Goal: Task Accomplishment & Management: Manage account settings

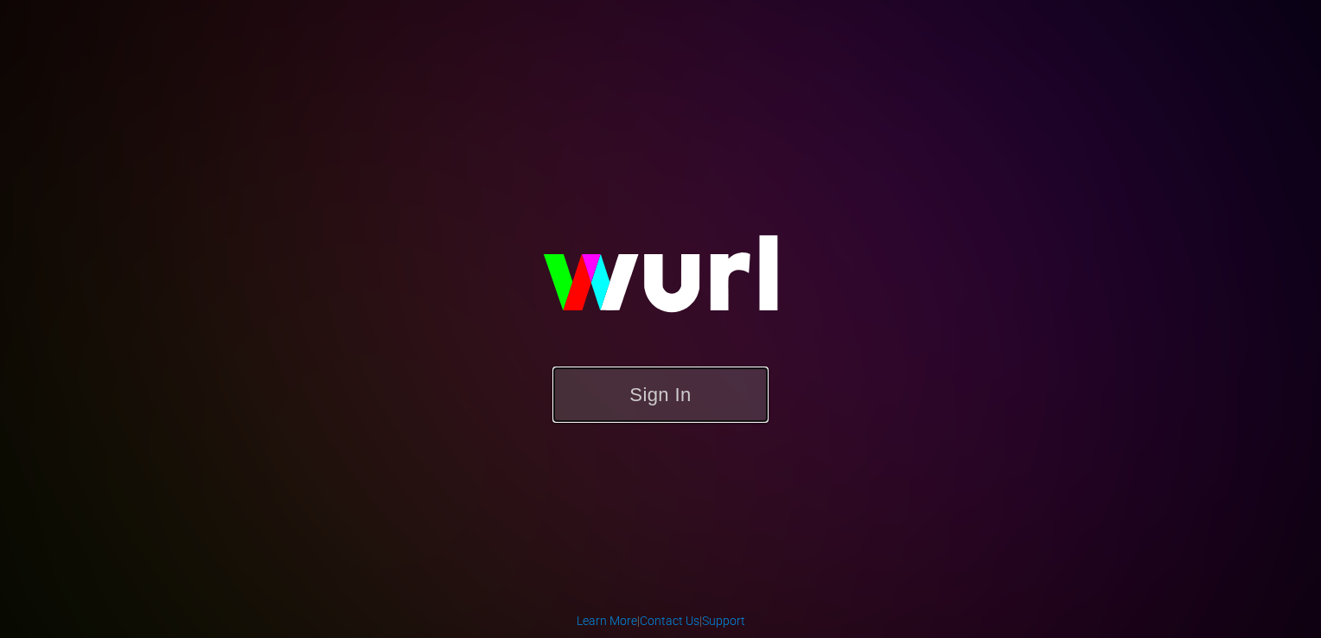
click at [615, 389] on button "Sign In" at bounding box center [660, 394] width 216 height 56
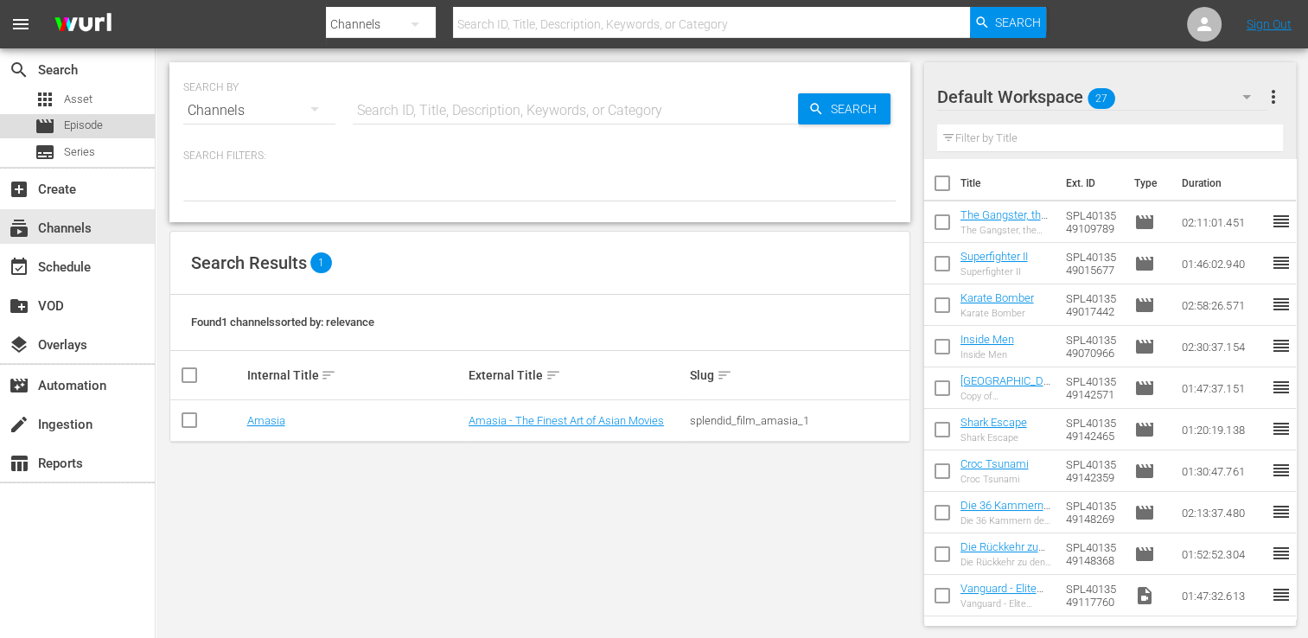
click at [93, 119] on span "Episode" at bounding box center [83, 125] width 39 height 17
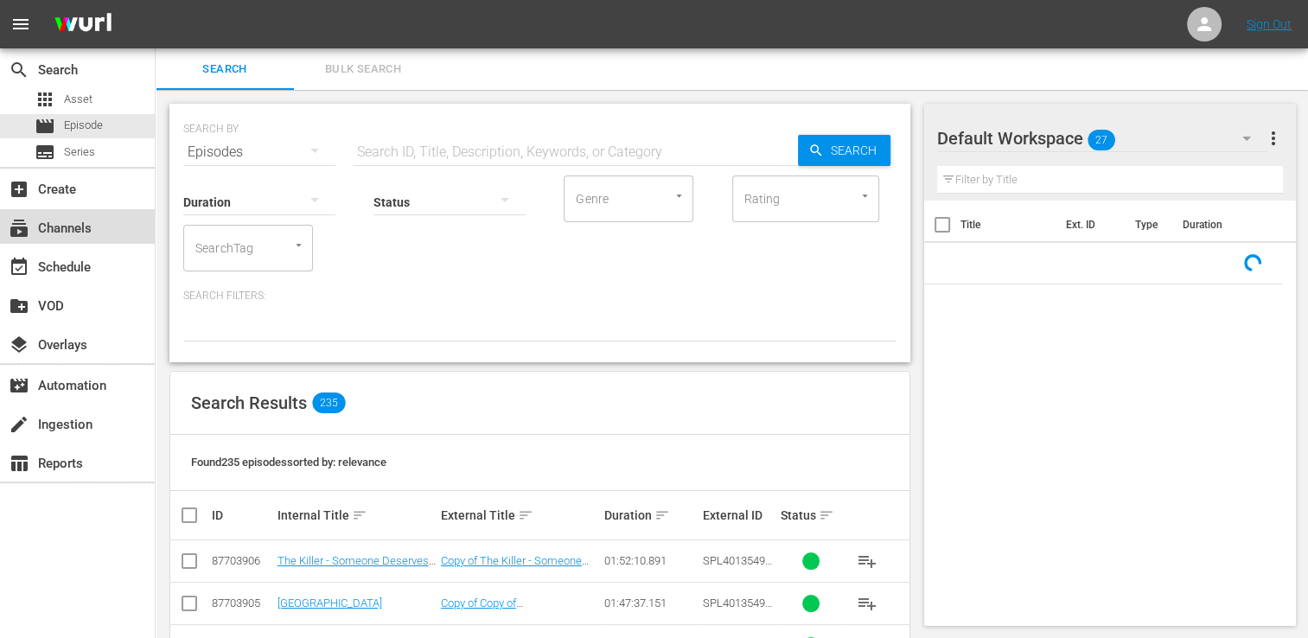
click at [59, 219] on div "subscriptions Channels" at bounding box center [48, 226] width 97 height 16
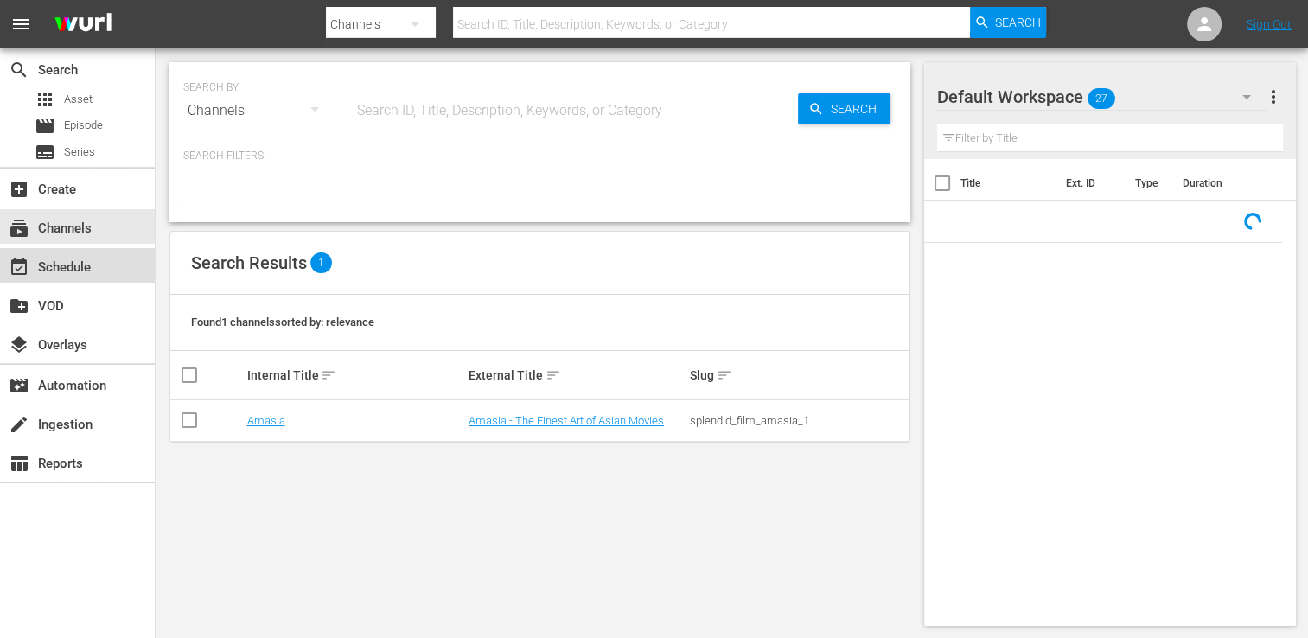
click at [69, 264] on div "event_available Schedule" at bounding box center [48, 265] width 97 height 16
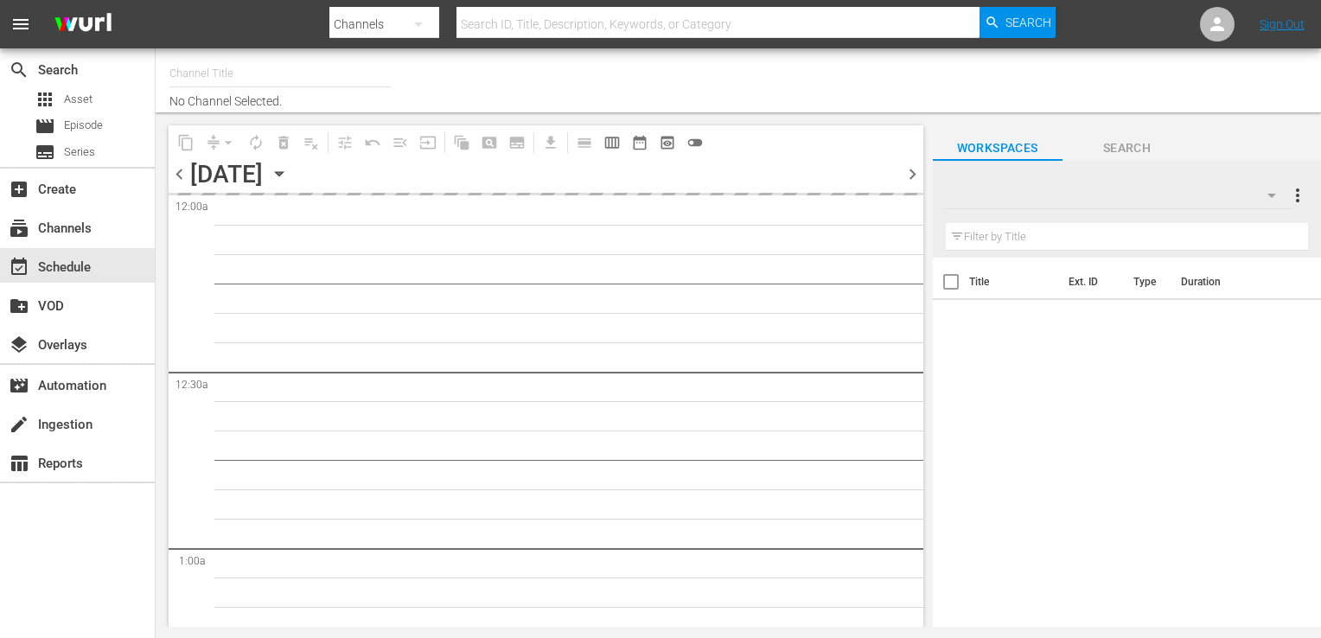
type input "Amasia (1236)"
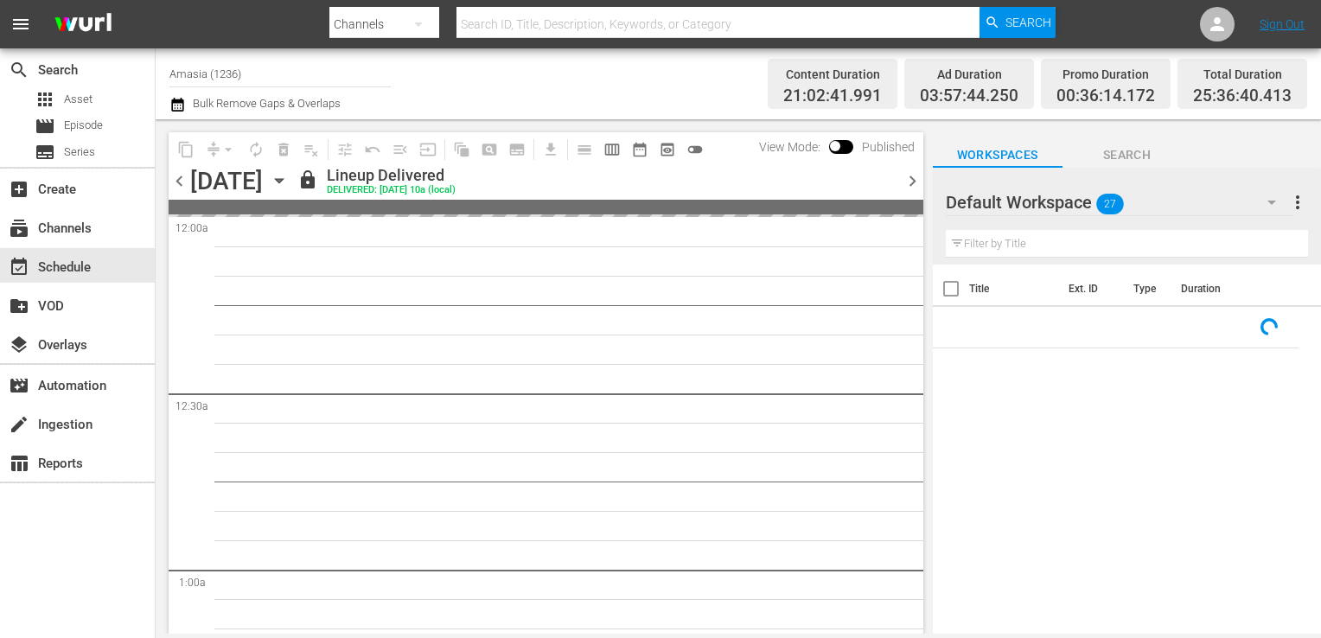
scroll to position [92, 0]
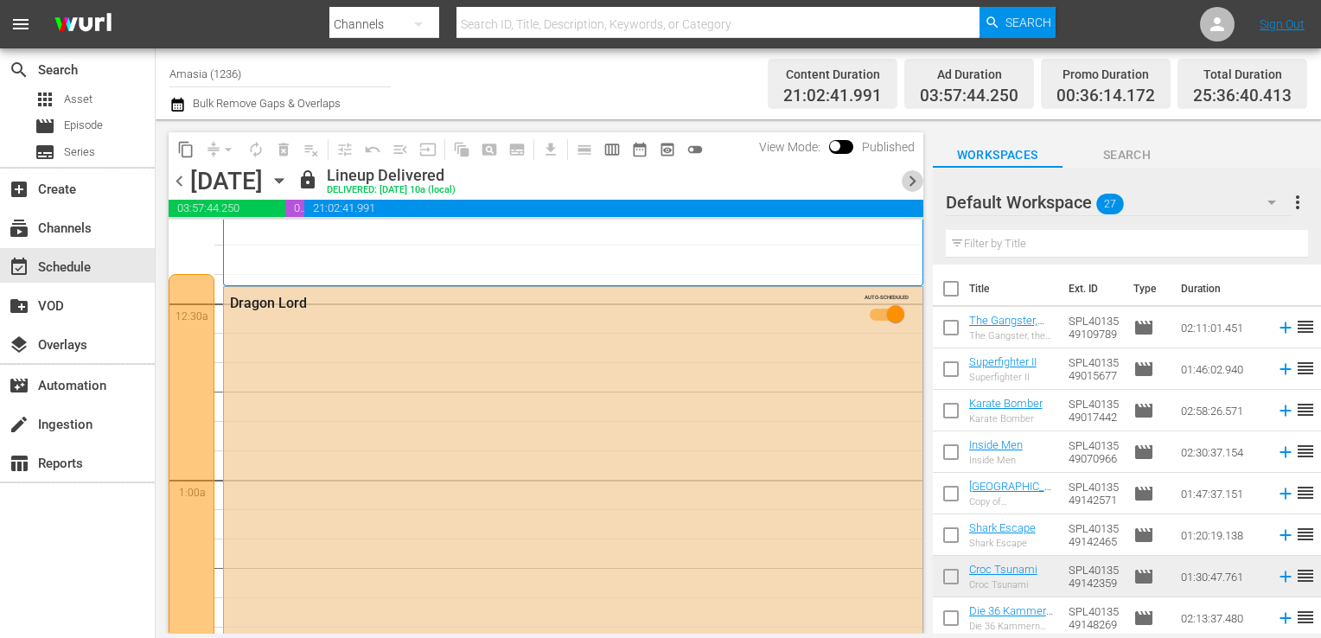
click at [916, 171] on span "chevron_right" at bounding box center [912, 181] width 22 height 22
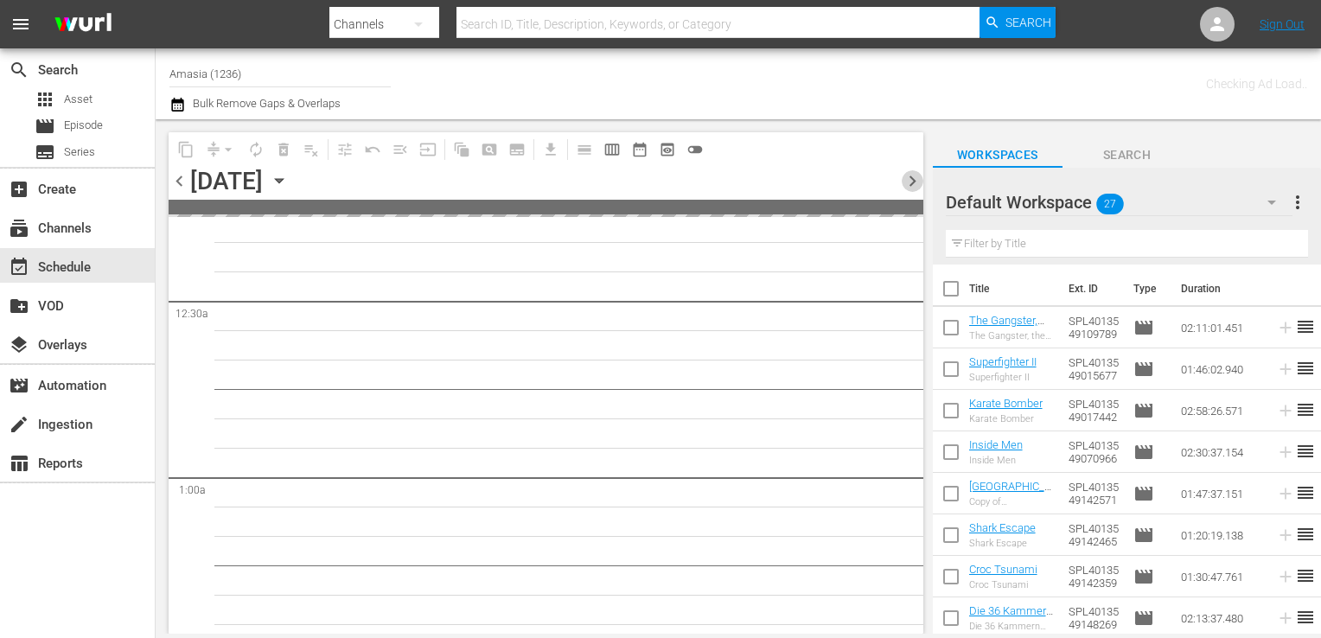
click at [916, 171] on span "chevron_right" at bounding box center [912, 181] width 22 height 22
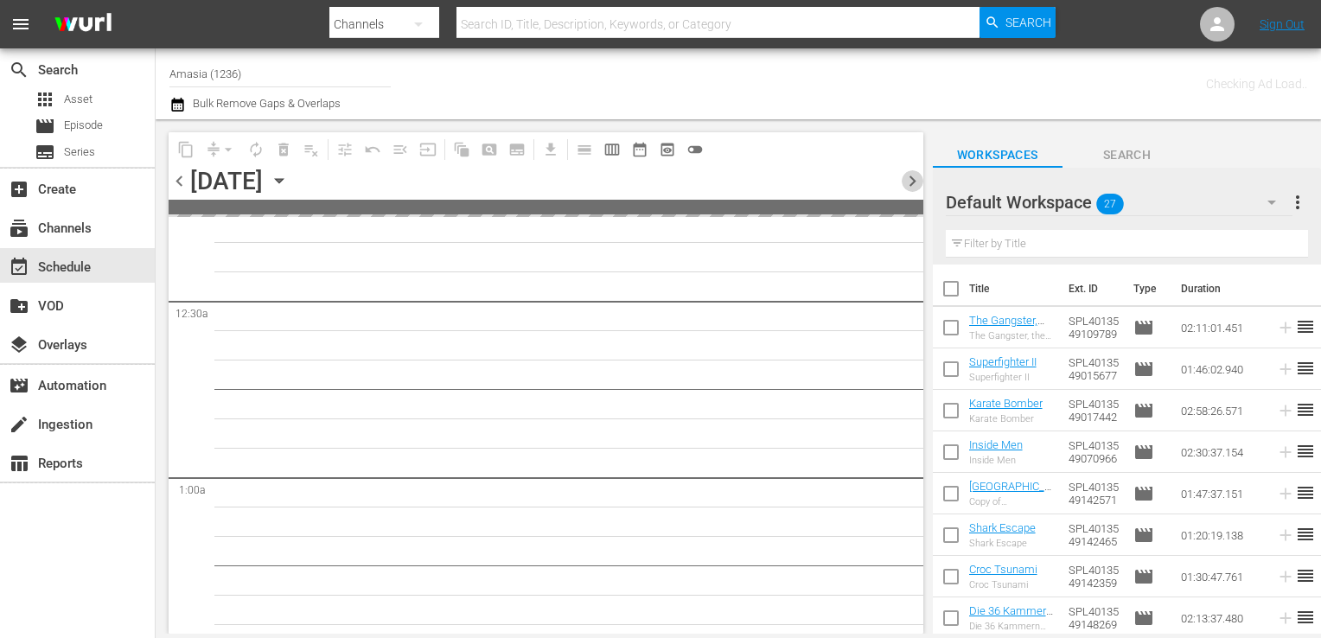
click at [916, 171] on span "chevron_right" at bounding box center [912, 181] width 22 height 22
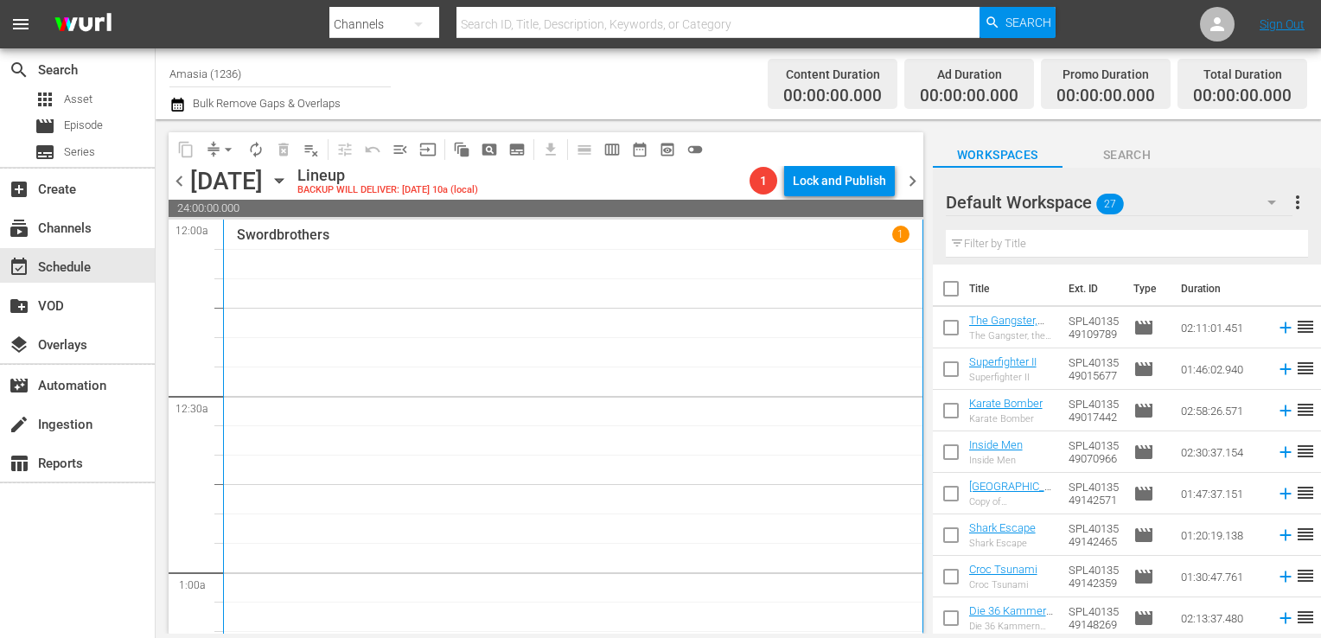
scroll to position [2, 0]
click at [488, 148] on span "pageview_outlined" at bounding box center [489, 149] width 17 height 17
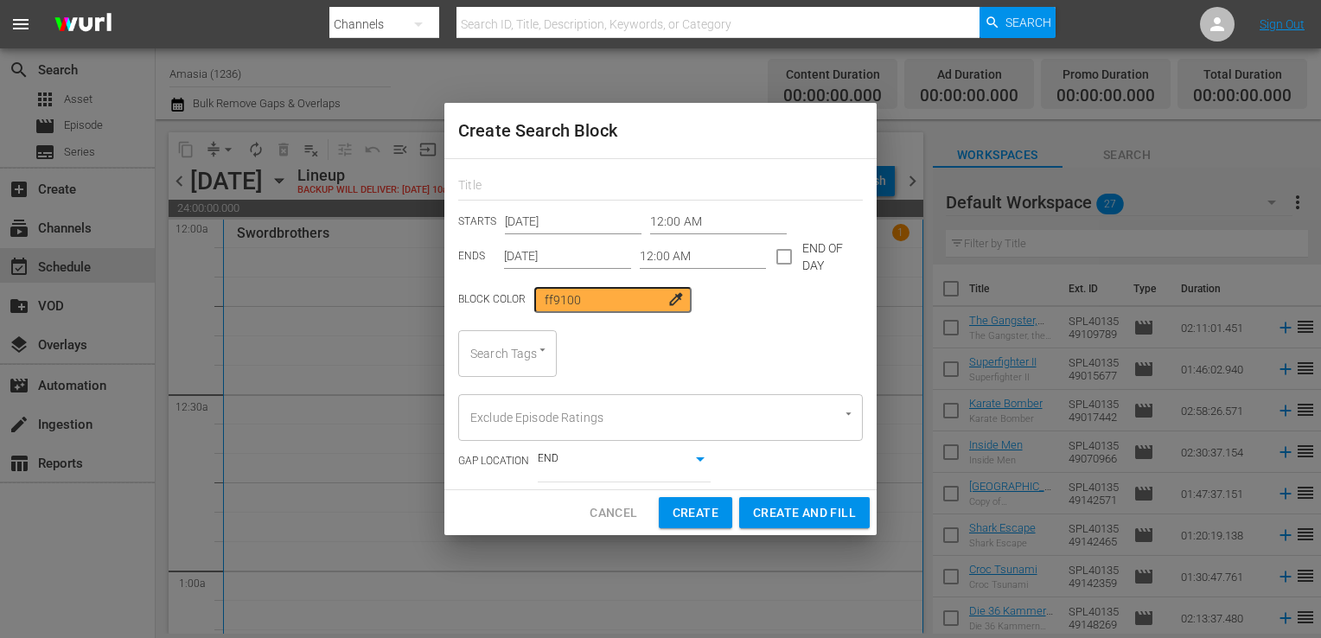
click at [676, 211] on input "12:00 AM" at bounding box center [718, 222] width 137 height 26
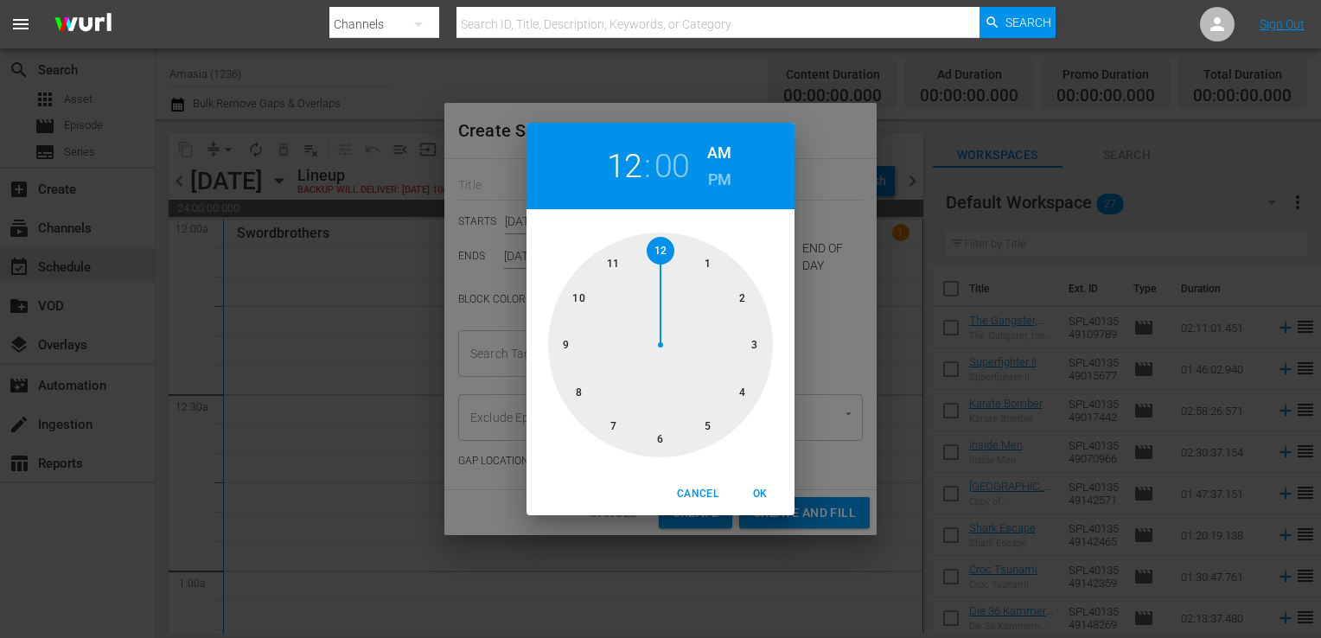
click at [723, 489] on button "Cancel" at bounding box center [697, 494] width 55 height 29
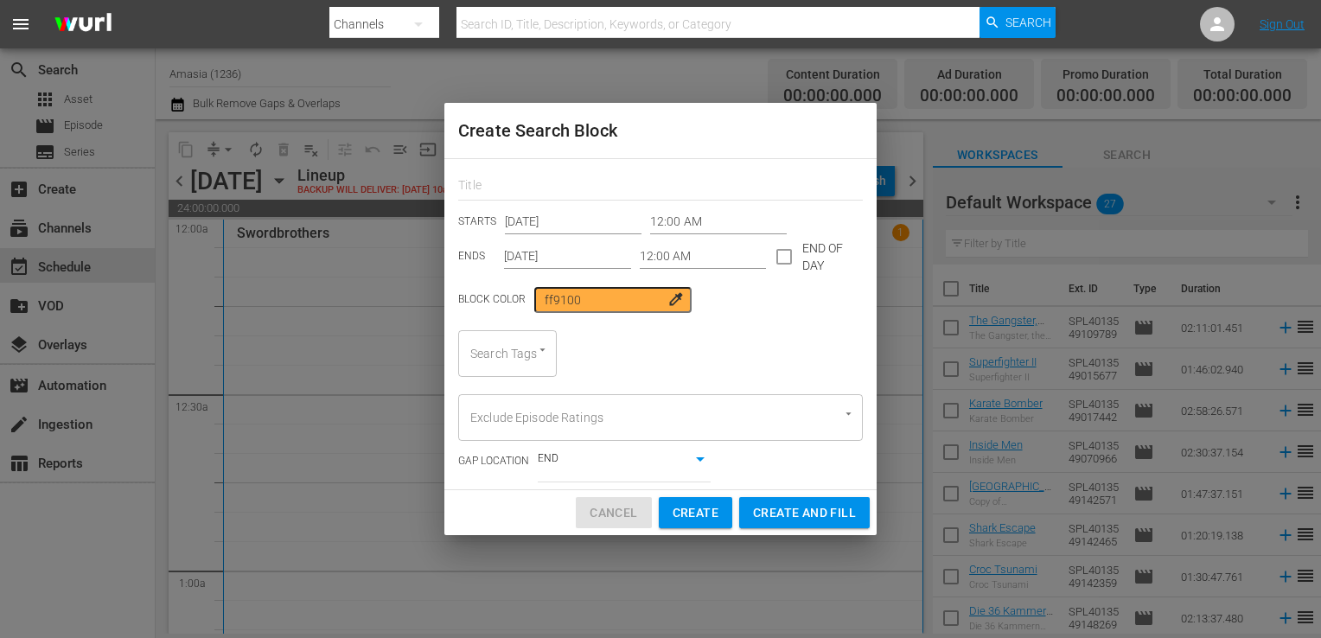
click at [585, 509] on button "Cancel" at bounding box center [613, 513] width 75 height 32
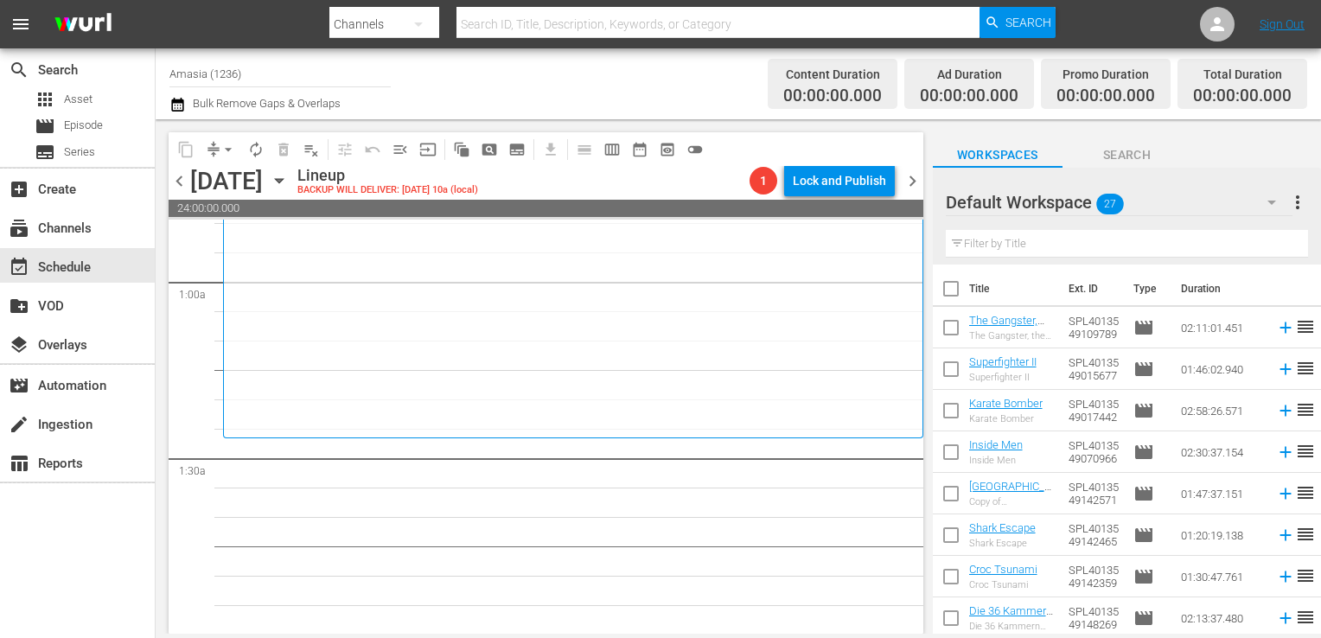
scroll to position [297, 0]
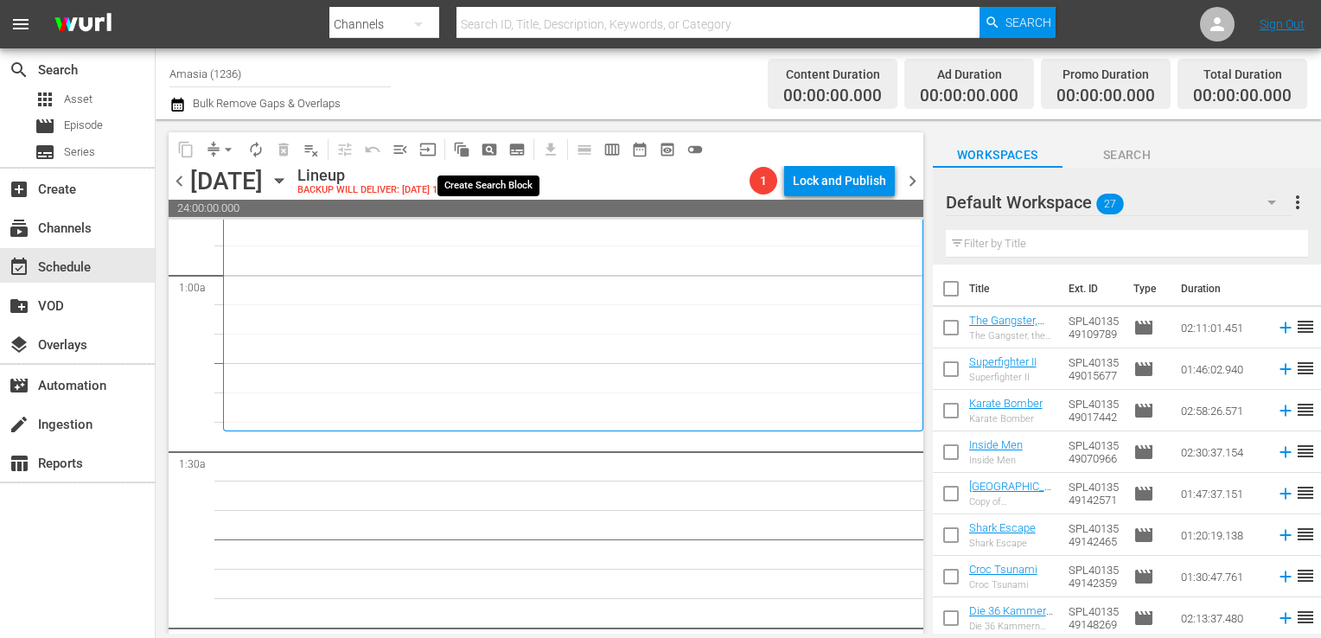
click at [490, 146] on span "pageview_outlined" at bounding box center [489, 149] width 17 height 17
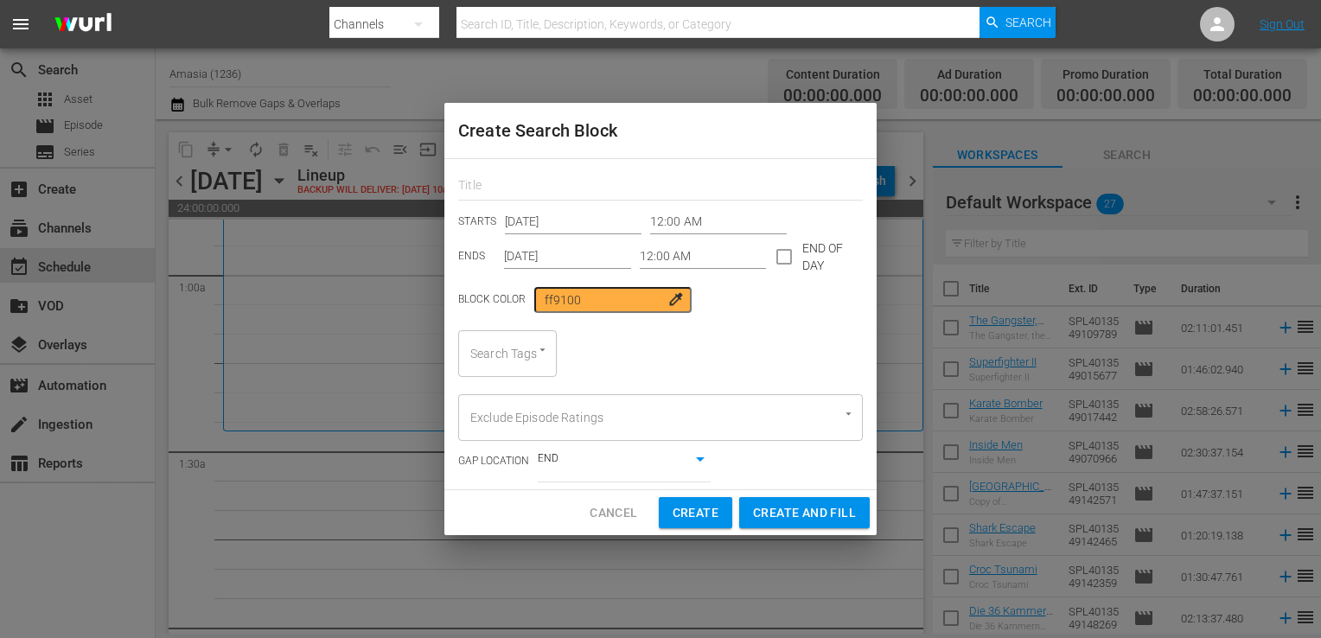
click at [681, 219] on input "12:00 AM" at bounding box center [718, 222] width 137 height 26
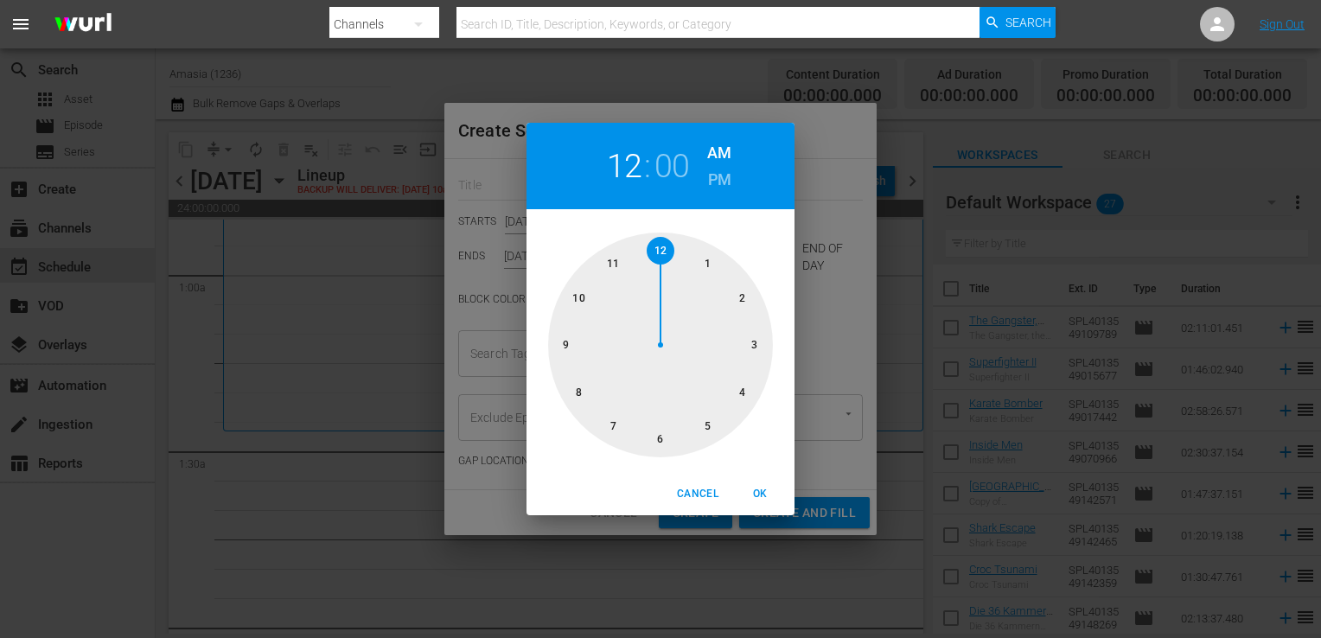
click at [711, 262] on div at bounding box center [660, 344] width 225 height 225
click at [706, 427] on div at bounding box center [660, 344] width 225 height 225
click at [764, 507] on button "OK" at bounding box center [759, 494] width 55 height 29
type input "01:25 AM"
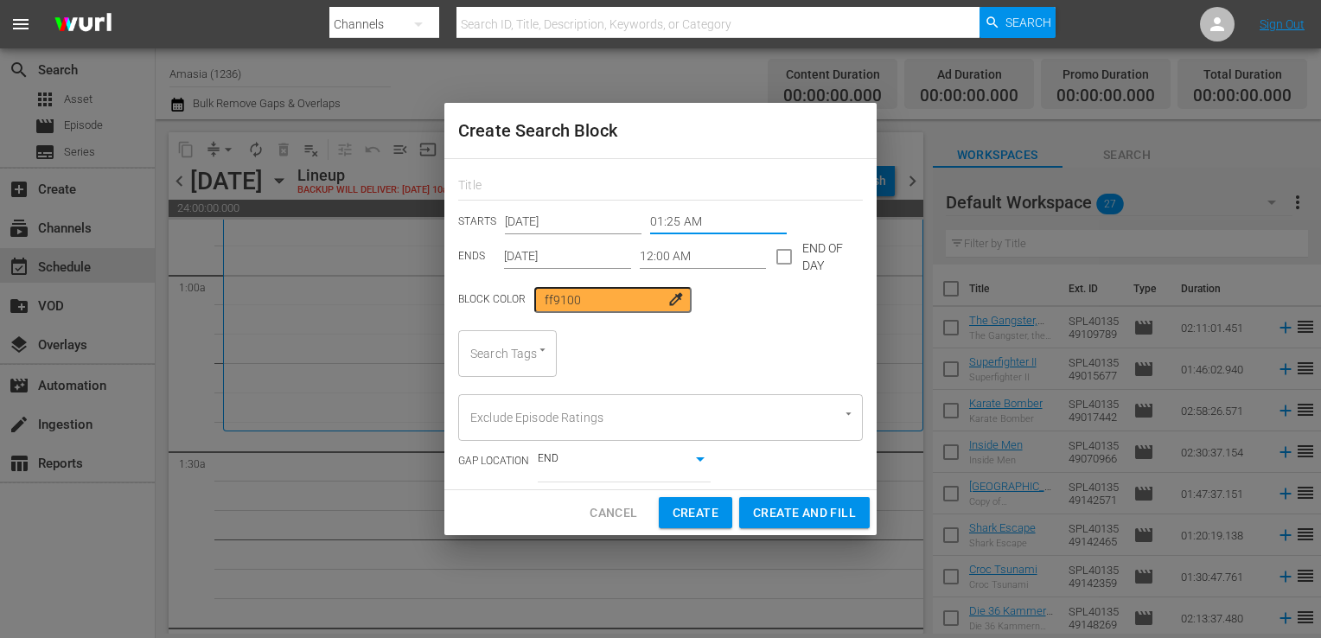
click at [666, 263] on input "12:00 AM" at bounding box center [703, 257] width 127 height 26
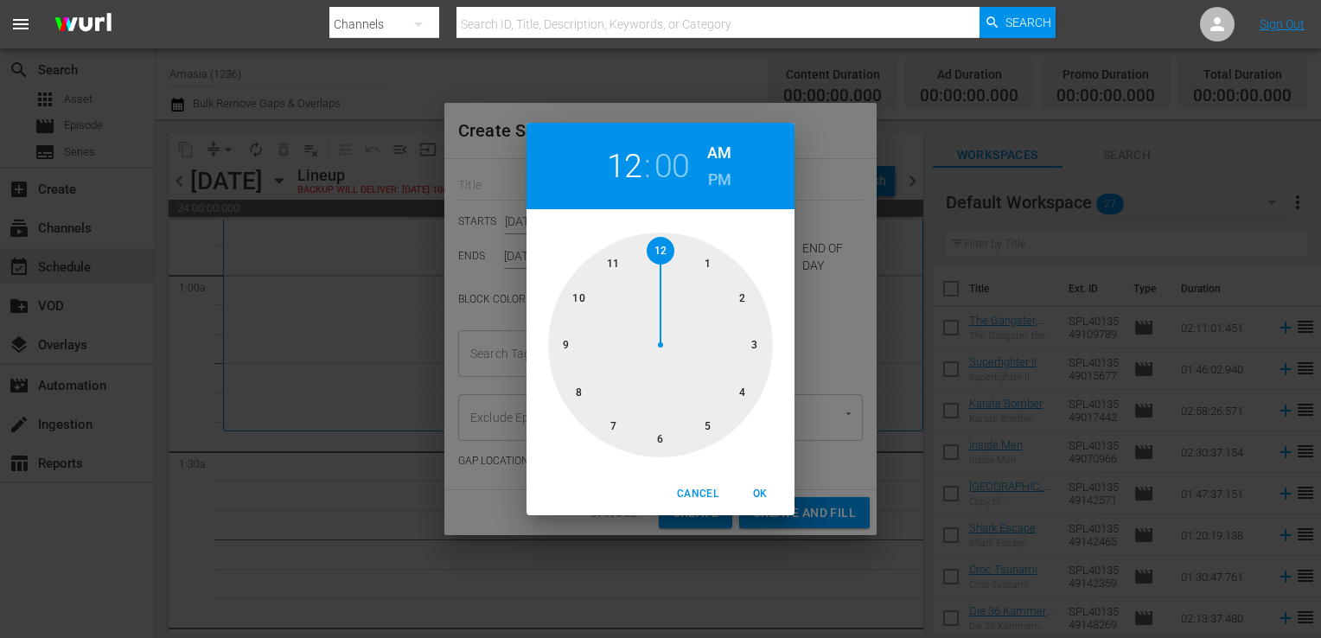
click at [666, 437] on div at bounding box center [660, 344] width 225 height 225
click at [764, 506] on button "OK" at bounding box center [759, 494] width 55 height 29
type input "06:00 AM"
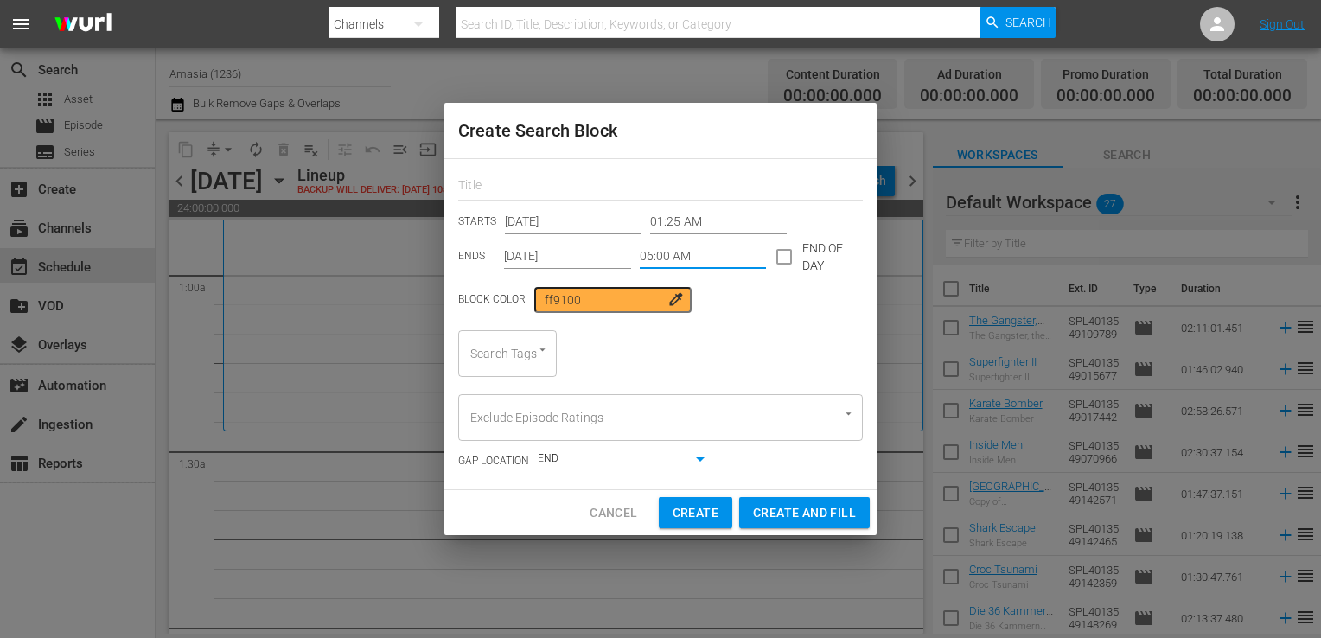
click at [513, 375] on div "Search Tags" at bounding box center [507, 353] width 99 height 47
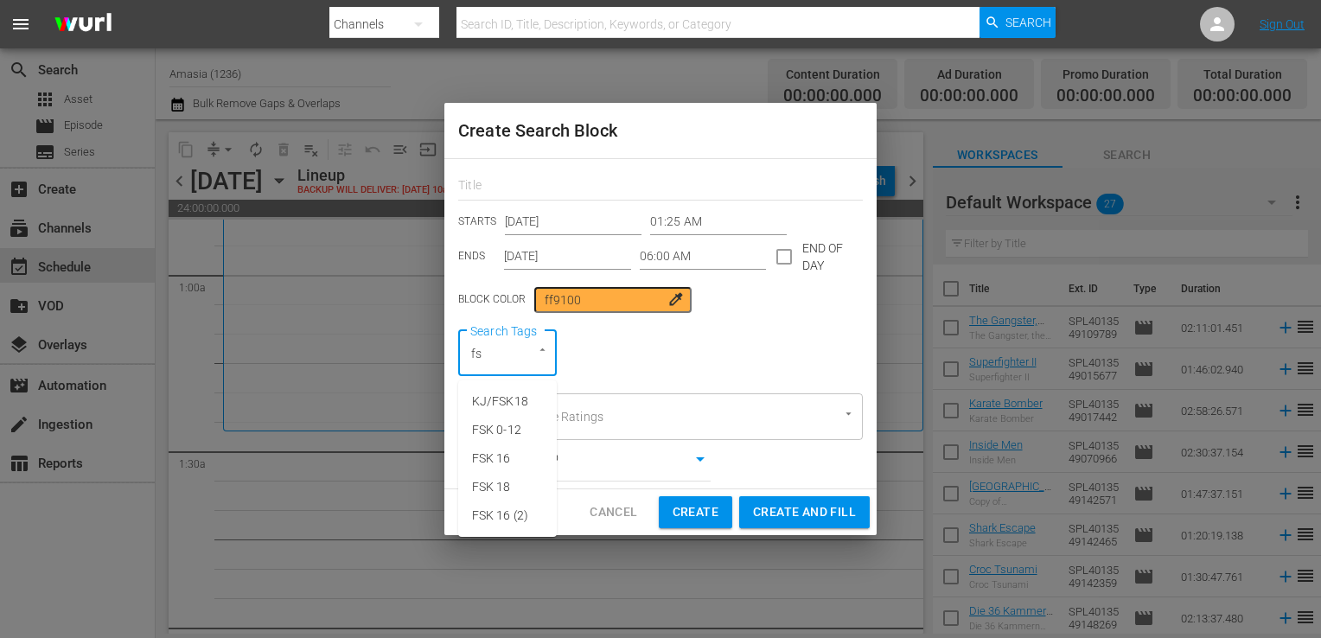
type input "fsk"
click at [505, 445] on li "FSK 16" at bounding box center [507, 458] width 99 height 29
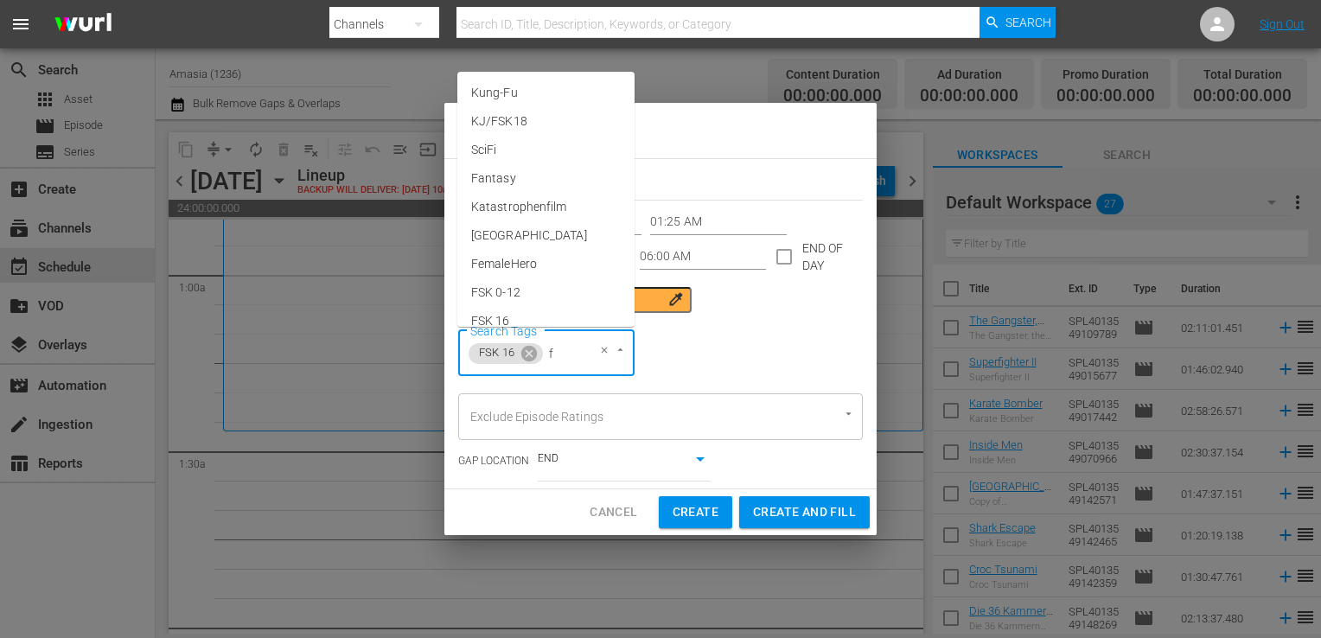
type input "fs"
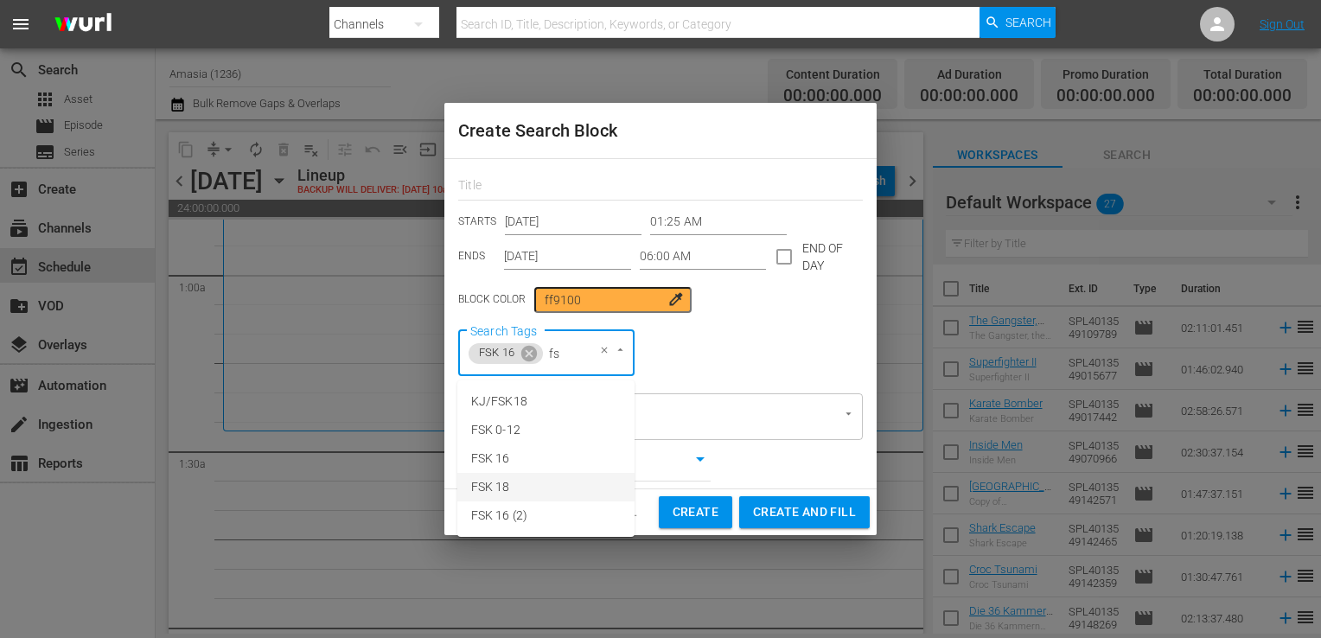
click at [501, 497] on li "FSK 18" at bounding box center [545, 487] width 177 height 29
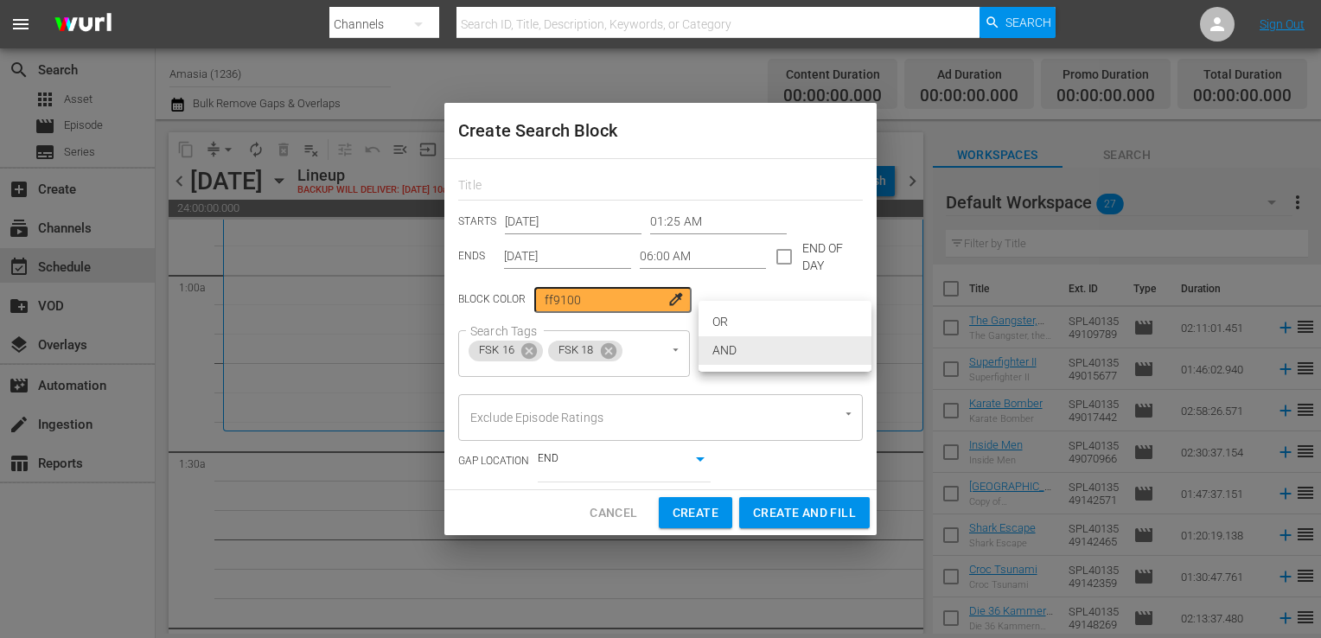
click at [714, 335] on body "menu Search By Channels Search ID, Title, Description, Keywords, or Category Se…" at bounding box center [660, 319] width 1321 height 638
click at [734, 320] on li "OR" at bounding box center [784, 322] width 173 height 29
type input "false"
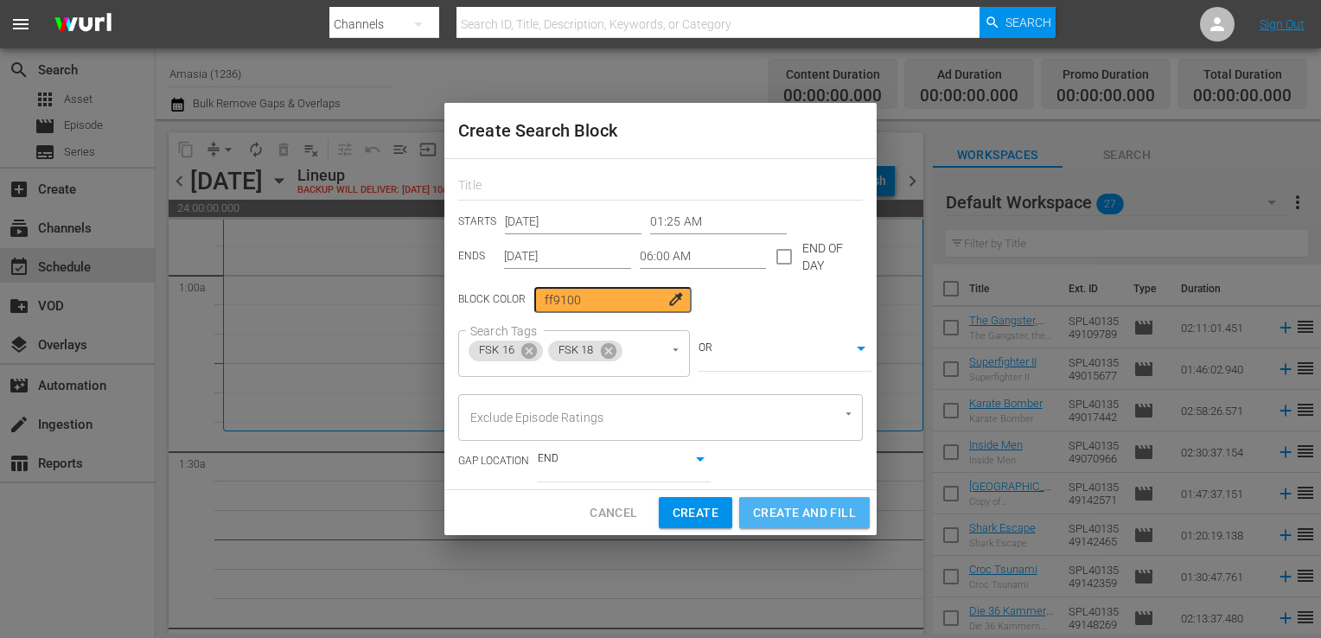
click at [781, 514] on span "Create and Fill" at bounding box center [804, 513] width 103 height 22
type input "12:00 AM"
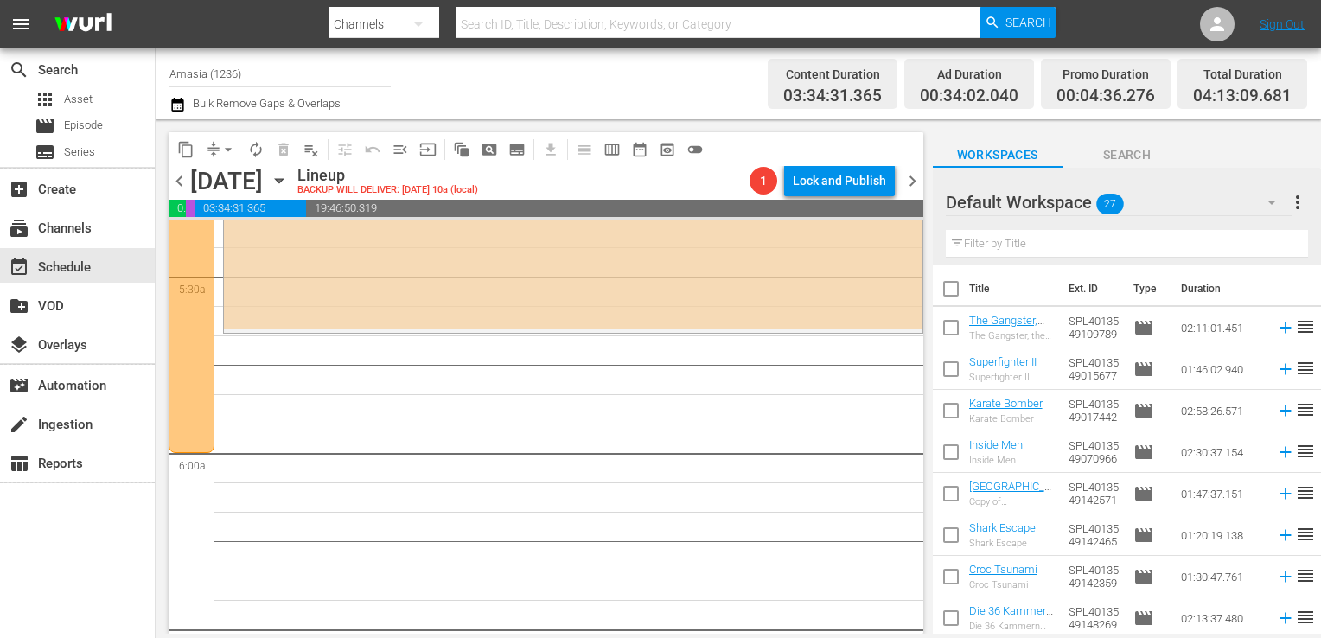
scroll to position [1883, 0]
click at [1210, 201] on div "Default Workspace 27" at bounding box center [1118, 202] width 347 height 48
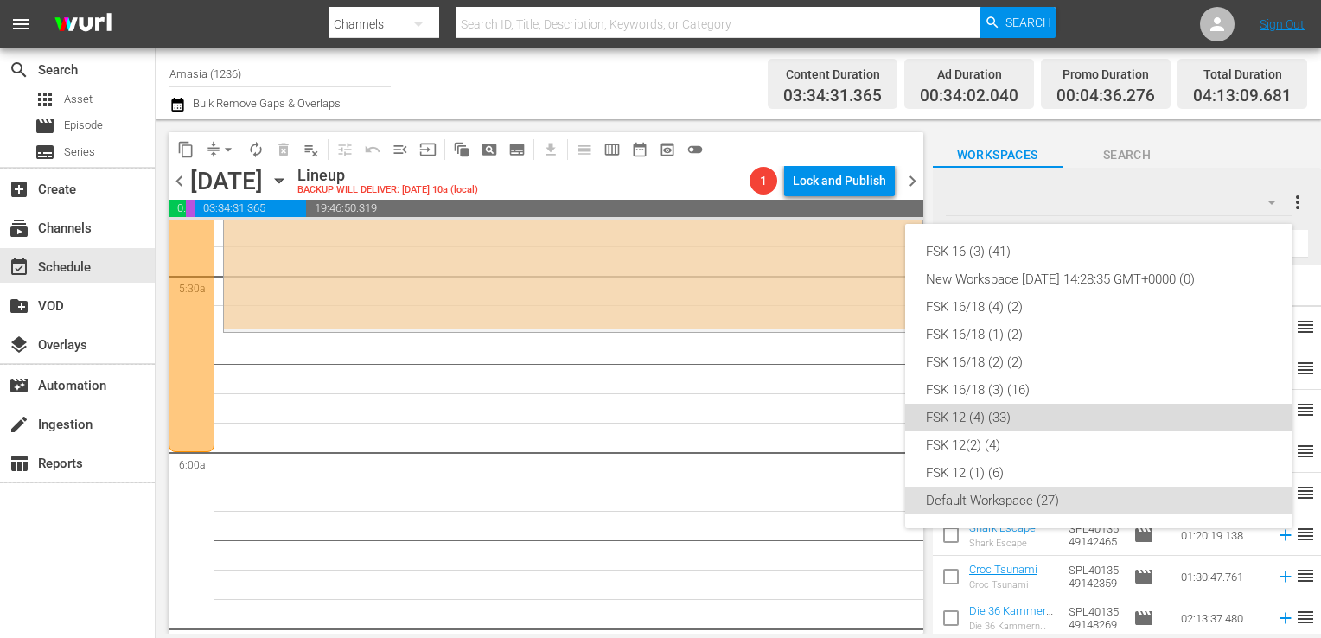
click at [966, 415] on div "FSK 12 (4) (33)" at bounding box center [1099, 418] width 346 height 28
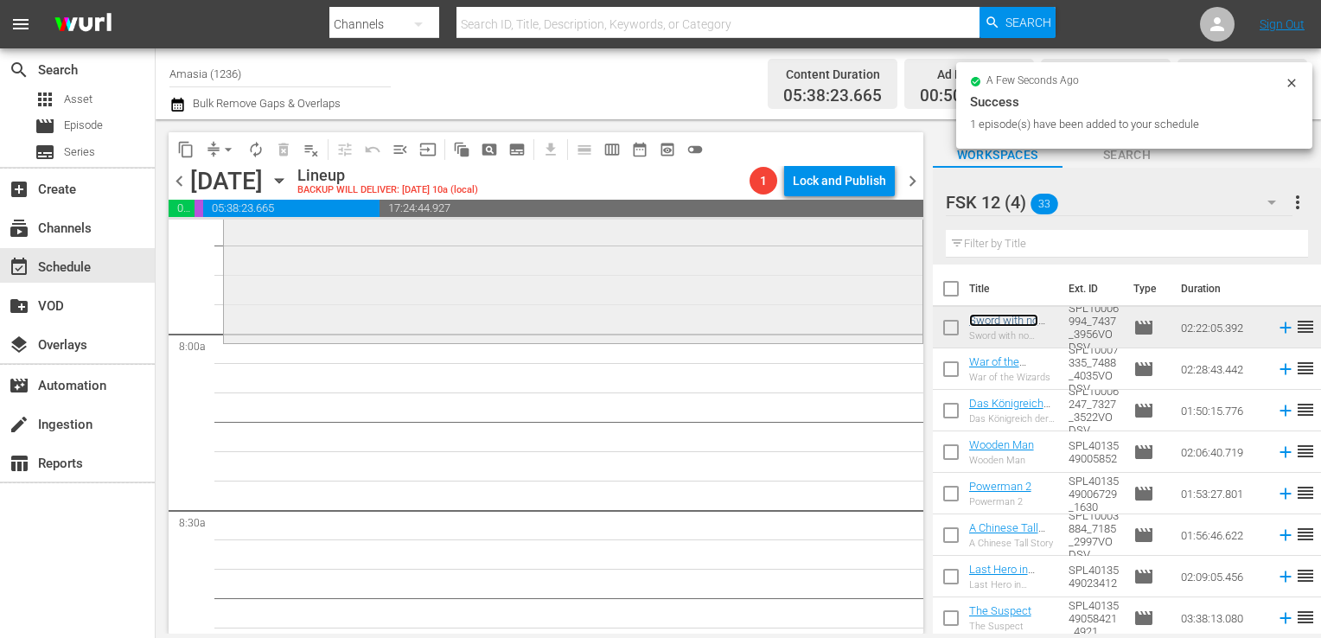
scroll to position [2706, 0]
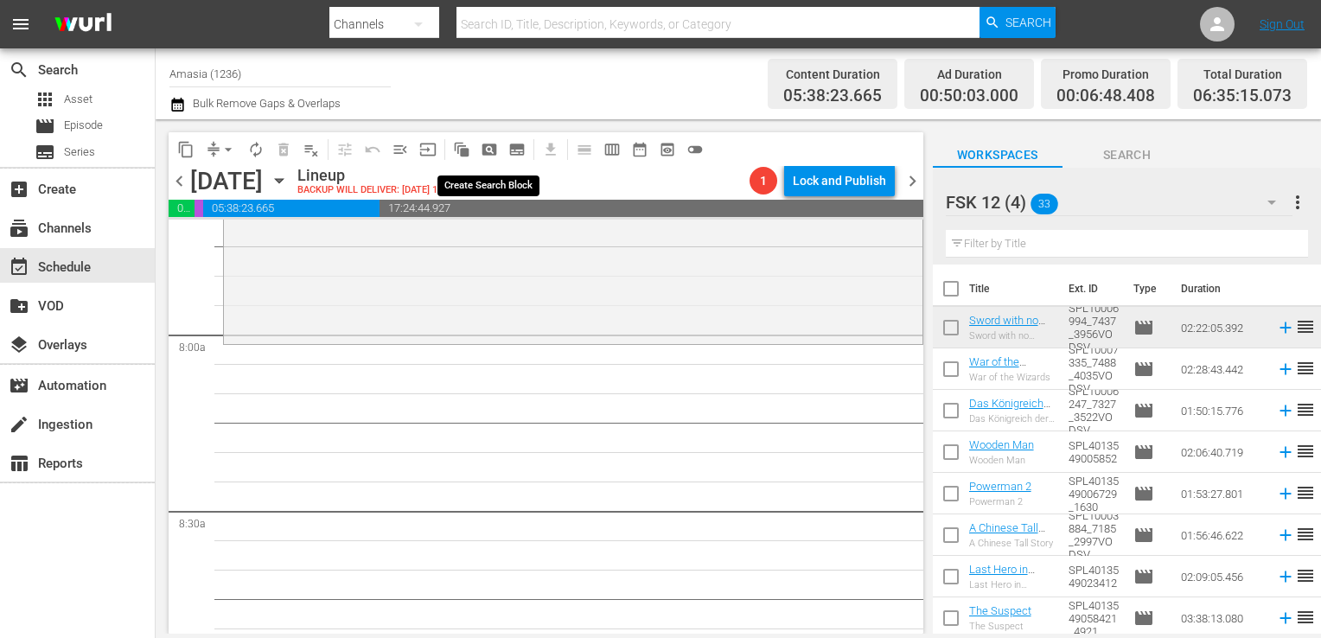
click at [483, 154] on span "pageview_outlined" at bounding box center [489, 149] width 17 height 17
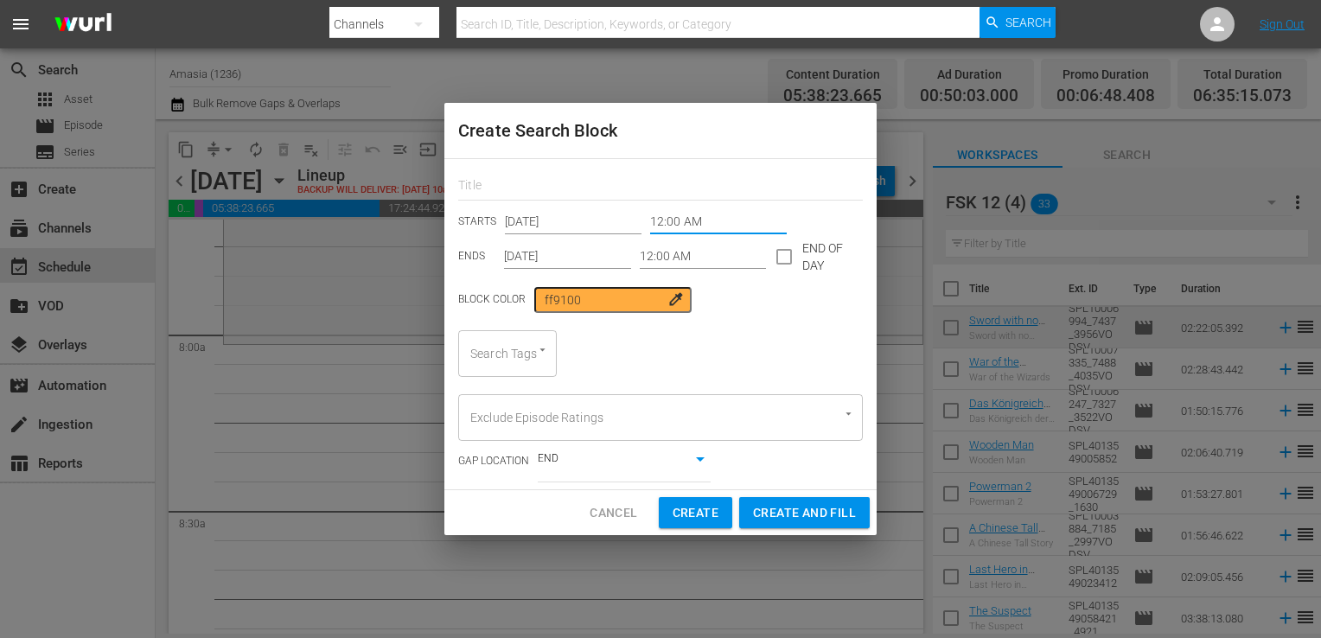
click at [697, 232] on input "12:00 AM" at bounding box center [718, 222] width 137 height 26
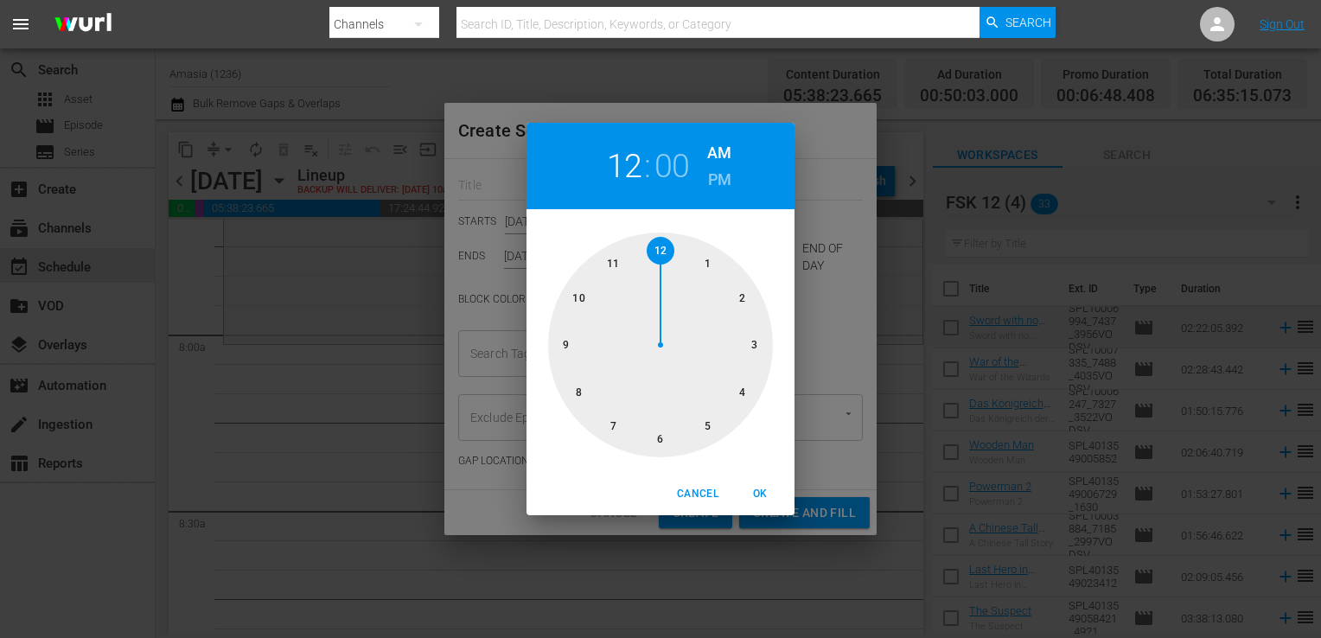
click at [577, 389] on div at bounding box center [660, 344] width 225 height 225
click at [751, 508] on div "Cancel OK" at bounding box center [660, 494] width 268 height 42
click at [751, 499] on span "OK" at bounding box center [759, 494] width 41 height 18
type input "08:00 AM"
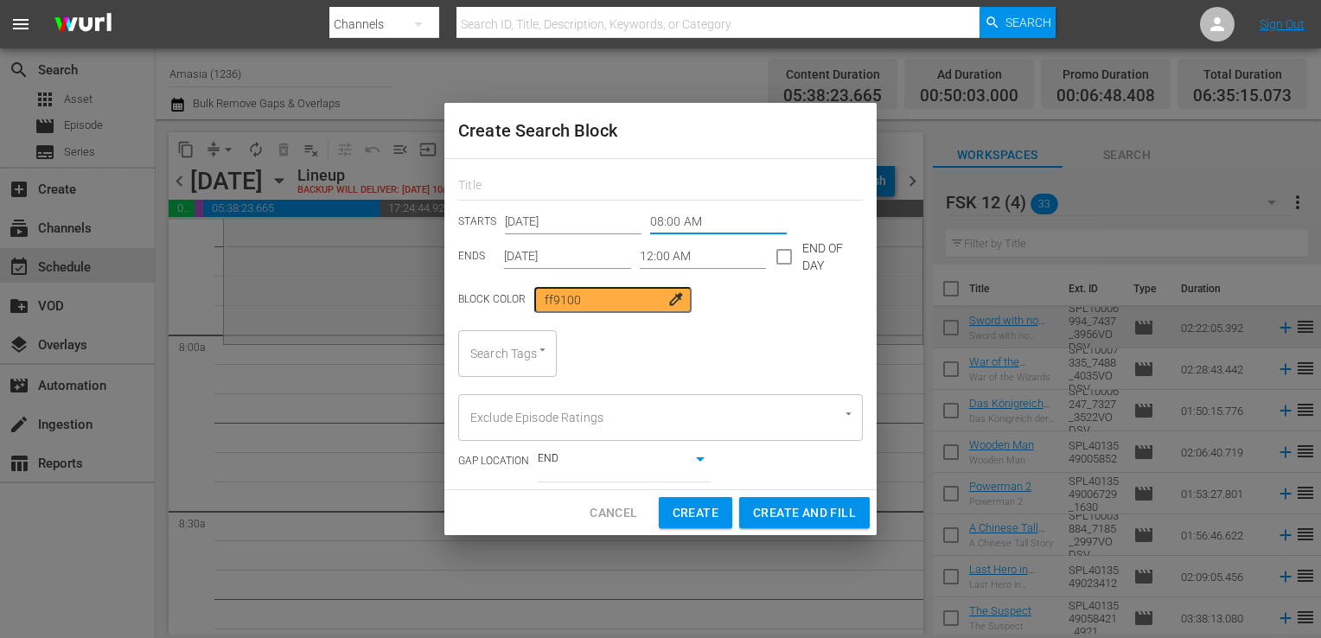
click at [684, 245] on input "12:00 AM" at bounding box center [703, 257] width 127 height 26
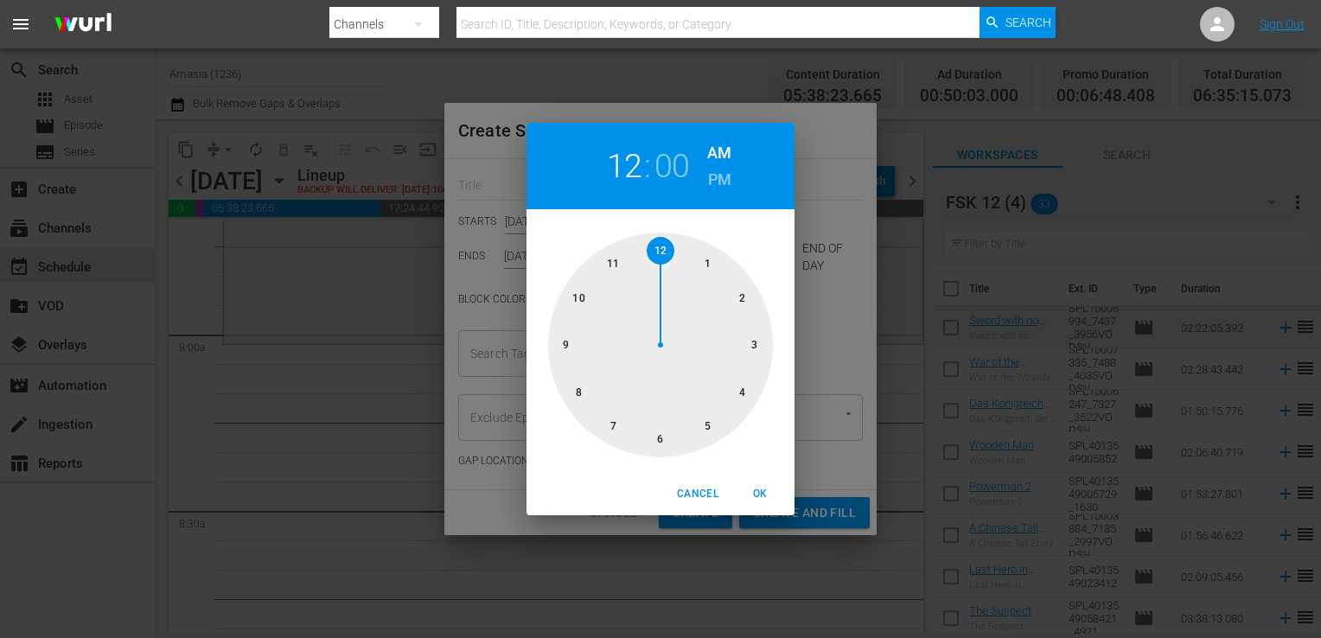
click at [580, 296] on div at bounding box center [660, 344] width 225 height 225
click at [764, 336] on div at bounding box center [660, 344] width 225 height 225
click at [750, 493] on span "OK" at bounding box center [759, 494] width 41 height 18
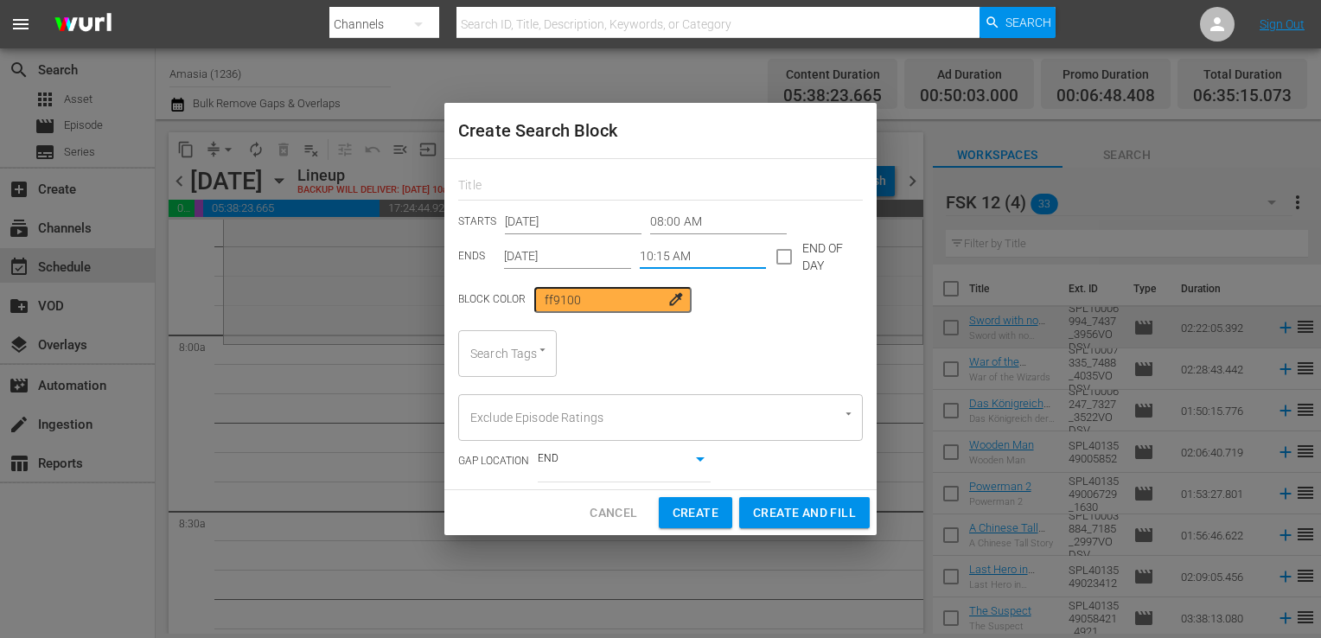
click at [698, 258] on input "10:15 AM" at bounding box center [703, 257] width 127 height 26
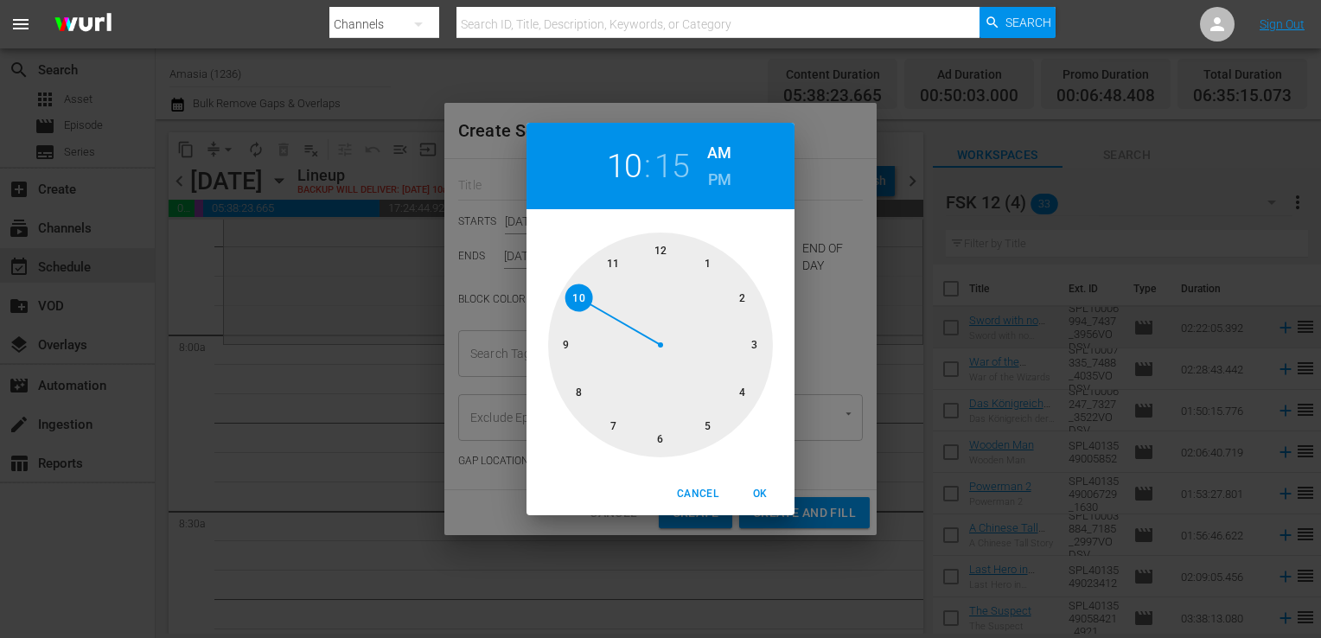
click at [722, 185] on h6 "PM" at bounding box center [719, 180] width 23 height 28
click at [761, 488] on span "OK" at bounding box center [759, 494] width 41 height 18
type input "10:15 PM"
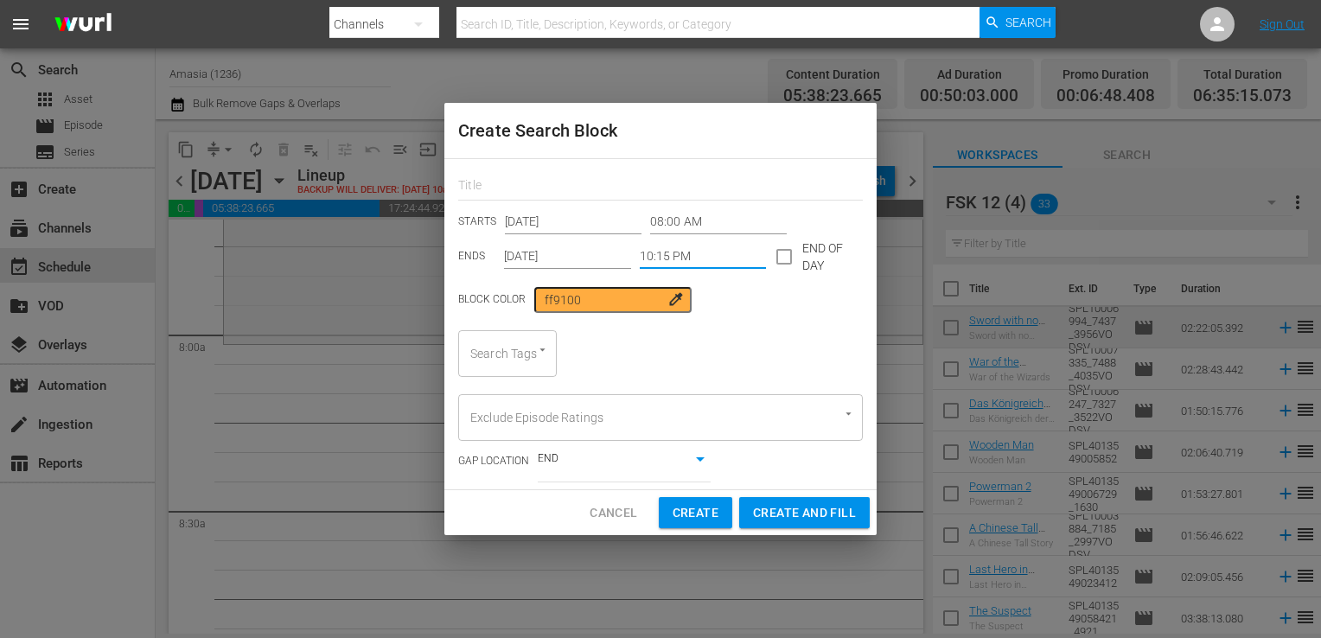
click at [510, 347] on div "Search Tags" at bounding box center [507, 353] width 99 height 47
type input "fs"
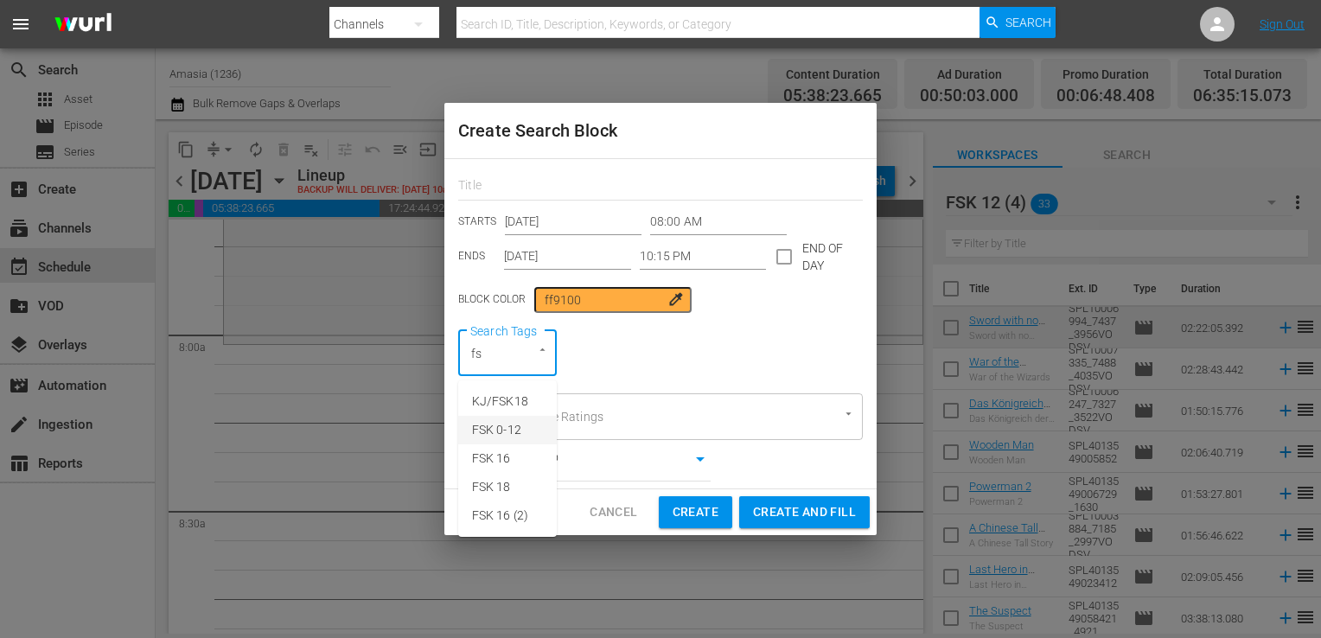
click at [528, 430] on li "FSK 0-12" at bounding box center [507, 430] width 99 height 29
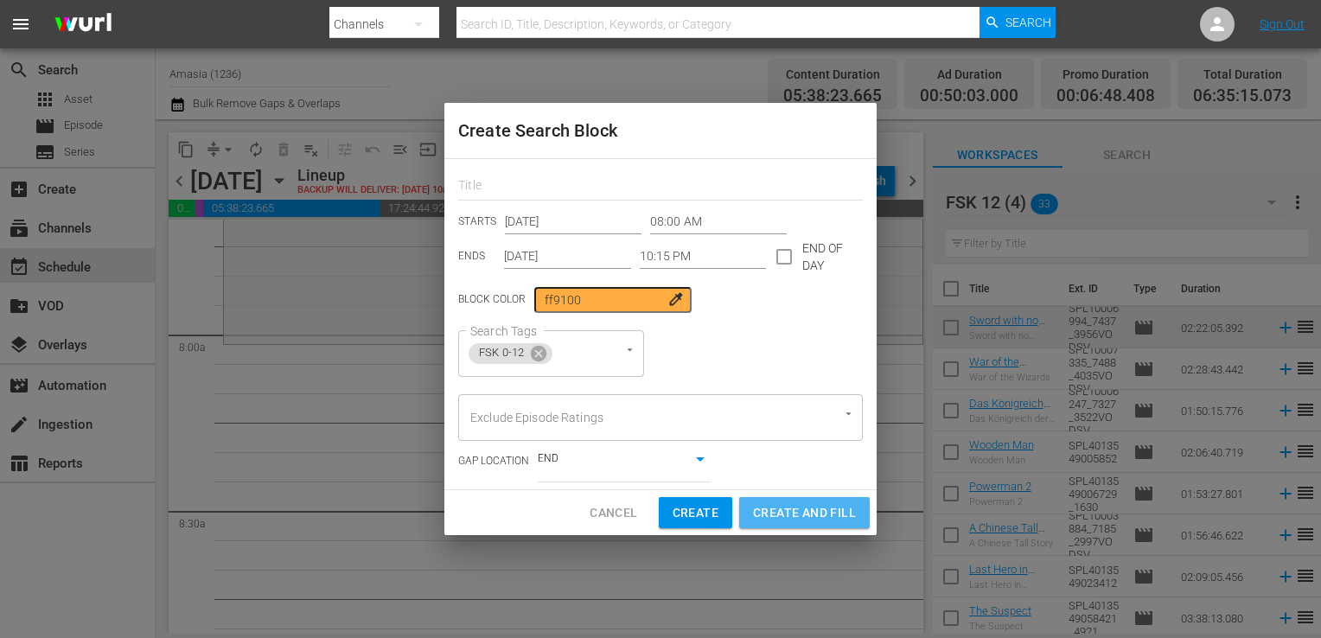
click at [762, 510] on span "Create and Fill" at bounding box center [804, 513] width 103 height 22
type input "12:00 AM"
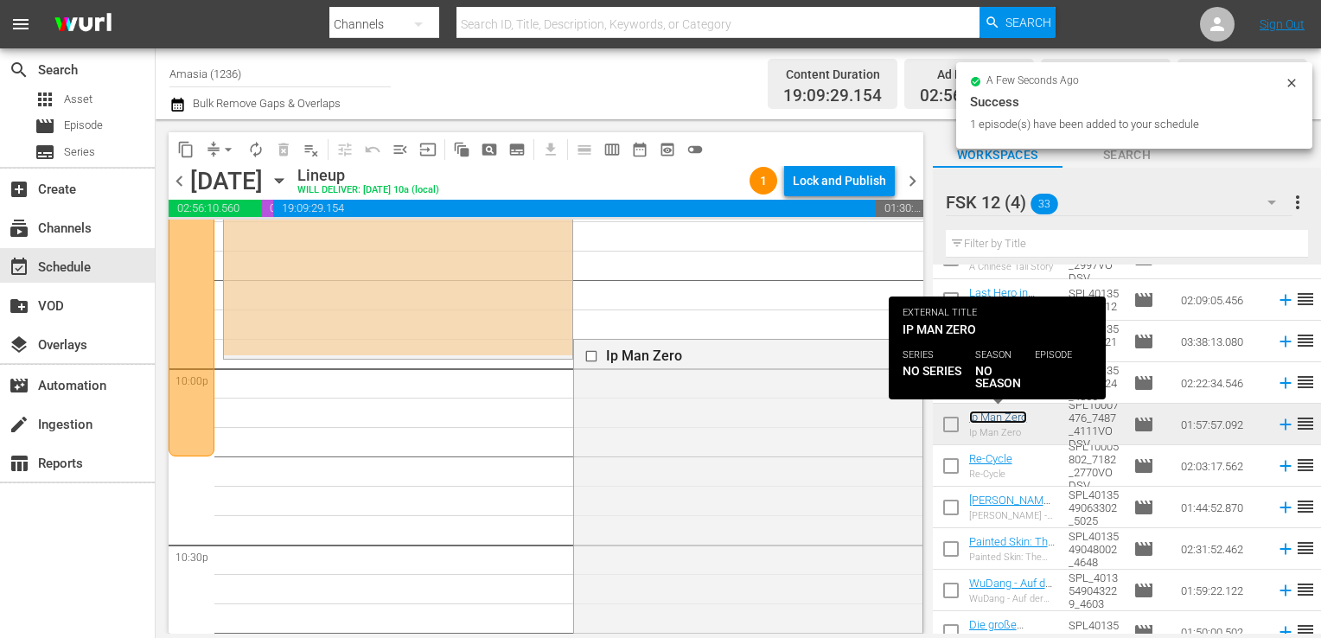
scroll to position [7610, 0]
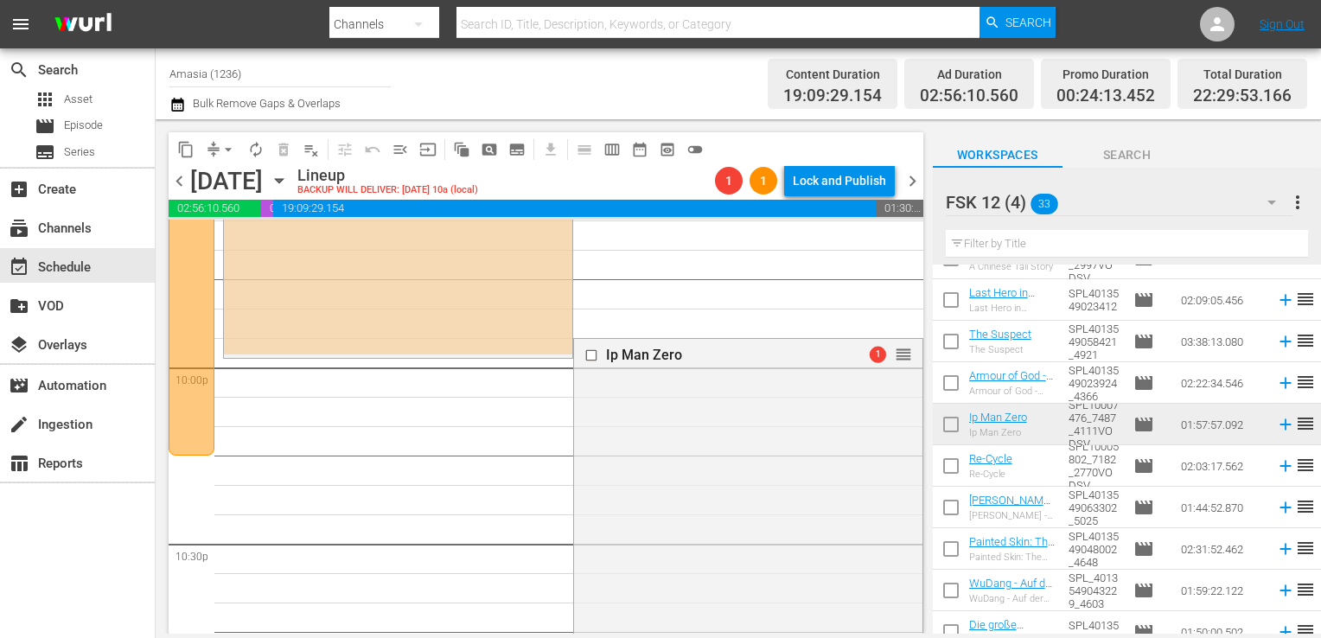
click at [869, 361] on span "1" at bounding box center [877, 355] width 16 height 16
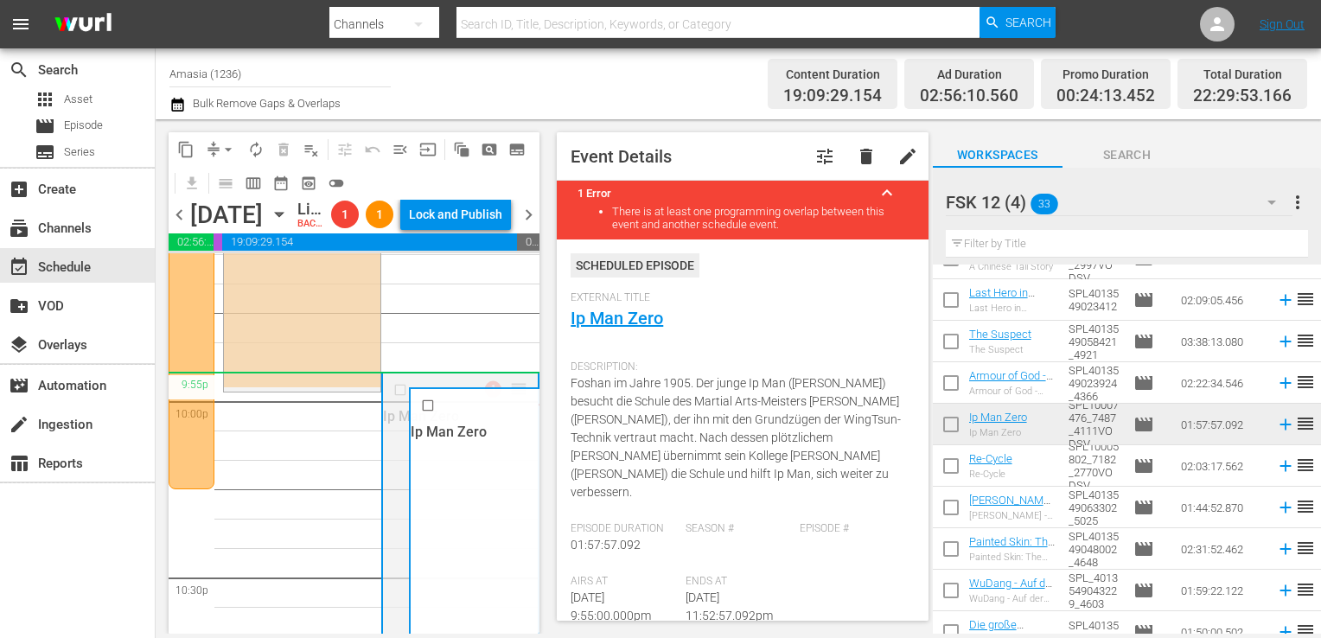
drag, startPoint x: 504, startPoint y: 419, endPoint x: 380, endPoint y: 418, distance: 123.6
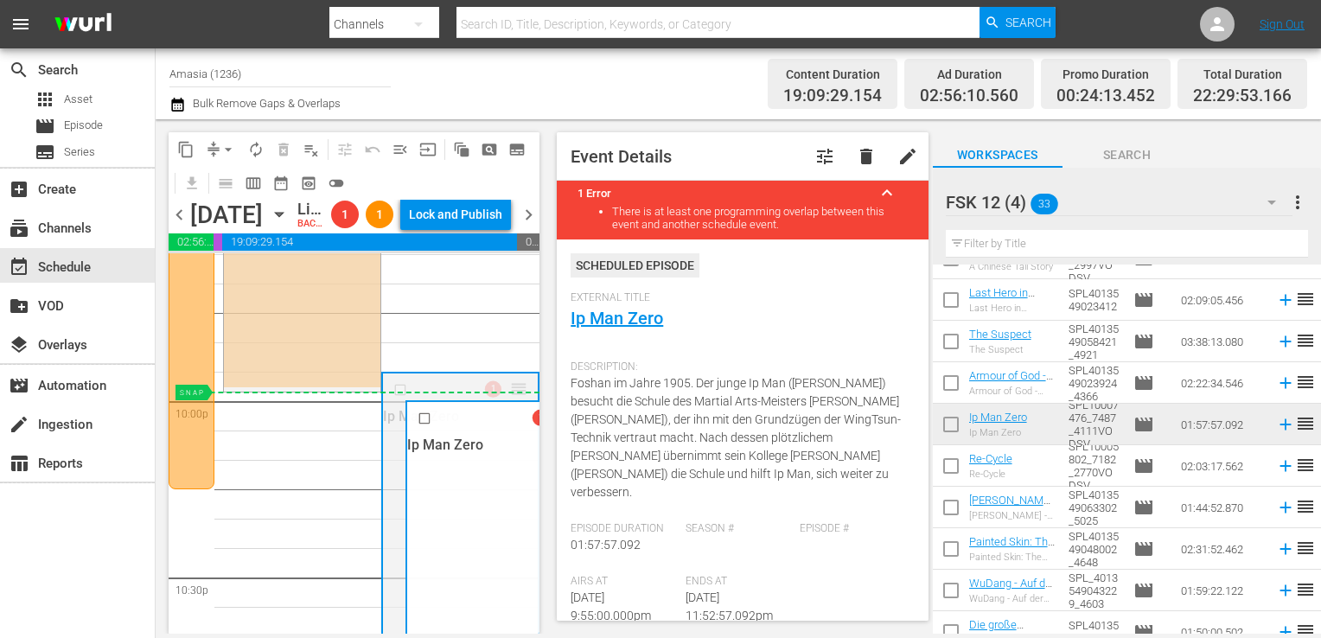
drag, startPoint x: 508, startPoint y: 418, endPoint x: 416, endPoint y: 420, distance: 92.5
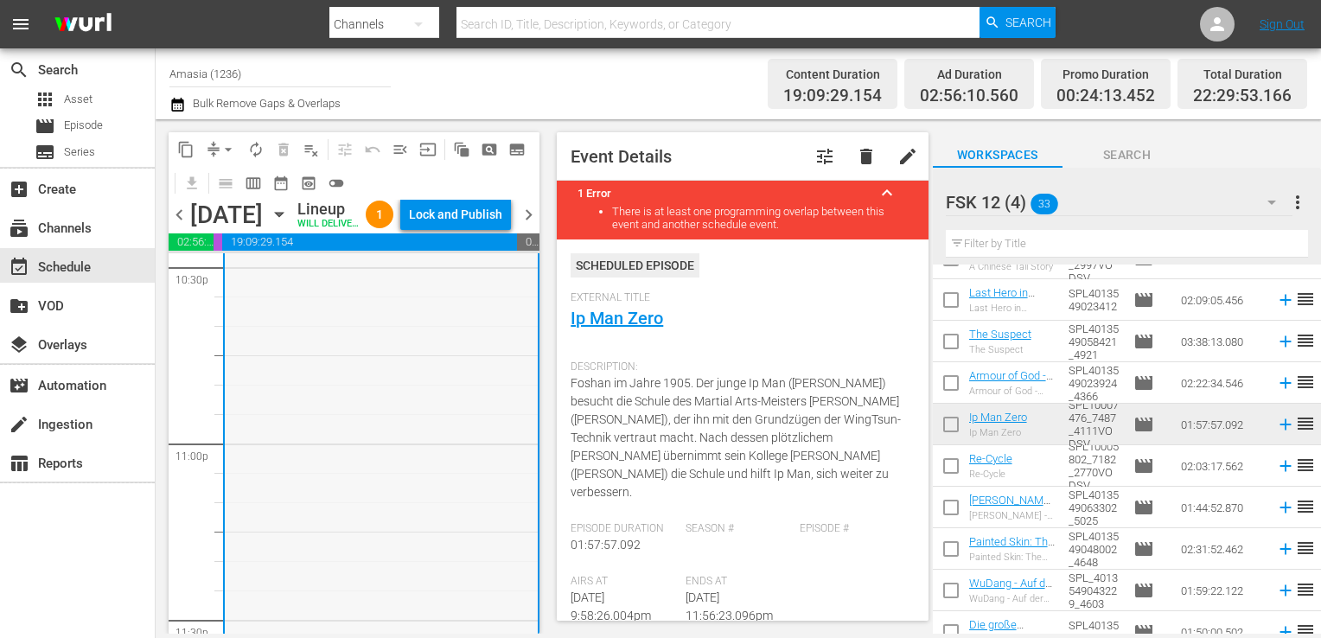
scroll to position [8110, 0]
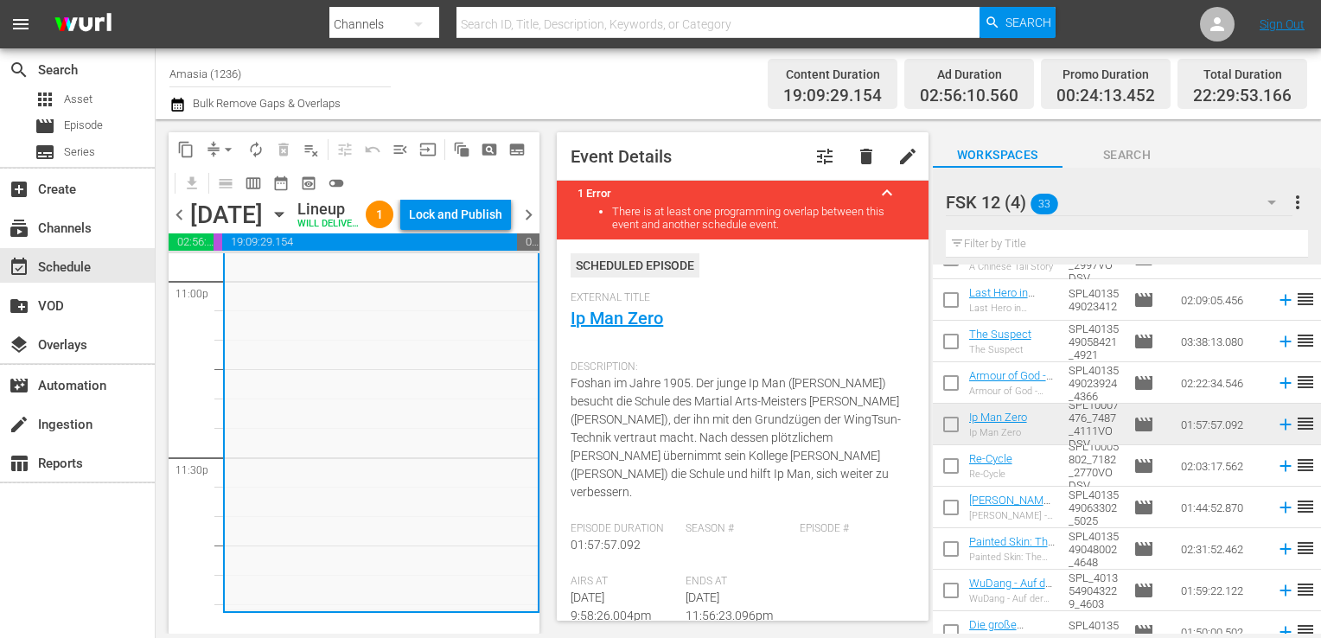
click at [1140, 210] on div "FSK 12 (4) 33" at bounding box center [1118, 202] width 347 height 48
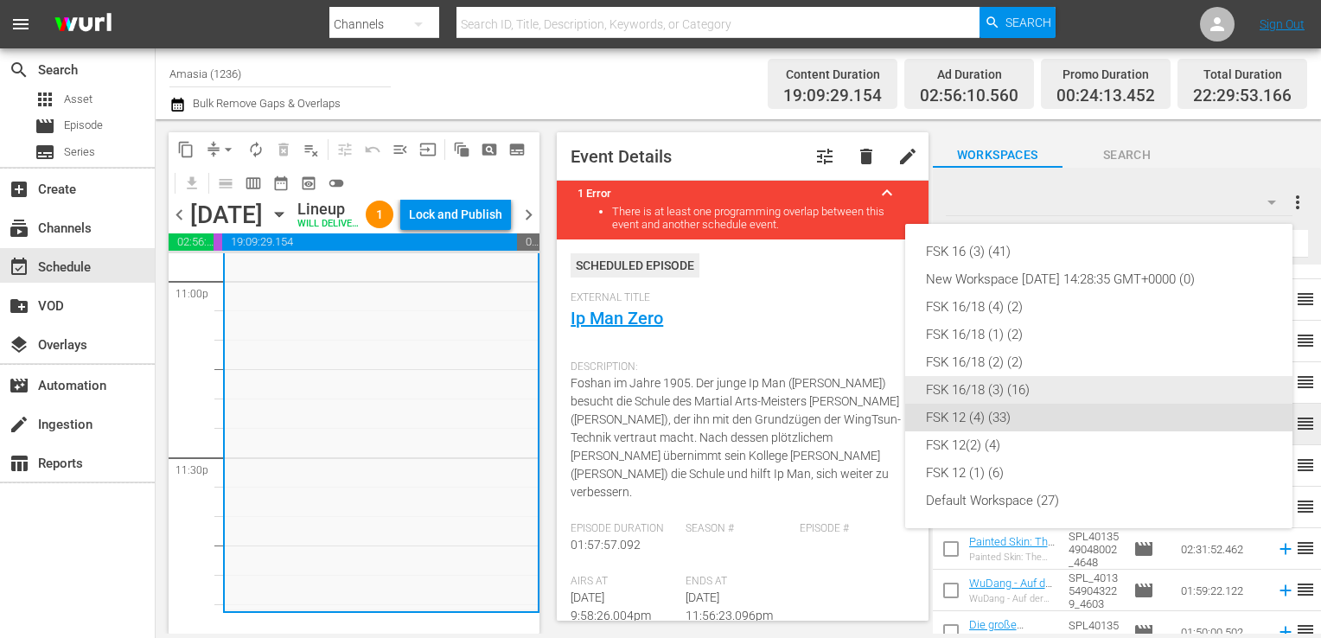
click at [1006, 389] on div "FSK 16/18 (3) (16)" at bounding box center [1099, 390] width 346 height 28
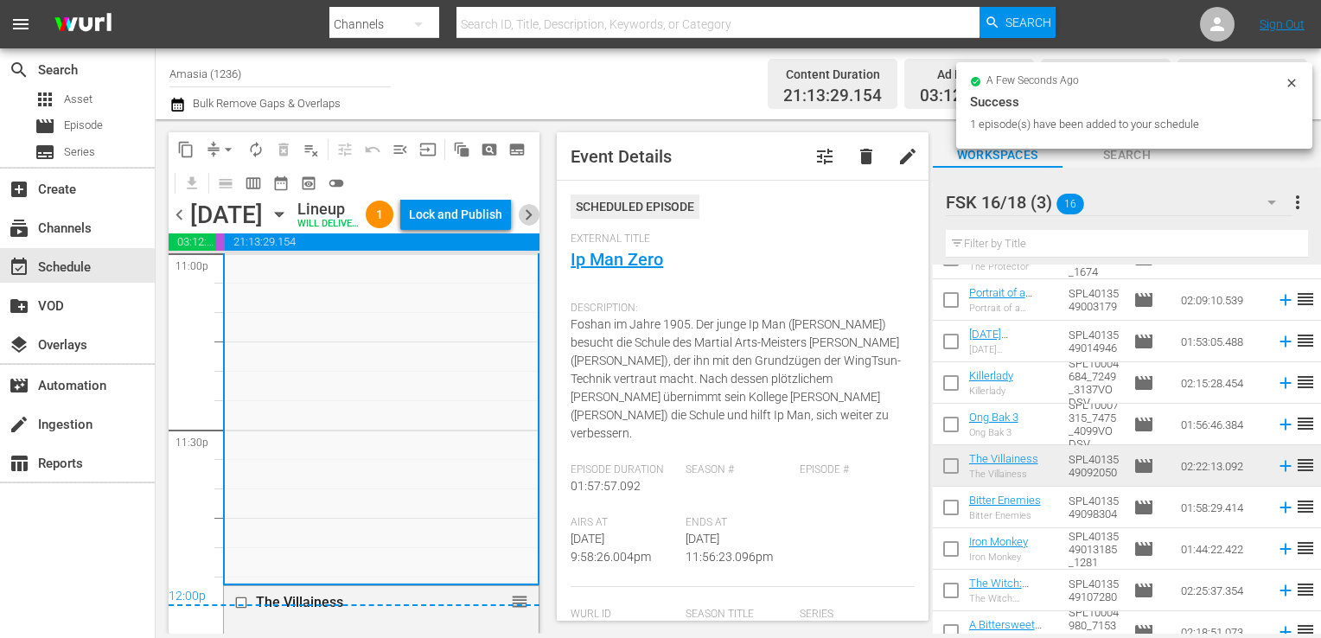
click at [528, 224] on span "chevron_right" at bounding box center [529, 215] width 22 height 22
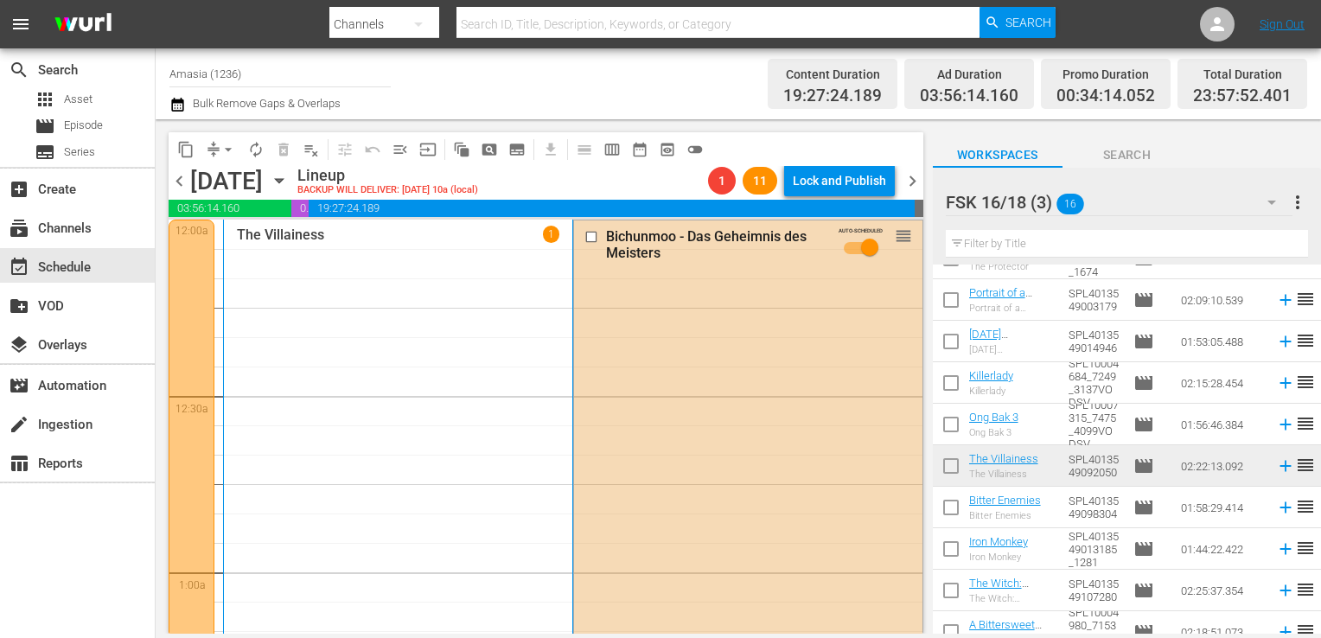
click at [920, 171] on span "chevron_right" at bounding box center [912, 181] width 22 height 22
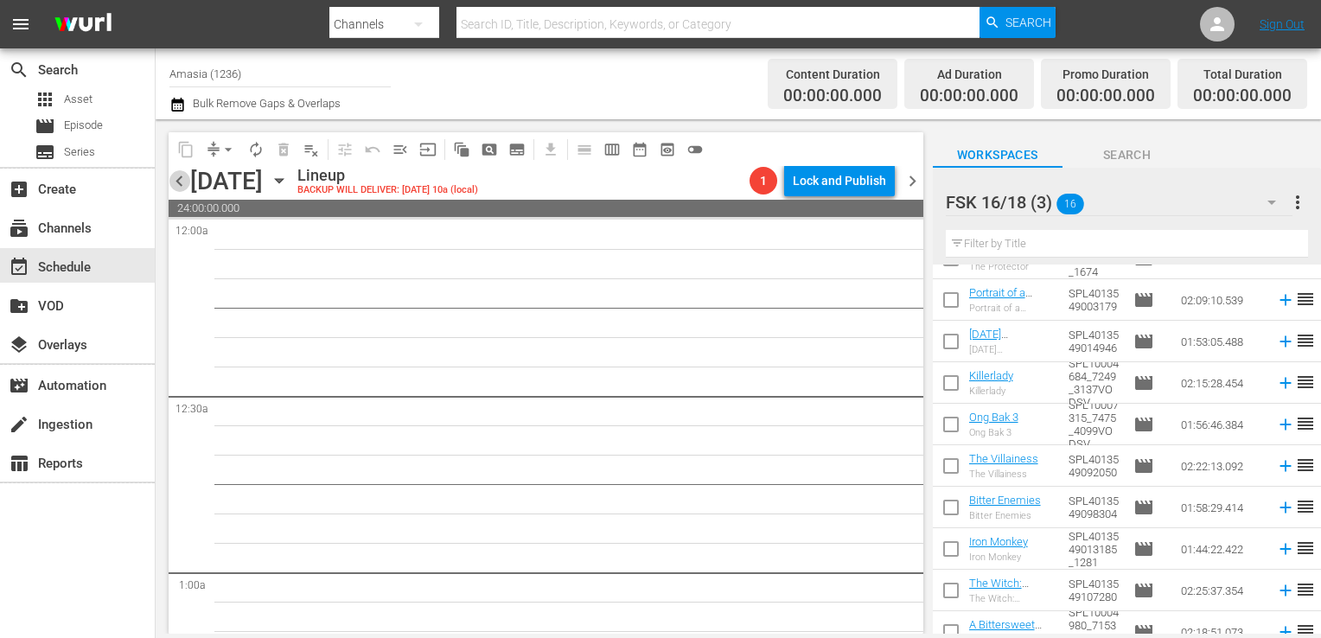
click at [179, 181] on span "chevron_left" at bounding box center [180, 181] width 22 height 22
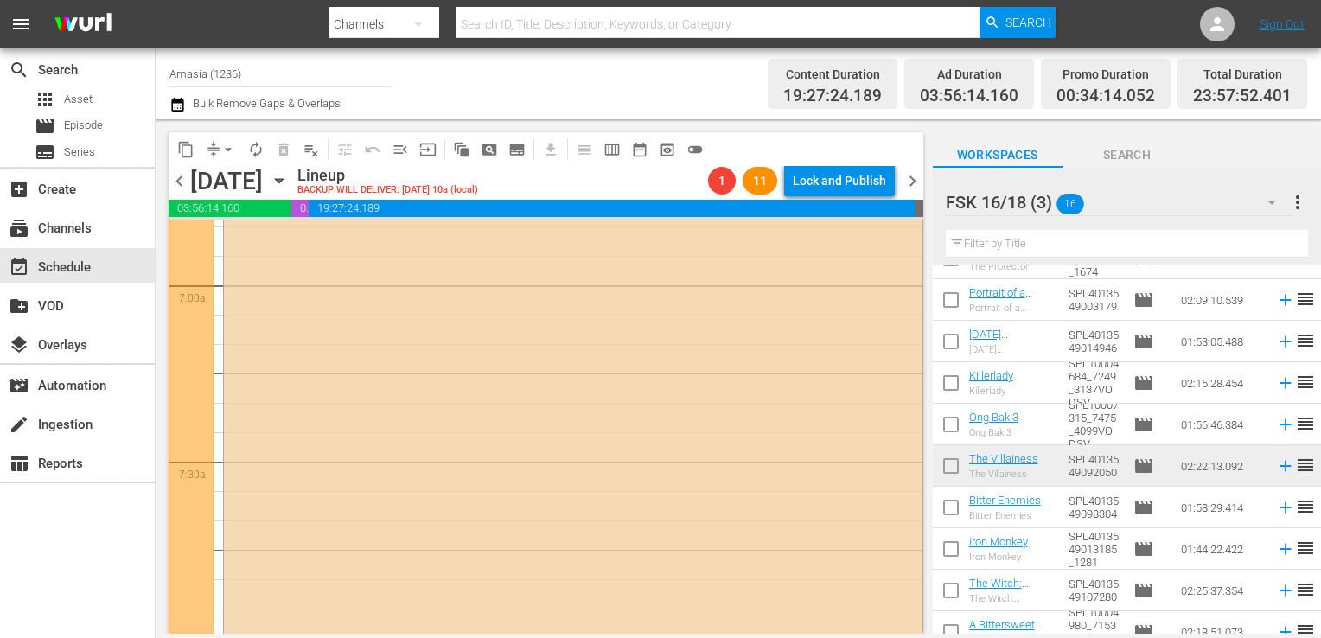
scroll to position [2403, 0]
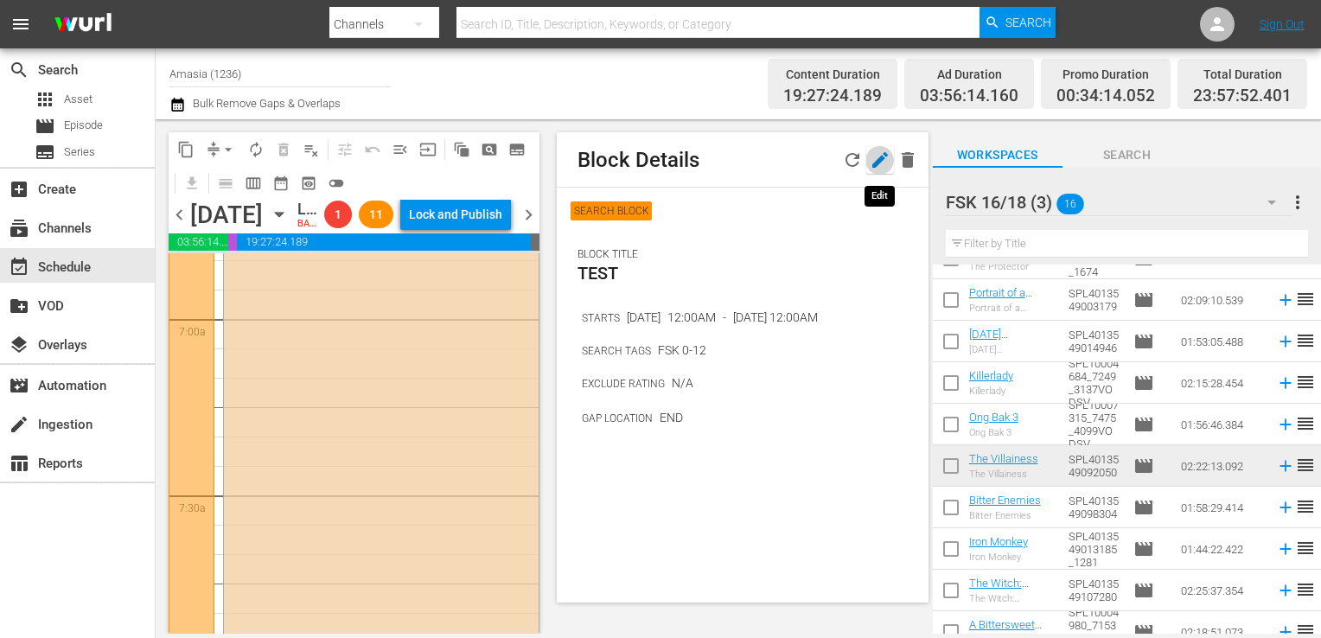
click at [883, 157] on icon "button" at bounding box center [880, 160] width 16 height 16
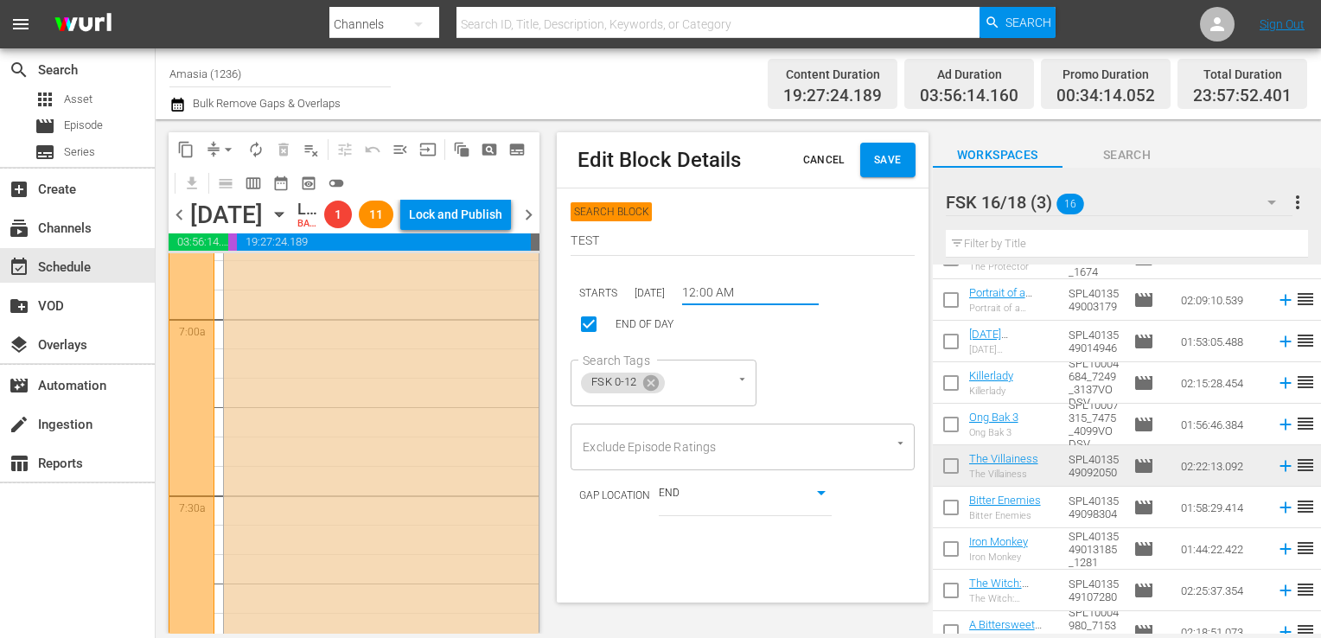
click at [712, 286] on input "12:00 AM" at bounding box center [750, 293] width 137 height 26
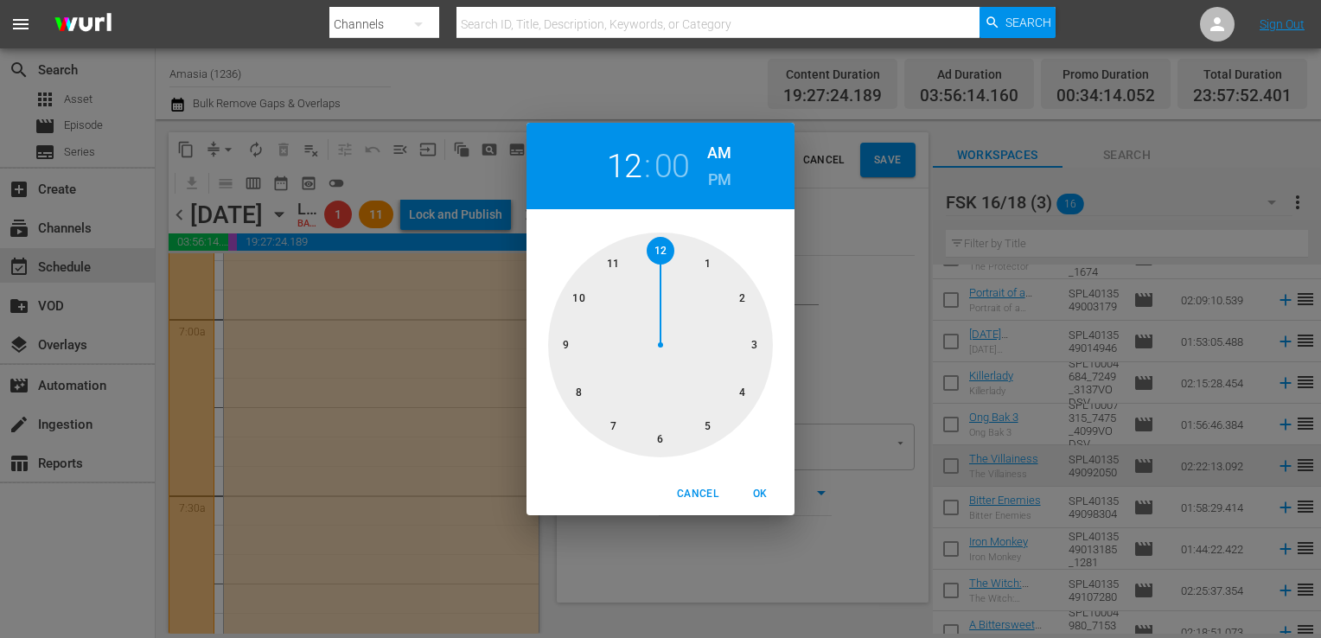
click at [679, 450] on div at bounding box center [660, 344] width 225 height 225
click at [754, 500] on span "OK" at bounding box center [759, 494] width 41 height 18
type input "06:00 AM"
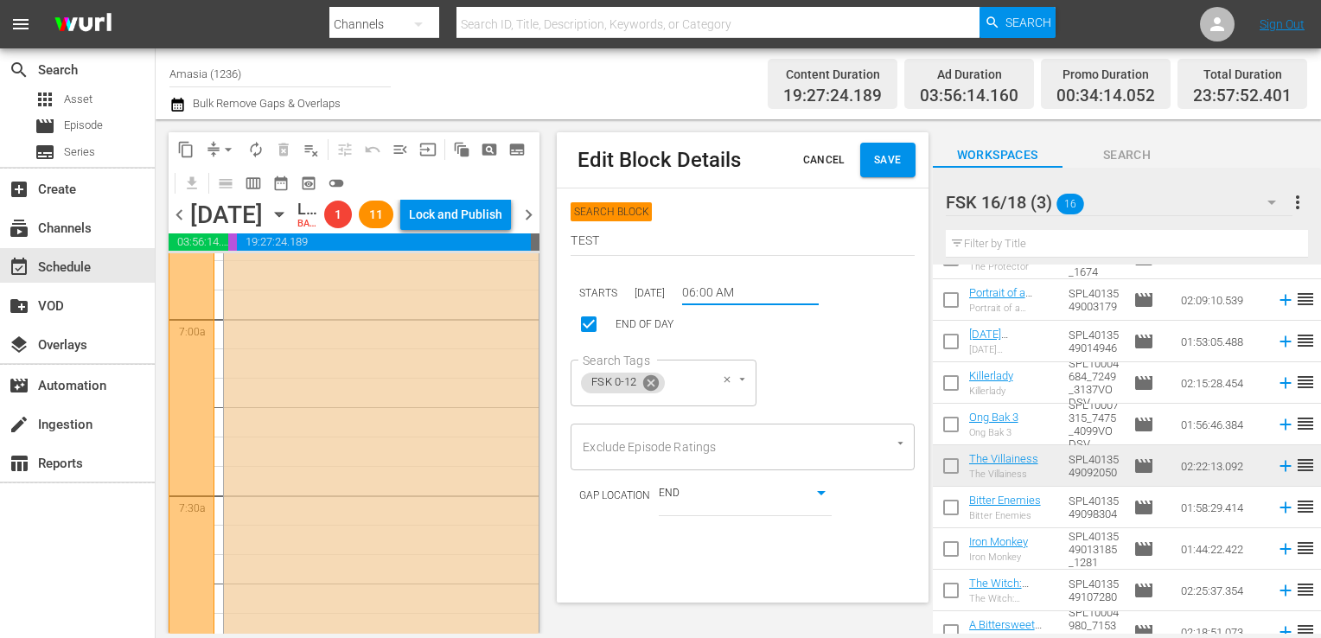
click at [653, 384] on icon at bounding box center [650, 382] width 19 height 19
click at [653, 385] on icon "Open" at bounding box center [654, 378] width 13 height 13
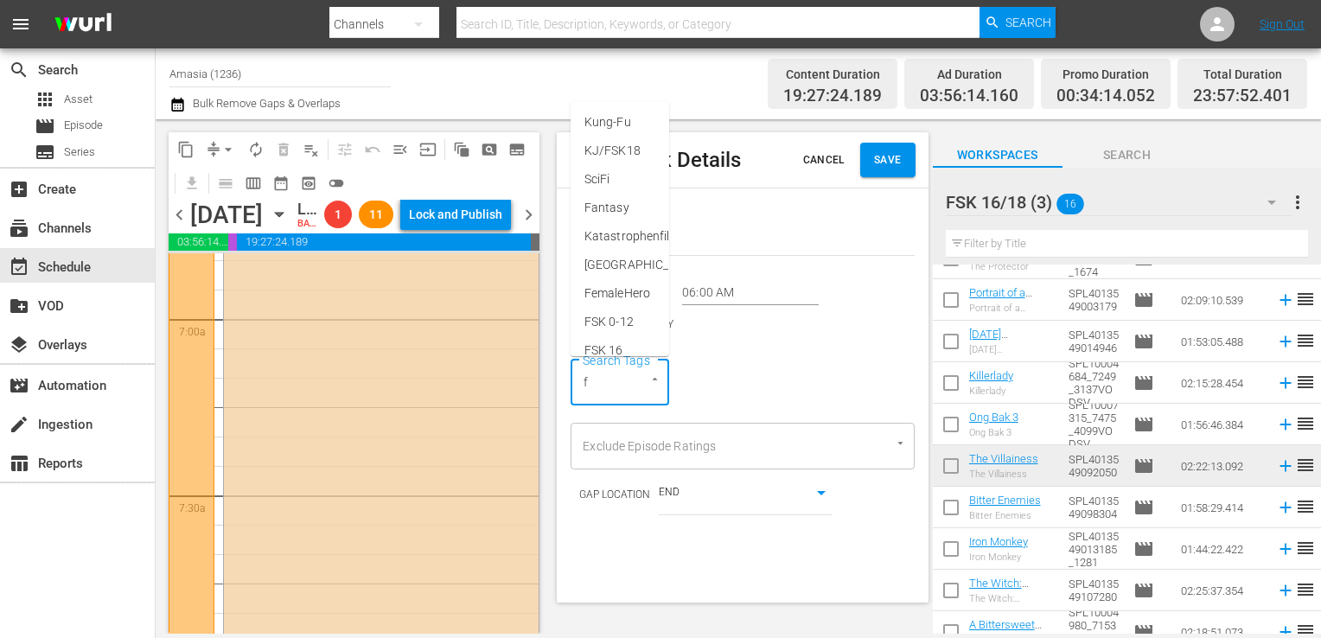
type input "fs"
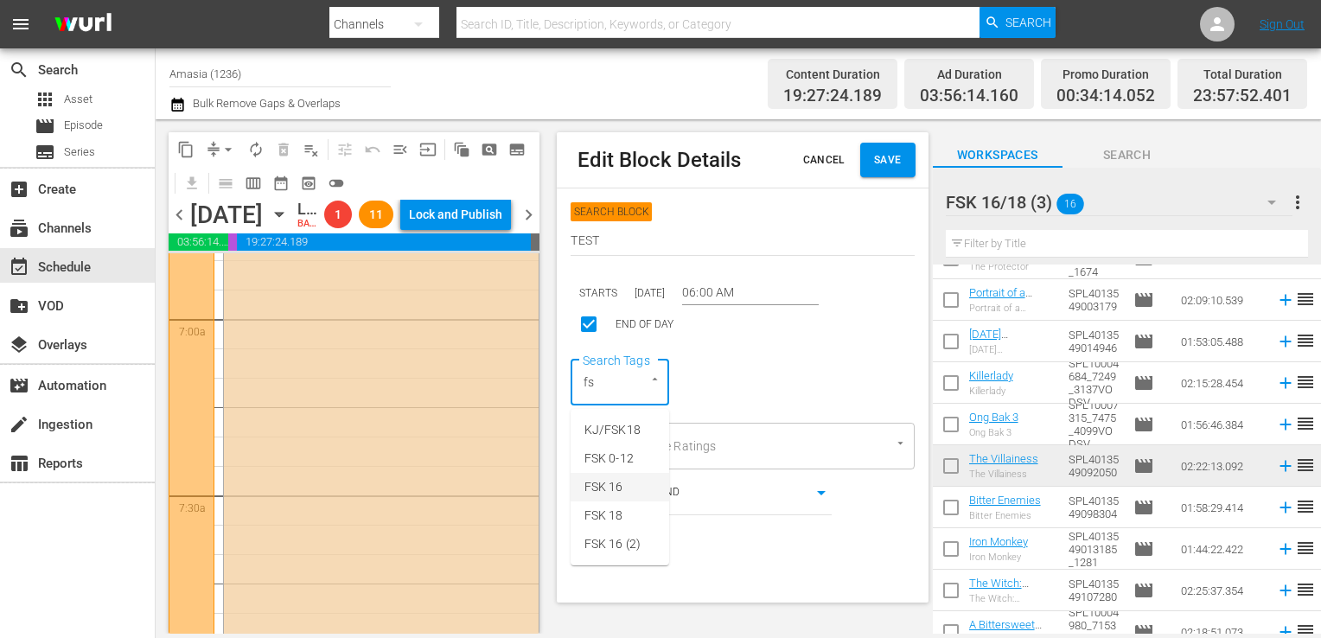
click at [627, 473] on li "FSK 16" at bounding box center [619, 487] width 99 height 29
type input "fs"
click at [626, 521] on li "FSK 18" at bounding box center [658, 515] width 177 height 29
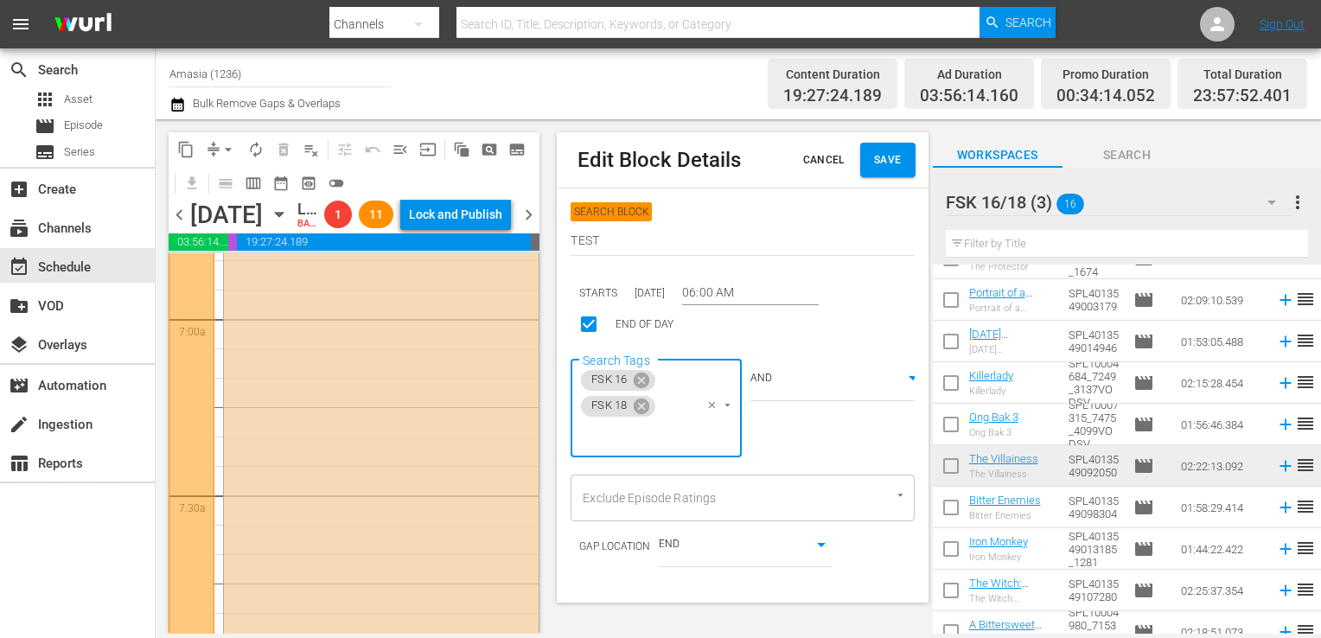
click at [779, 413] on div "SEARCH BLOCK TEST STARTS [DATE] 06:00 AM END OF DAY Search Tags FSK 16 FSK 18 S…" at bounding box center [741, 384] width 343 height 365
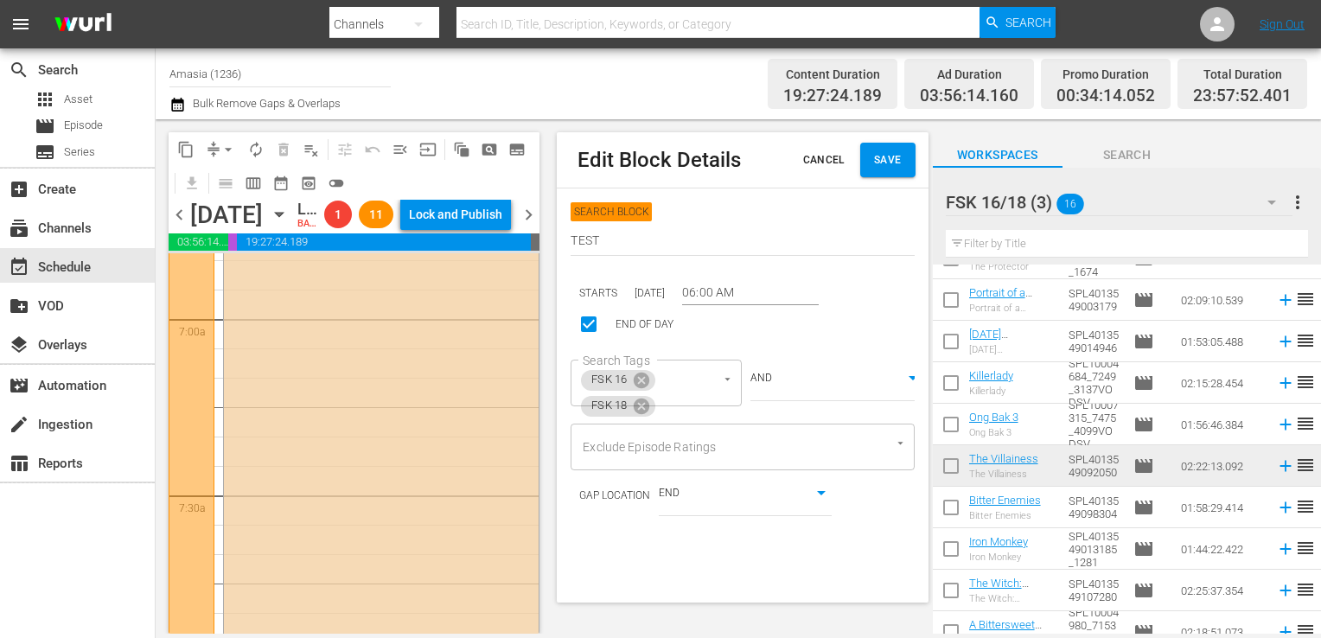
click at [760, 379] on body "menu Search By Channels Search ID, Title, Description, Keywords, or Category Se…" at bounding box center [660, 319] width 1321 height 638
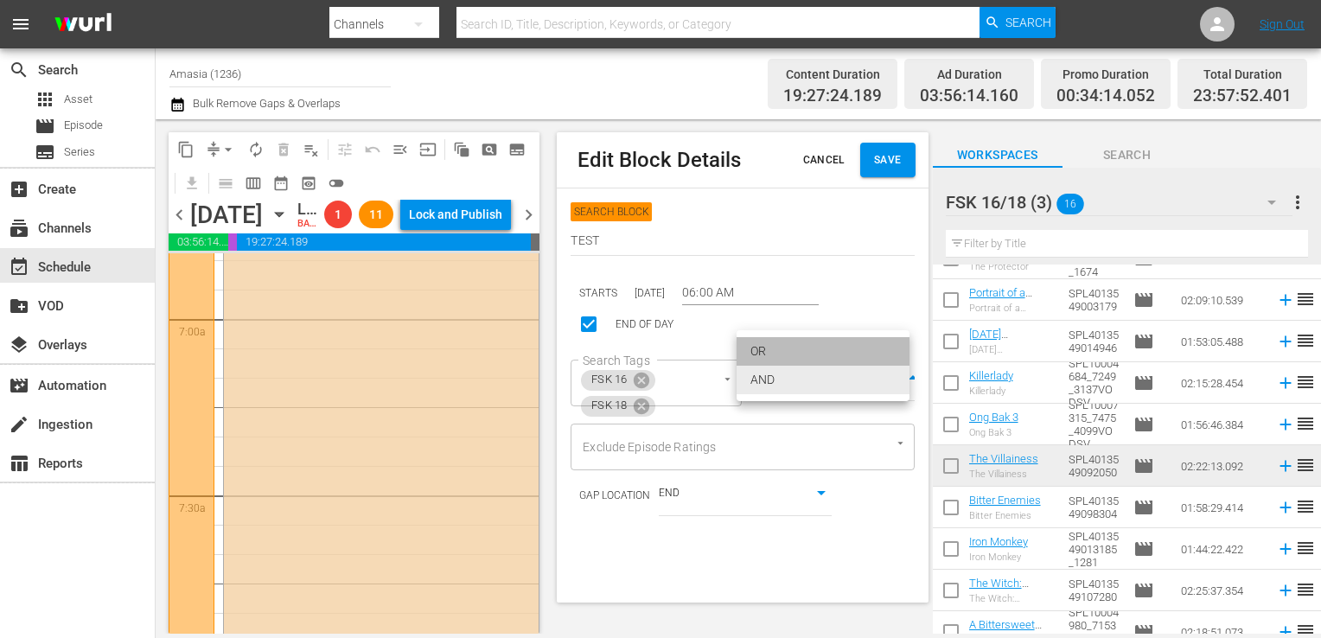
click at [757, 363] on li "OR" at bounding box center [822, 351] width 173 height 29
type input "false"
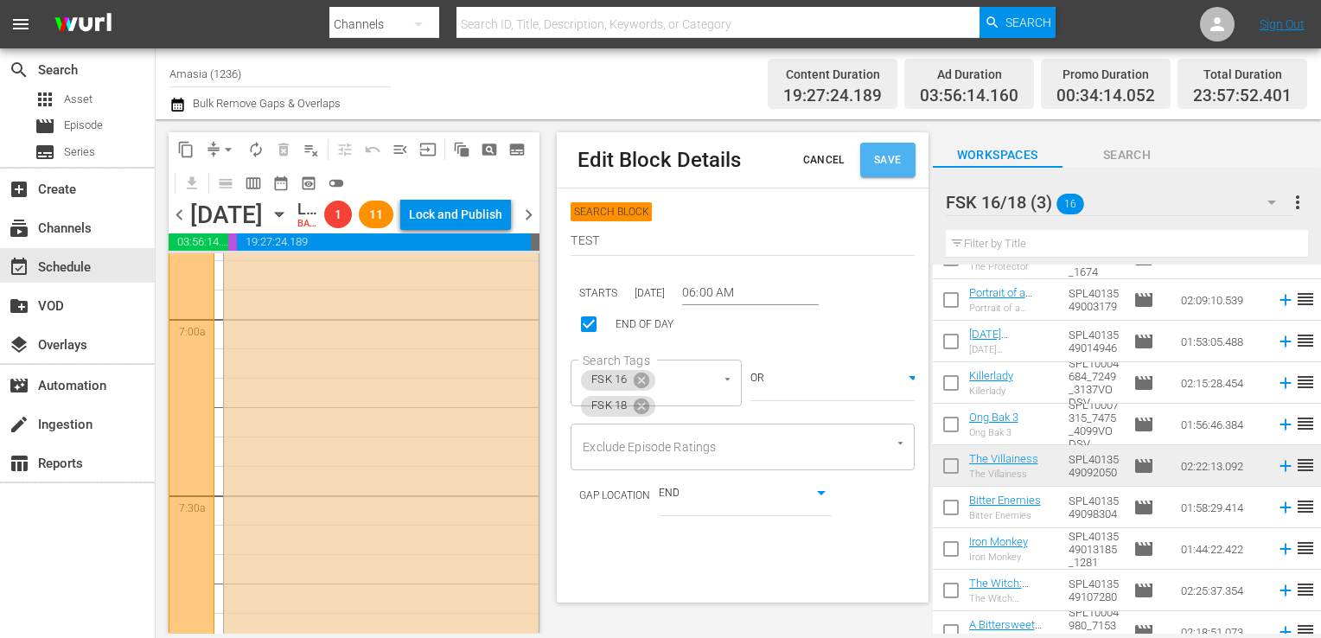
click at [874, 155] on span "Save" at bounding box center [888, 160] width 28 height 18
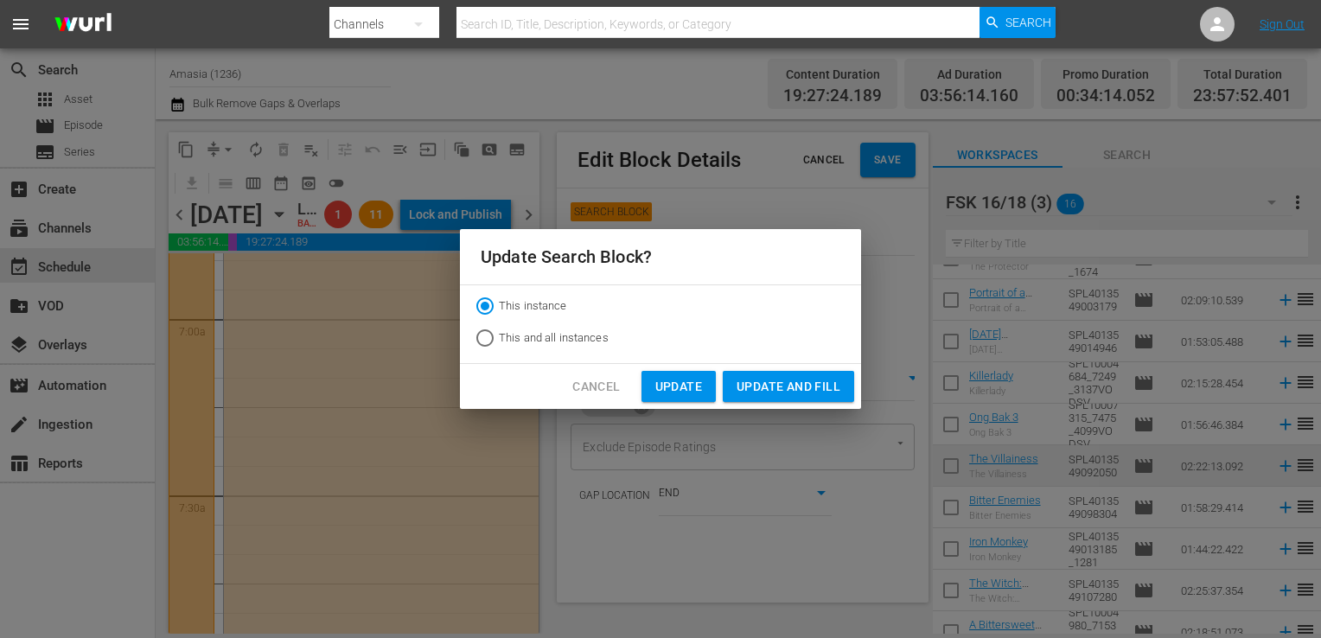
click at [750, 383] on span "Update and Fill" at bounding box center [788, 387] width 104 height 22
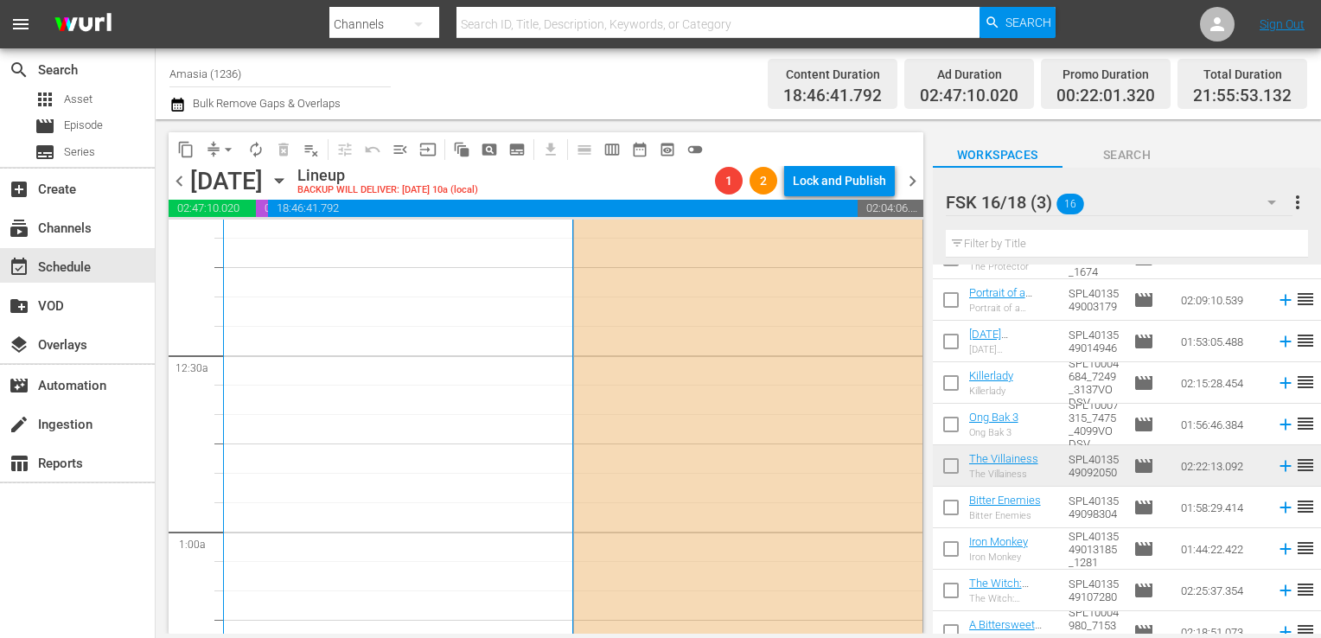
scroll to position [0, 0]
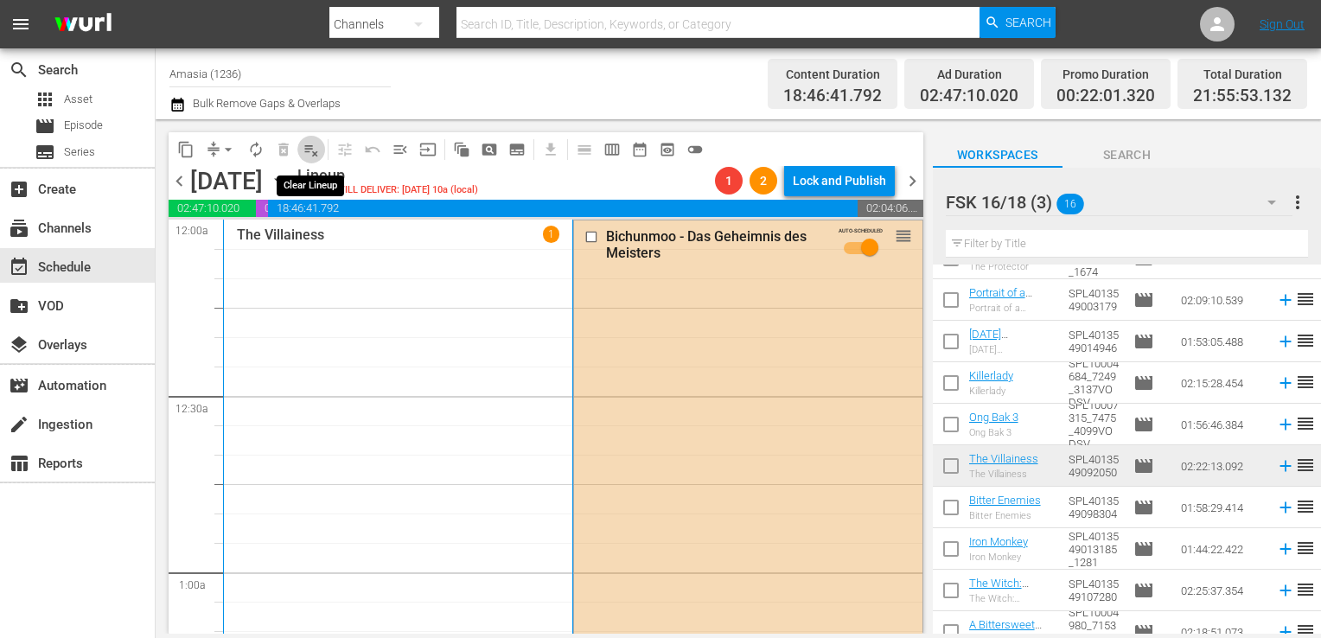
click at [311, 150] on span "playlist_remove_outlined" at bounding box center [310, 149] width 17 height 17
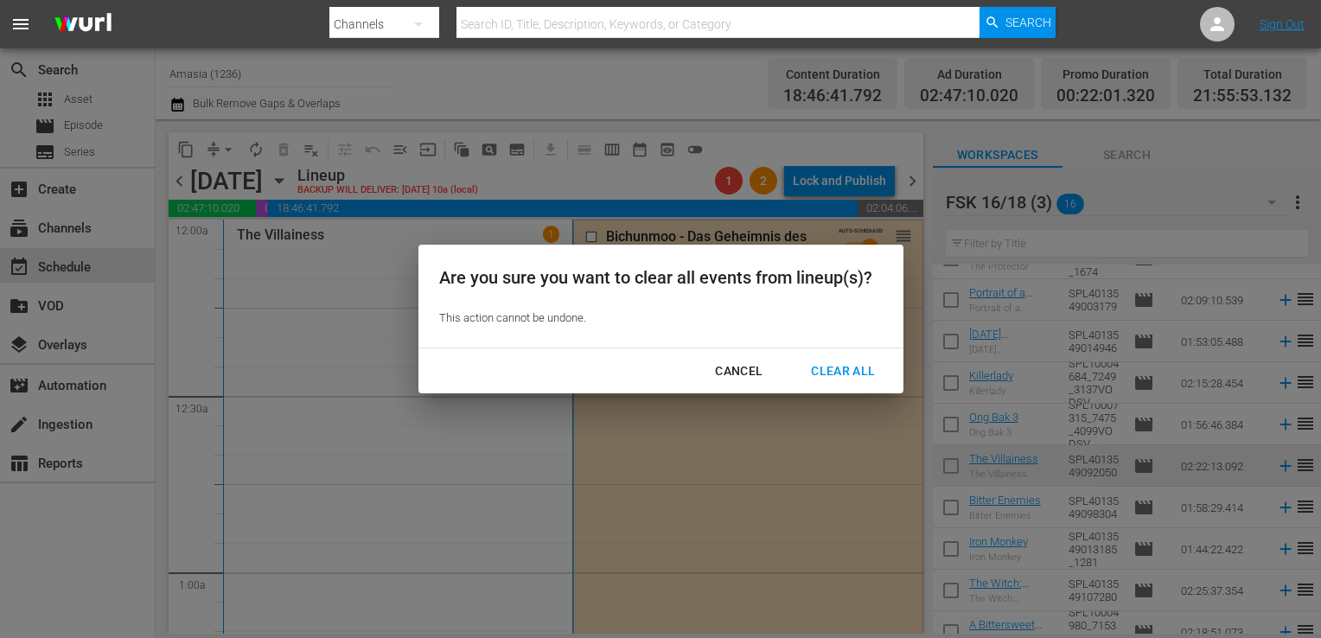
click at [832, 375] on div "Clear All" at bounding box center [843, 371] width 92 height 22
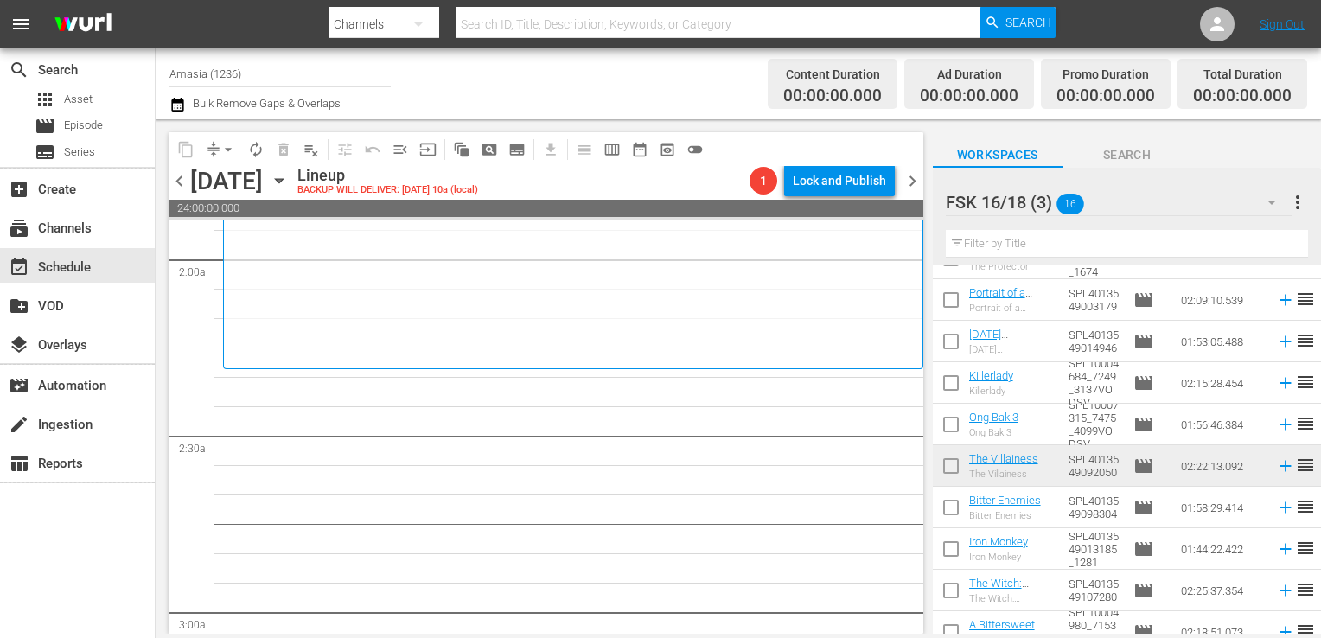
scroll to position [373, 0]
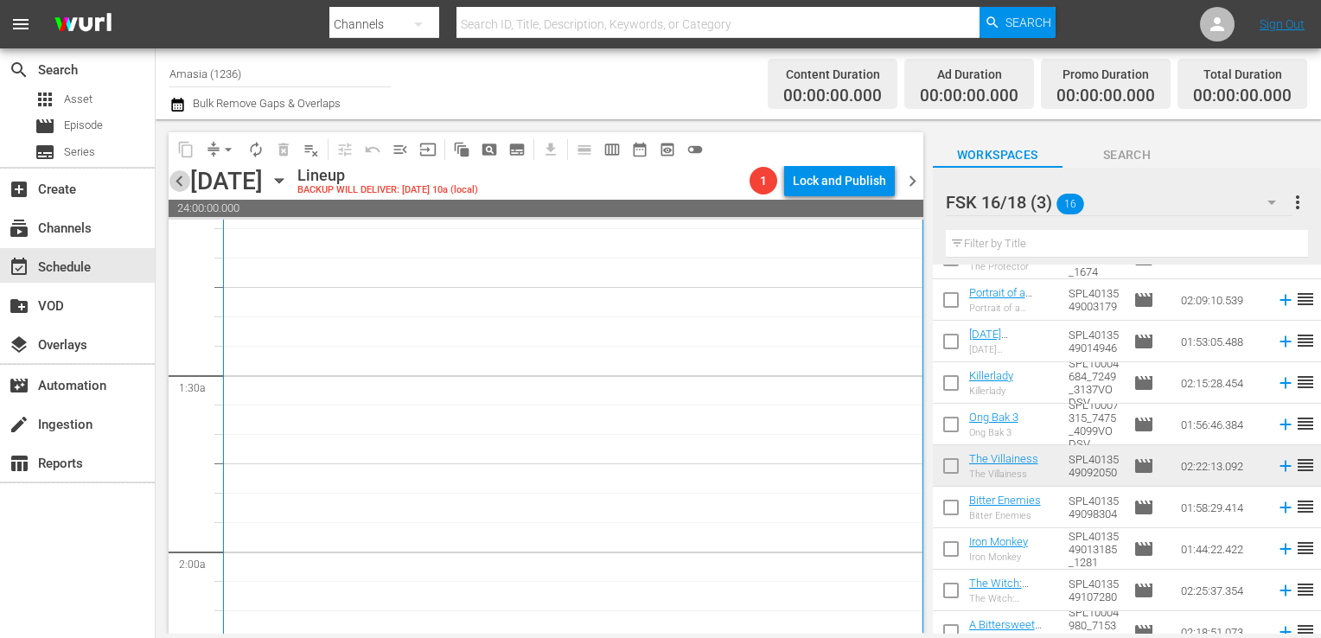
click at [183, 181] on span "chevron_left" at bounding box center [180, 181] width 22 height 22
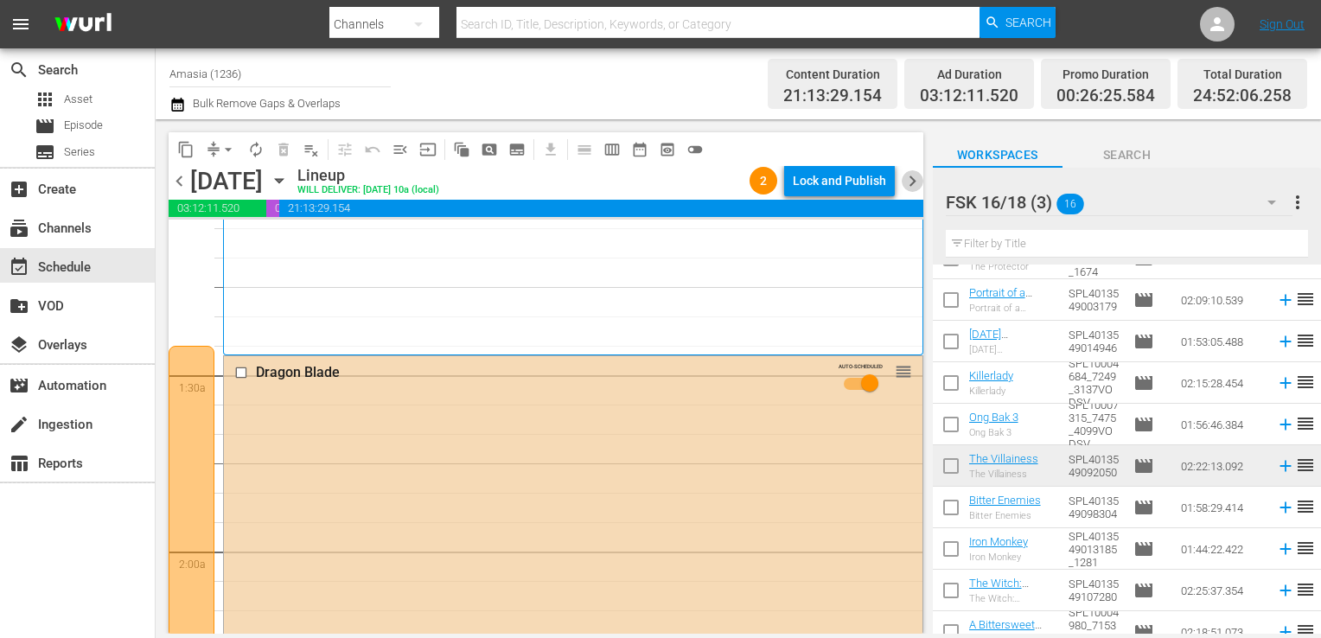
click at [914, 178] on span "chevron_right" at bounding box center [912, 181] width 22 height 22
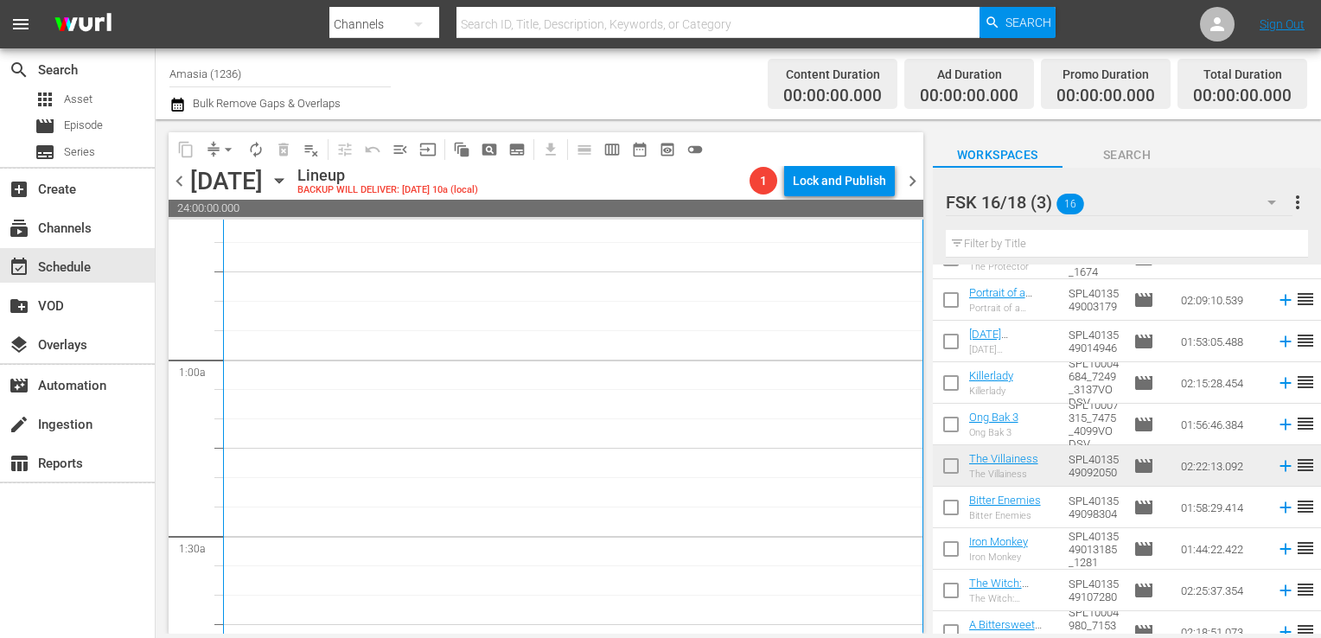
scroll to position [194, 0]
click at [484, 155] on span "pageview_outlined" at bounding box center [489, 149] width 17 height 17
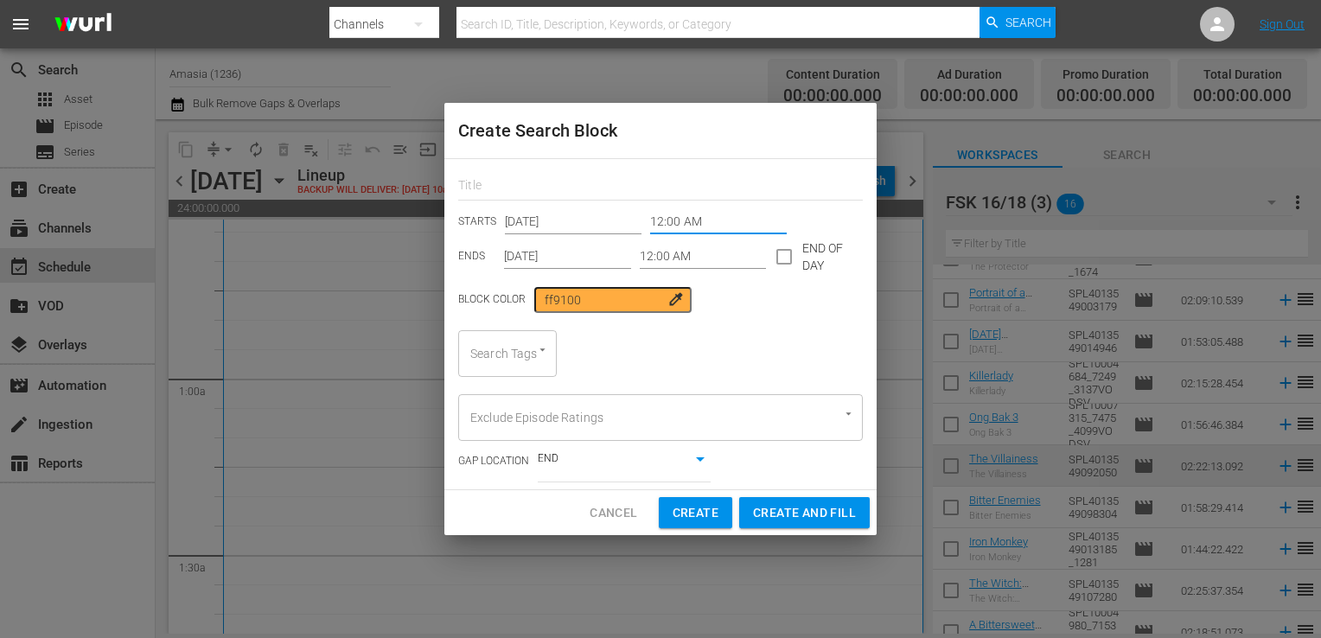
click at [678, 213] on input "12:00 AM" at bounding box center [718, 222] width 137 height 26
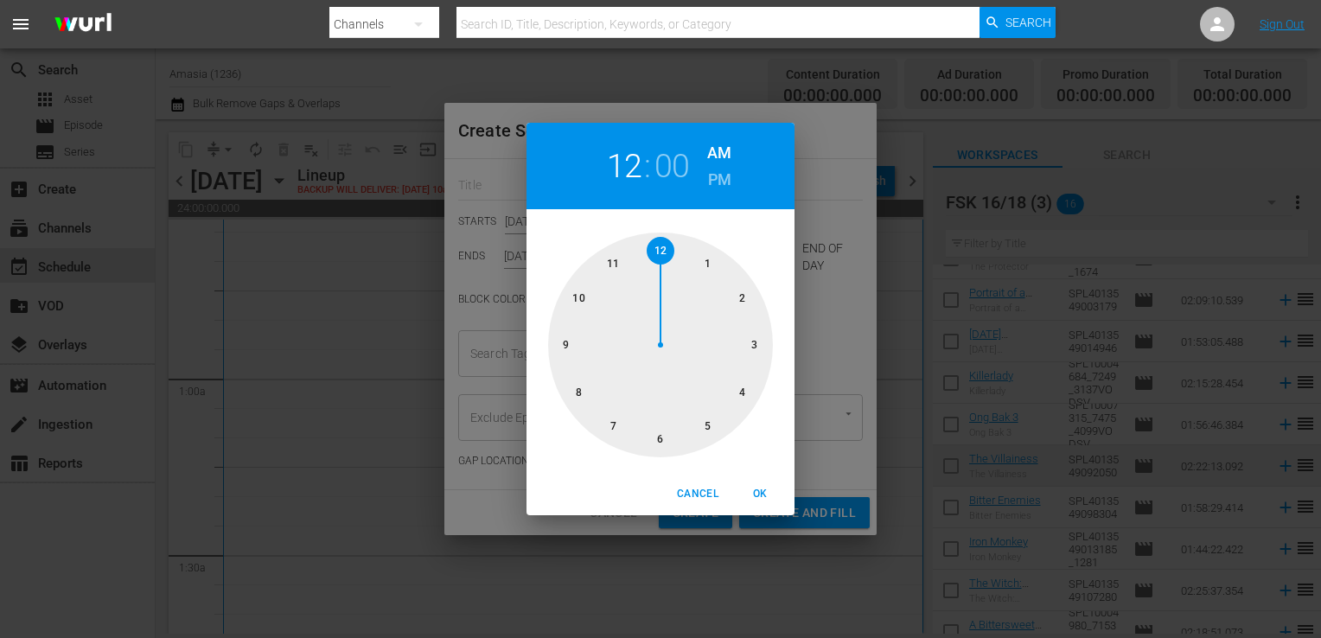
click at [702, 487] on span "Cancel" at bounding box center [697, 494] width 41 height 18
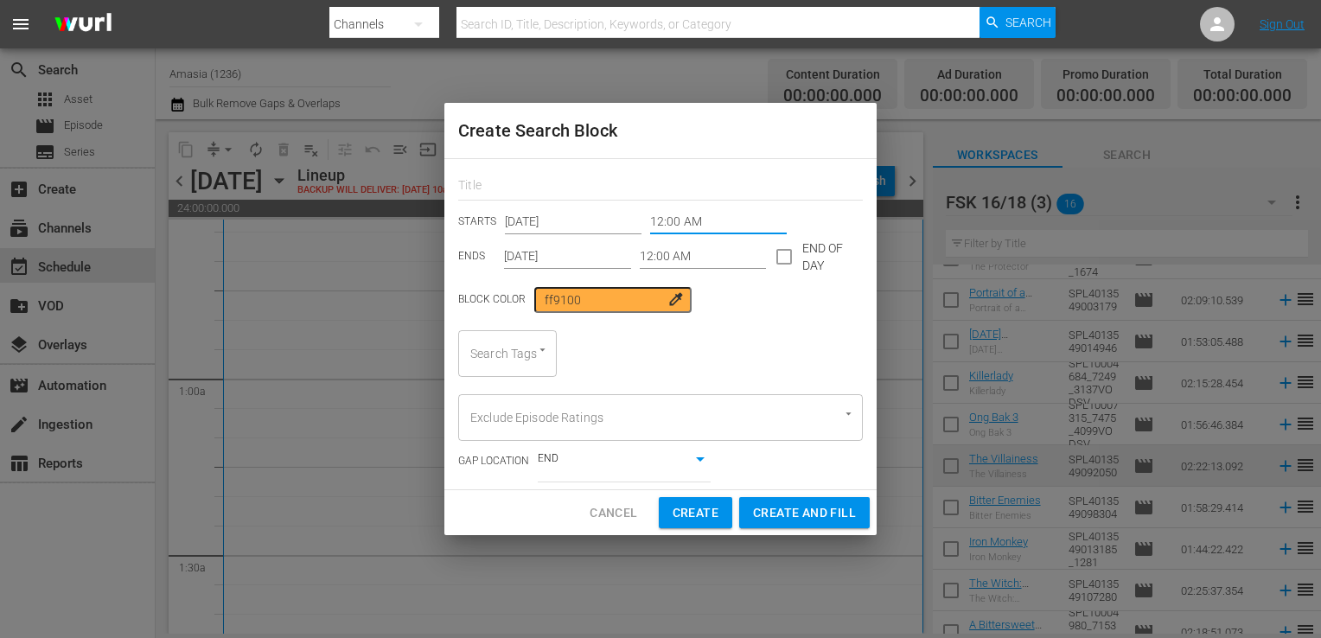
click at [589, 503] on button "Cancel" at bounding box center [613, 513] width 75 height 32
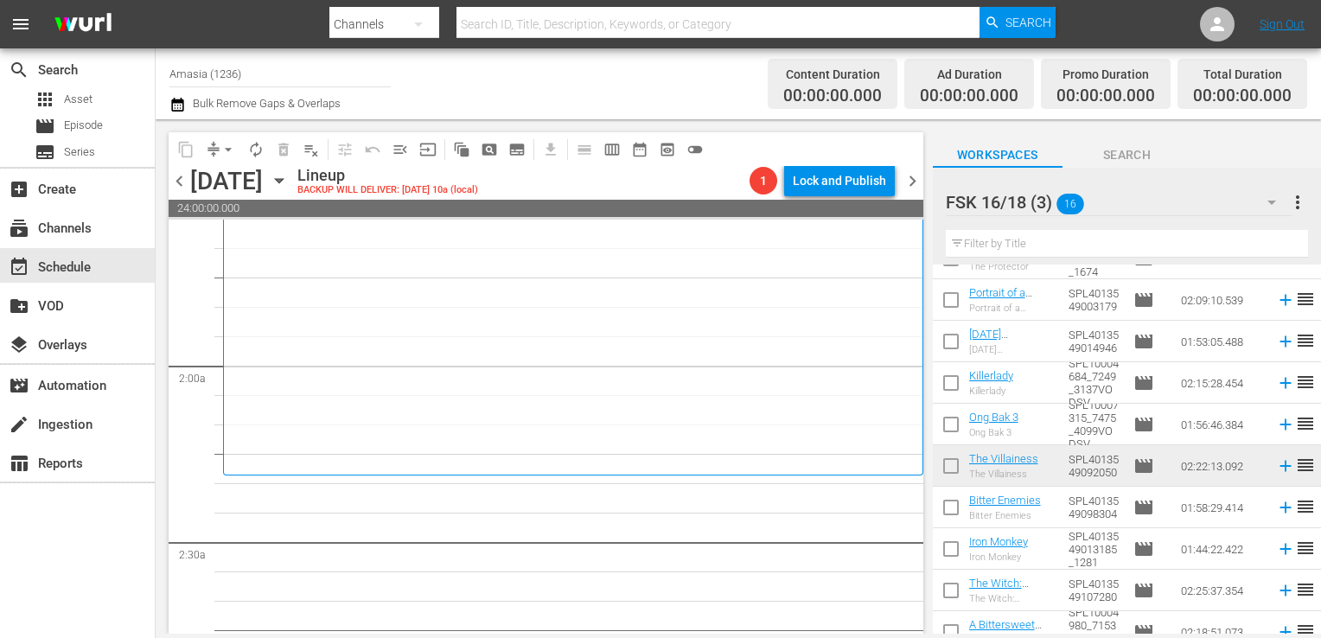
scroll to position [558, 0]
click at [491, 146] on span "pageview_outlined" at bounding box center [489, 149] width 17 height 17
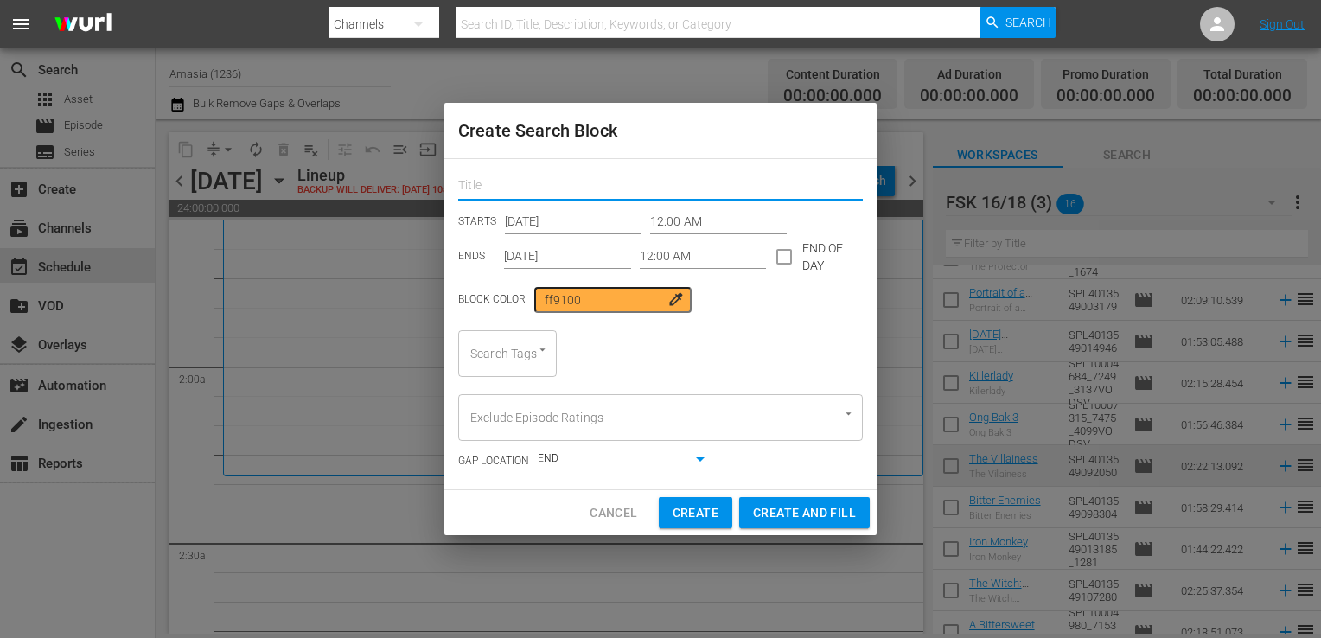
click at [657, 192] on input "text" at bounding box center [660, 187] width 404 height 27
click at [667, 204] on div "STARTS [DATE] 12:00 AM ENDS [DATE] 12:00 AM END OF DAY Block Color ff9100 color…" at bounding box center [660, 324] width 432 height 330
click at [678, 226] on input "12:00 AM" at bounding box center [718, 222] width 137 height 26
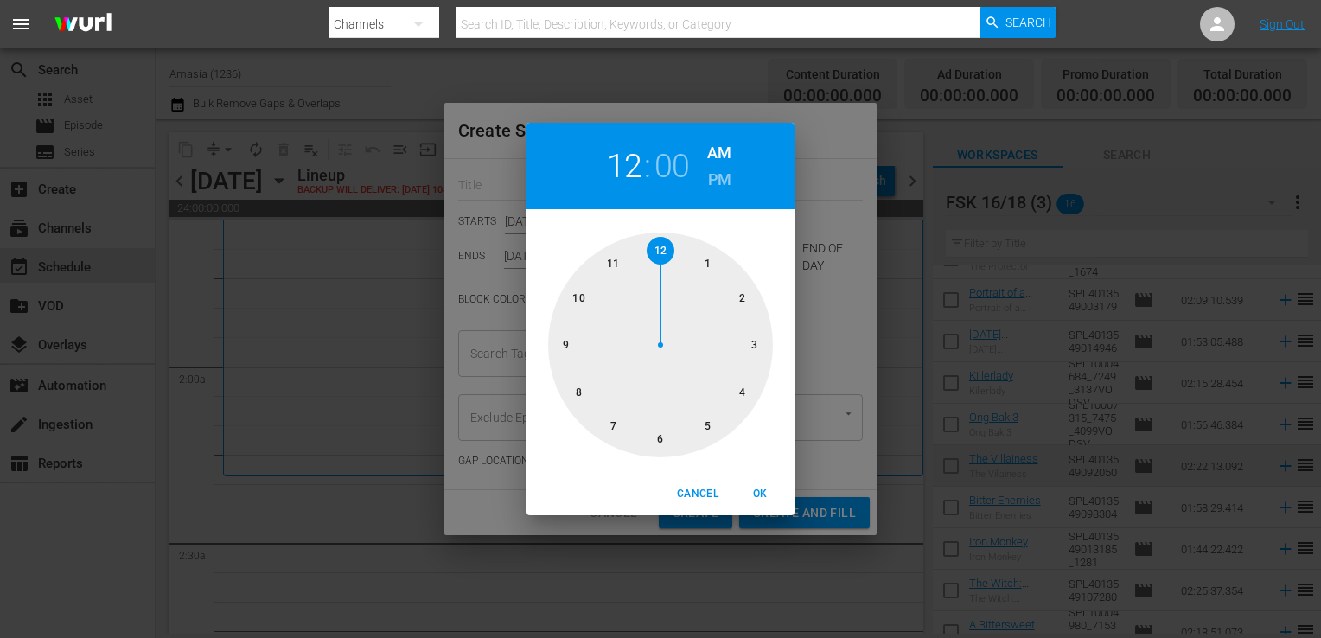
click at [742, 301] on div at bounding box center [660, 344] width 225 height 225
click at [754, 348] on div at bounding box center [660, 344] width 225 height 225
click at [772, 492] on span "OK" at bounding box center [759, 494] width 41 height 18
type input "02:15 AM"
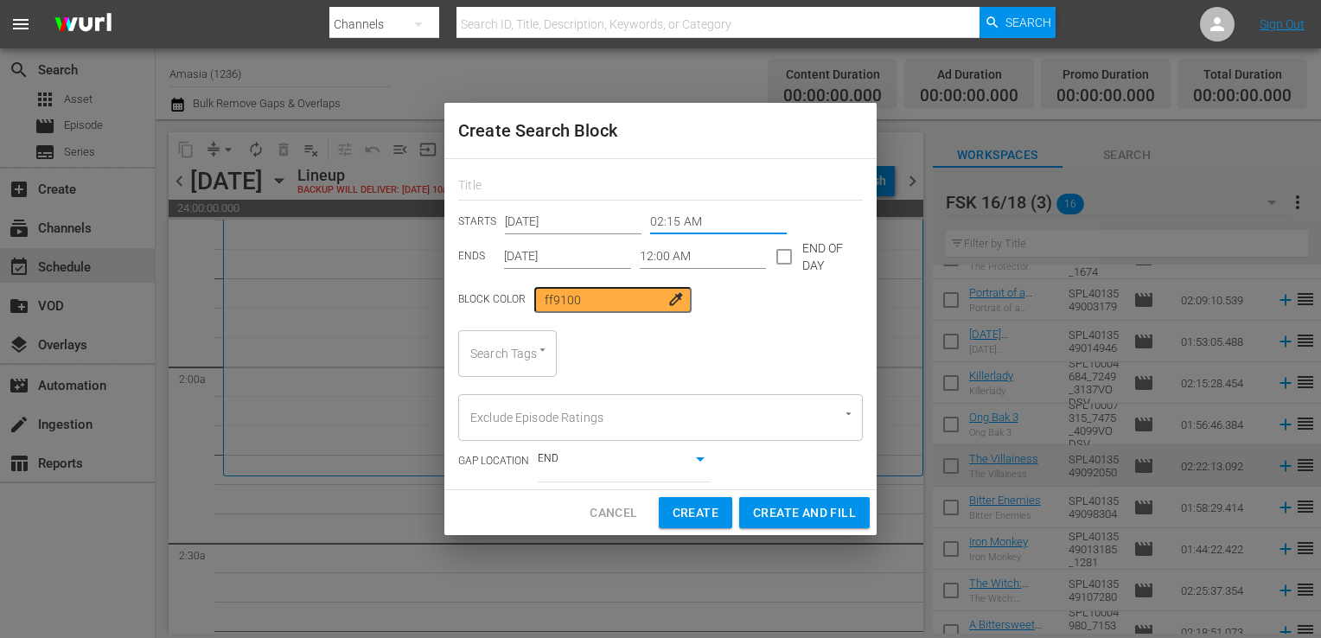
click at [686, 262] on input "12:00 AM" at bounding box center [703, 257] width 127 height 26
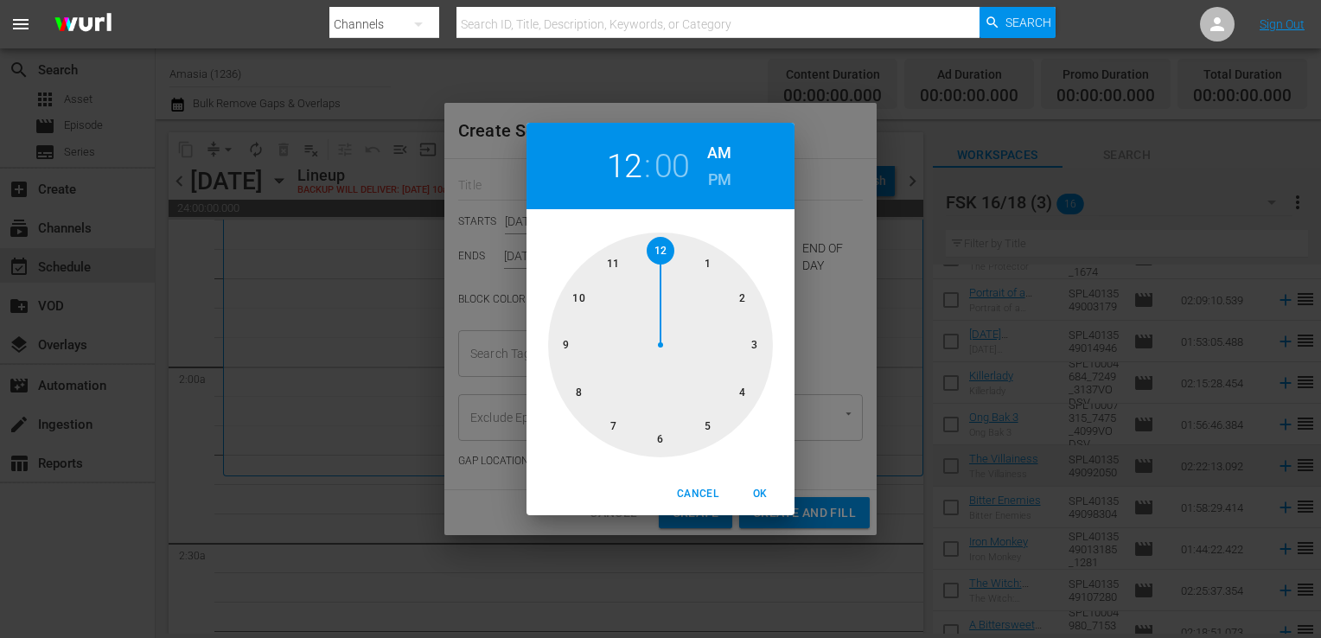
click at [591, 292] on div at bounding box center [660, 344] width 225 height 225
click at [751, 344] on div at bounding box center [660, 344] width 225 height 225
click at [721, 184] on h6 "PM" at bounding box center [719, 180] width 23 height 28
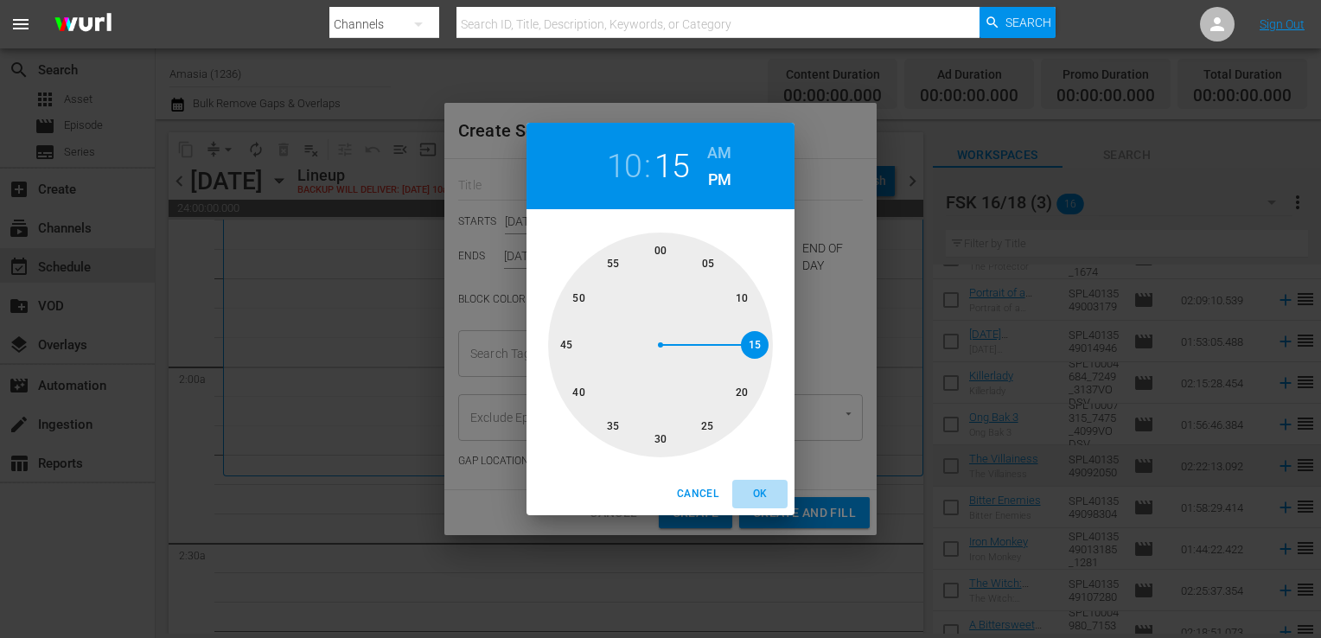
click at [761, 495] on span "OK" at bounding box center [759, 494] width 41 height 18
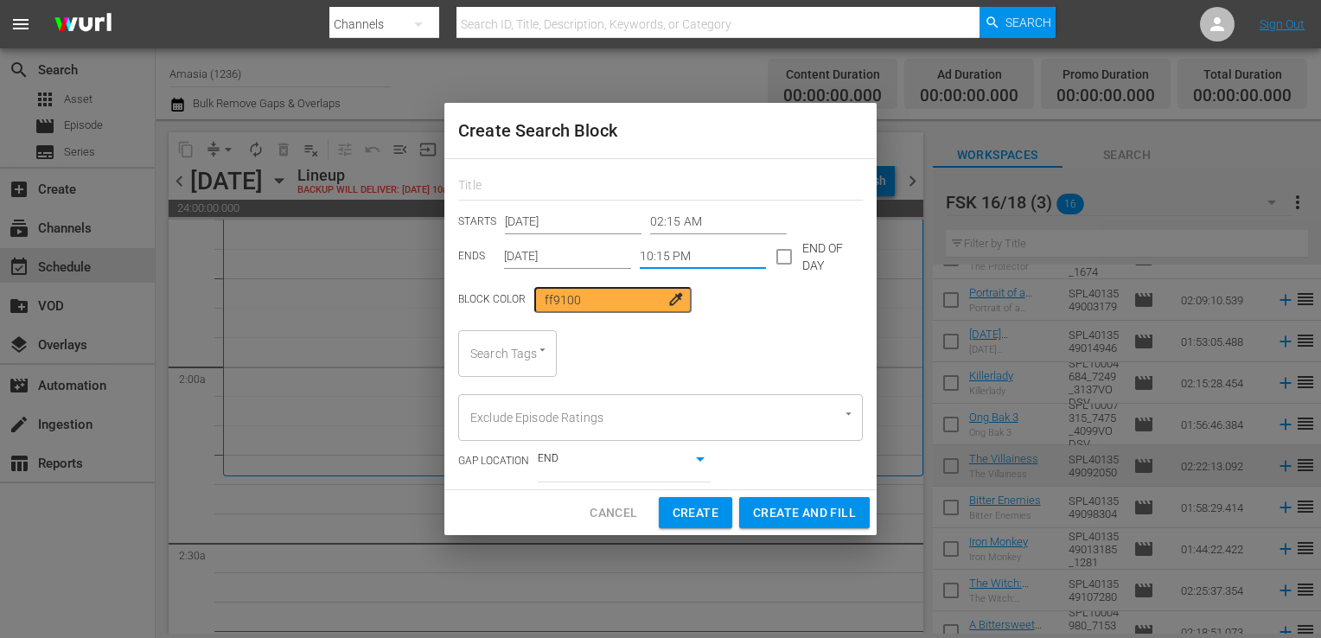
click at [653, 252] on input "10:15 PM" at bounding box center [703, 257] width 127 height 26
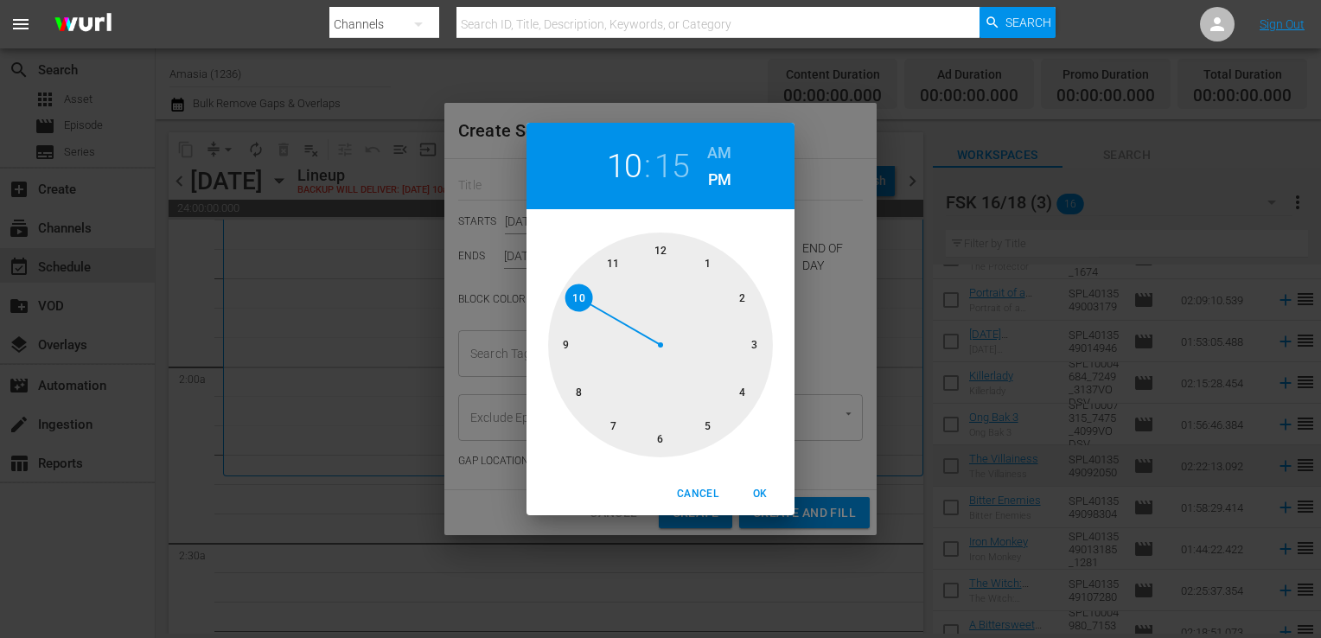
click at [657, 440] on div at bounding box center [660, 344] width 225 height 225
click at [664, 254] on div at bounding box center [660, 344] width 225 height 225
click at [726, 156] on h6 "AM" at bounding box center [719, 153] width 24 height 28
click at [750, 488] on span "OK" at bounding box center [759, 494] width 41 height 18
type input "06:00 AM"
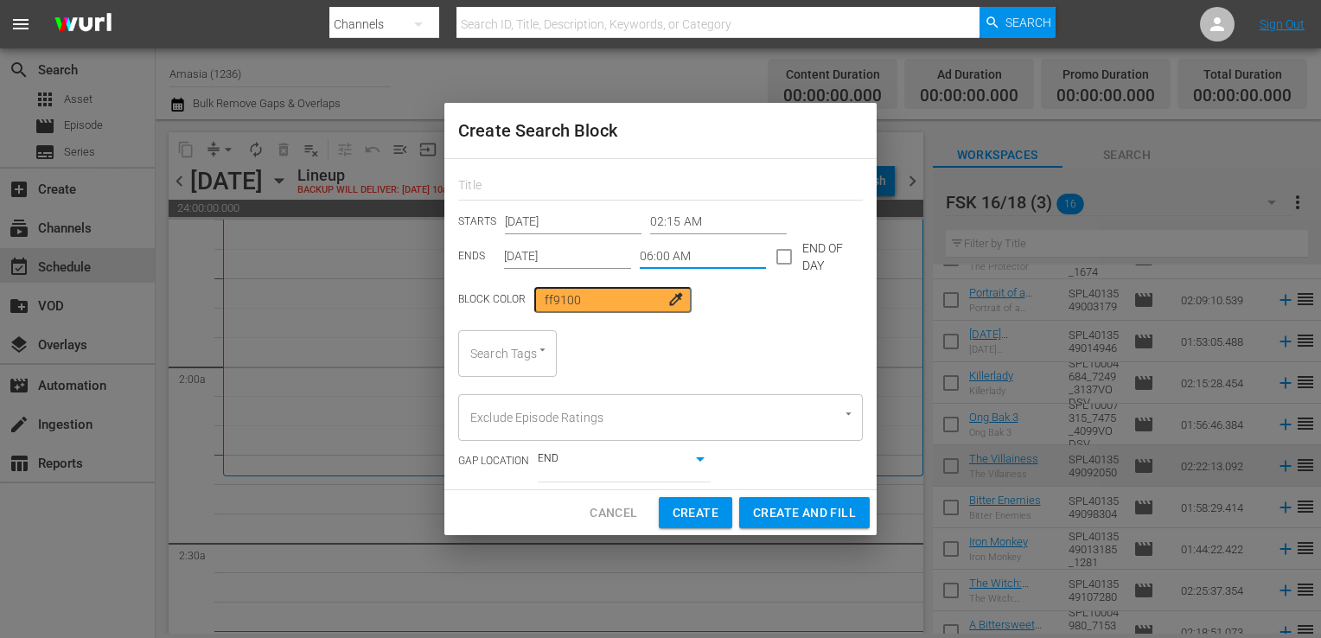
click at [497, 363] on input "Search Tags" at bounding box center [483, 353] width 35 height 31
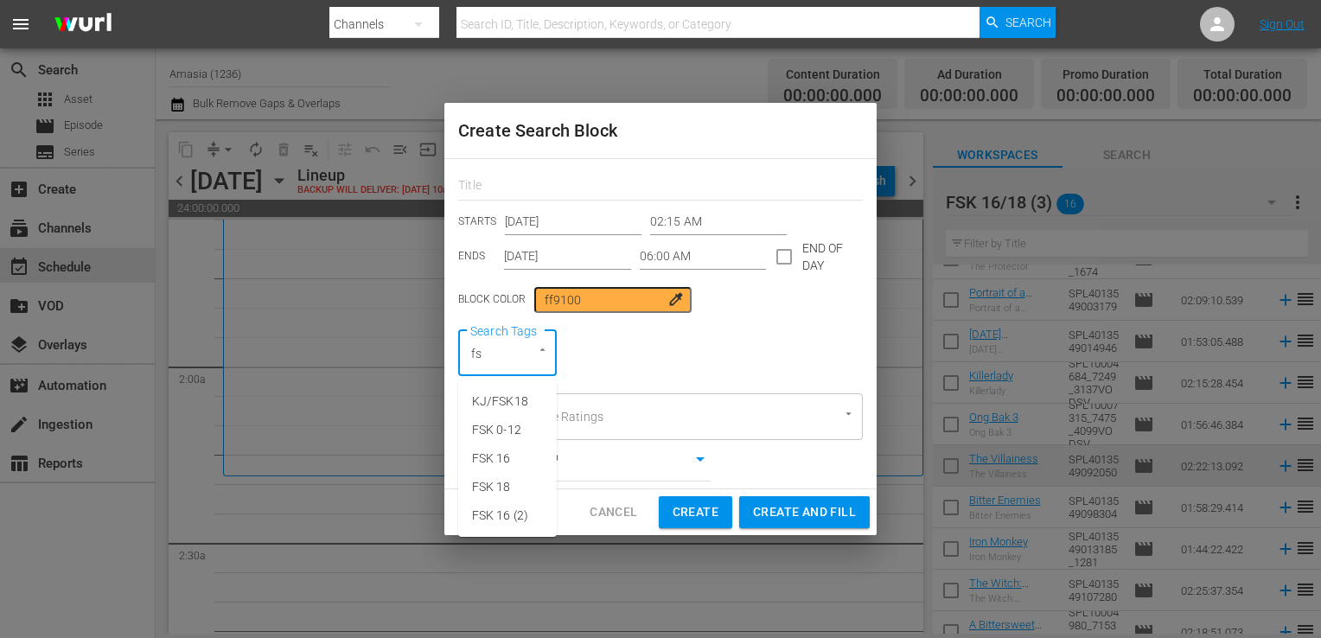
type input "fsk"
click at [508, 461] on span "FSK 16" at bounding box center [491, 458] width 39 height 18
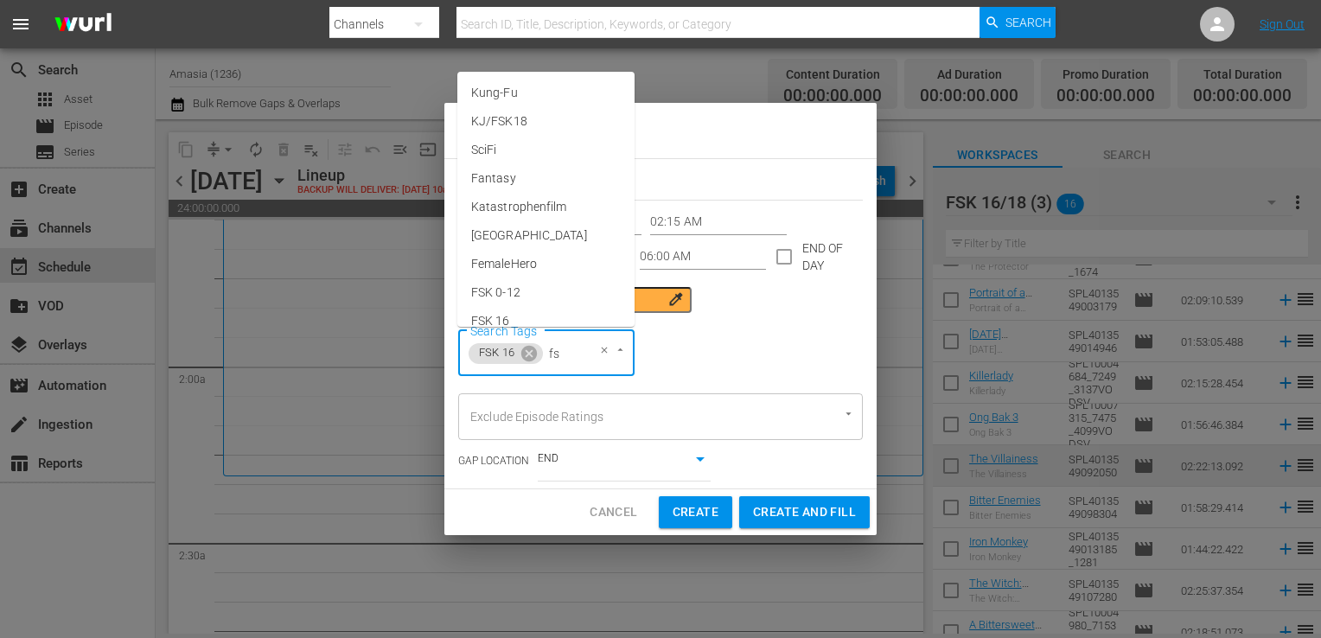
type input "fsk"
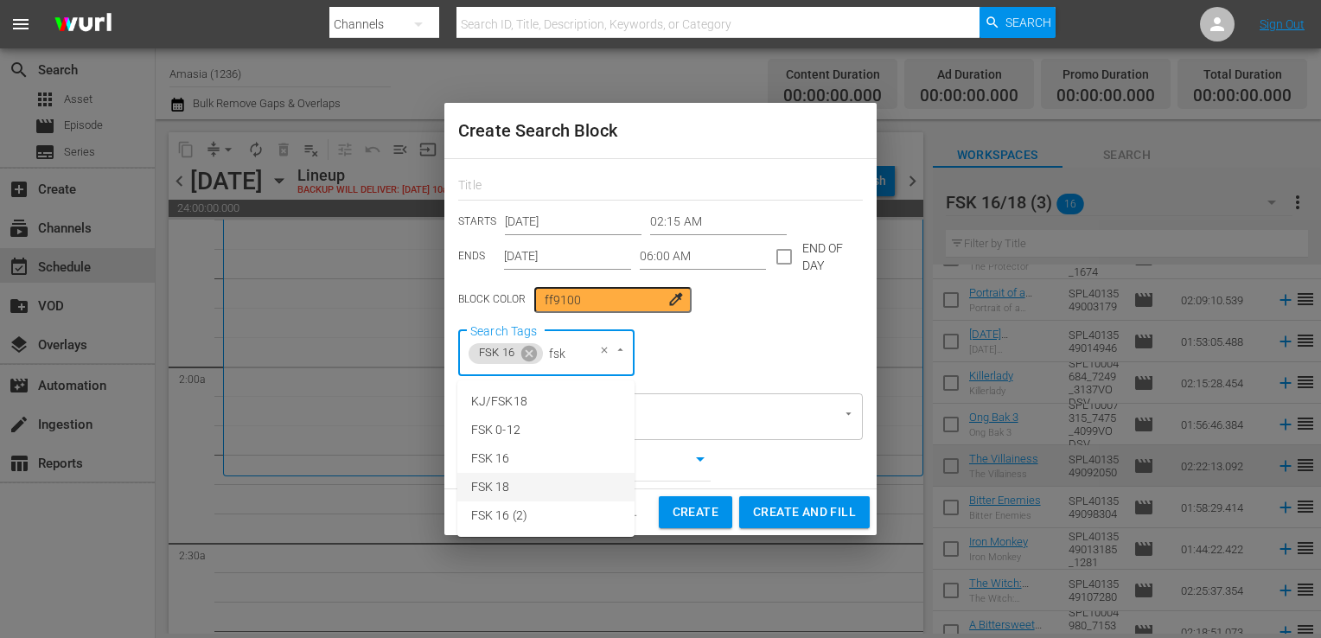
click at [511, 481] on li "FSK 18" at bounding box center [545, 487] width 177 height 29
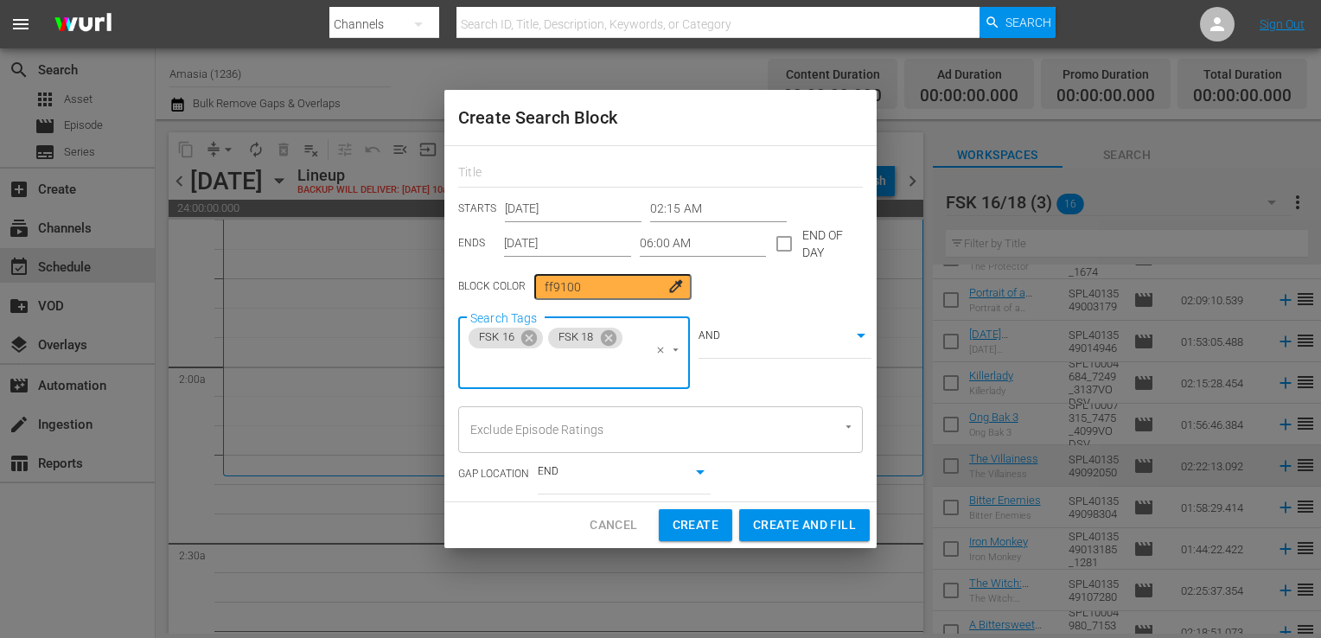
click at [782, 334] on body "menu Search By Channels Search ID, Title, Description, Keywords, or Category Se…" at bounding box center [660, 319] width 1321 height 638
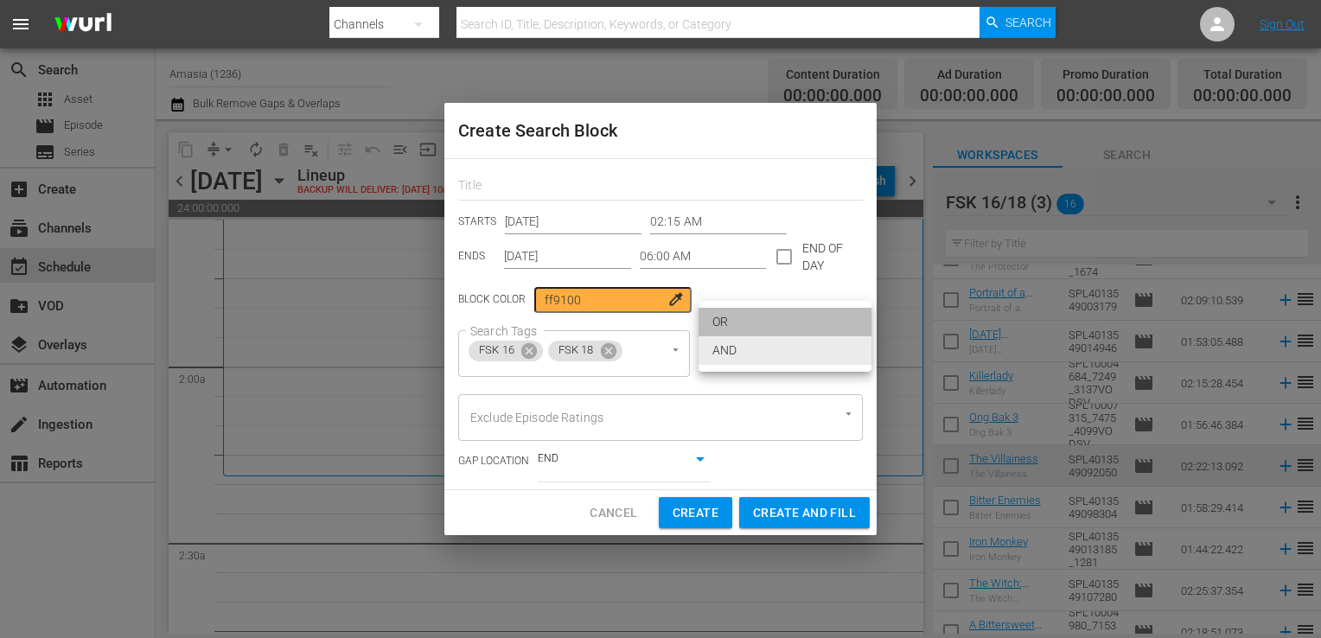
click at [771, 318] on li "OR" at bounding box center [784, 322] width 173 height 29
type input "false"
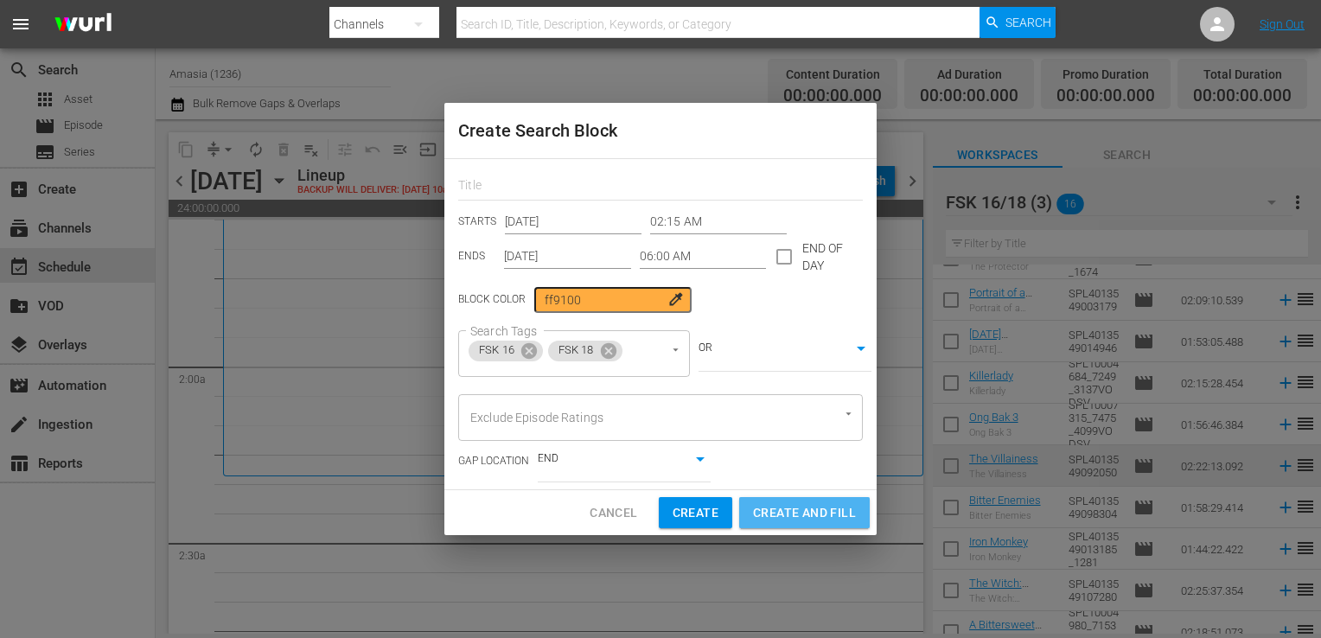
click at [781, 513] on span "Create and Fill" at bounding box center [804, 513] width 103 height 22
type input "12:00 AM"
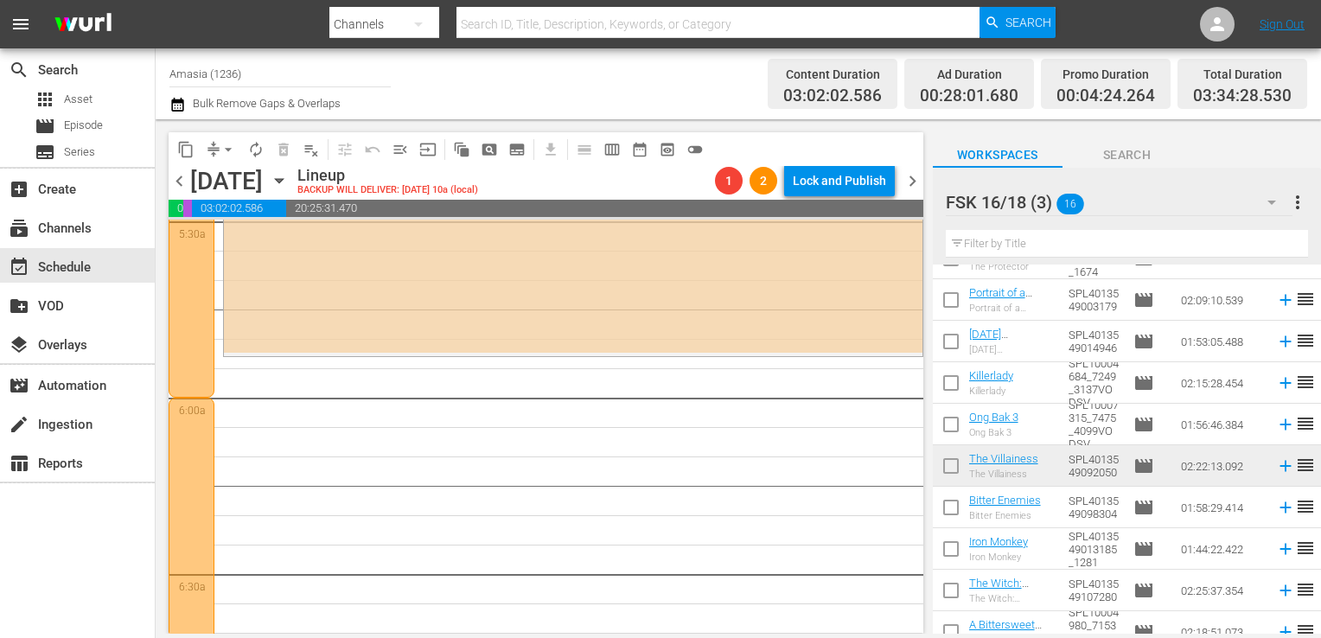
scroll to position [1905, 0]
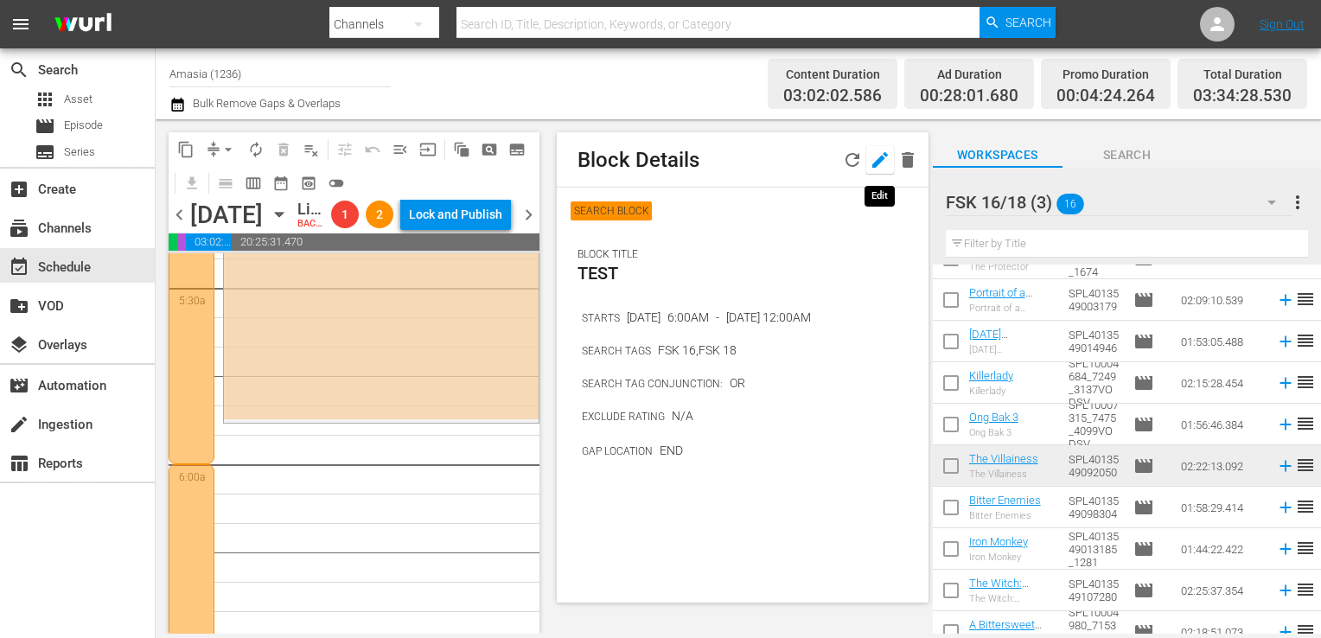
click at [882, 154] on icon "button" at bounding box center [879, 160] width 21 height 21
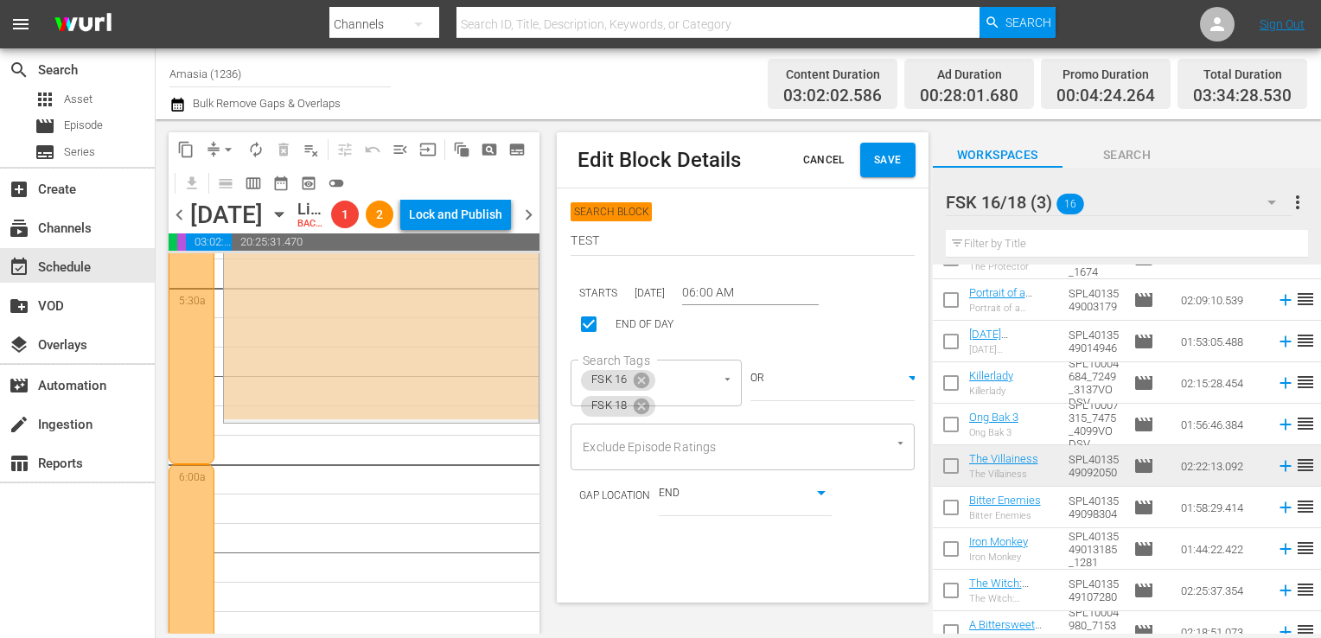
click at [803, 161] on span "Cancel" at bounding box center [823, 160] width 41 height 18
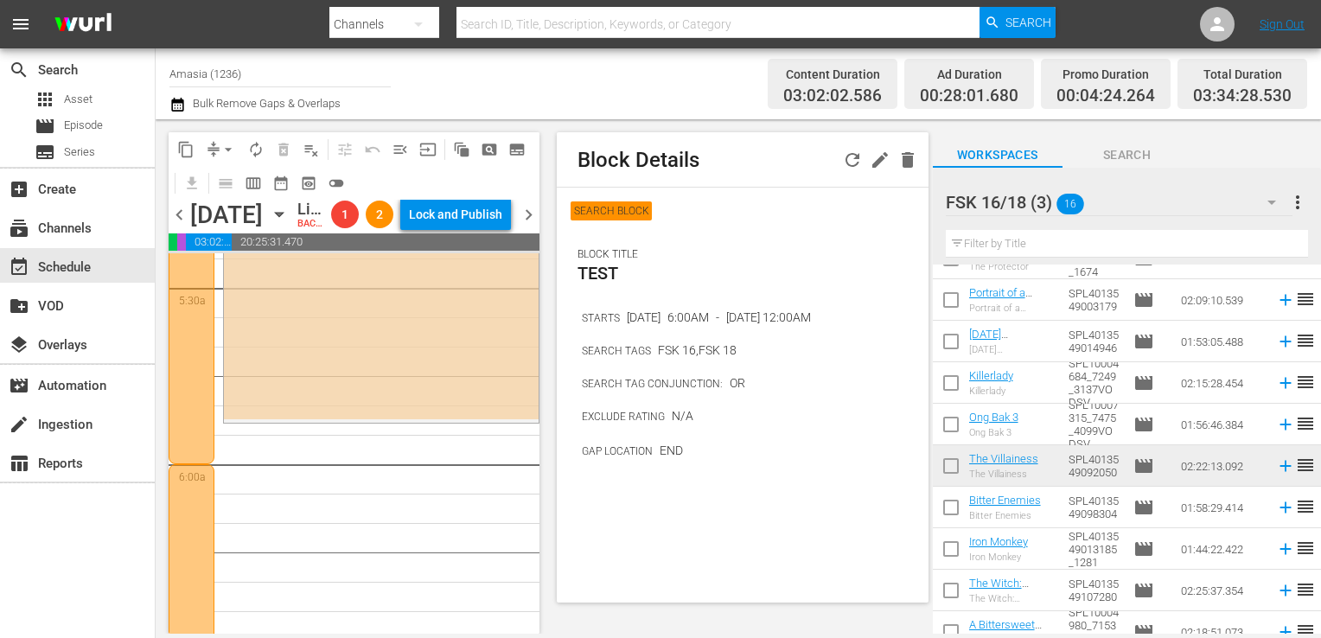
click at [926, 149] on div "Block Details" at bounding box center [742, 159] width 371 height 55
click at [908, 157] on icon "button" at bounding box center [907, 160] width 12 height 16
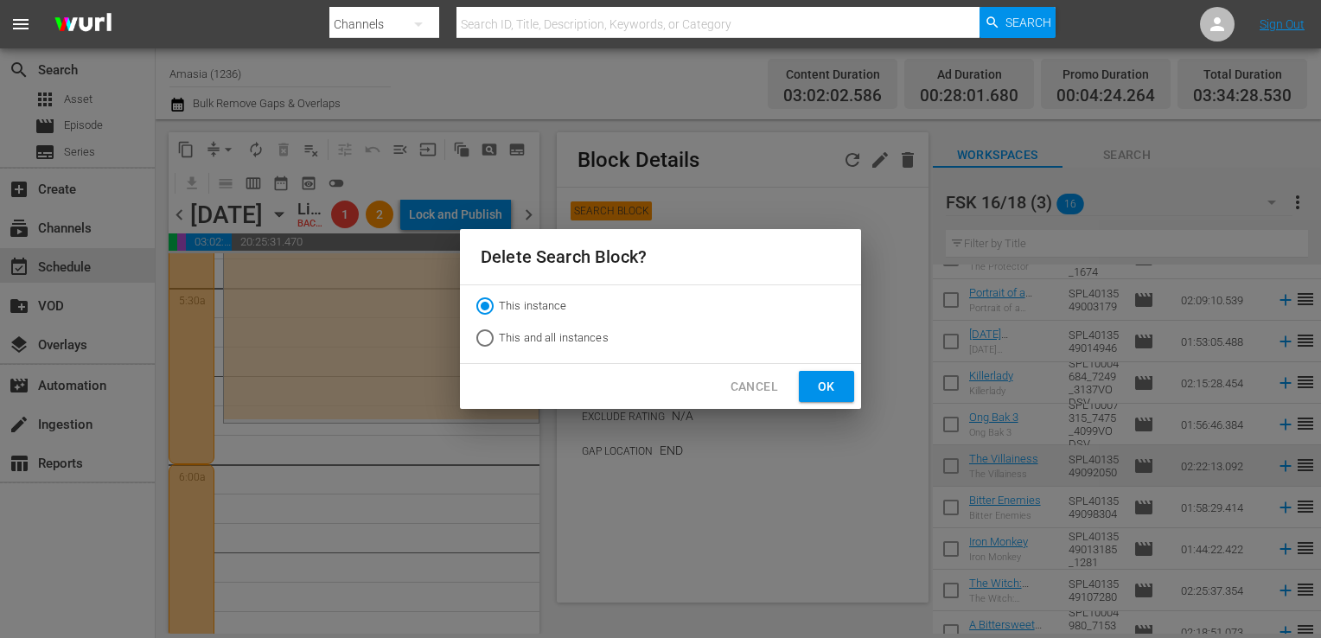
click at [792, 387] on div "Cancel Ok" at bounding box center [660, 387] width 401 height 46
click at [819, 395] on span "Ok" at bounding box center [826, 387] width 28 height 22
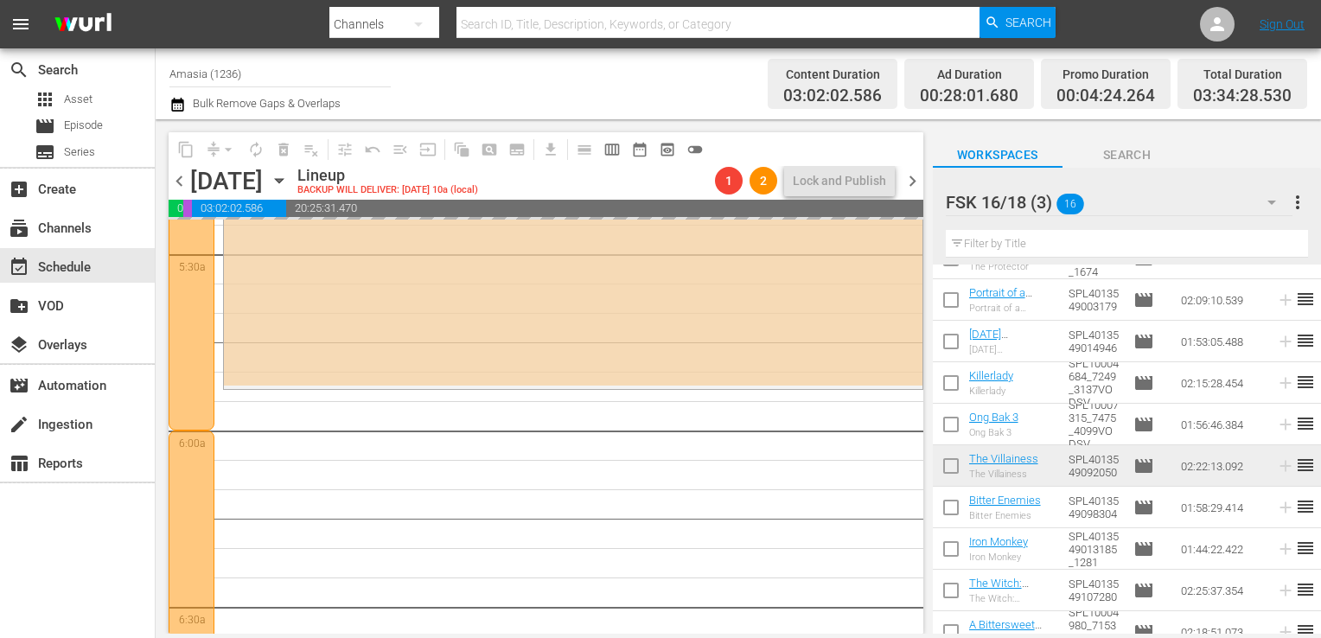
click at [1137, 214] on div "FSK 16/18 (3) 16" at bounding box center [1118, 202] width 347 height 48
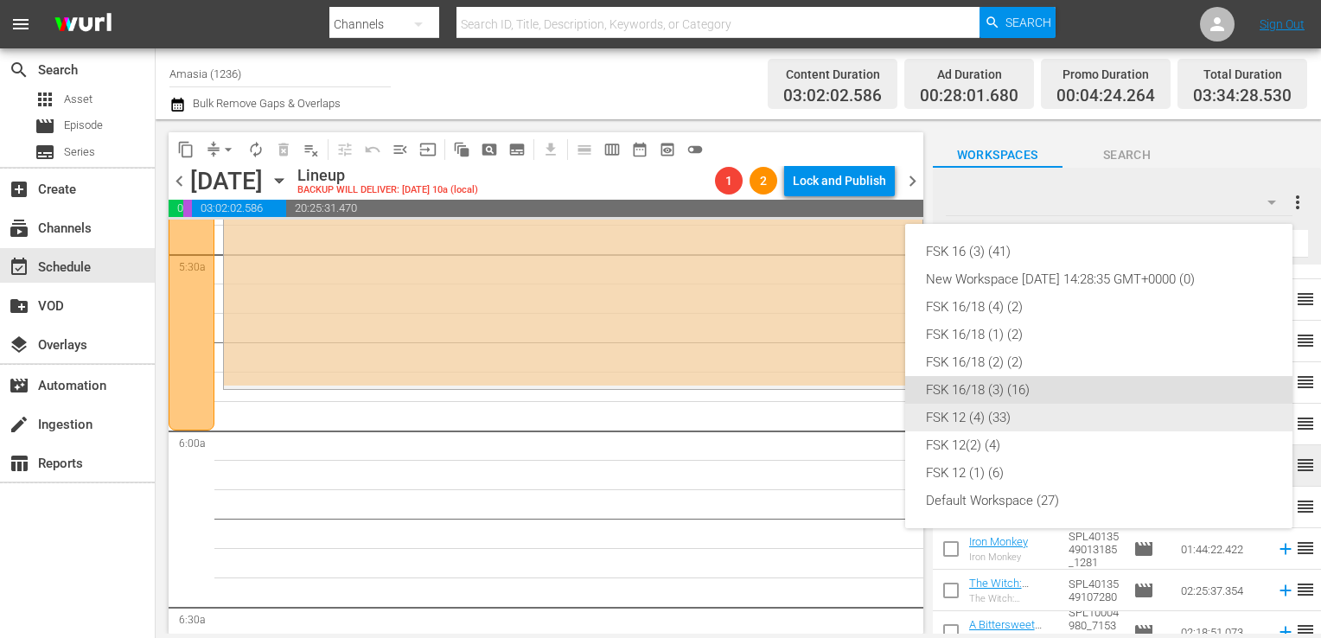
click at [1050, 426] on div "FSK 12 (4) (33)" at bounding box center [1099, 418] width 346 height 28
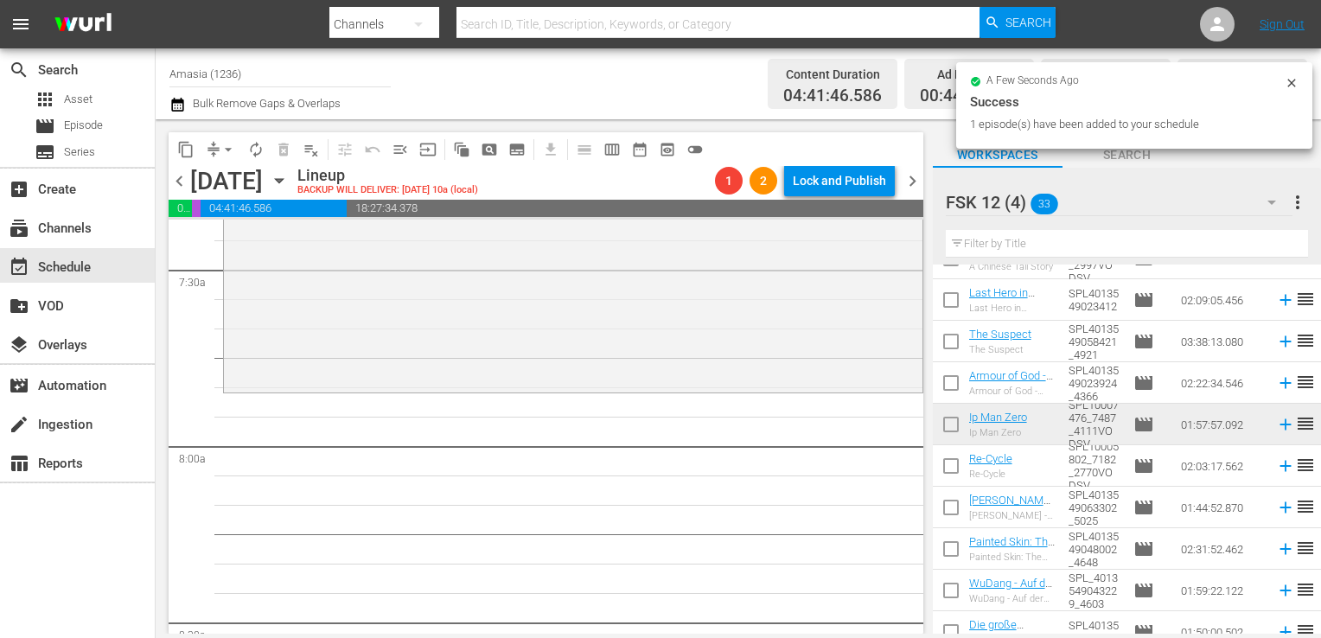
scroll to position [2596, 0]
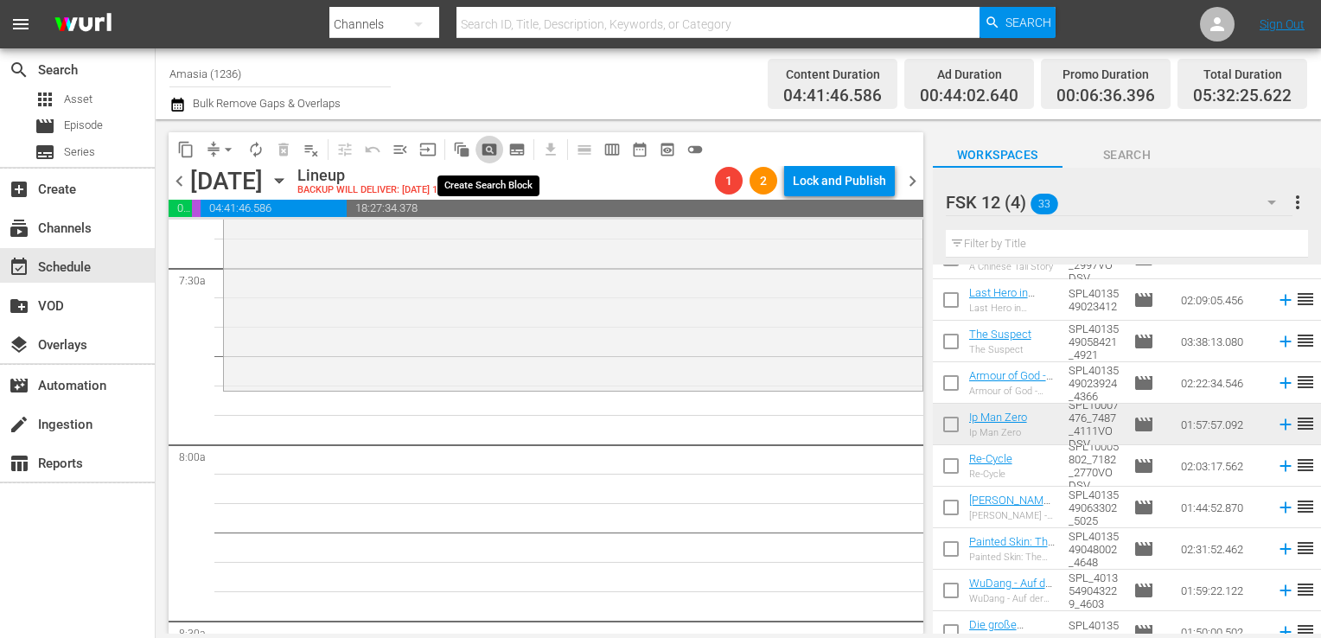
click at [484, 154] on span "pageview_outlined" at bounding box center [489, 149] width 17 height 17
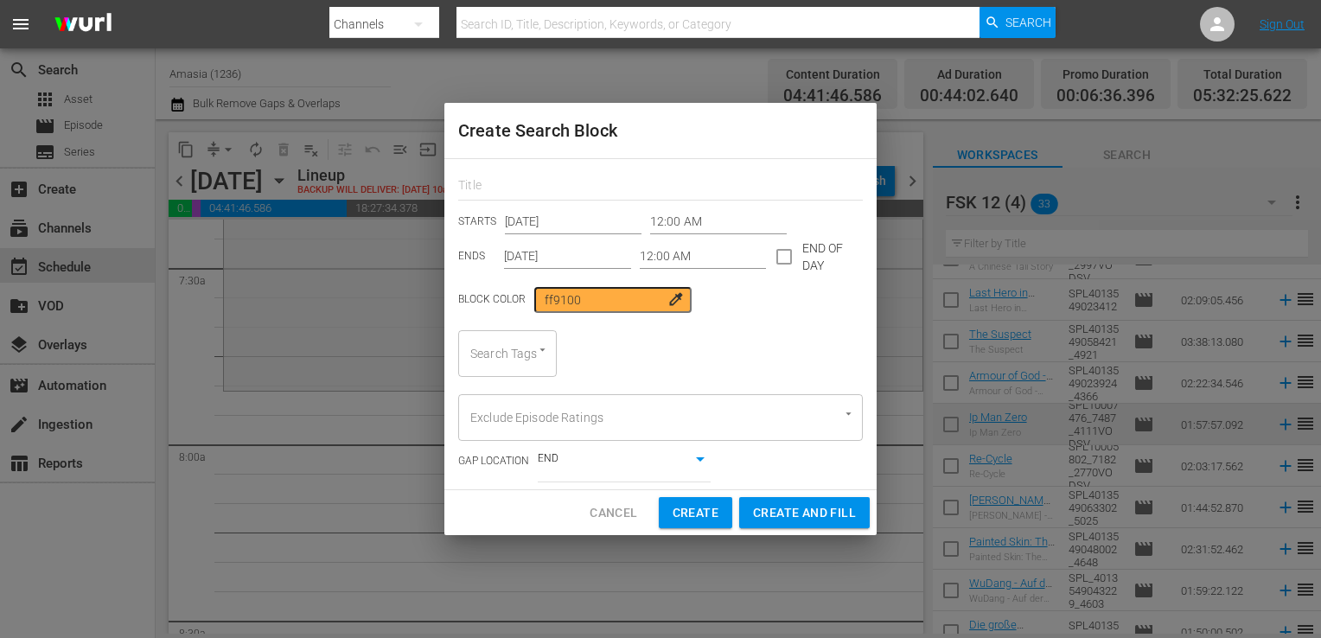
click at [663, 215] on input "12:00 AM" at bounding box center [718, 222] width 137 height 26
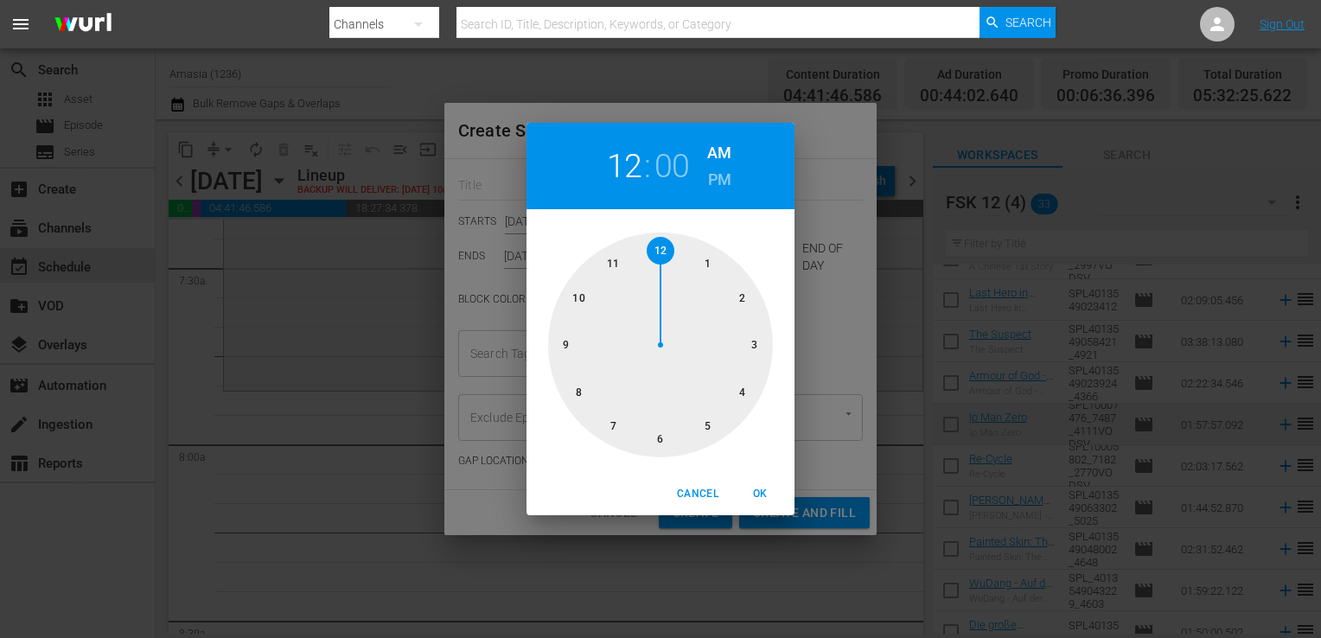
click at [614, 428] on div at bounding box center [660, 344] width 225 height 225
click at [583, 292] on div at bounding box center [660, 344] width 225 height 225
click at [771, 492] on span "OK" at bounding box center [759, 494] width 41 height 18
type input "07:50 AM"
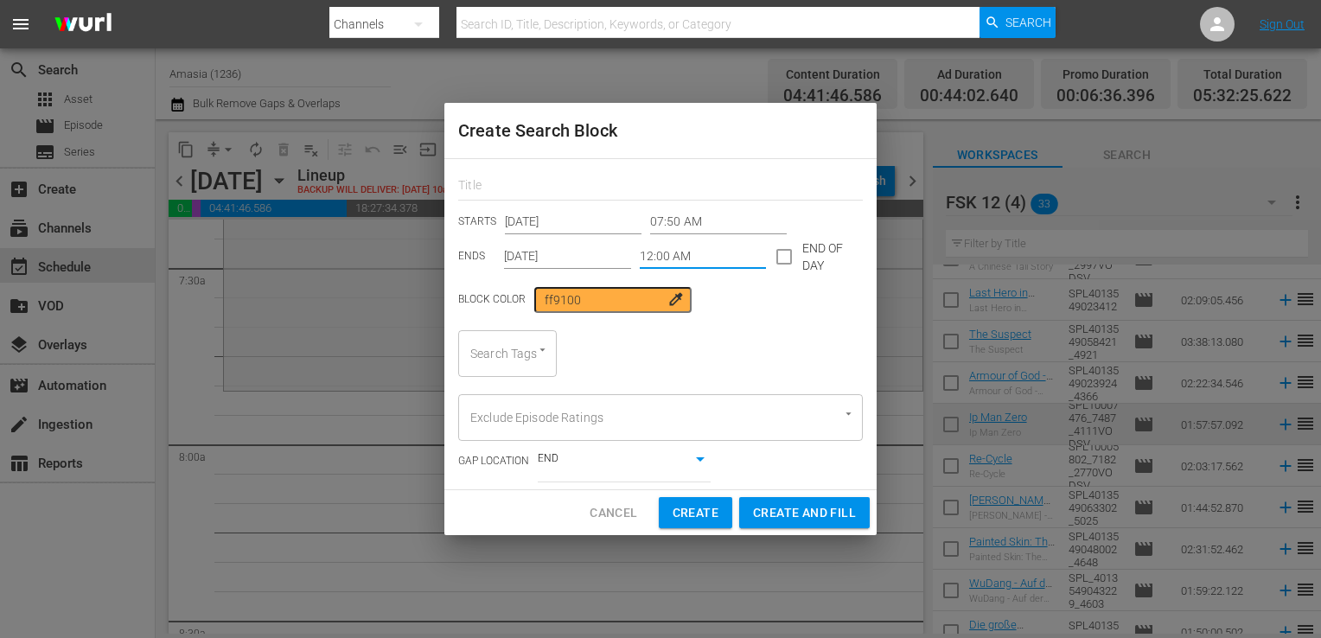
drag, startPoint x: 698, startPoint y: 264, endPoint x: 640, endPoint y: 265, distance: 58.8
click at [640, 265] on input "12:00 AM" at bounding box center [703, 257] width 127 height 26
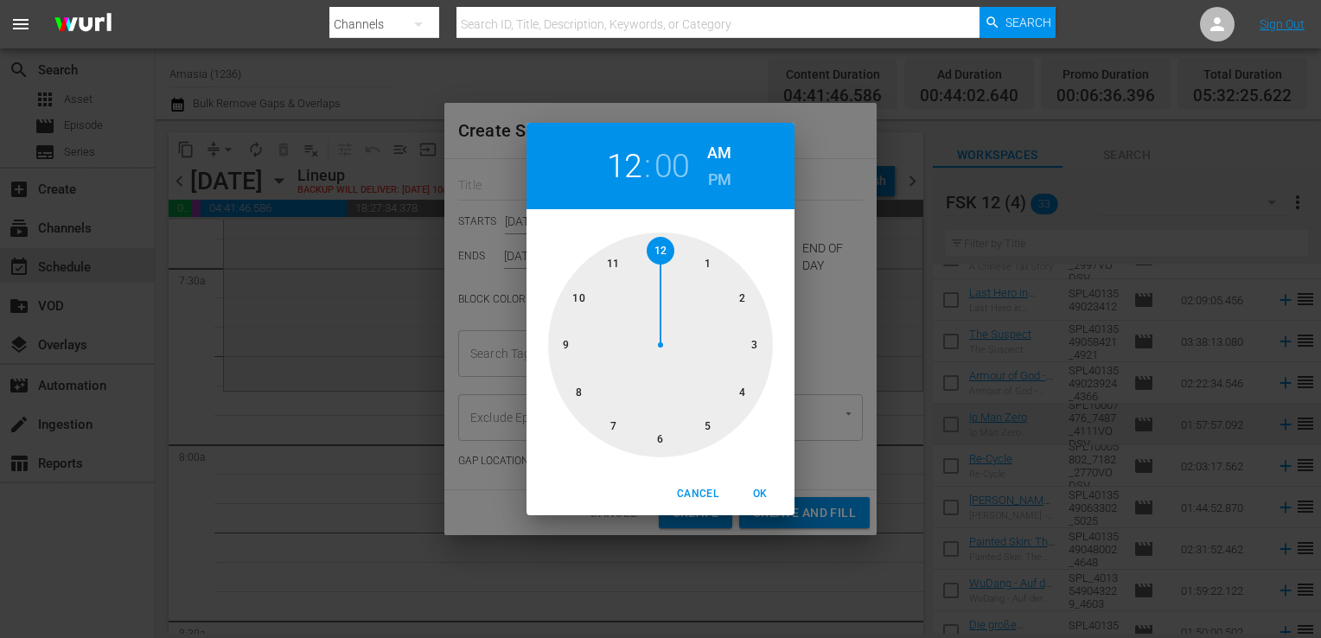
click at [577, 300] on div at bounding box center [660, 344] width 225 height 225
click at [750, 347] on div at bounding box center [660, 344] width 225 height 225
click at [722, 169] on h6 "PM" at bounding box center [719, 180] width 23 height 28
click at [763, 494] on span "OK" at bounding box center [759, 494] width 41 height 18
type input "10:15 PM"
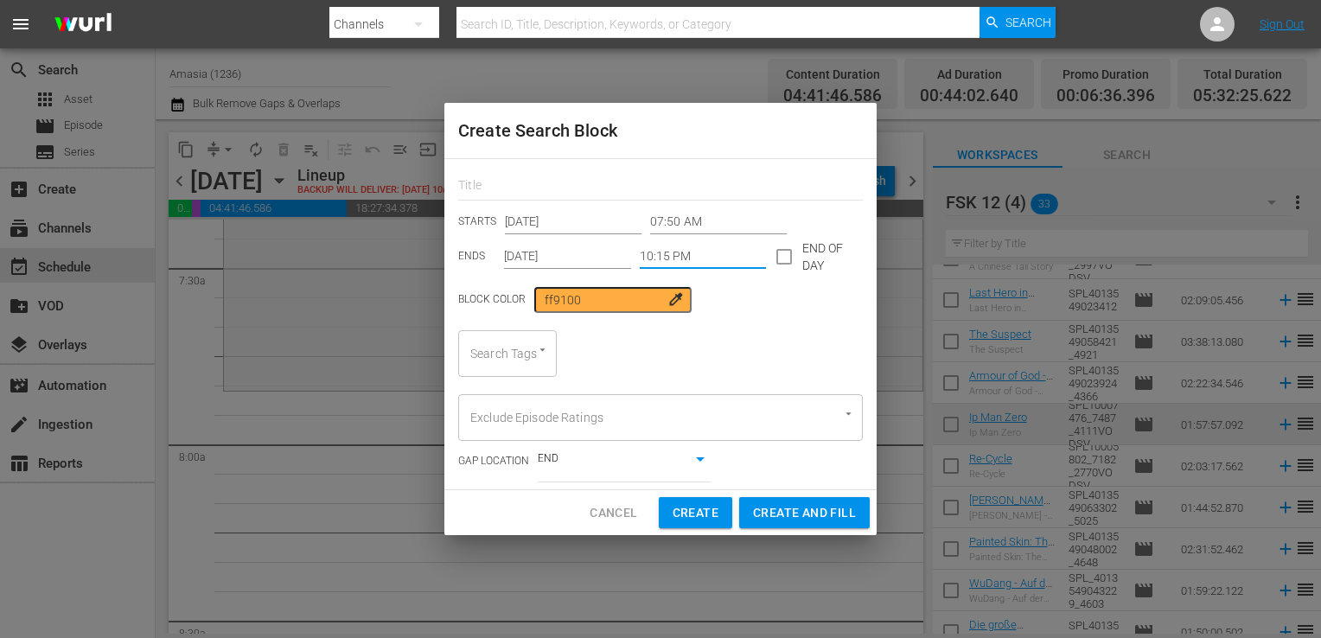
click at [510, 363] on div "Search Tags" at bounding box center [507, 353] width 99 height 47
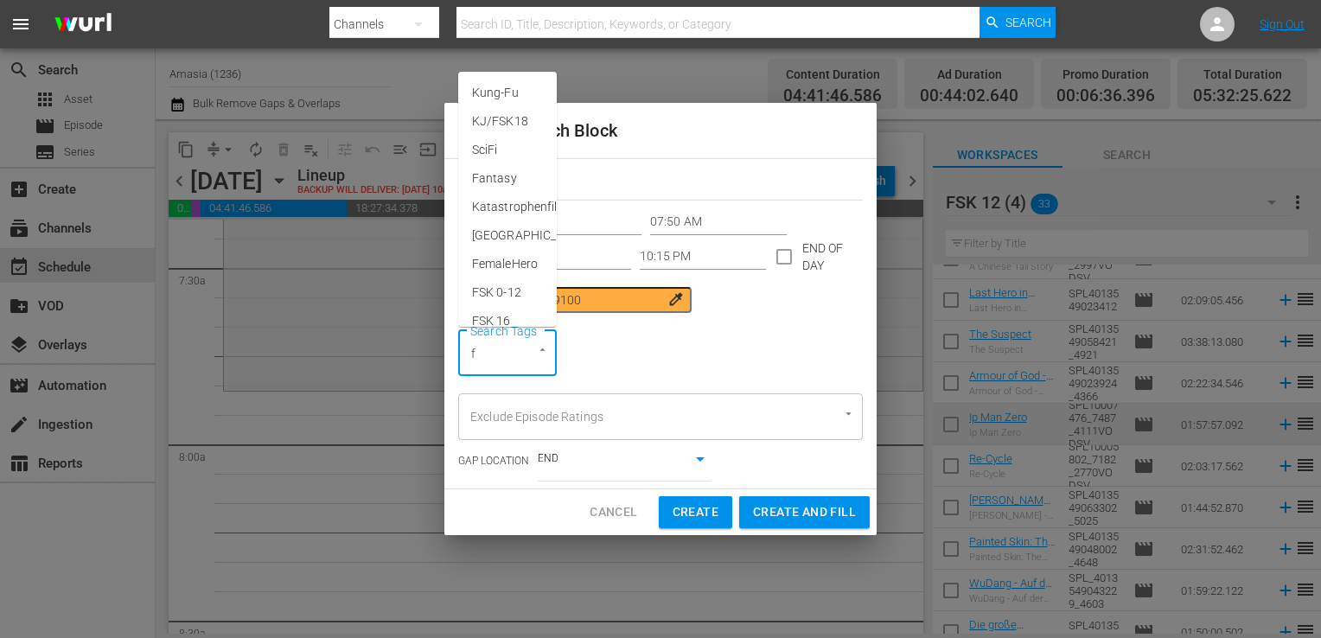
type input "fs"
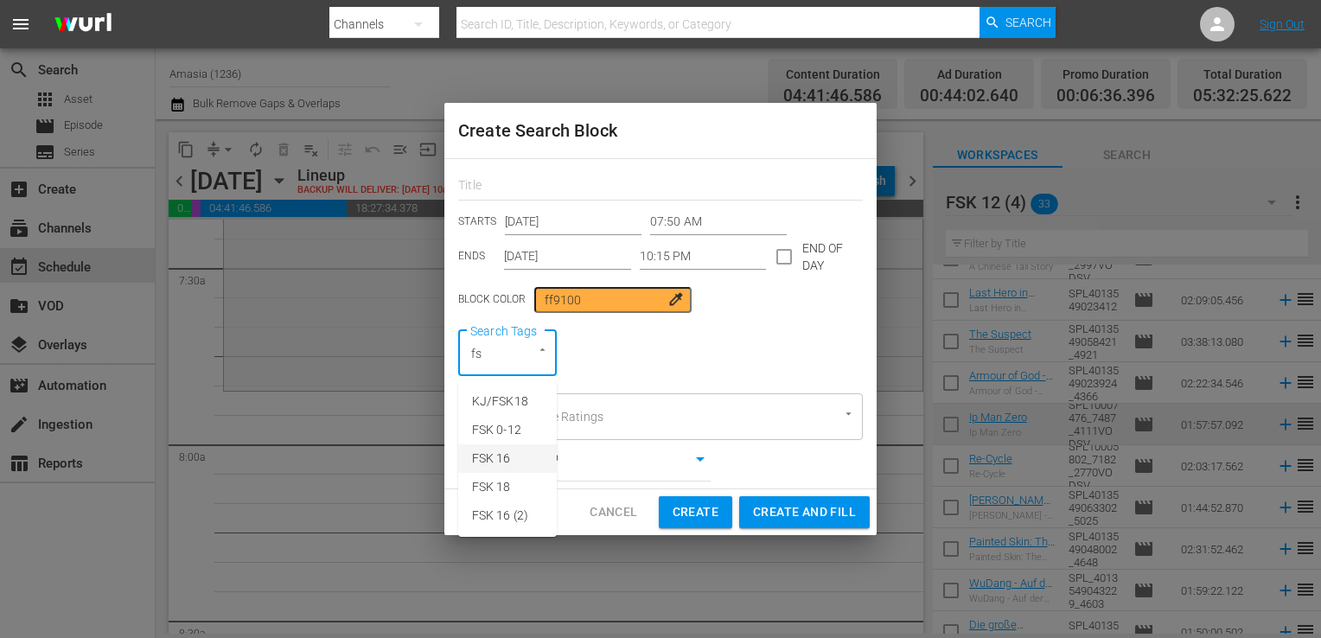
click at [504, 456] on span "FSK 16" at bounding box center [491, 458] width 39 height 18
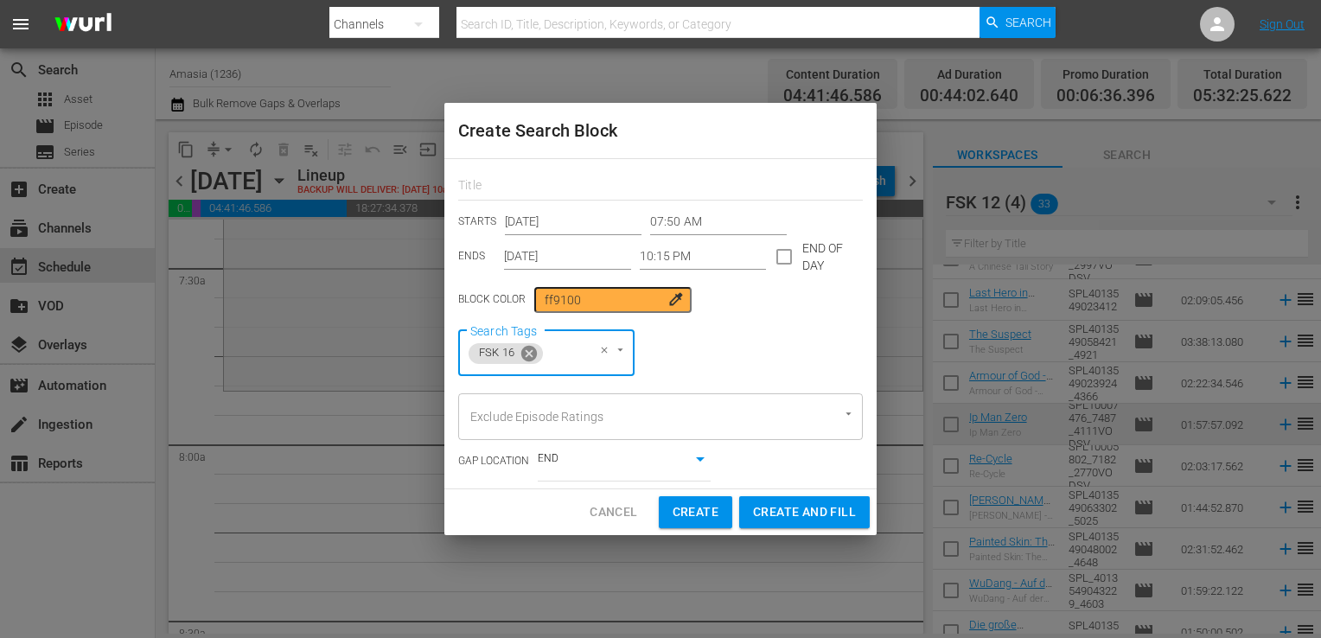
click at [529, 353] on icon at bounding box center [528, 353] width 19 height 19
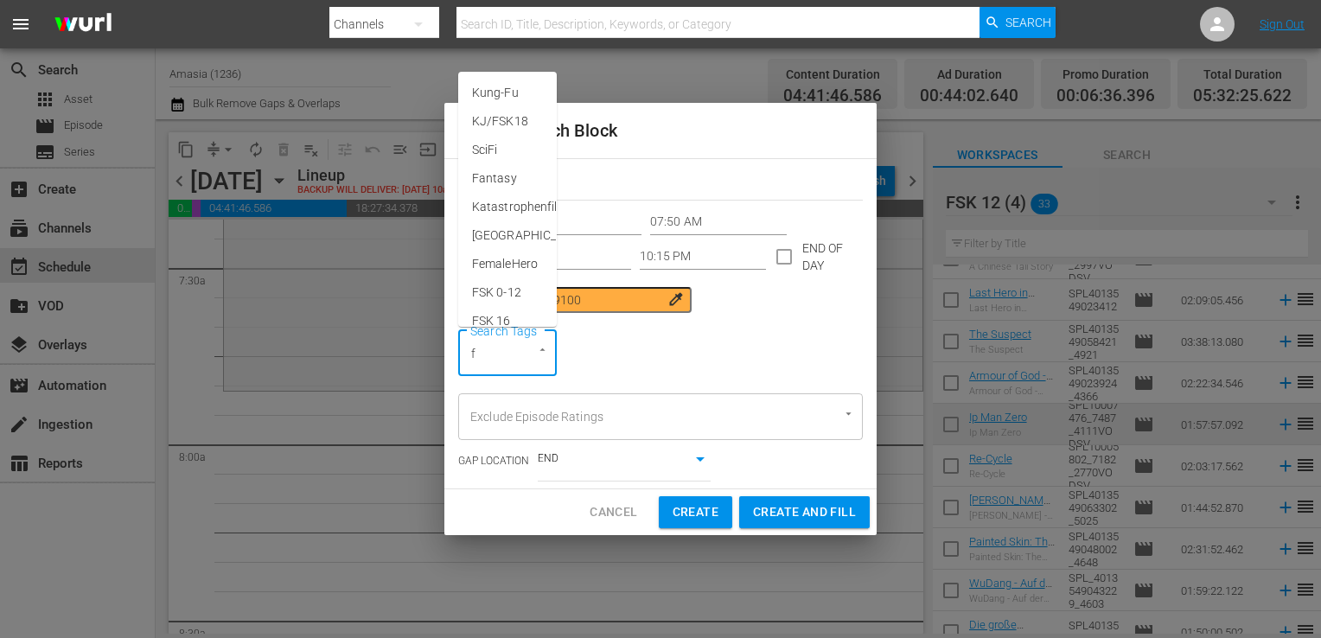
type input "fs"
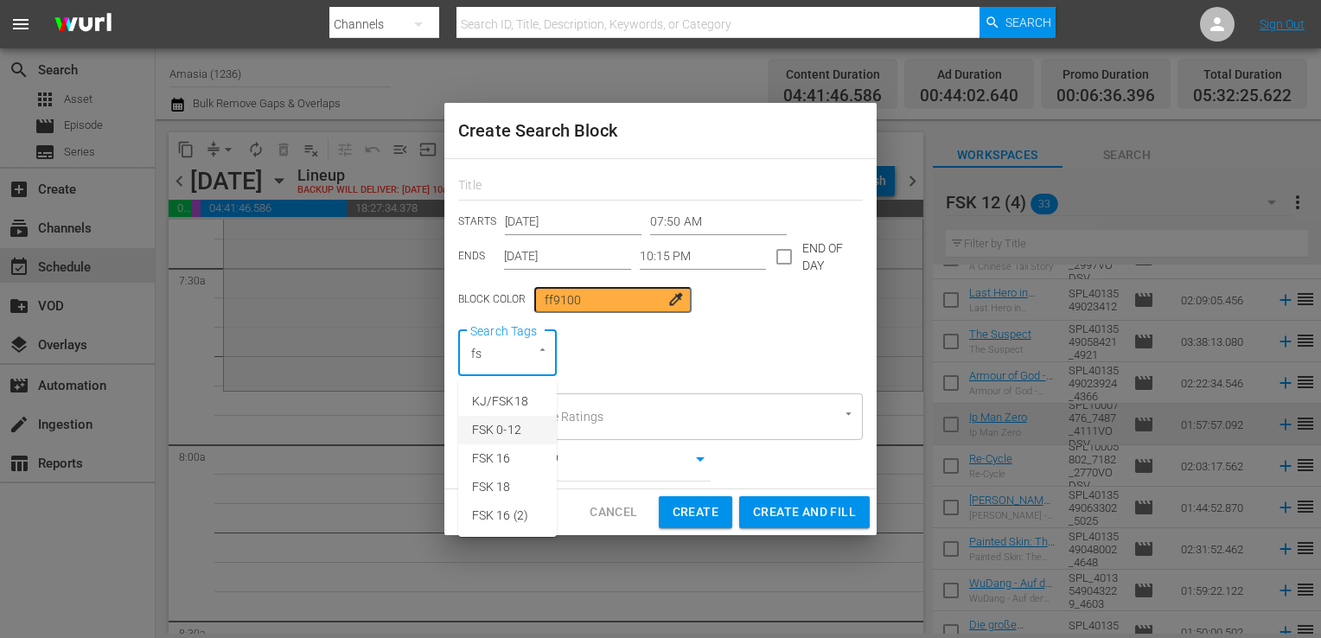
click at [520, 425] on span "FSK 0-12" at bounding box center [496, 430] width 49 height 18
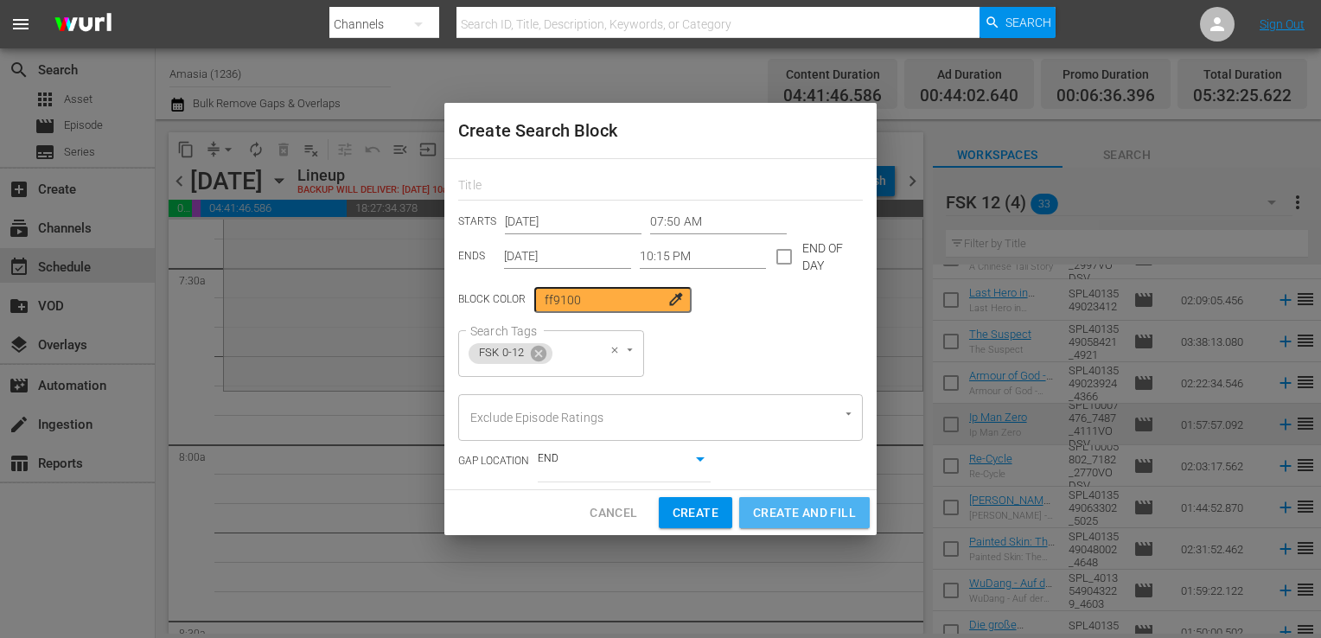
click at [795, 514] on span "Create and Fill" at bounding box center [804, 513] width 103 height 22
type input "12:00 AM"
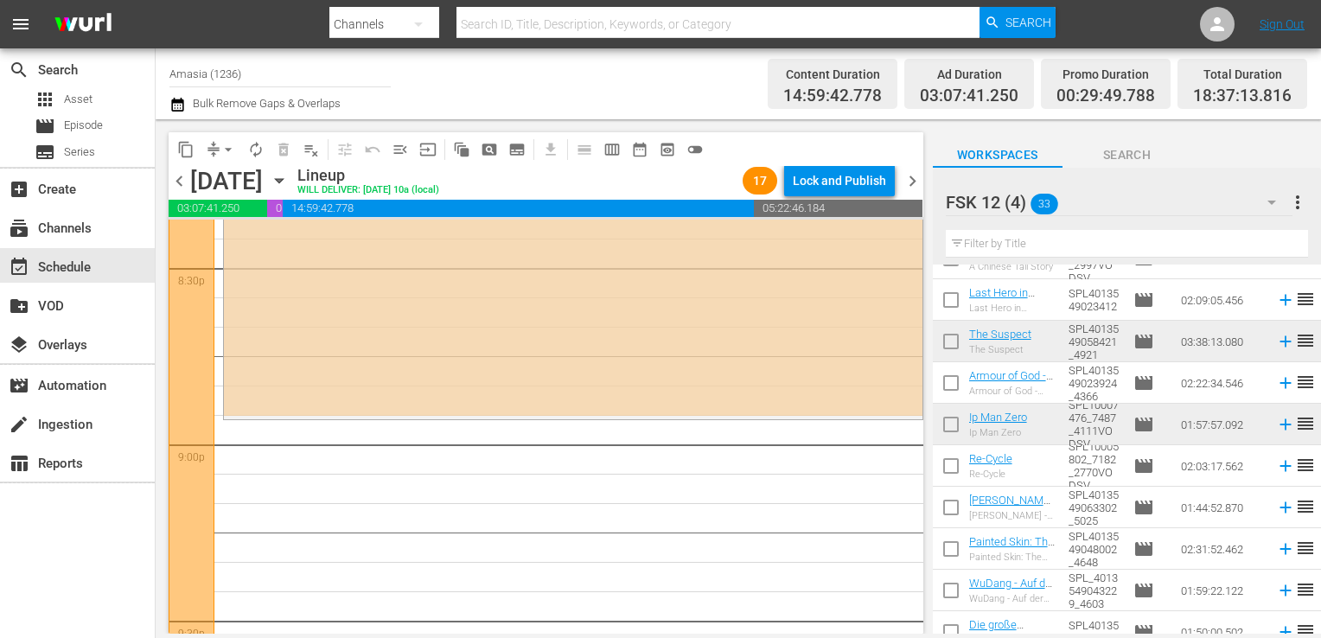
scroll to position [7490, 0]
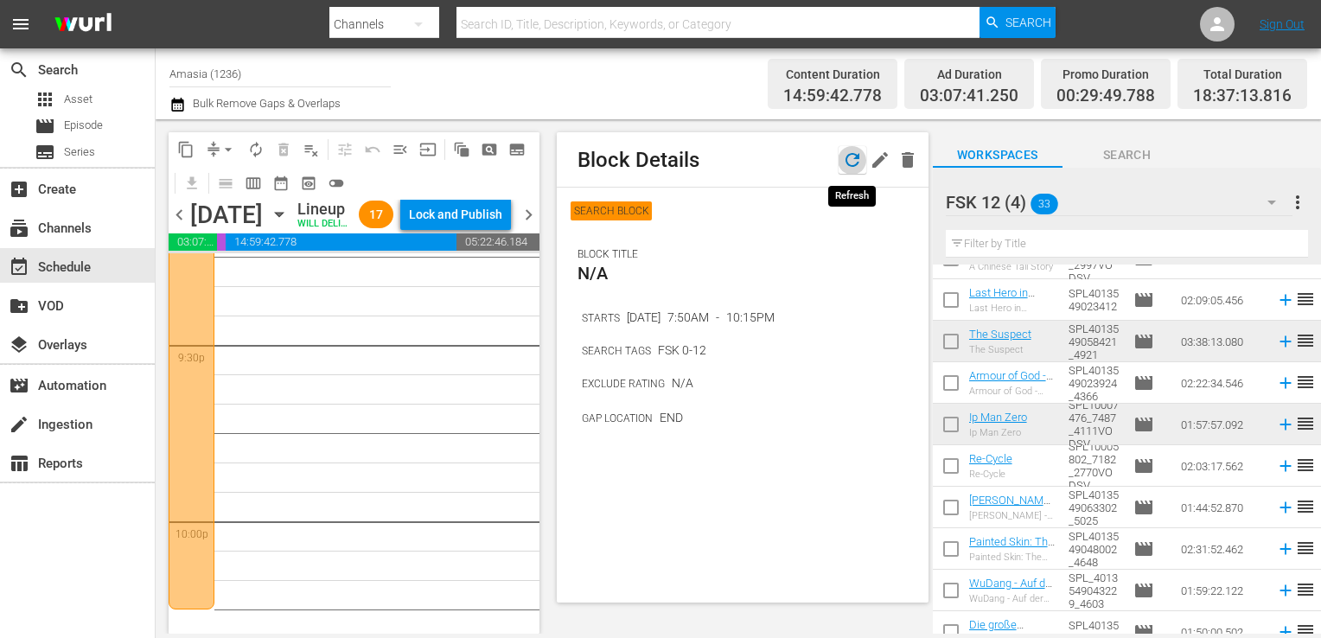
click at [845, 162] on icon "button" at bounding box center [852, 160] width 14 height 14
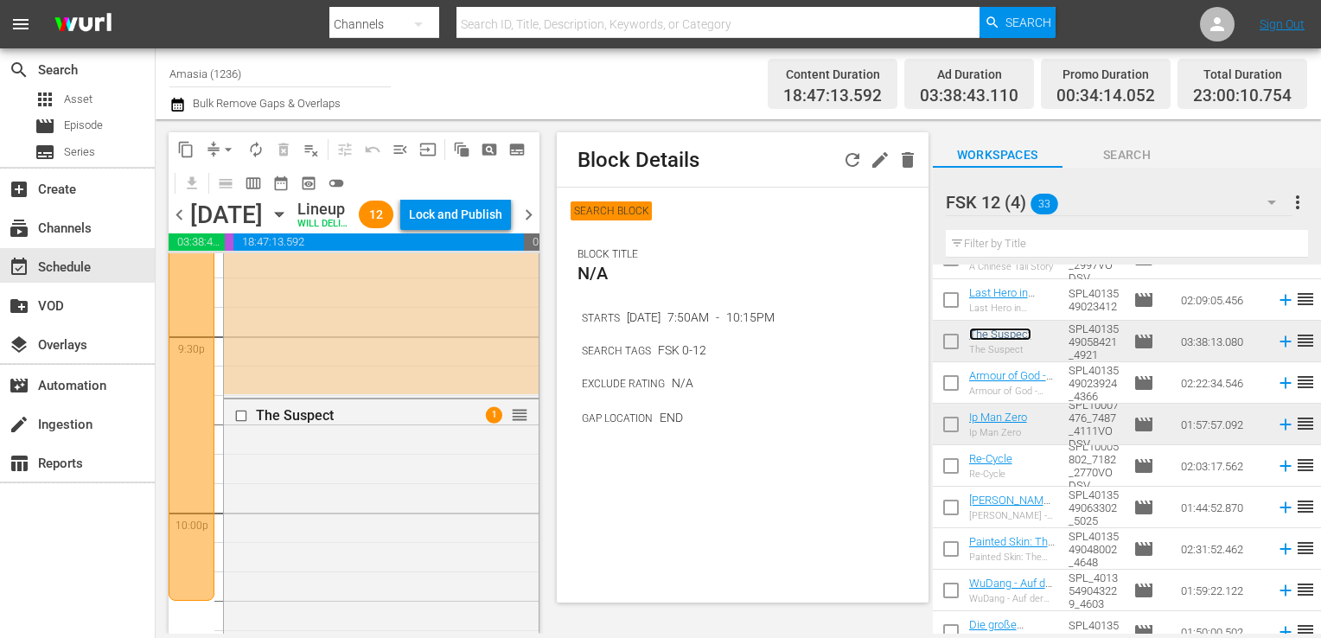
scroll to position [7491, 0]
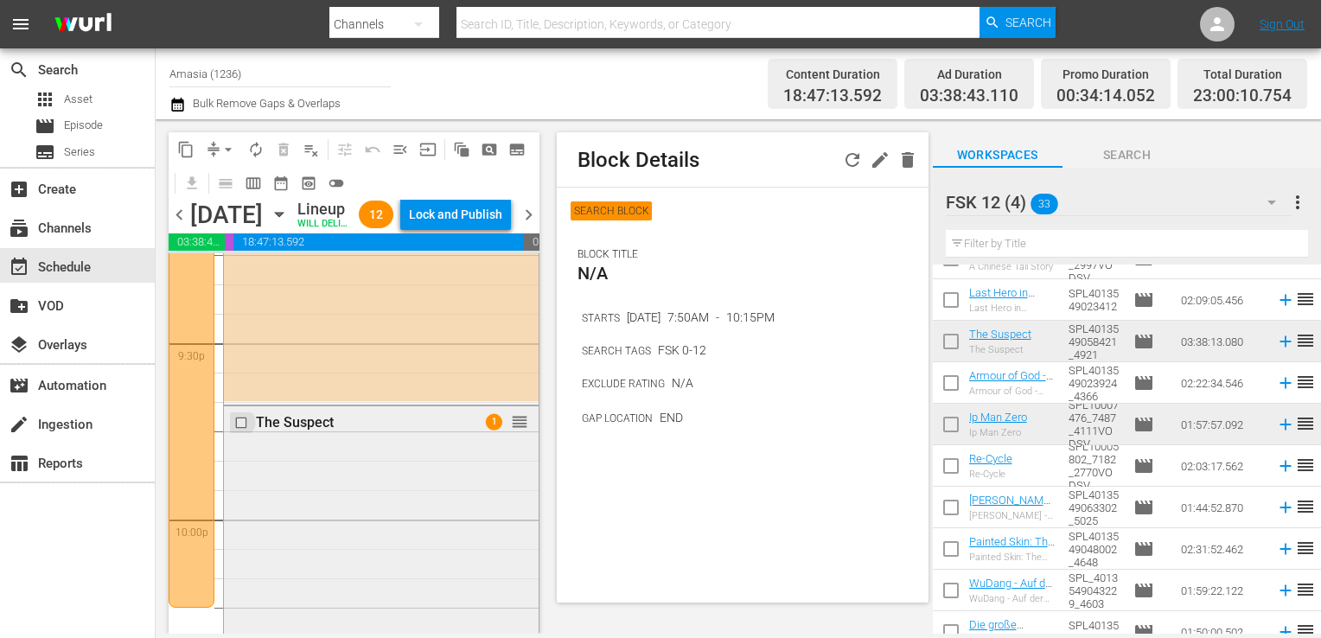
click at [239, 430] on input "checkbox" at bounding box center [243, 423] width 18 height 15
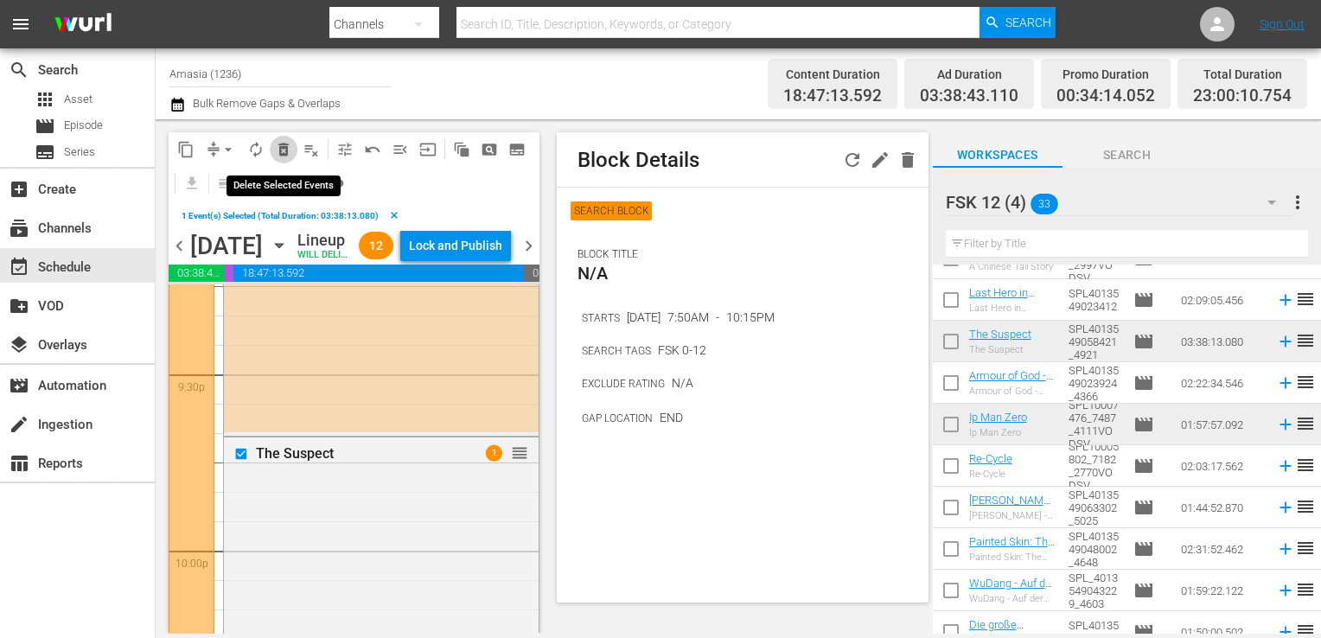
click at [287, 156] on span "delete_forever_outlined" at bounding box center [283, 149] width 17 height 17
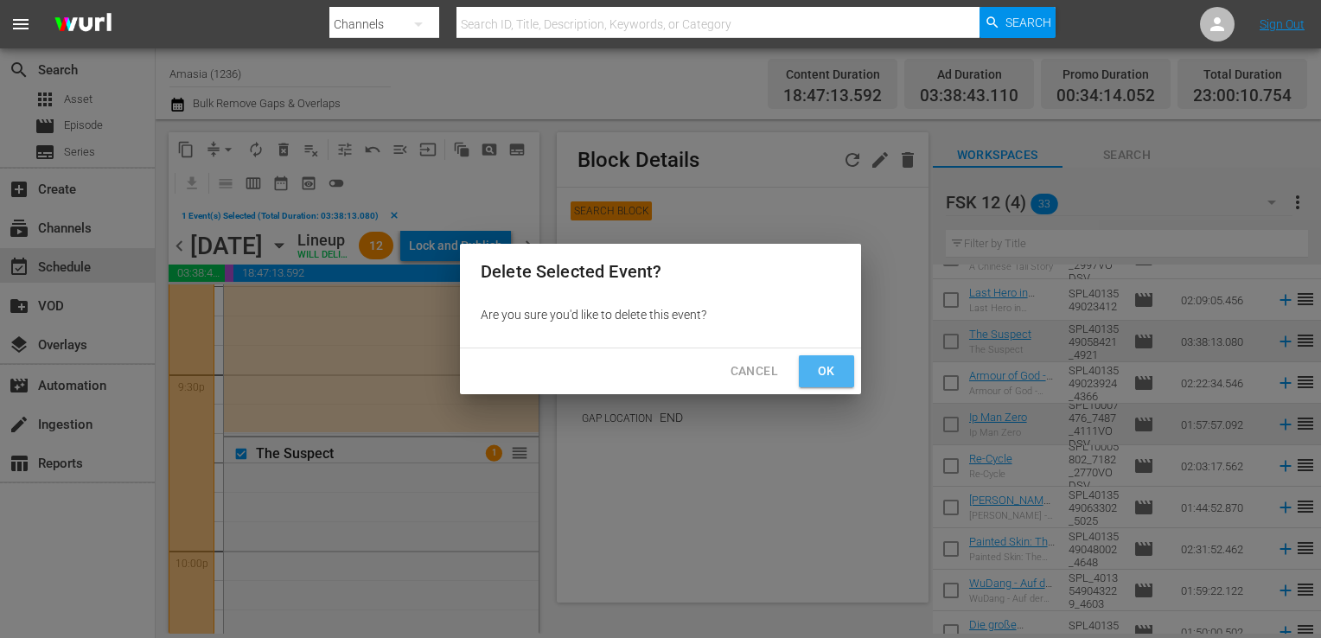
click at [823, 371] on span "Ok" at bounding box center [826, 371] width 28 height 22
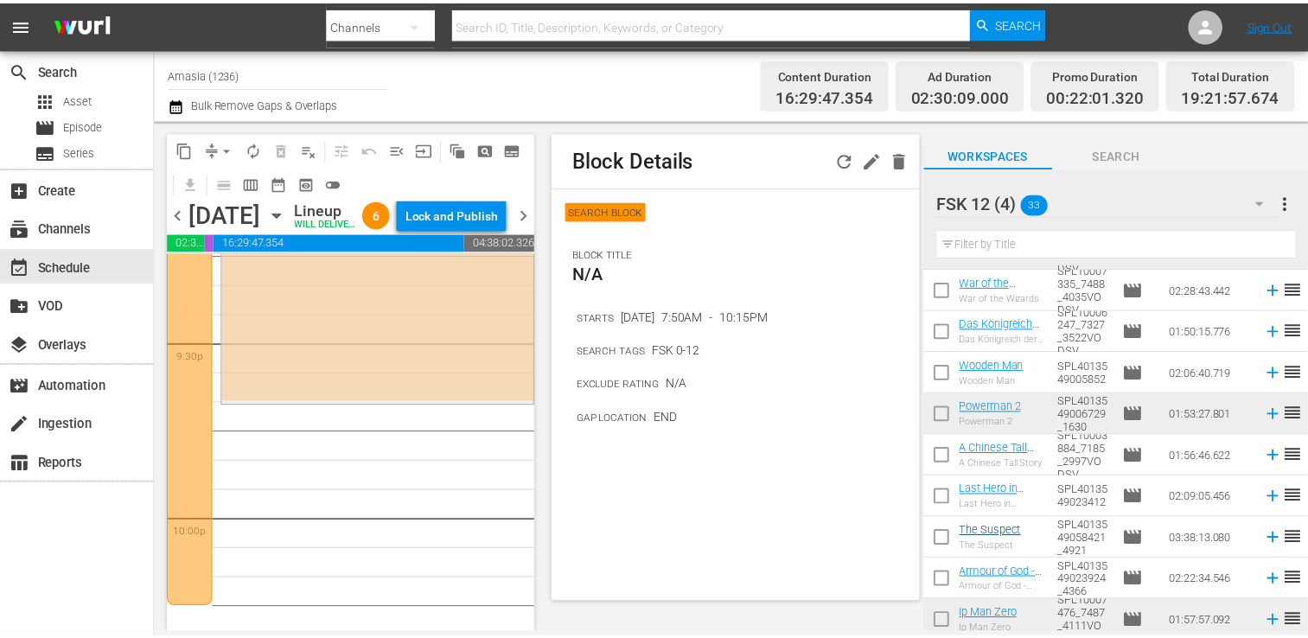
scroll to position [78, 0]
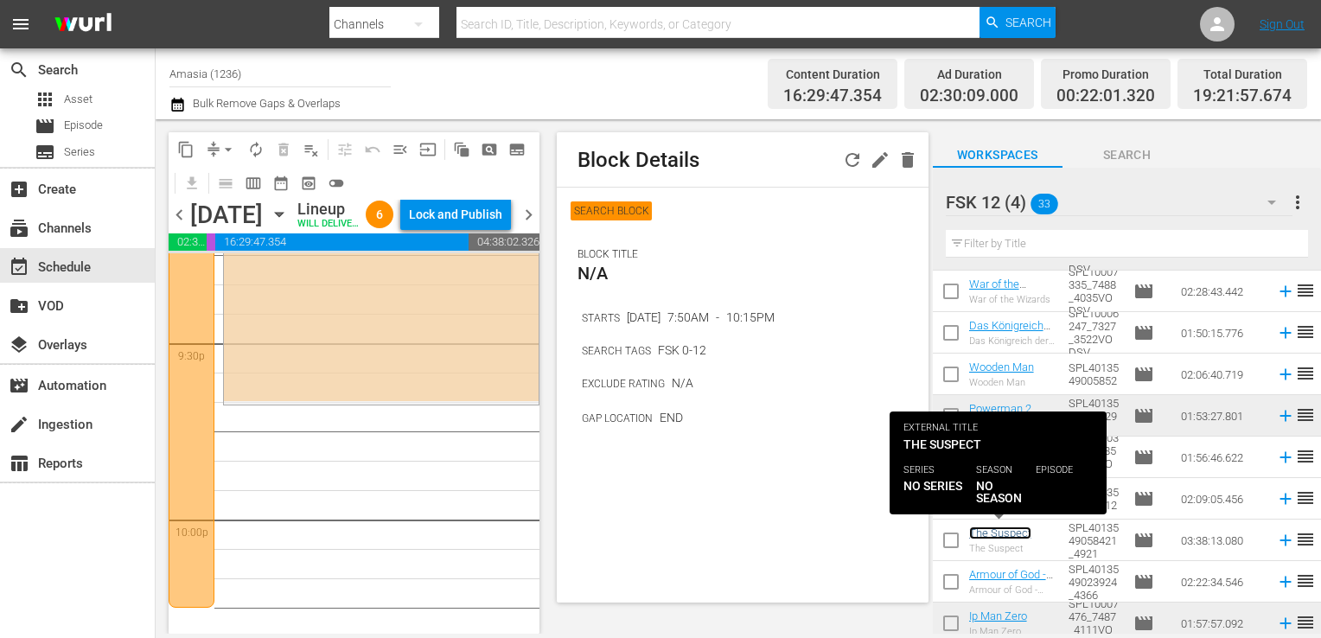
click at [1008, 532] on link "The Suspect" at bounding box center [1000, 532] width 62 height 13
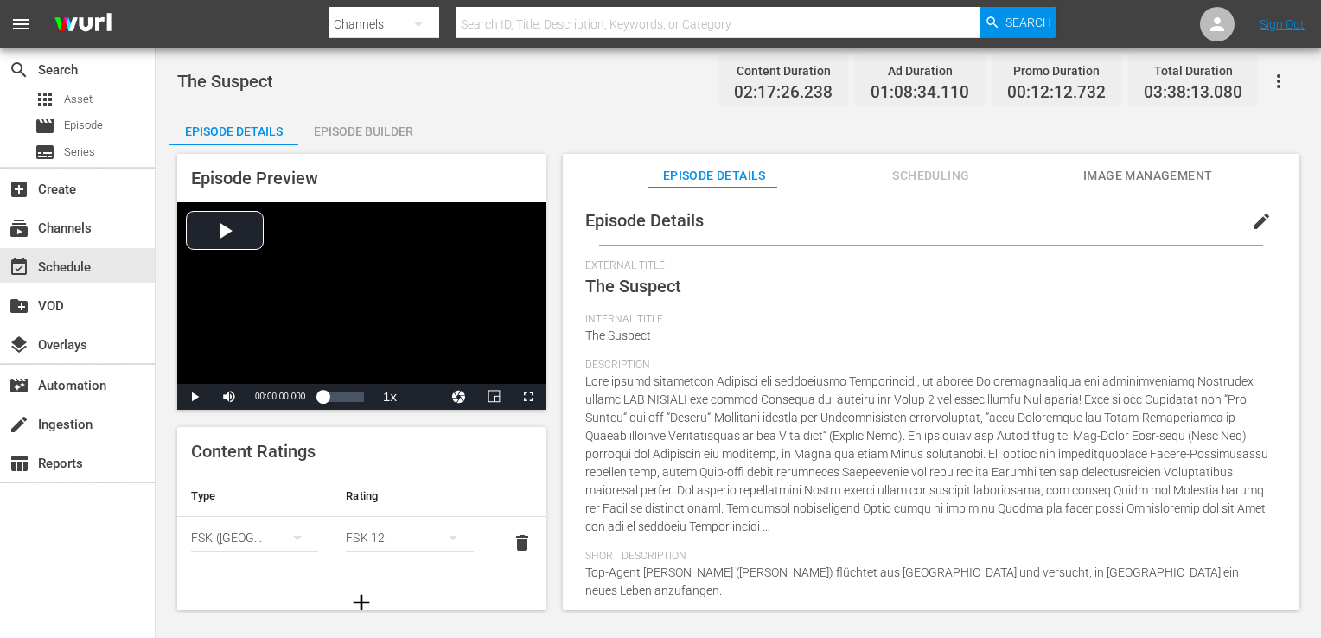
click at [358, 143] on div "Episode Builder" at bounding box center [363, 131] width 130 height 41
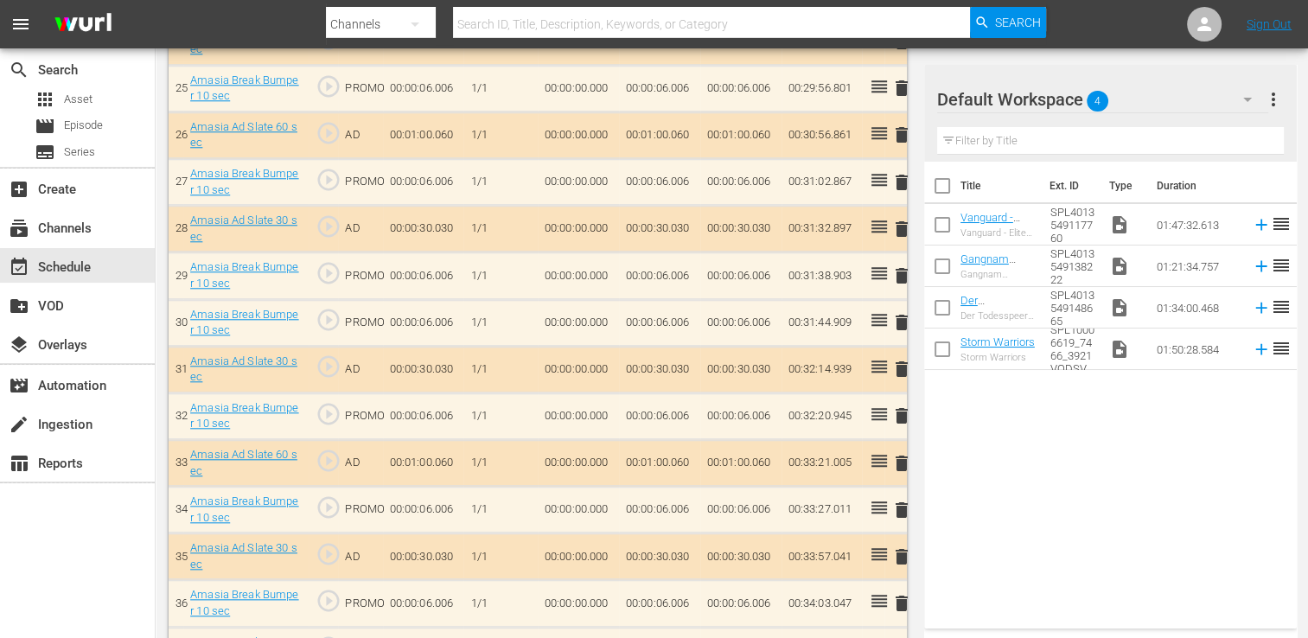
scroll to position [1403, 0]
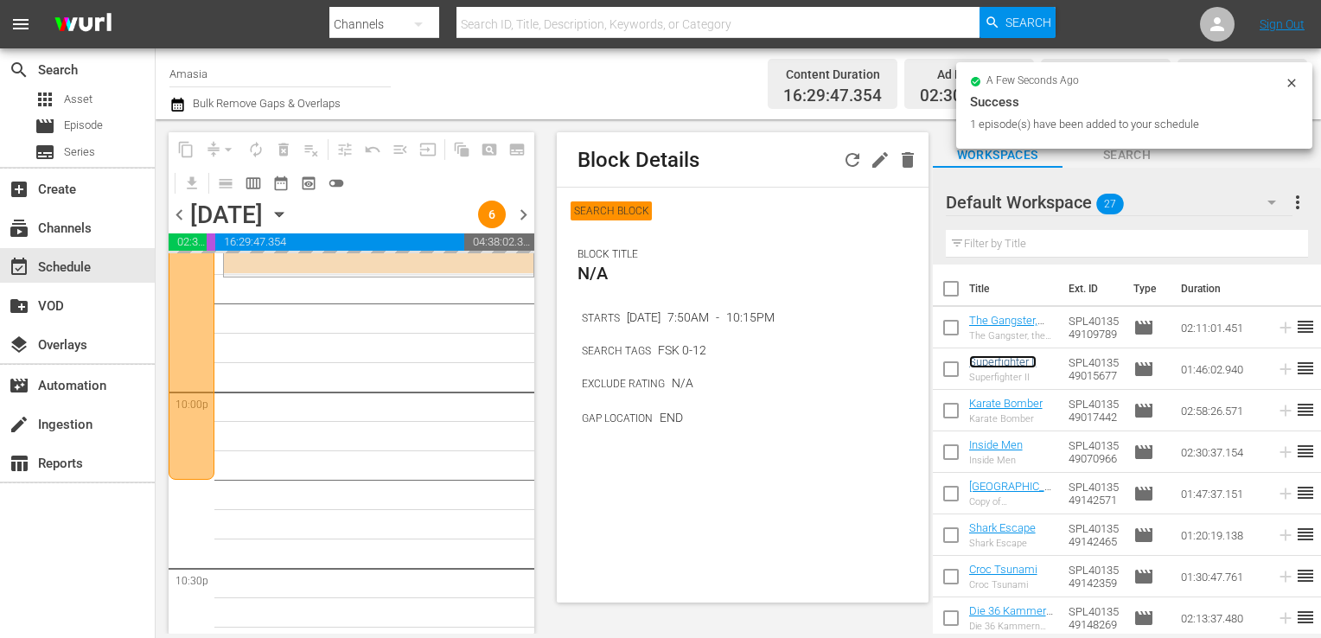
scroll to position [8110, 0]
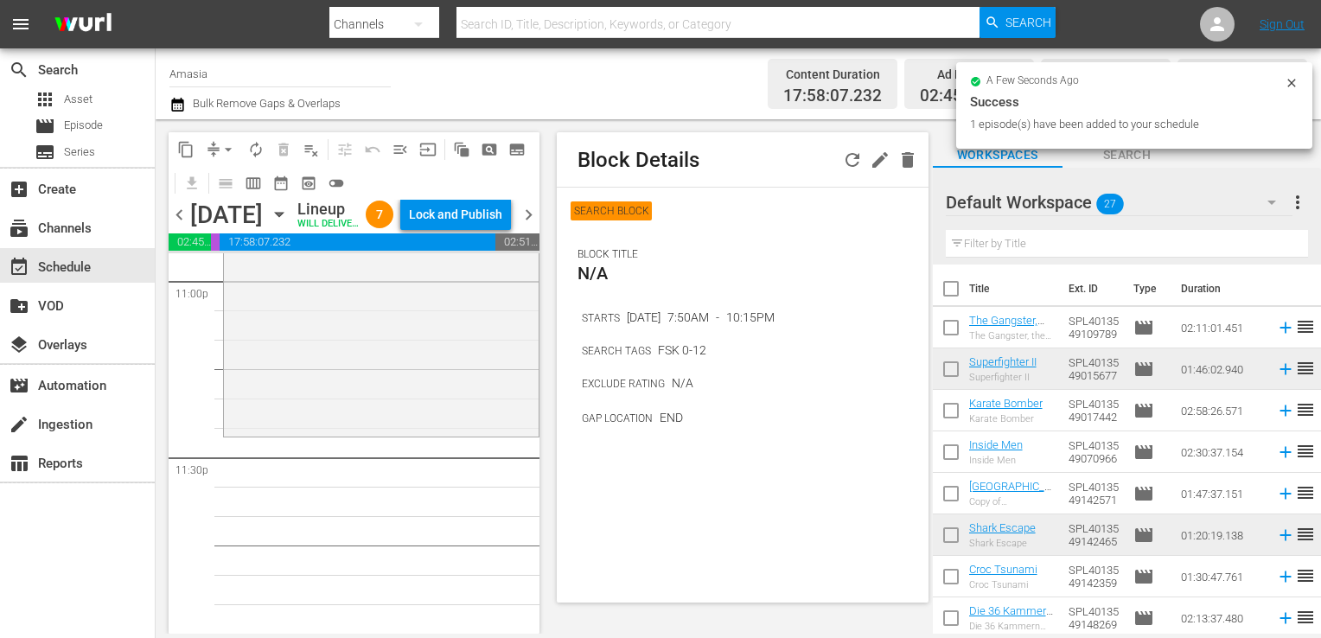
click at [1192, 194] on div "Default Workspace 27" at bounding box center [1118, 202] width 347 height 48
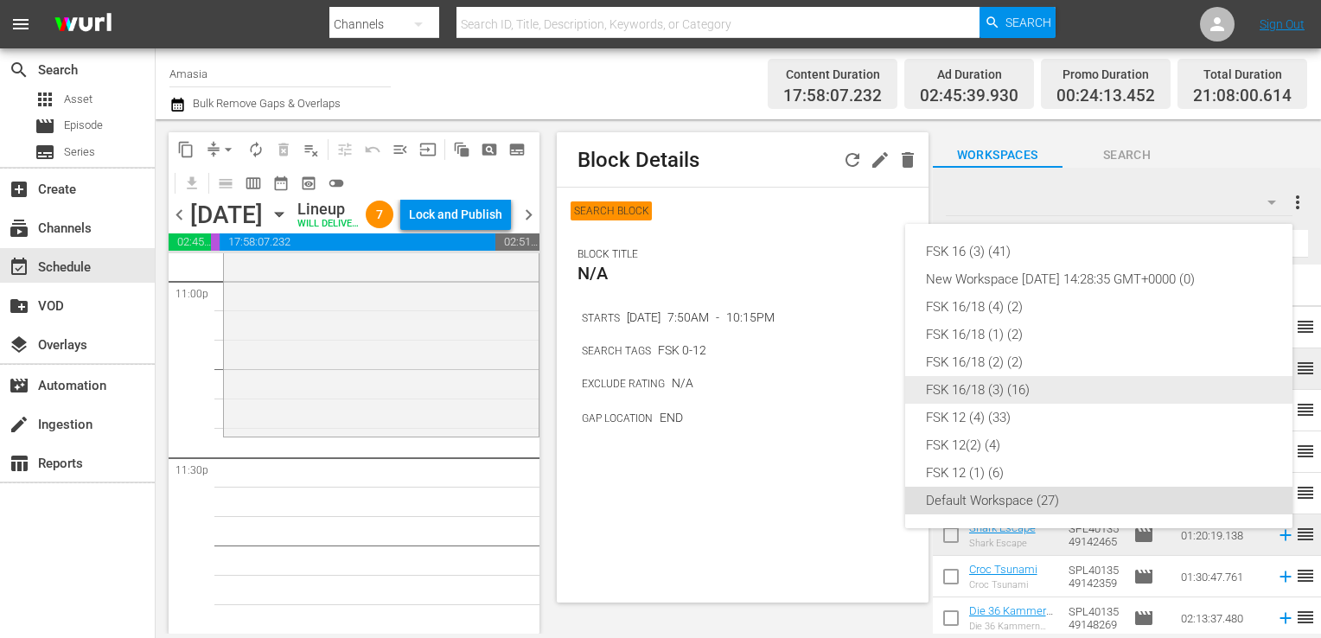
click at [938, 396] on div "FSK 16/18 (3) (16)" at bounding box center [1099, 390] width 346 height 28
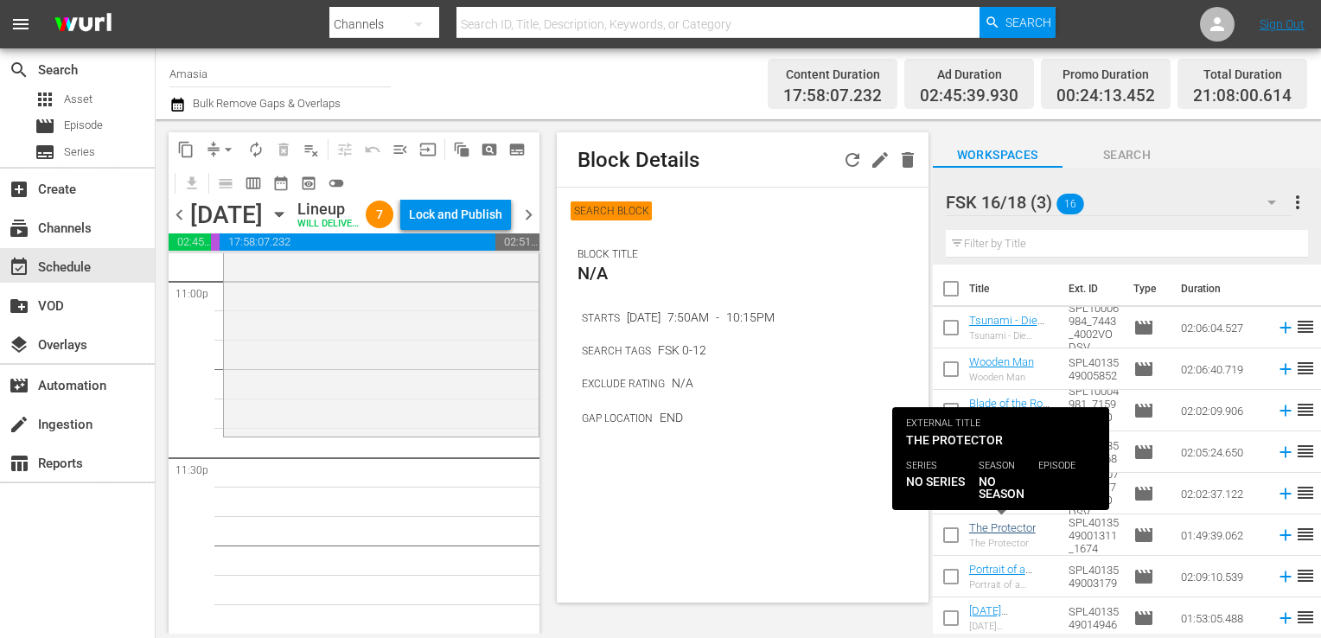
scroll to position [334, 0]
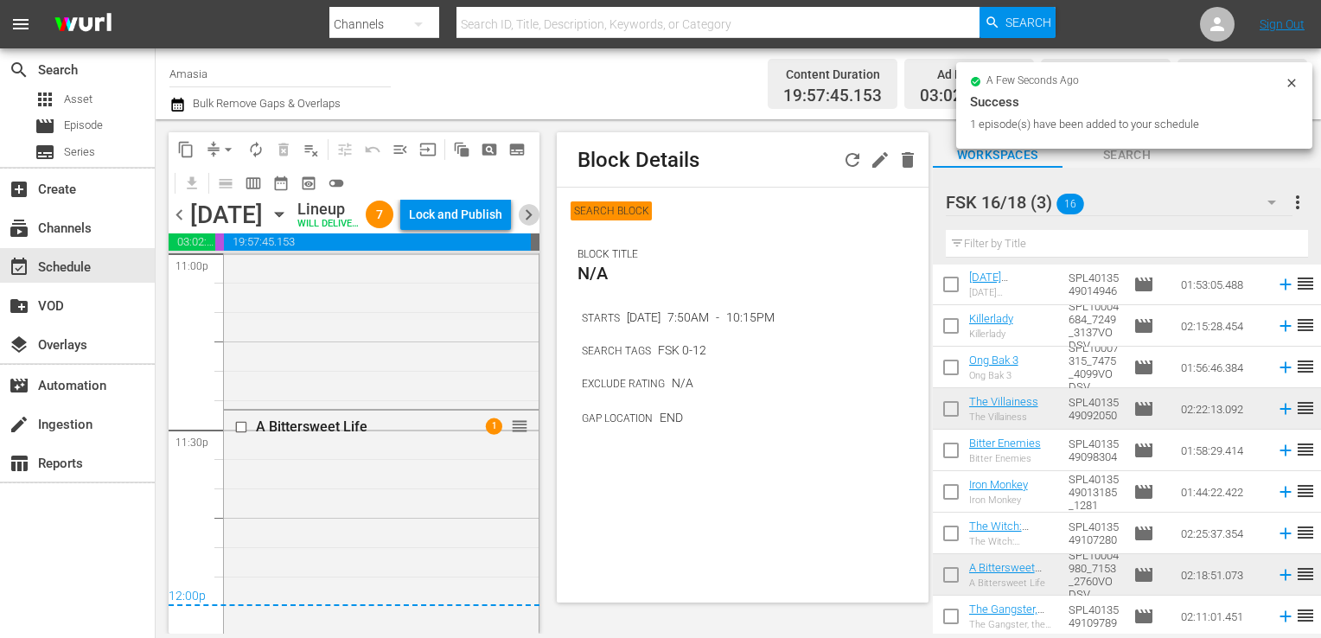
click at [532, 226] on span "chevron_right" at bounding box center [529, 215] width 22 height 22
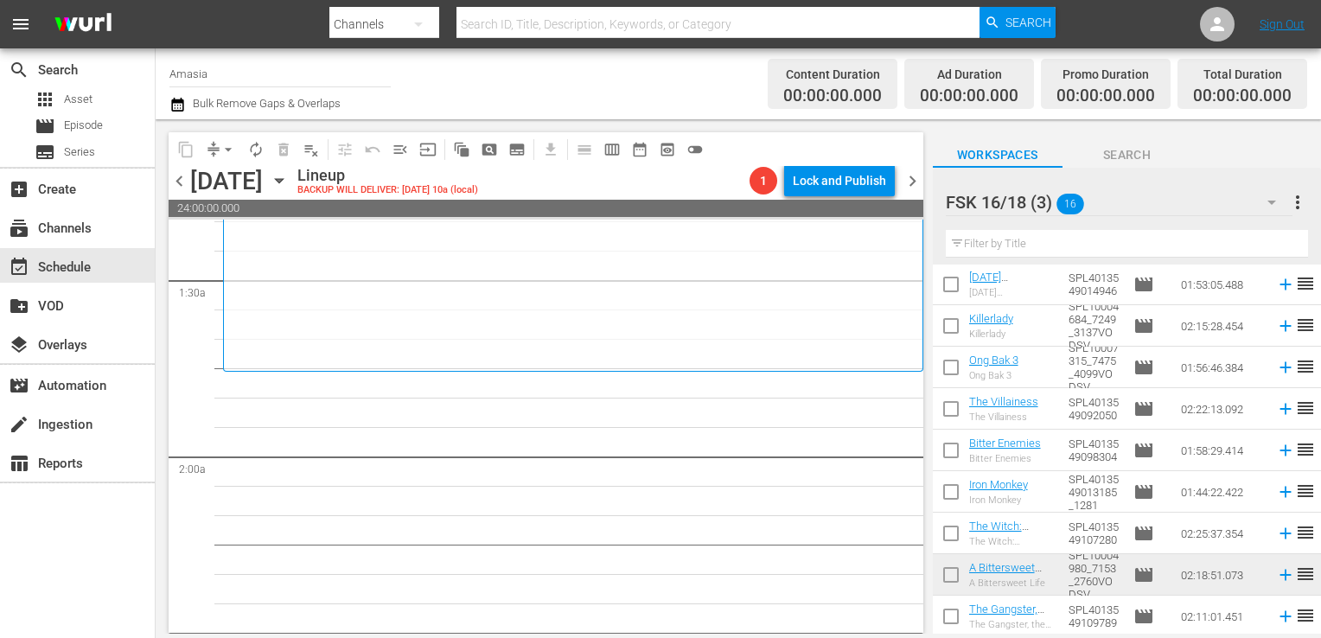
scroll to position [467, 0]
click at [481, 150] on span "pageview_outlined" at bounding box center [489, 149] width 17 height 17
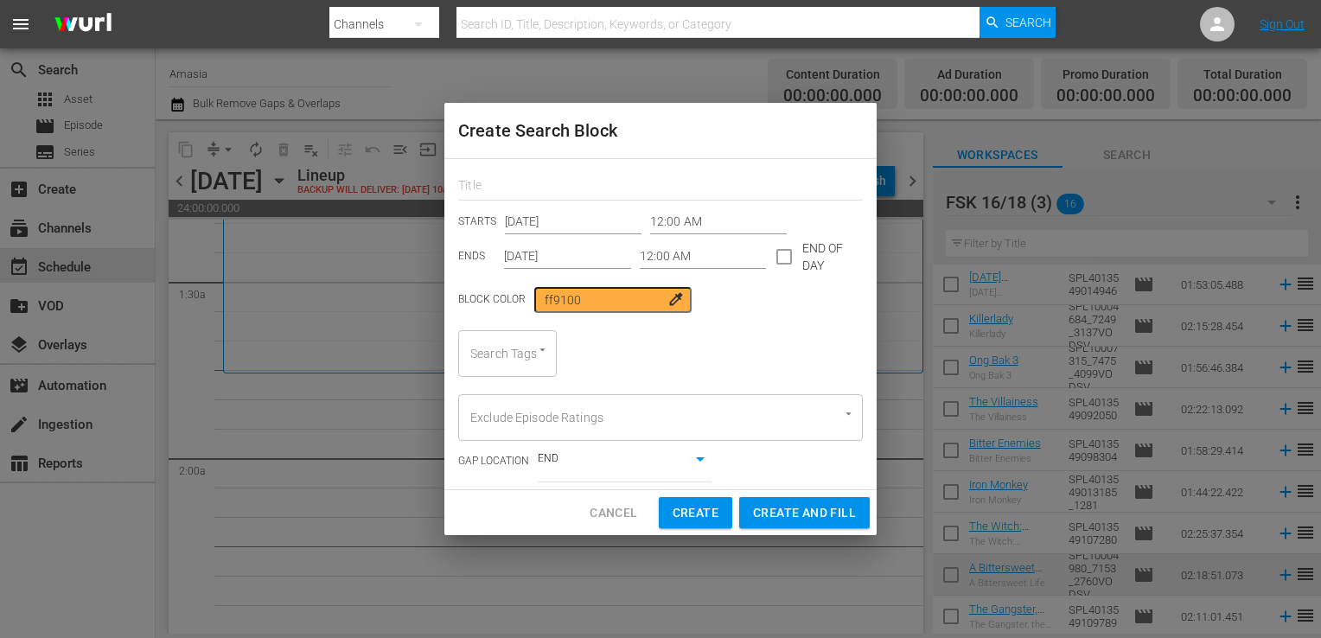
click at [654, 220] on input "12:00 AM" at bounding box center [718, 222] width 137 height 26
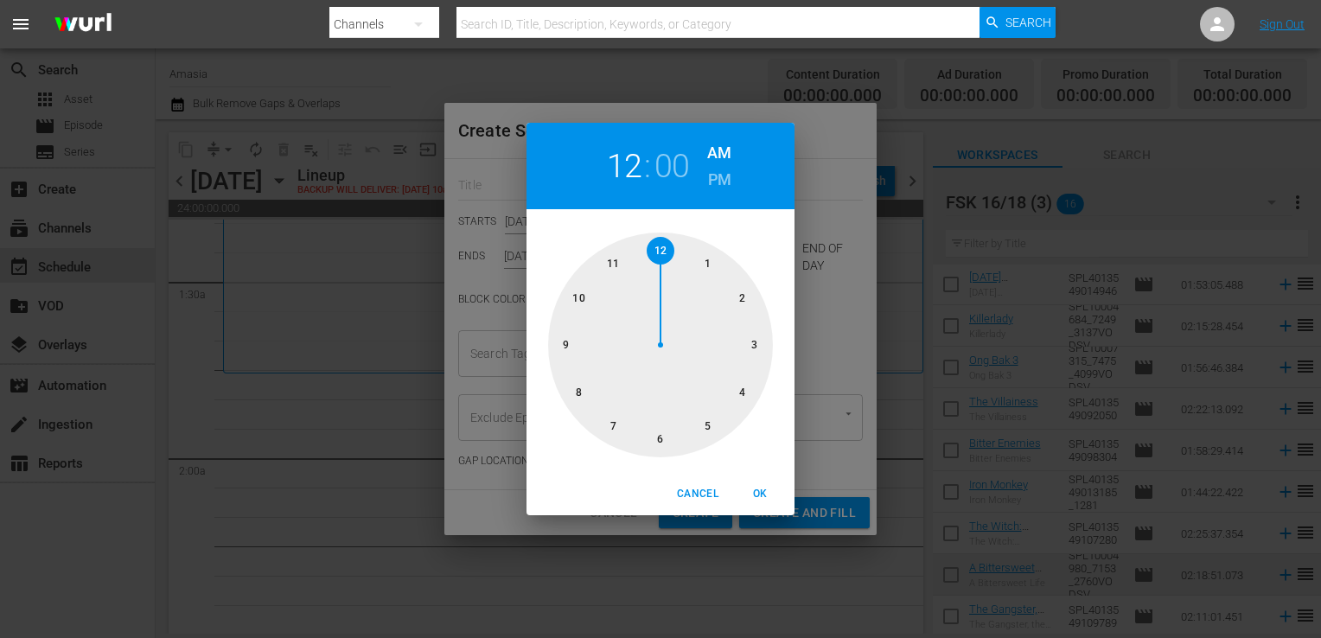
click at [706, 248] on div at bounding box center [660, 344] width 225 height 225
click at [550, 341] on div at bounding box center [660, 344] width 225 height 225
click at [763, 493] on span "OK" at bounding box center [759, 494] width 41 height 18
type input "01:45 AM"
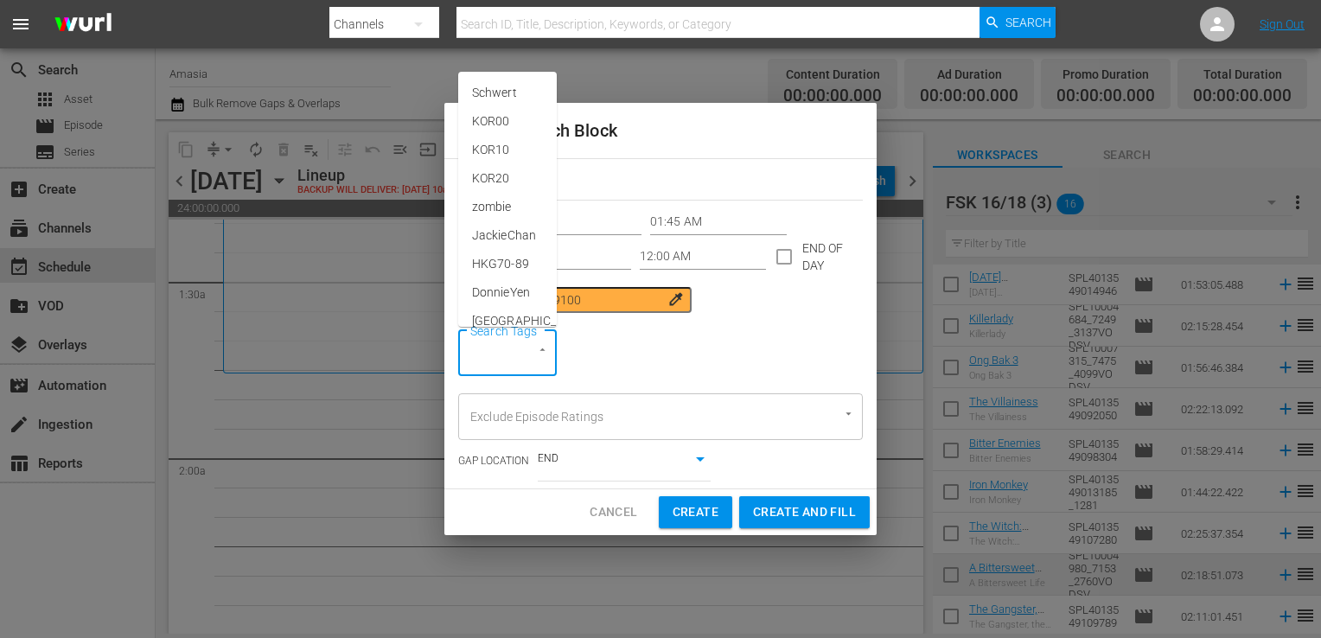
click at [483, 349] on input "Search Tags" at bounding box center [483, 353] width 35 height 31
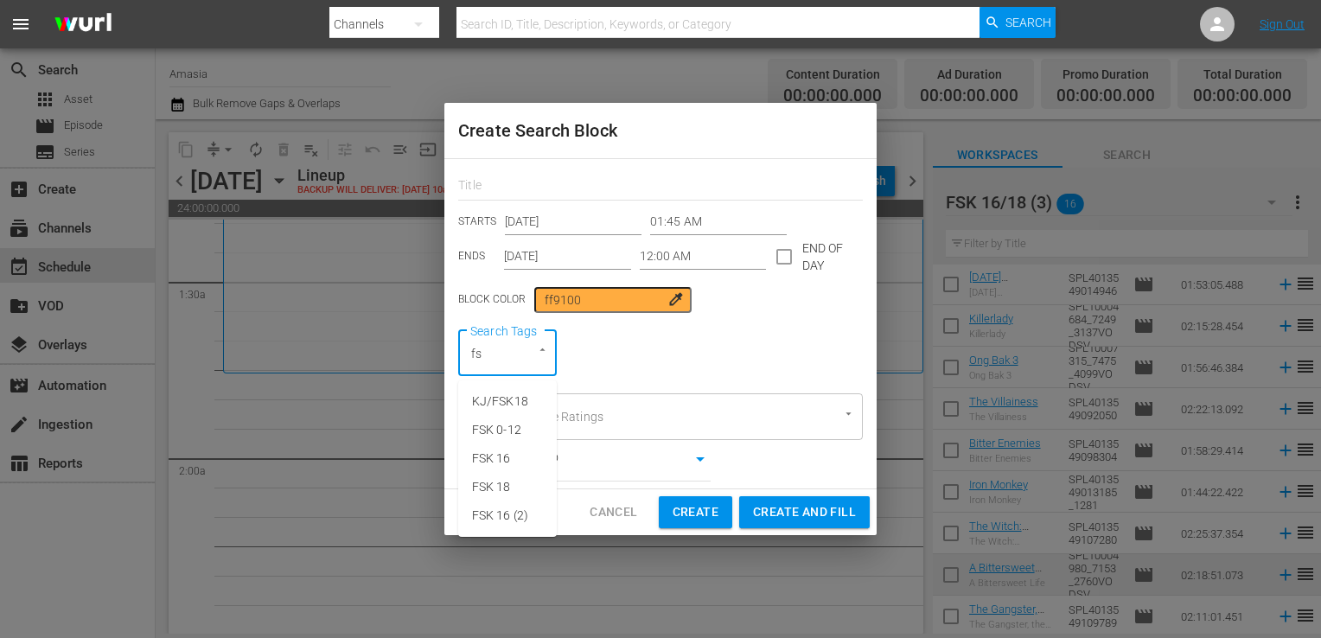
type input "fsk"
click at [484, 455] on span "FSK 16" at bounding box center [491, 458] width 39 height 18
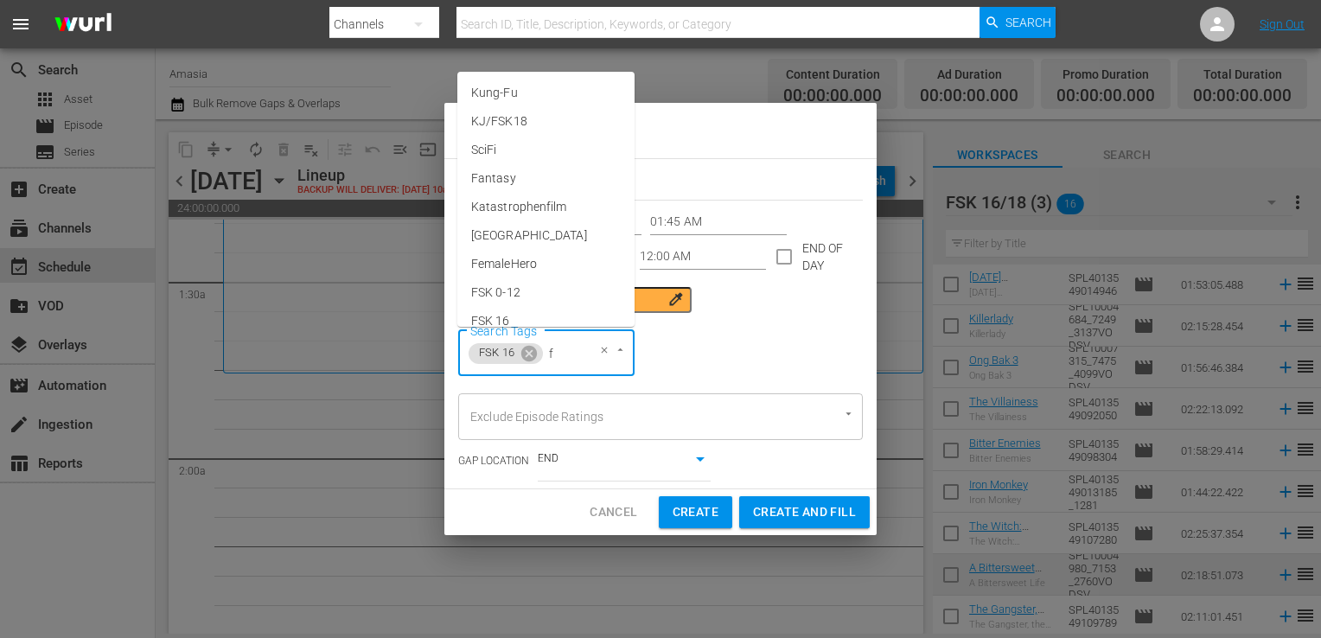
type input "fs"
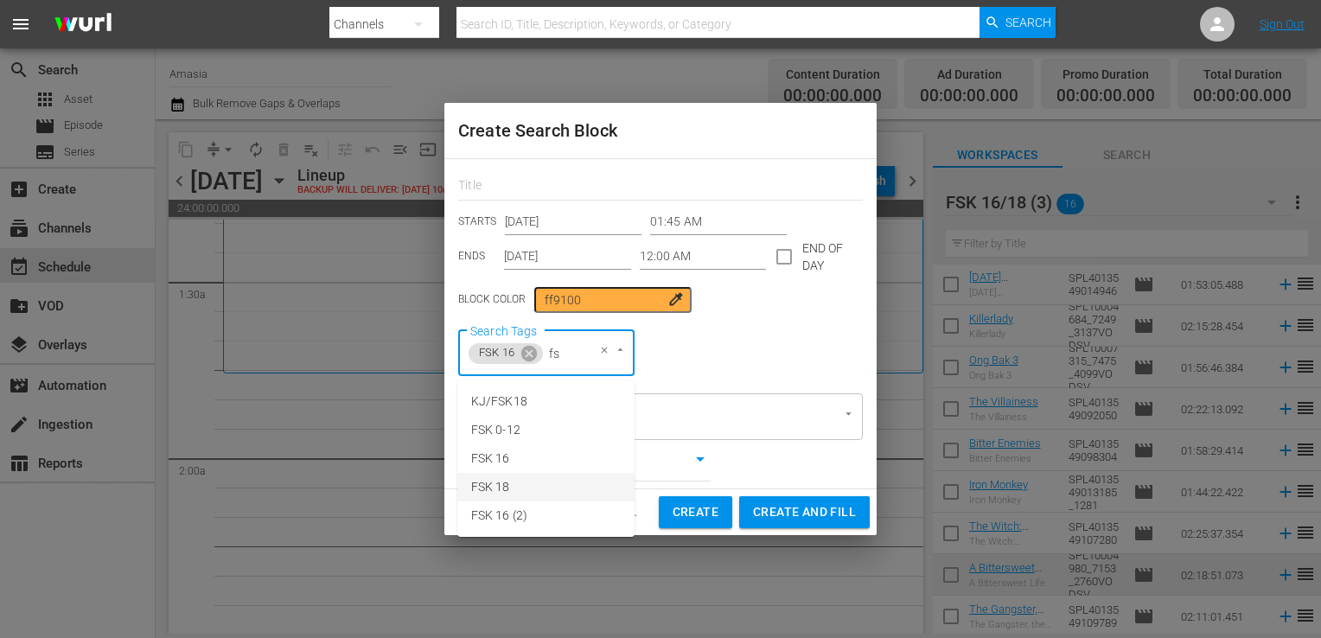
click at [490, 482] on span "FSK 18" at bounding box center [490, 487] width 39 height 18
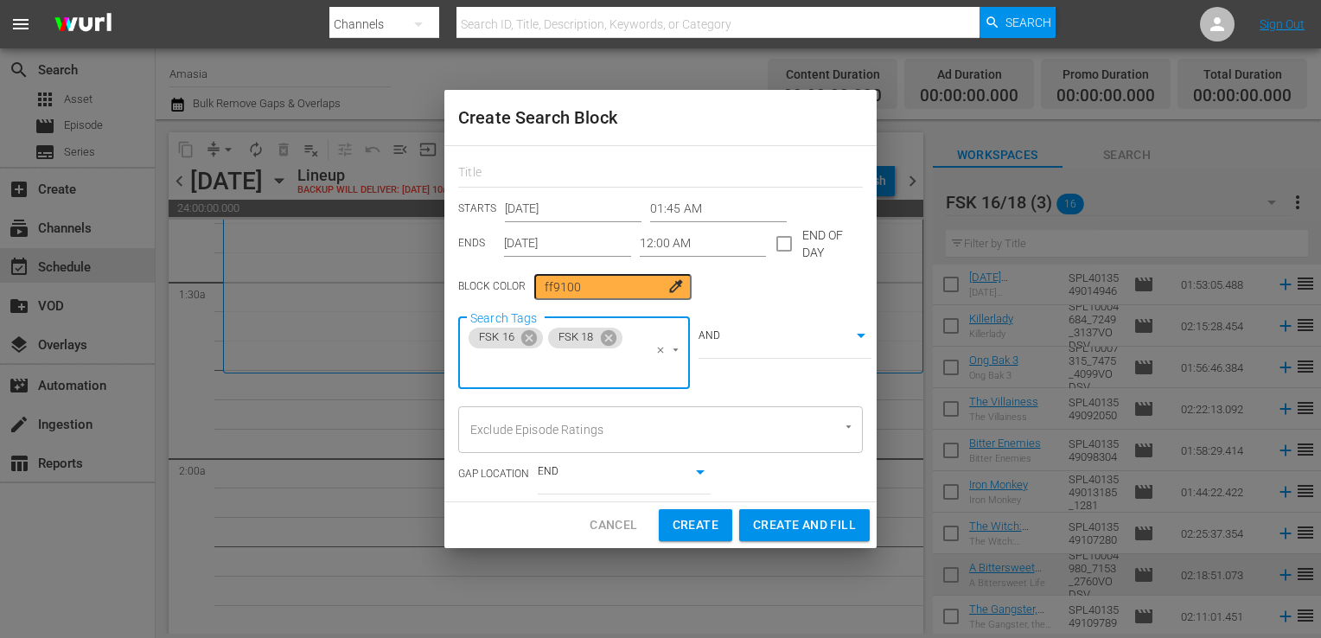
click at [750, 341] on body "menu Search By Channels Search ID, Title, Description, Keywords, or Category Se…" at bounding box center [660, 319] width 1321 height 638
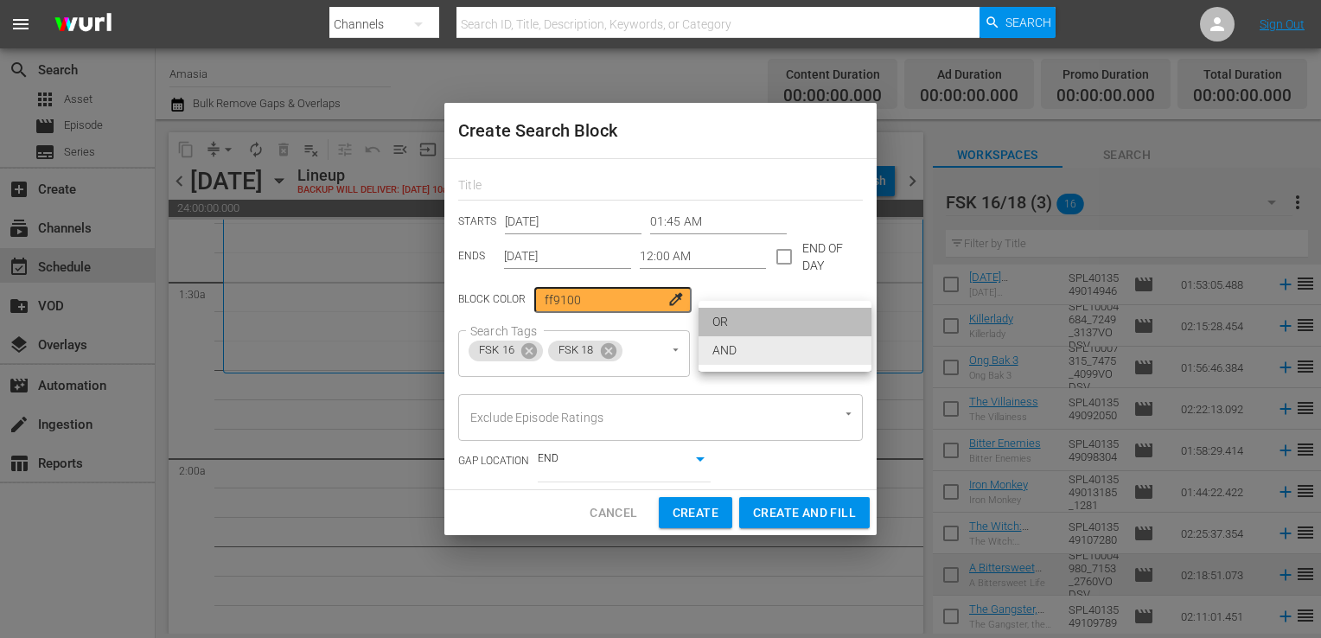
click at [737, 319] on li "OR" at bounding box center [784, 322] width 173 height 29
type input "false"
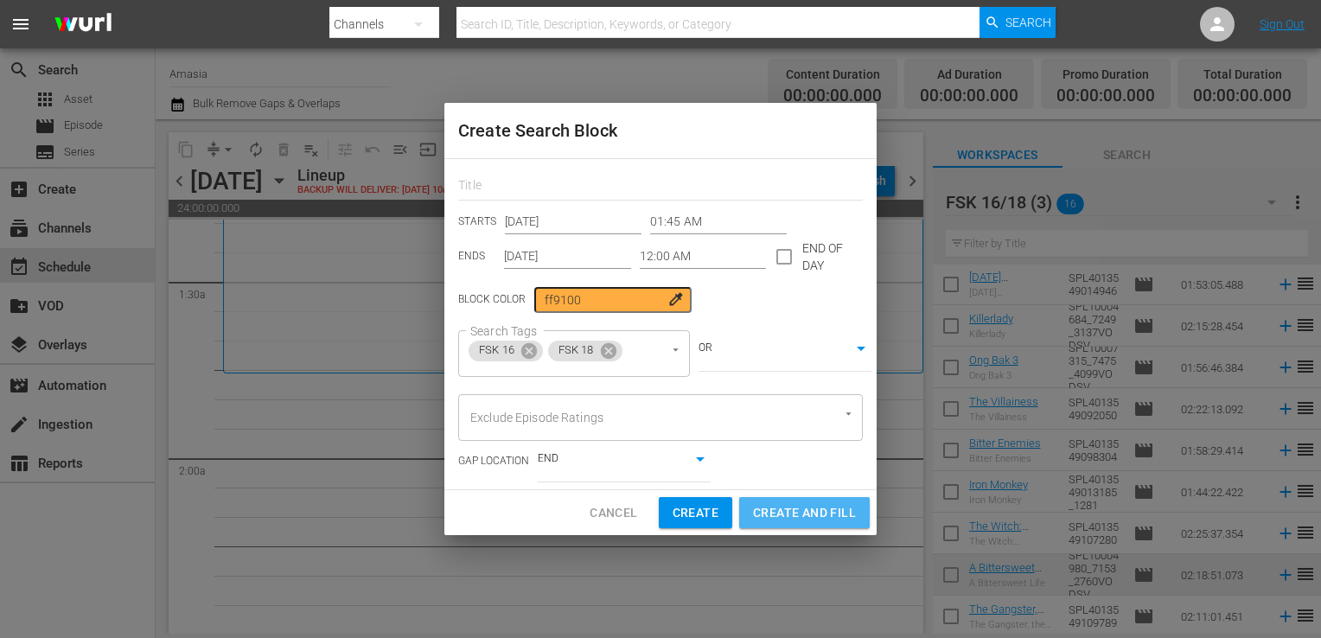
click at [774, 506] on span "Create and Fill" at bounding box center [804, 513] width 103 height 22
type input "12:00 AM"
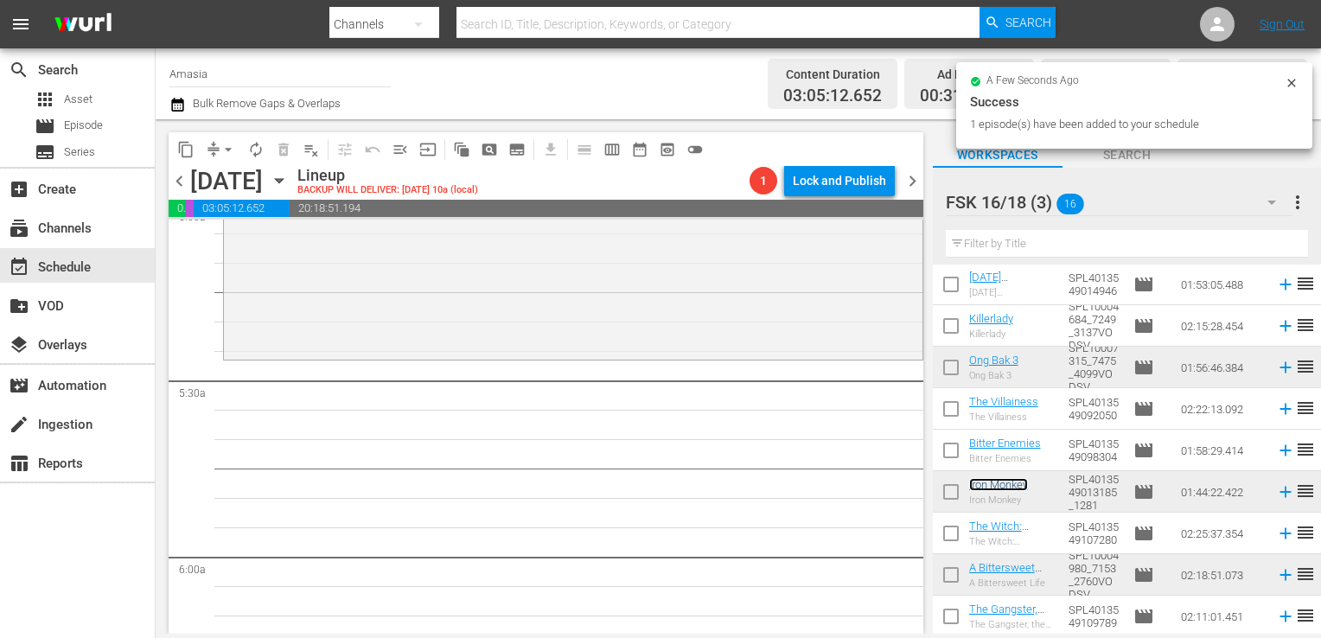
scroll to position [1777, 0]
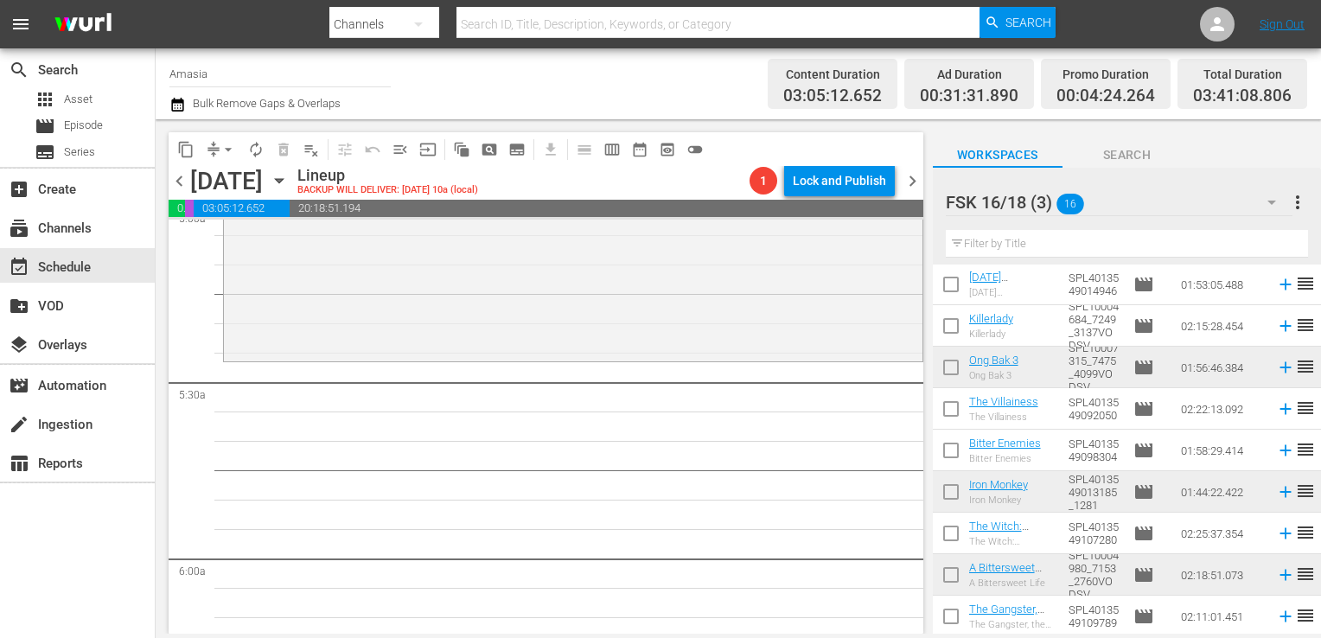
click at [1179, 203] on div "FSK 16/18 (3) 16" at bounding box center [1118, 202] width 347 height 48
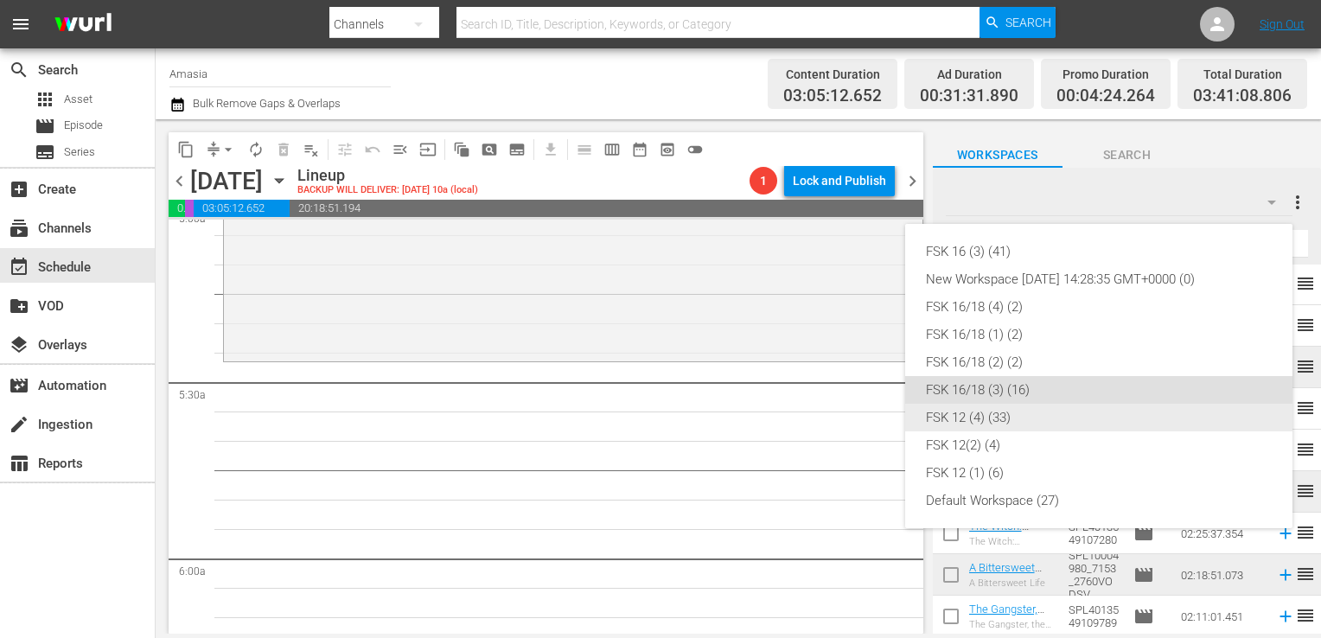
click at [991, 413] on div "FSK 12 (4) (33)" at bounding box center [1099, 418] width 346 height 28
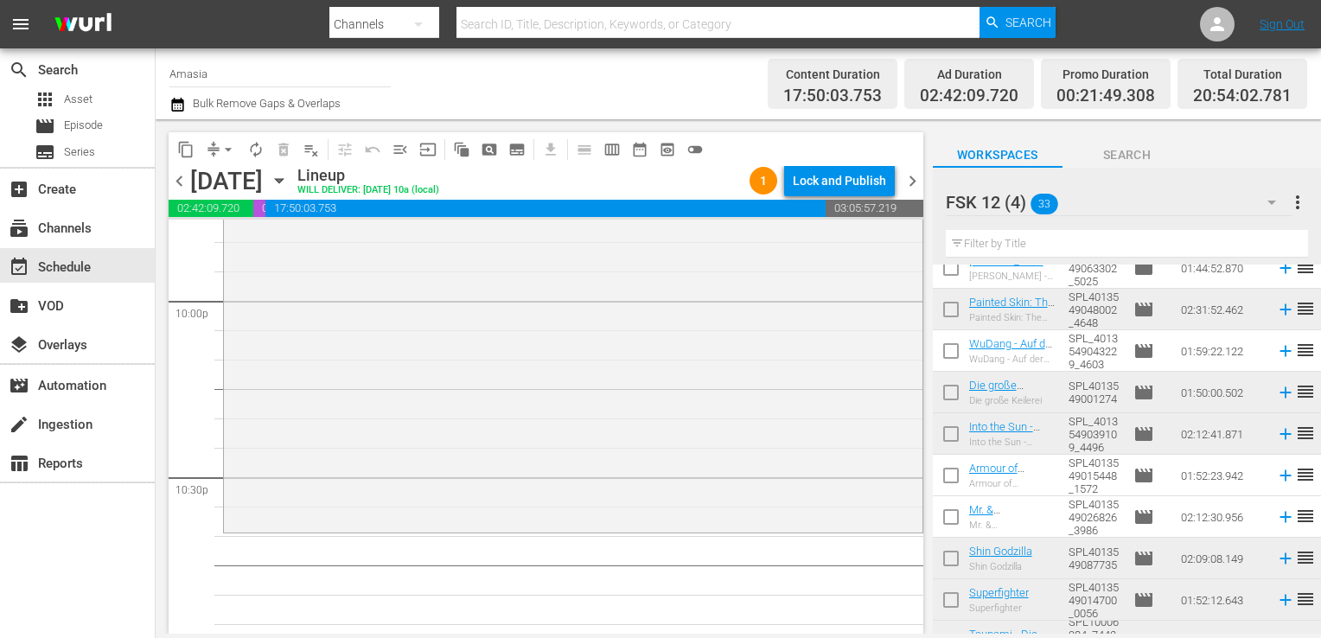
scroll to position [515, 0]
click at [1100, 193] on div "FSK 12 (4) 33" at bounding box center [1118, 202] width 347 height 48
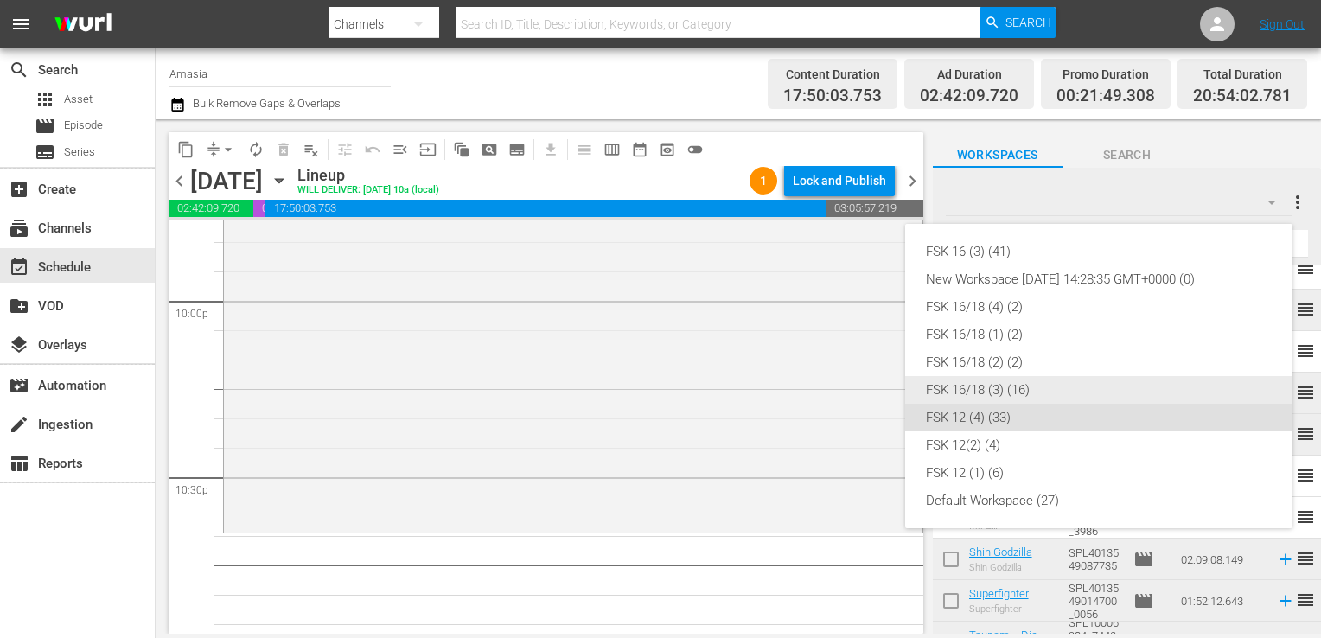
click at [979, 390] on div "FSK 16/18 (3) (16)" at bounding box center [1099, 390] width 346 height 28
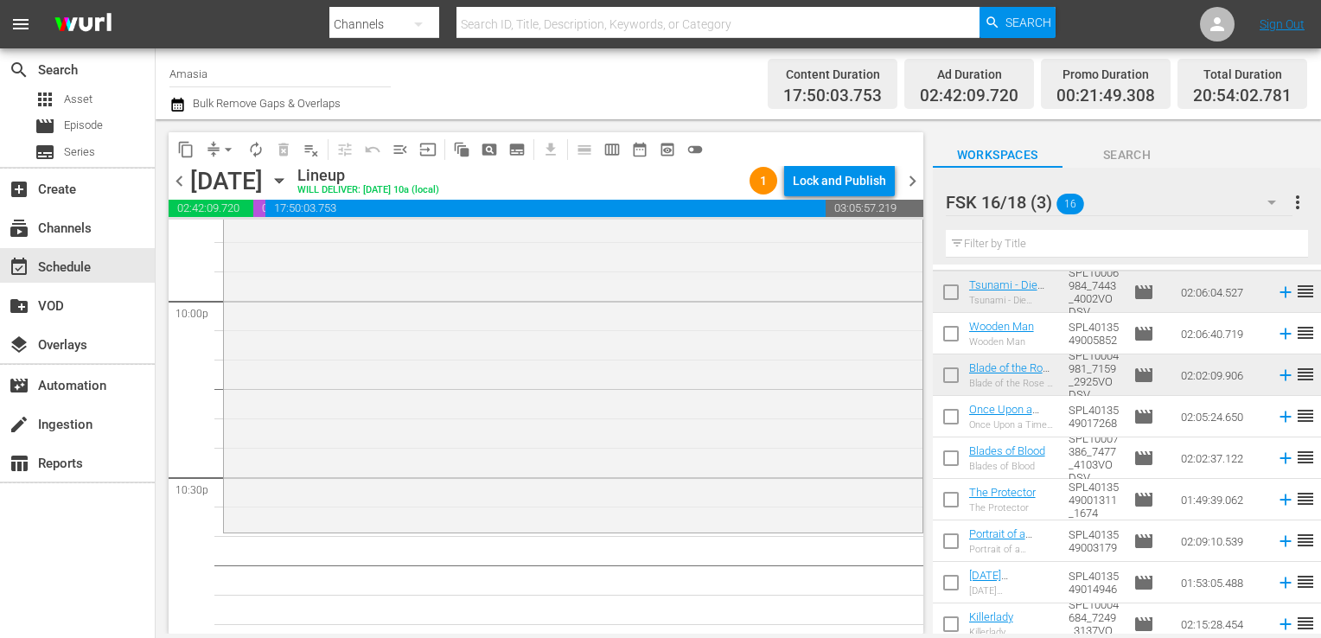
scroll to position [0, 0]
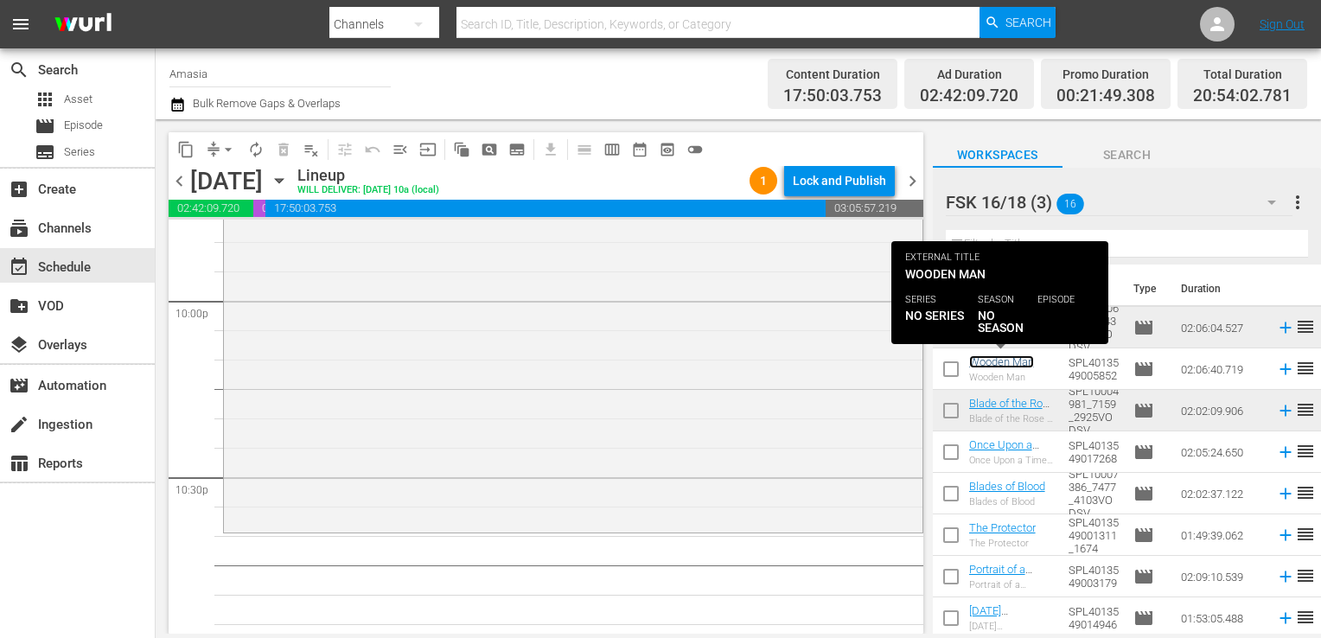
click at [994, 364] on link "Wooden Man" at bounding box center [1001, 361] width 65 height 13
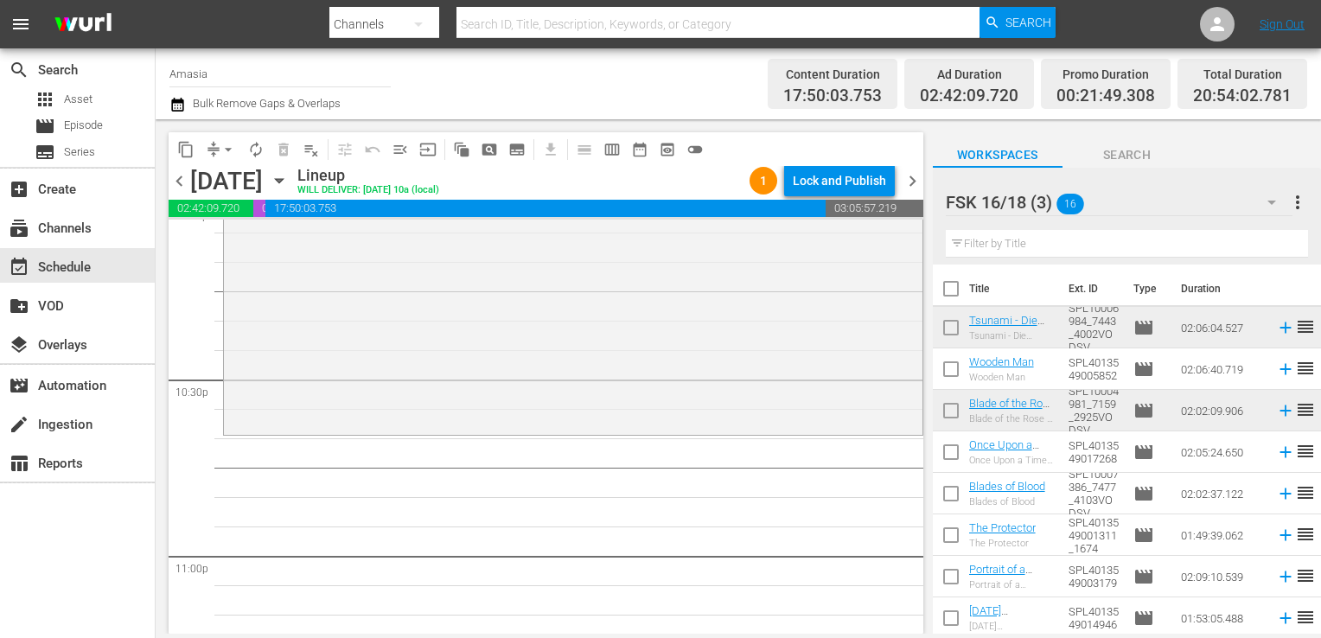
scroll to position [7770, 0]
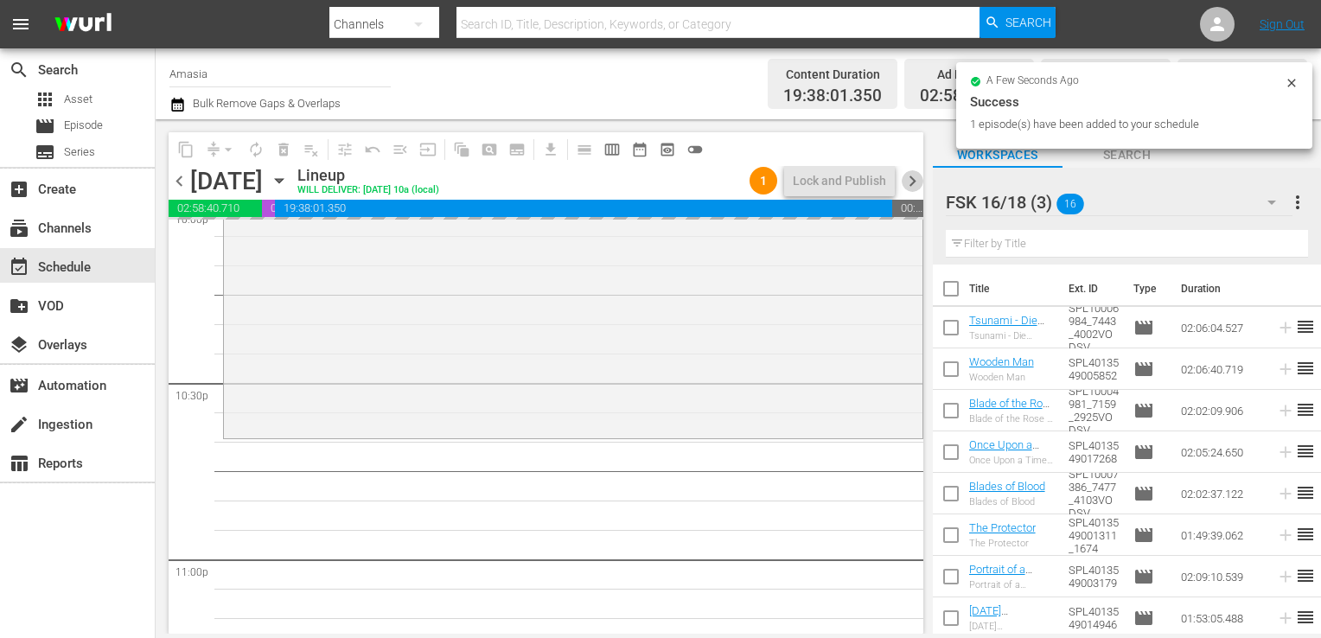
click at [917, 179] on span "chevron_right" at bounding box center [912, 181] width 22 height 22
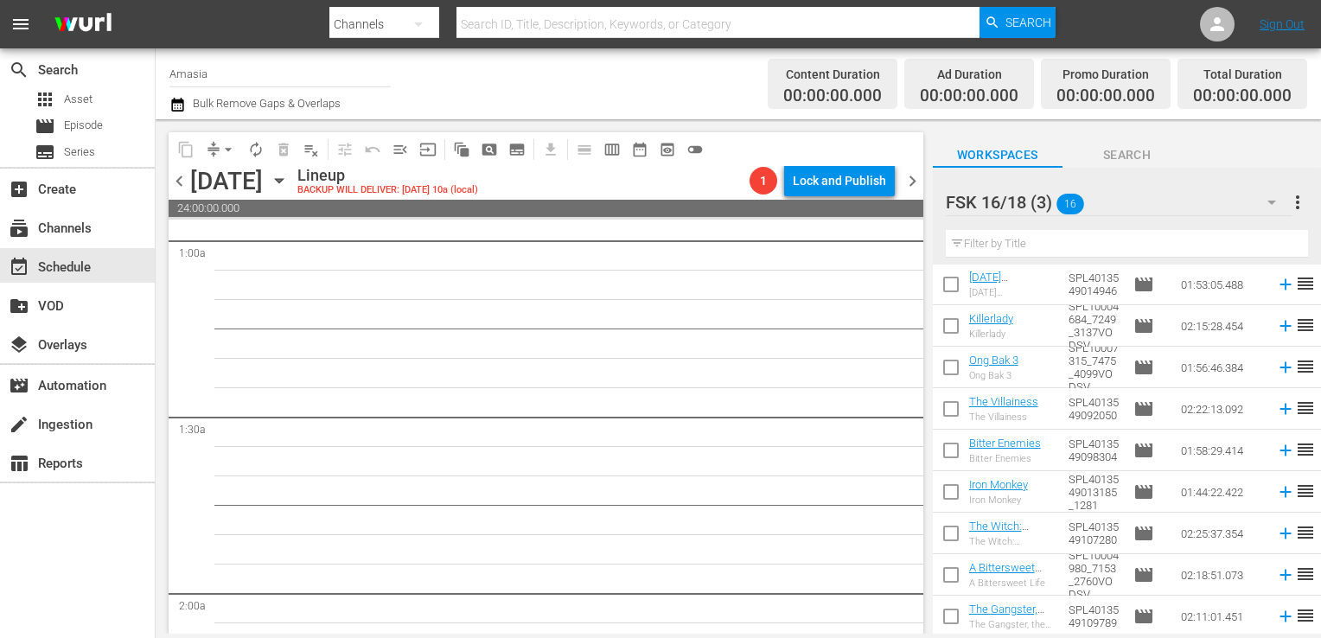
scroll to position [330, 0]
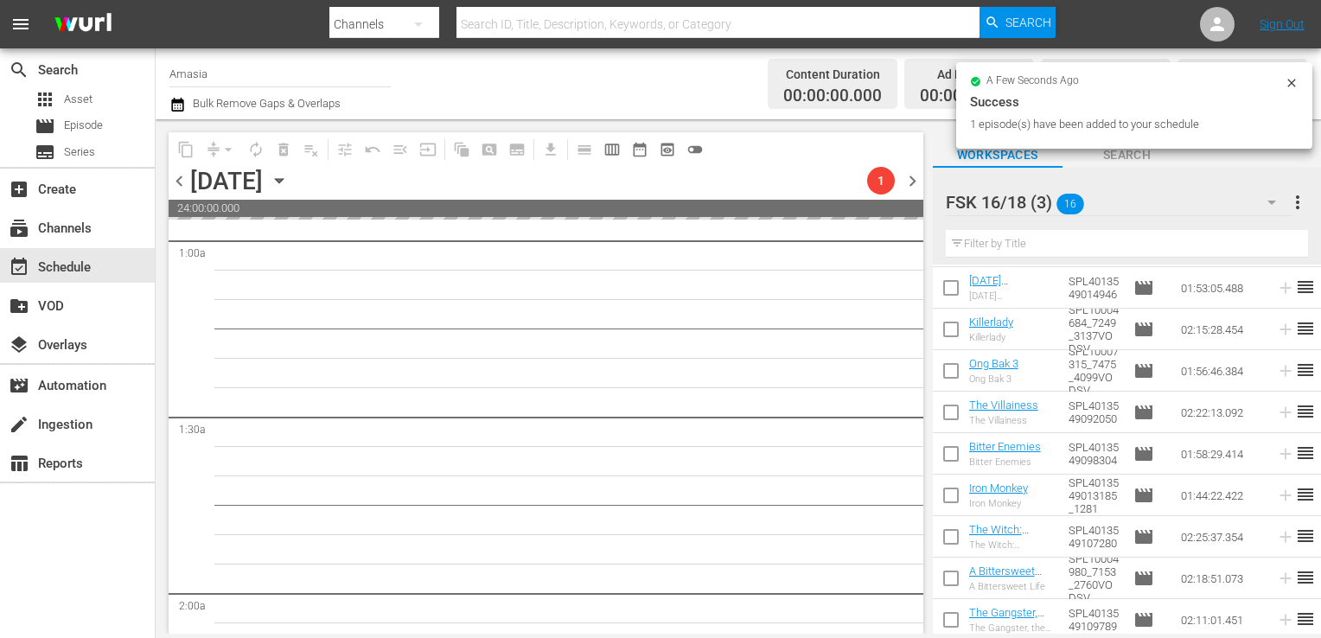
scroll to position [144, 0]
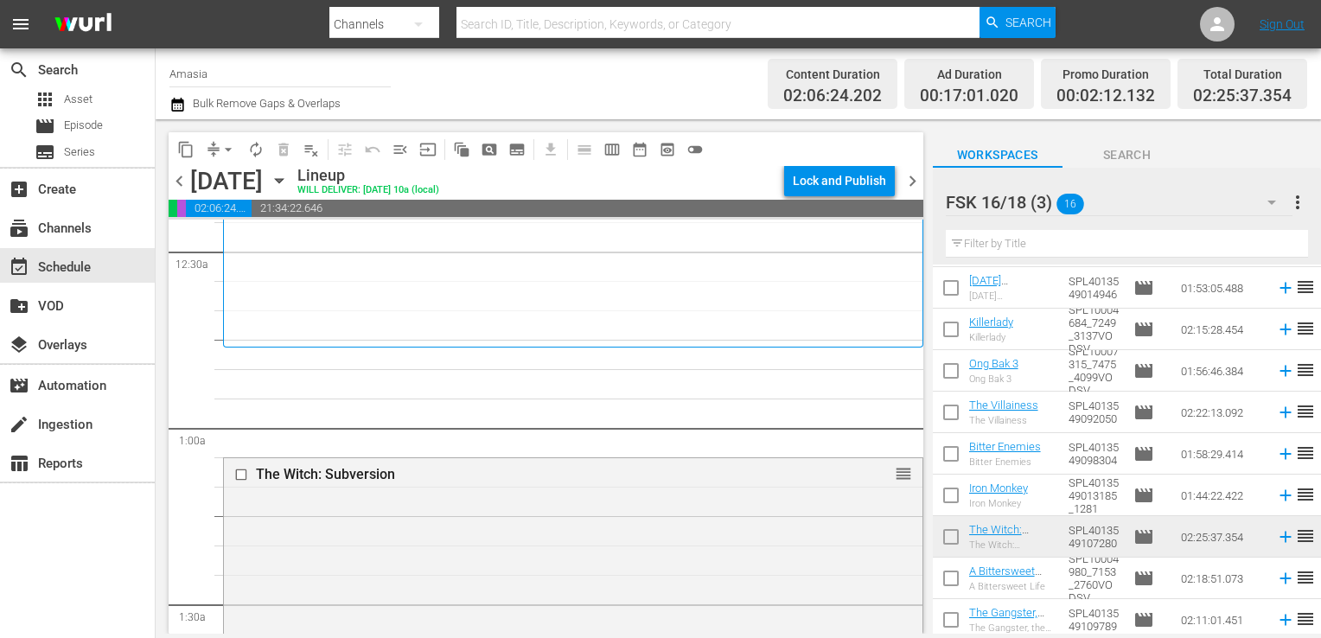
drag, startPoint x: 890, startPoint y: 474, endPoint x: 830, endPoint y: 357, distance: 131.4
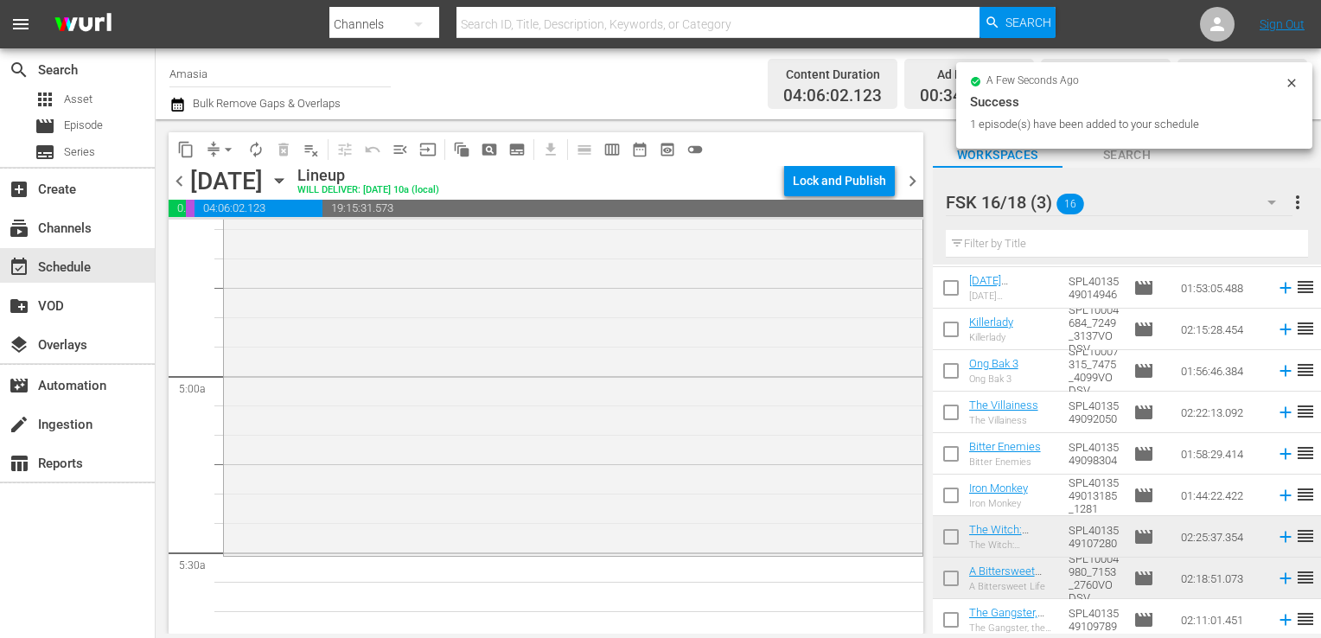
scroll to position [1755, 0]
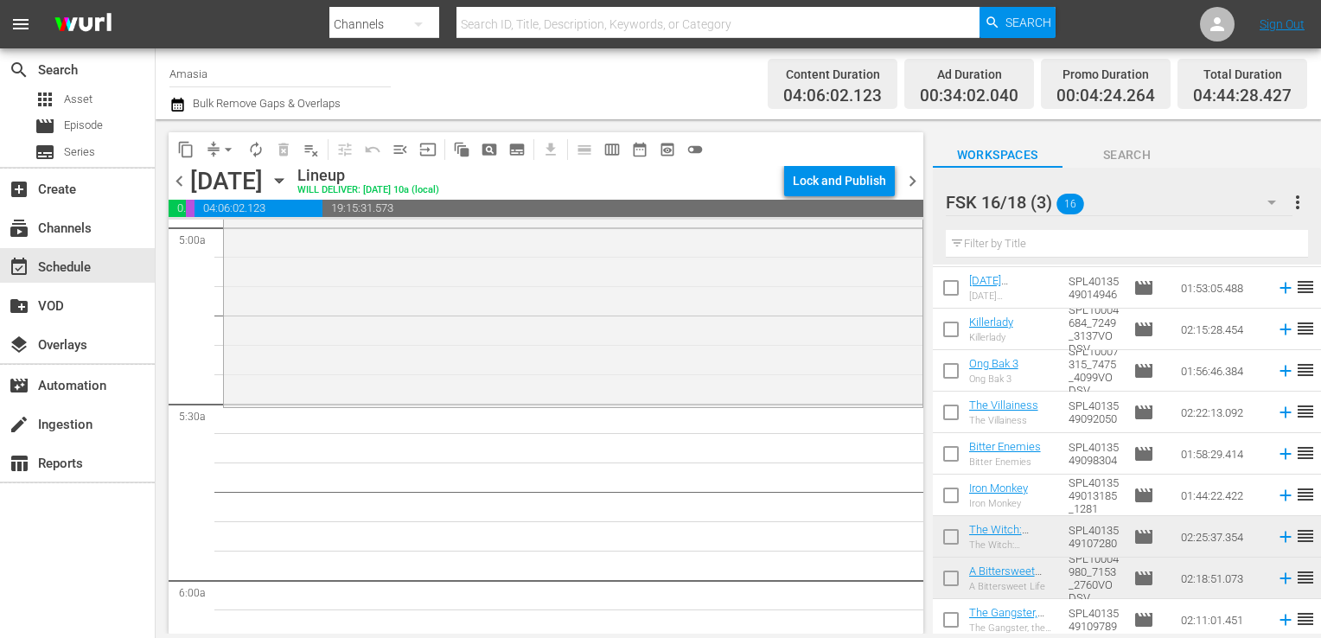
click at [1124, 210] on div "FSK 16/18 (3) 16" at bounding box center [1118, 202] width 347 height 48
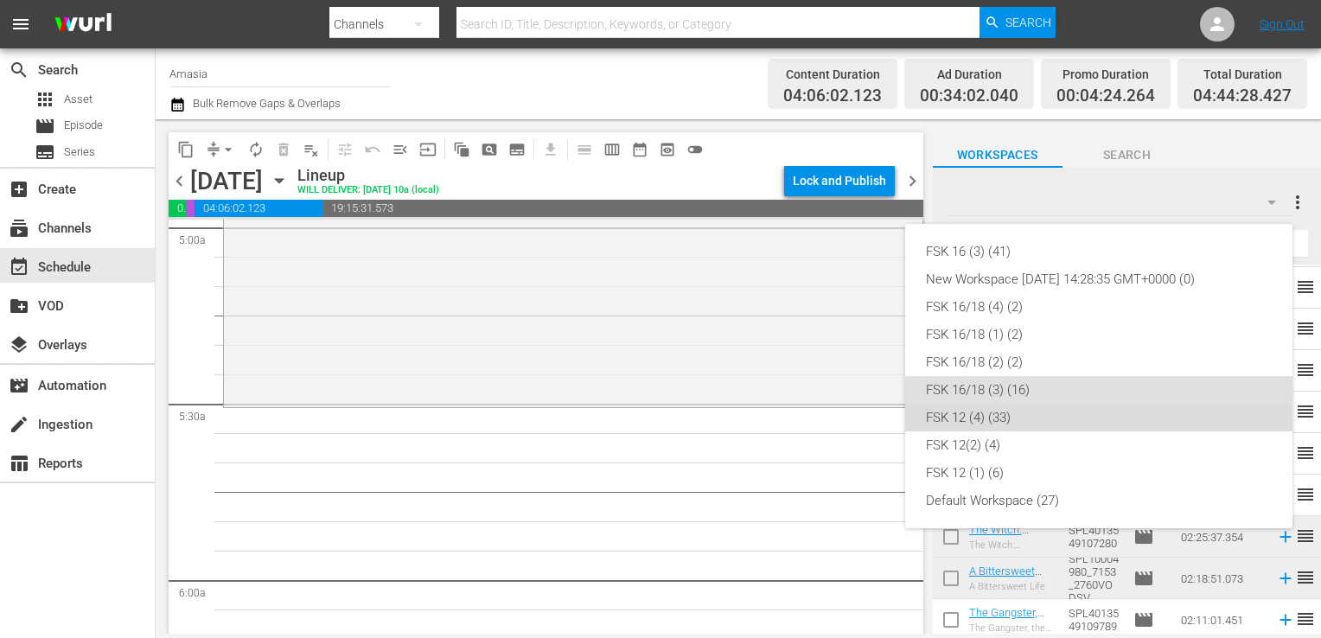
click at [972, 419] on div "FSK 12 (4) (33)" at bounding box center [1099, 418] width 346 height 28
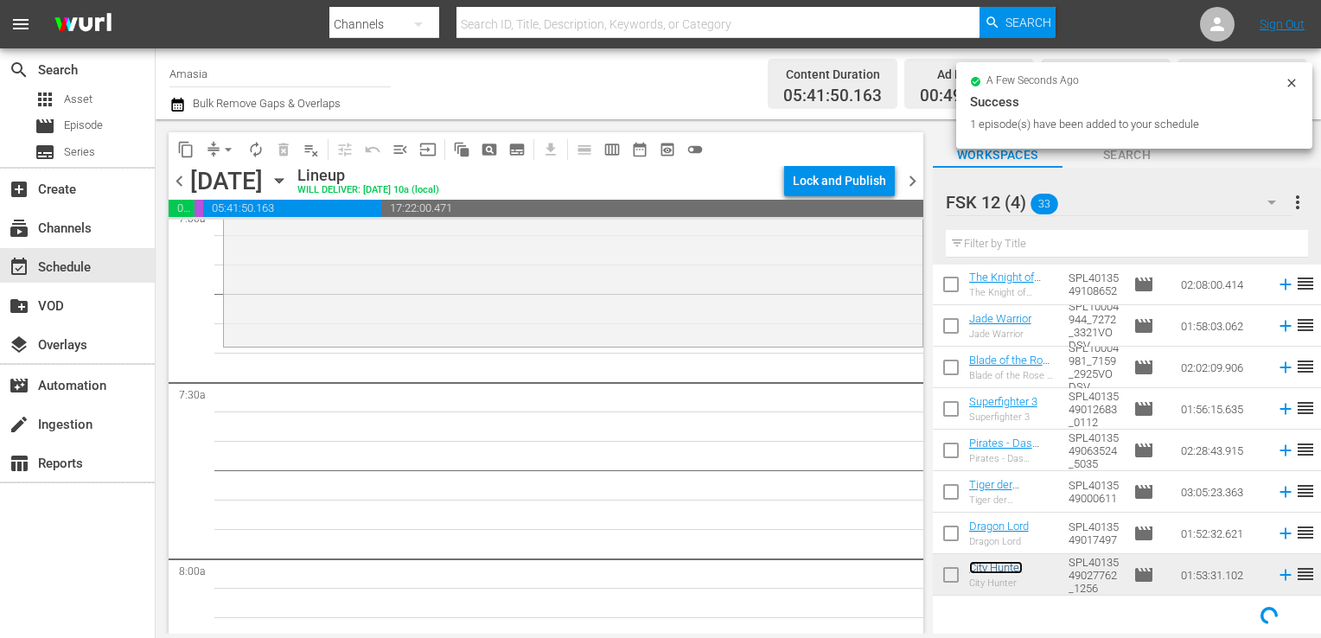
scroll to position [2479, 0]
click at [484, 150] on span "pageview_outlined" at bounding box center [489, 149] width 17 height 17
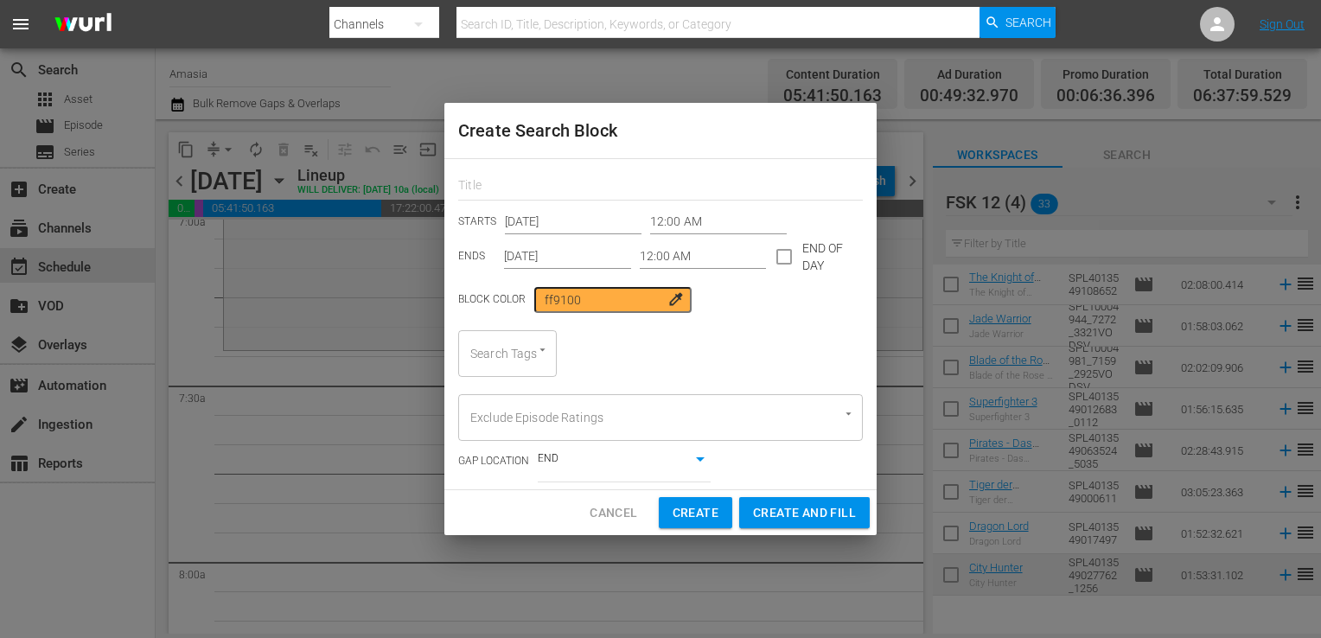
click at [675, 226] on input "12:00 AM" at bounding box center [718, 222] width 137 height 26
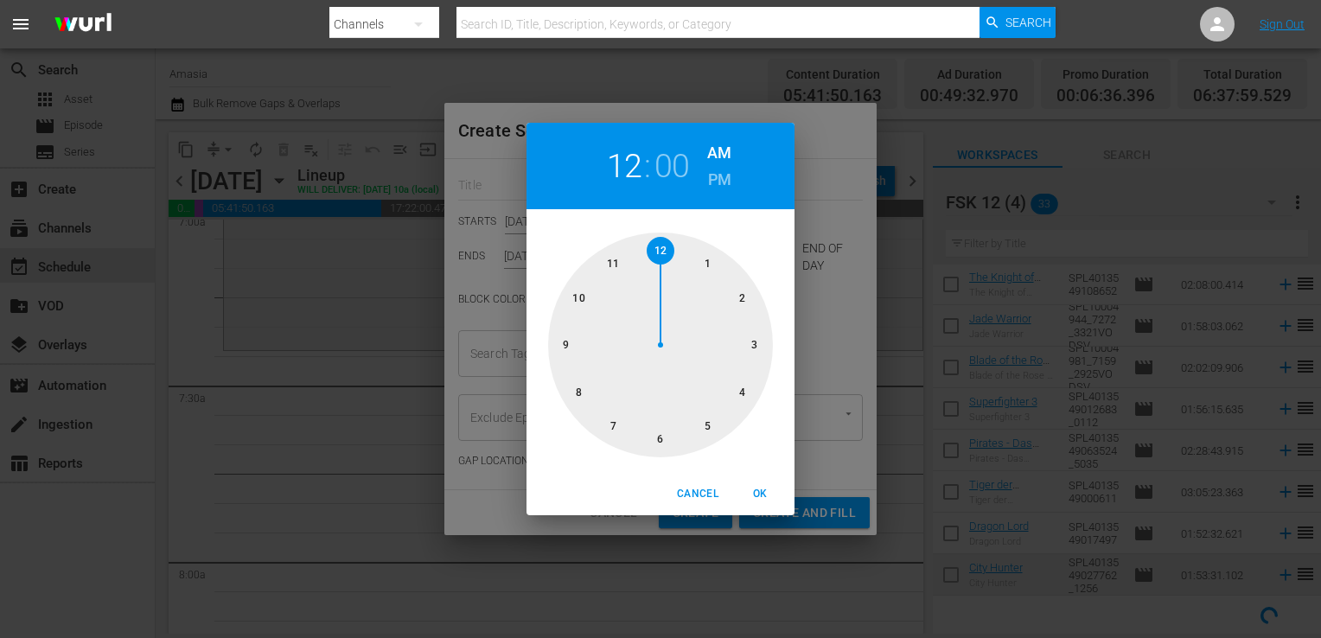
click at [615, 423] on div at bounding box center [660, 344] width 225 height 225
click at [745, 397] on div at bounding box center [660, 344] width 225 height 225
click at [762, 489] on span "OK" at bounding box center [759, 494] width 41 height 18
type input "07:20 AM"
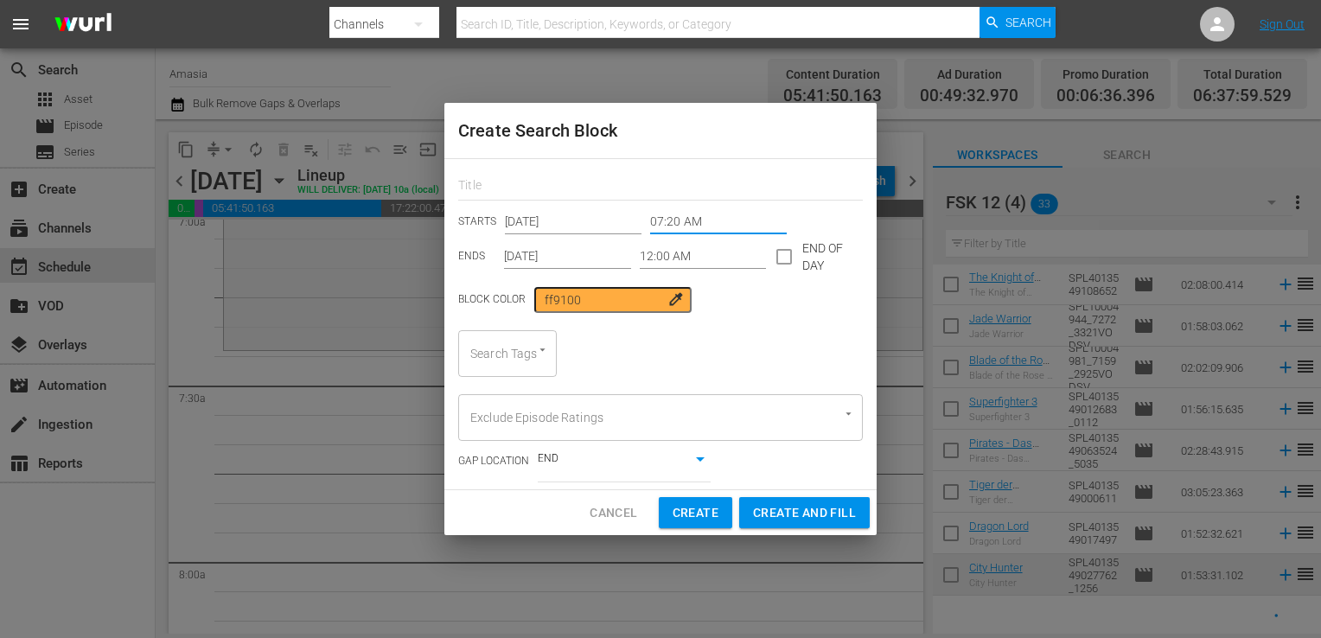
click at [661, 261] on input "12:00 AM" at bounding box center [703, 257] width 127 height 26
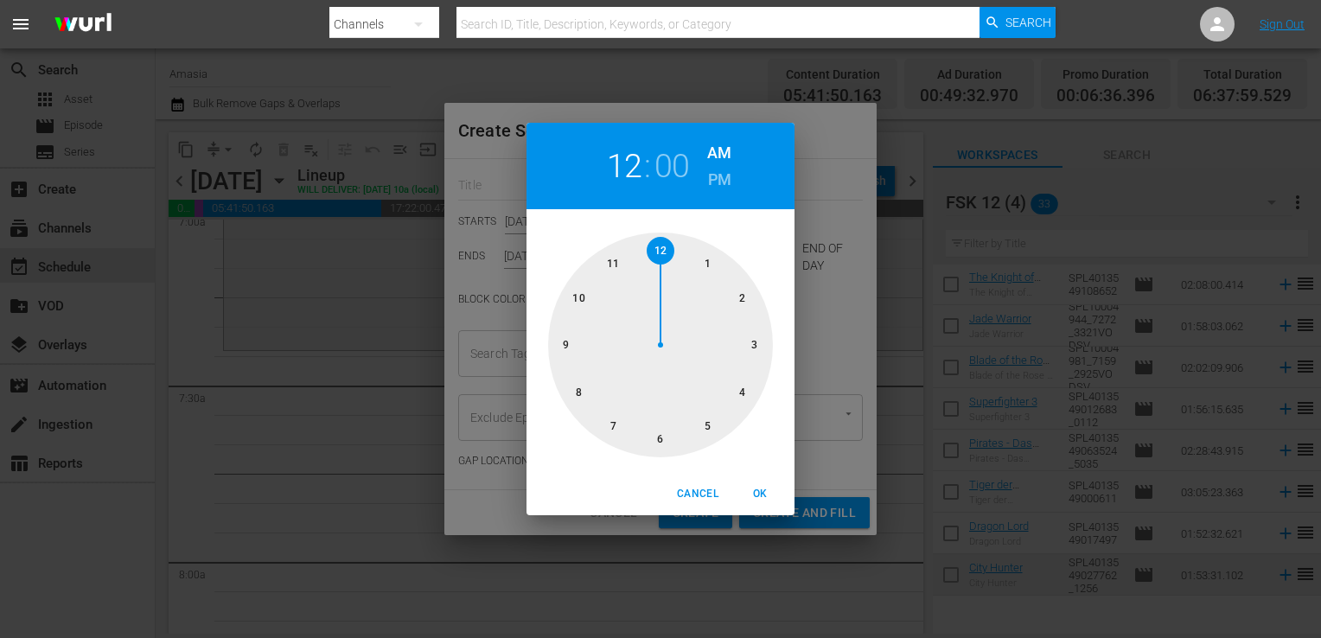
click at [580, 299] on div at bounding box center [660, 344] width 225 height 225
click at [764, 350] on div at bounding box center [660, 344] width 225 height 225
drag, startPoint x: 717, startPoint y: 178, endPoint x: 761, endPoint y: 358, distance: 184.9
click at [761, 358] on div "10 : 15 AM PM 00 05 10 15 20 25 30 35 40 45 50 55" at bounding box center [660, 298] width 268 height 350
click at [761, 358] on div at bounding box center [660, 344] width 225 height 225
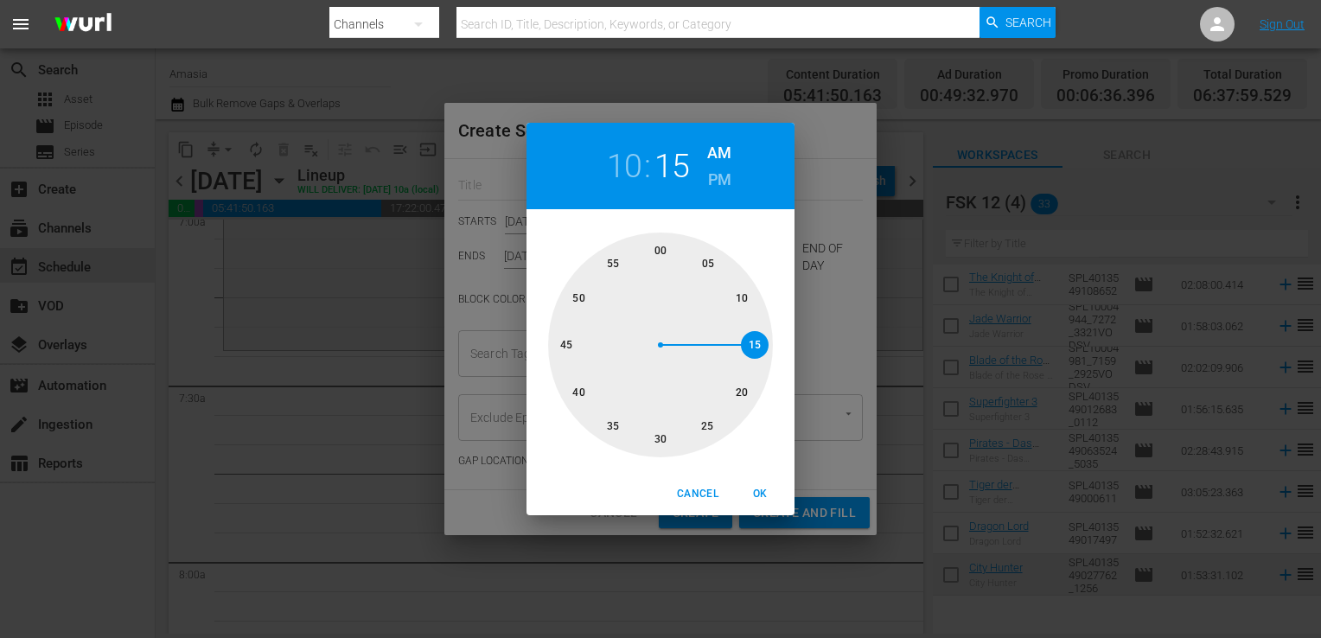
click at [718, 180] on h6 "PM" at bounding box center [719, 180] width 23 height 28
click at [756, 493] on span "OK" at bounding box center [759, 494] width 41 height 18
type input "10:15 PM"
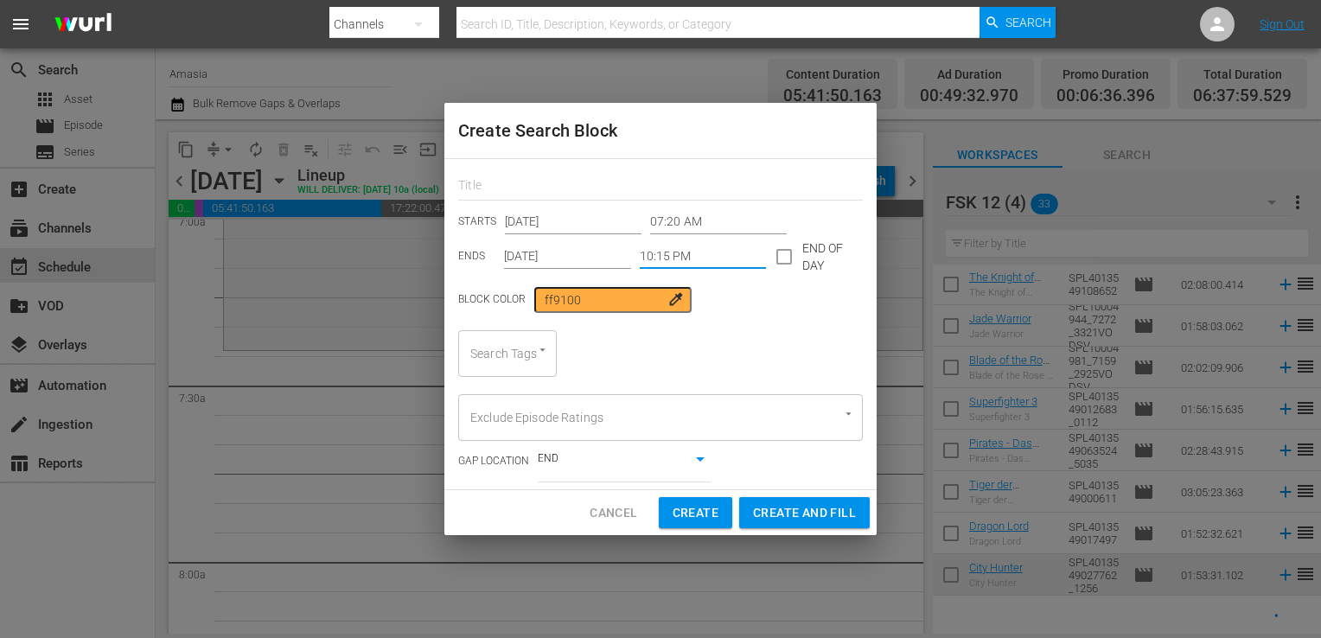
click at [511, 361] on div "Search Tags" at bounding box center [507, 353] width 99 height 47
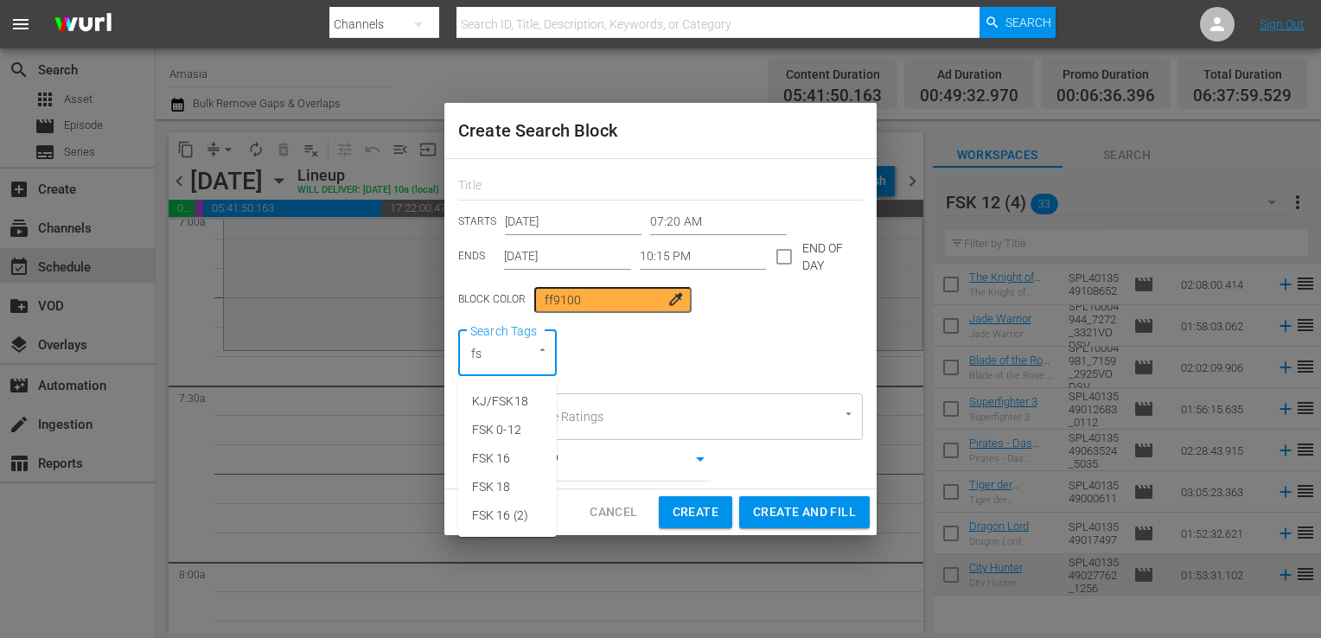
type input "fsk"
click at [487, 421] on span "FSK 0-12" at bounding box center [496, 430] width 49 height 18
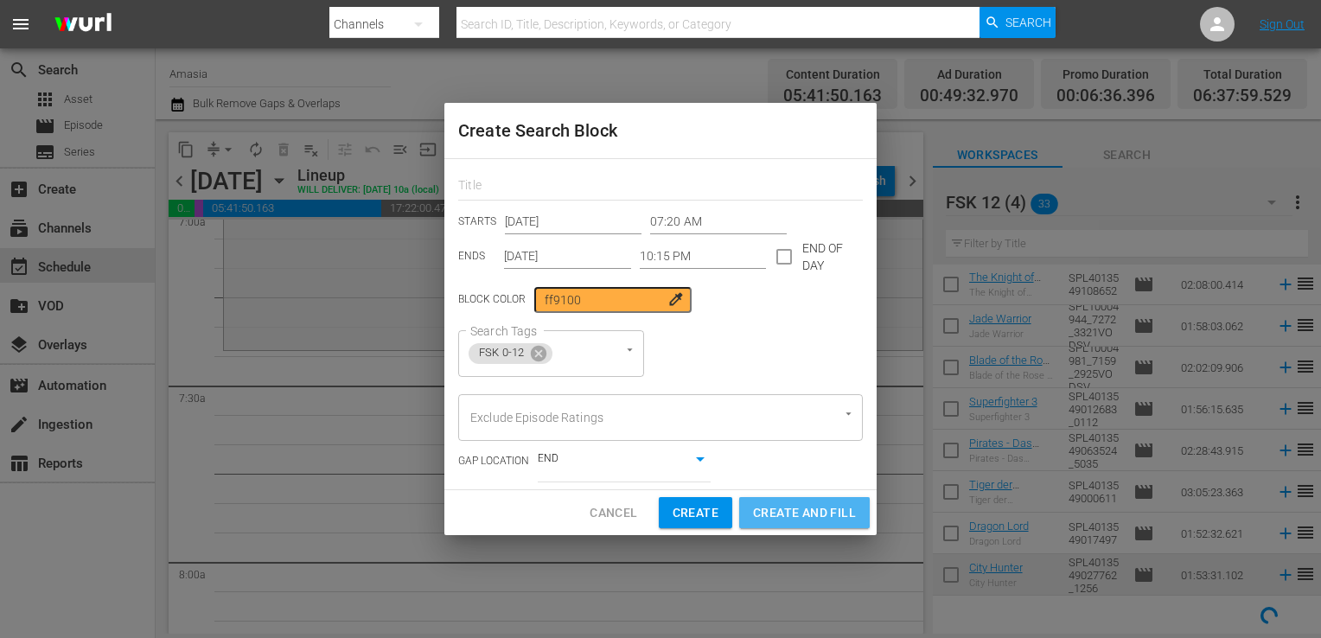
click at [761, 505] on span "Create and Fill" at bounding box center [804, 513] width 103 height 22
type input "12:00 AM"
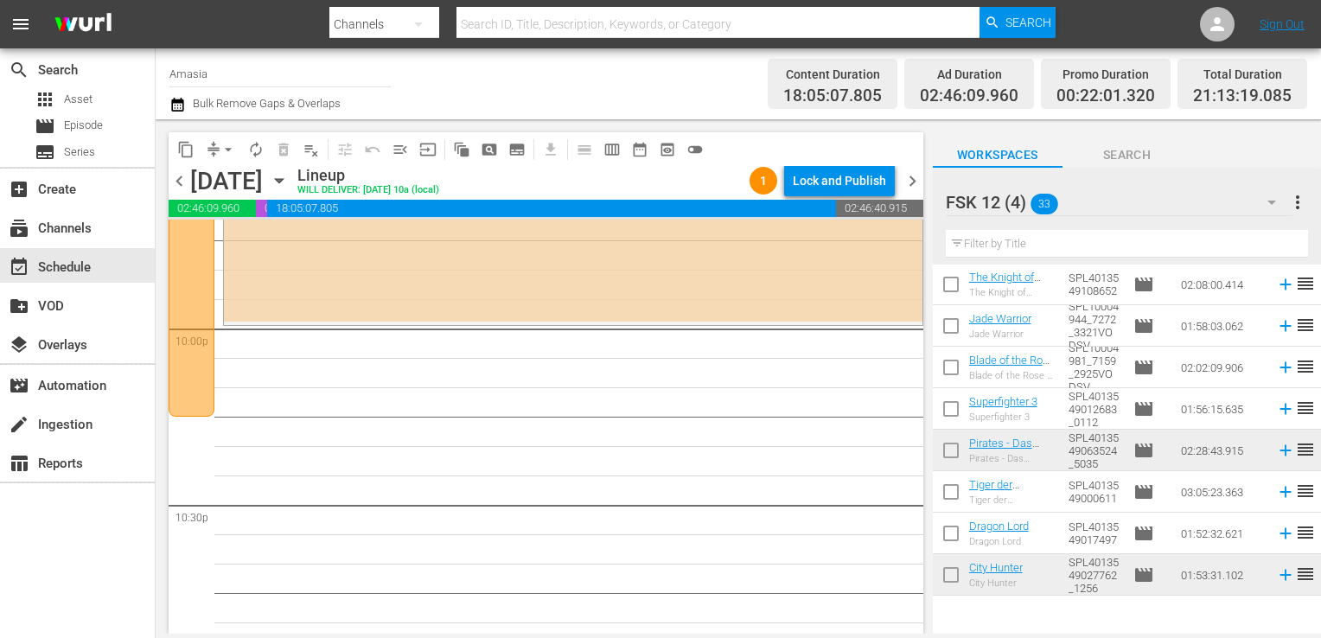
scroll to position [7650, 0]
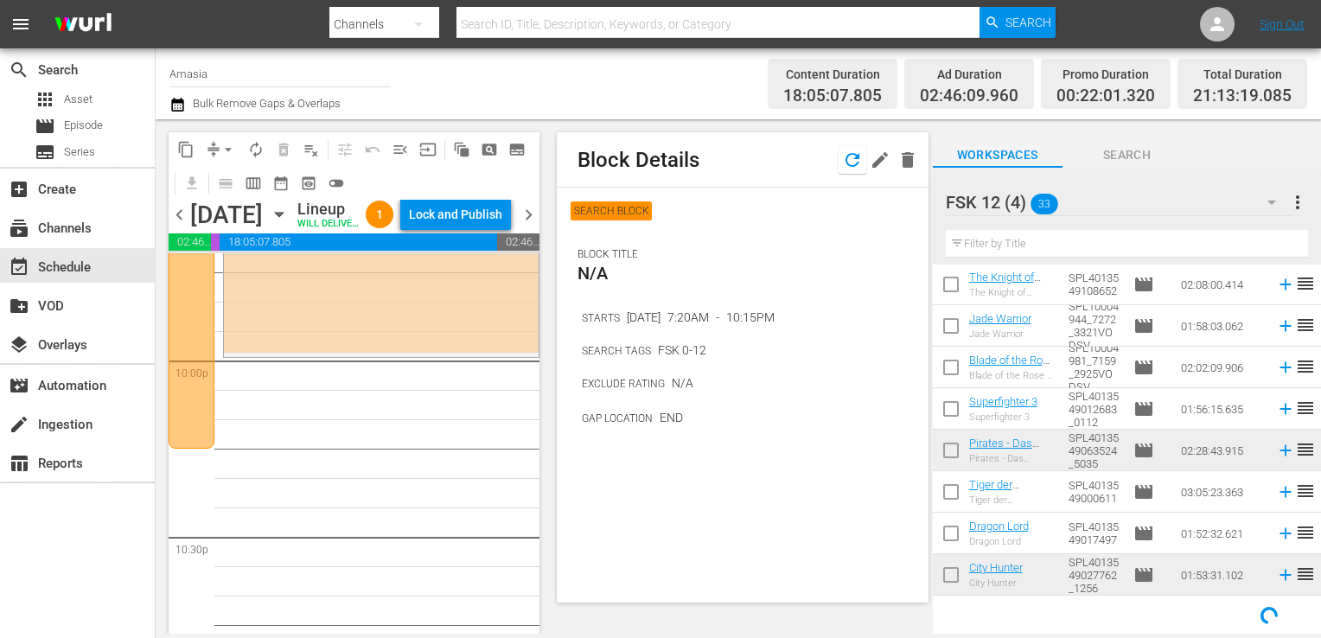
click at [845, 161] on icon "button" at bounding box center [852, 160] width 14 height 14
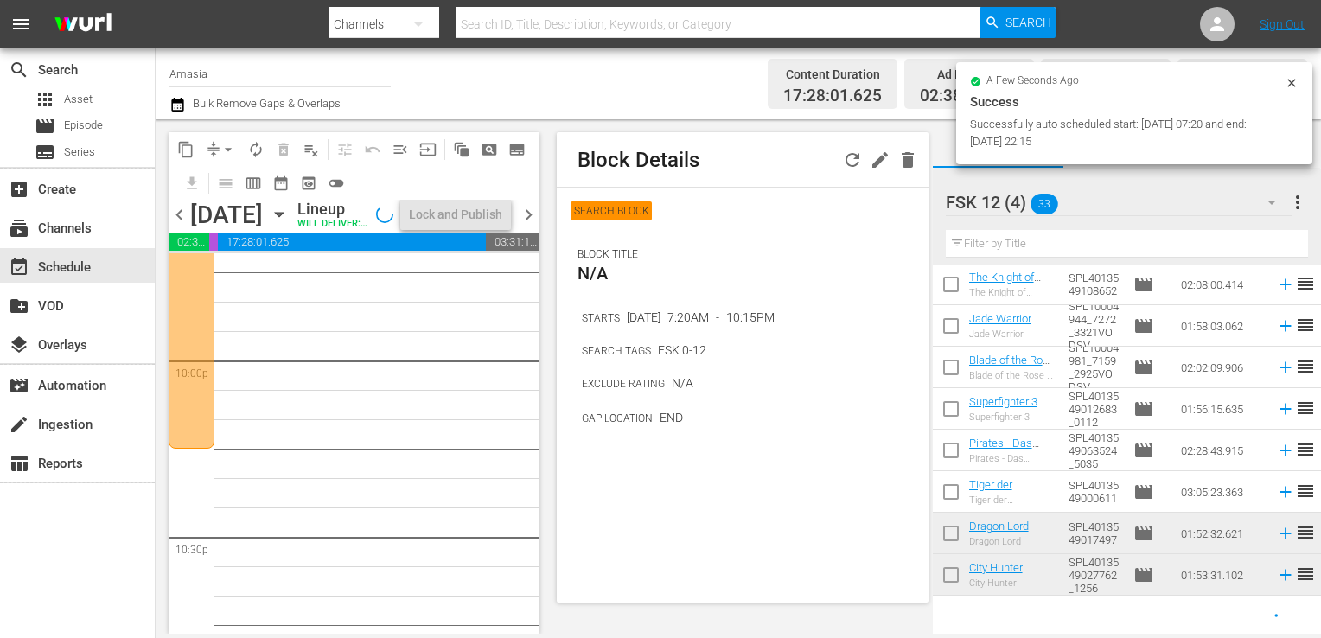
scroll to position [7679, 0]
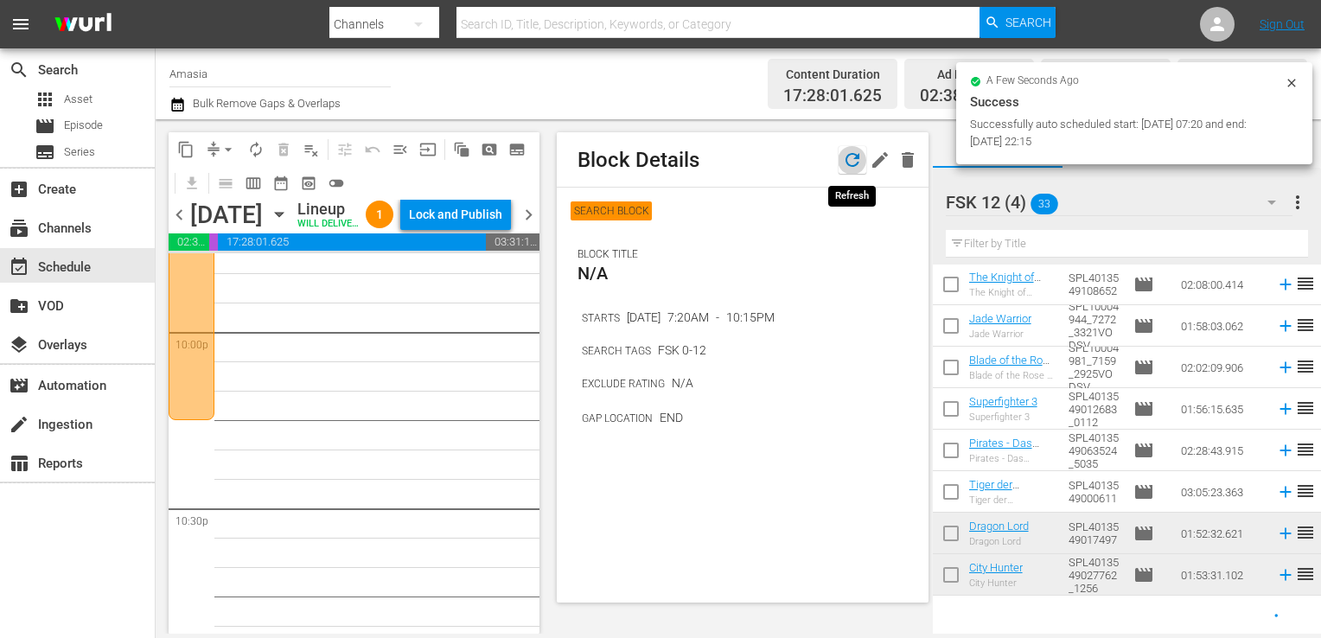
click at [850, 165] on icon "button" at bounding box center [852, 160] width 14 height 14
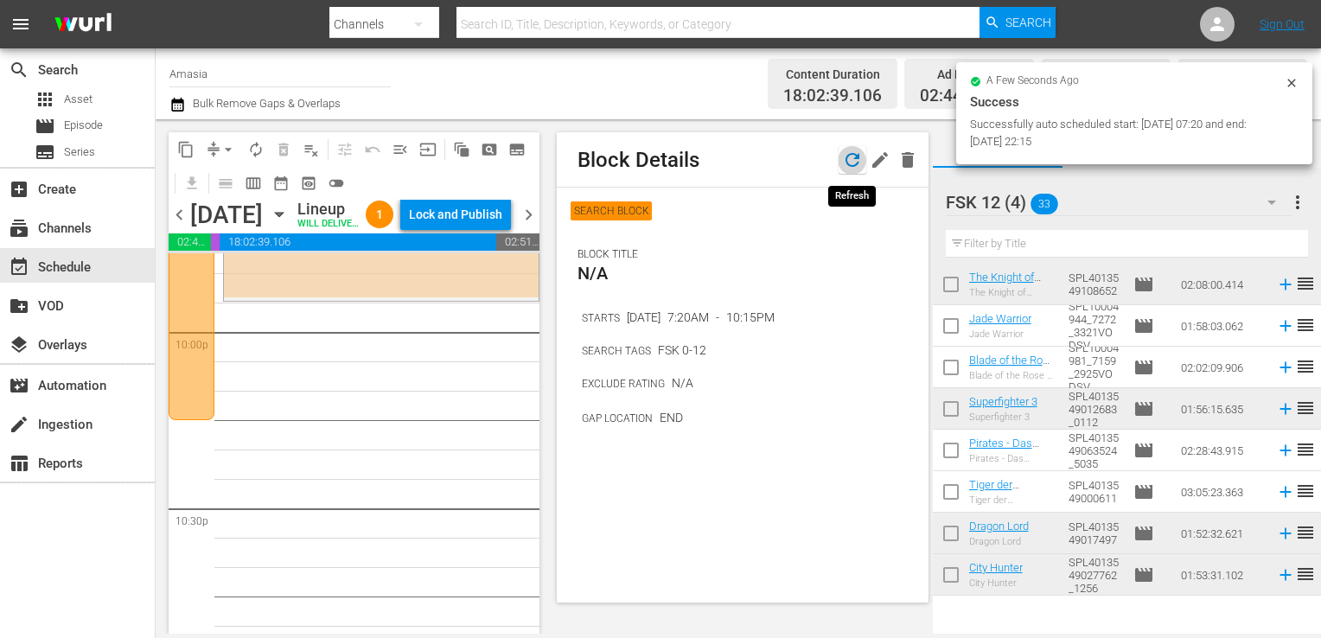
click at [844, 161] on icon "button" at bounding box center [852, 160] width 21 height 21
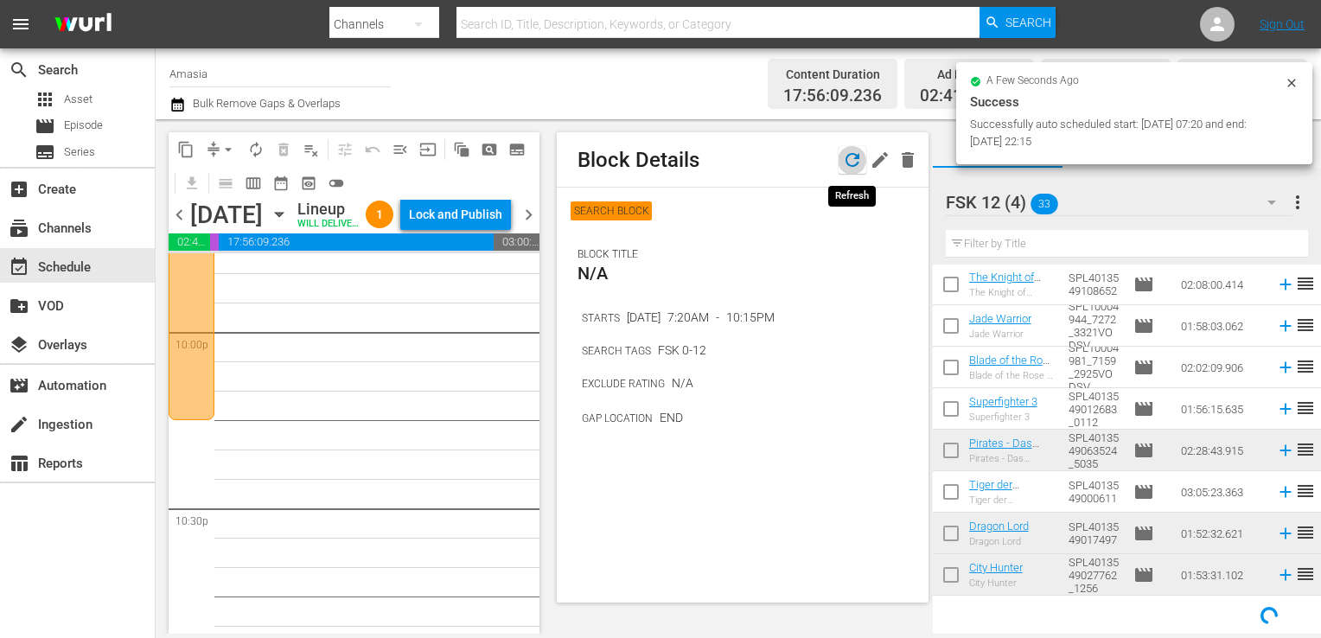
click at [847, 152] on icon "button" at bounding box center [852, 160] width 21 height 21
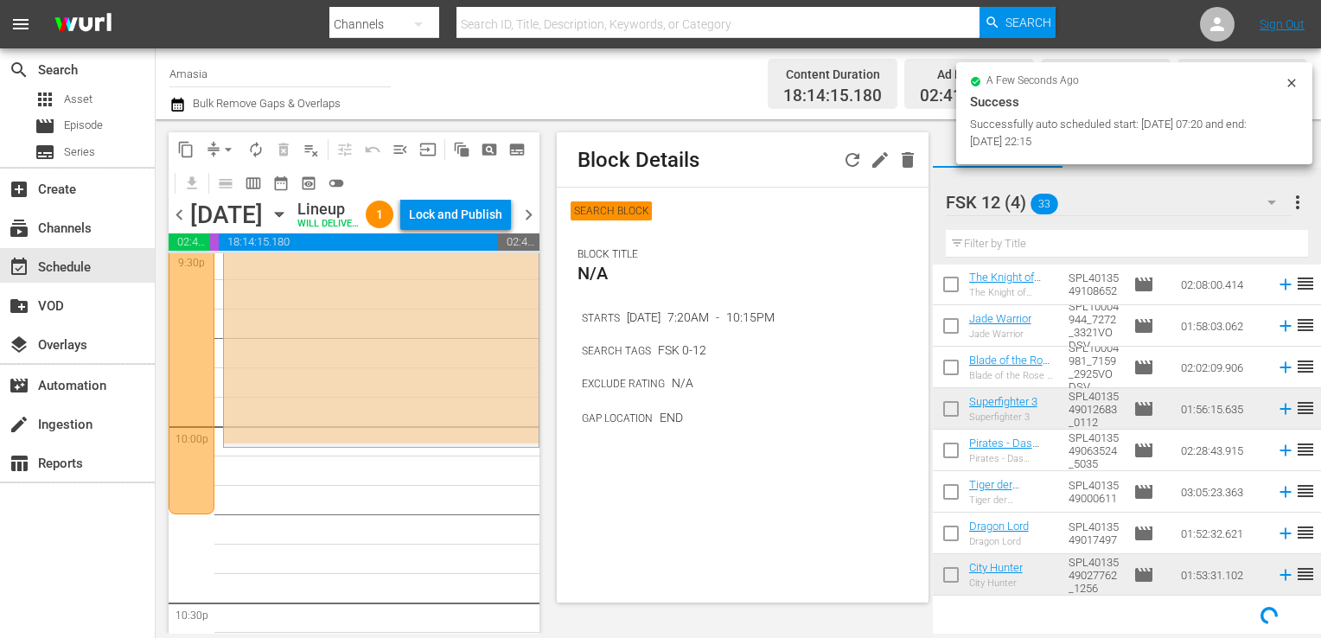
scroll to position [7589, 0]
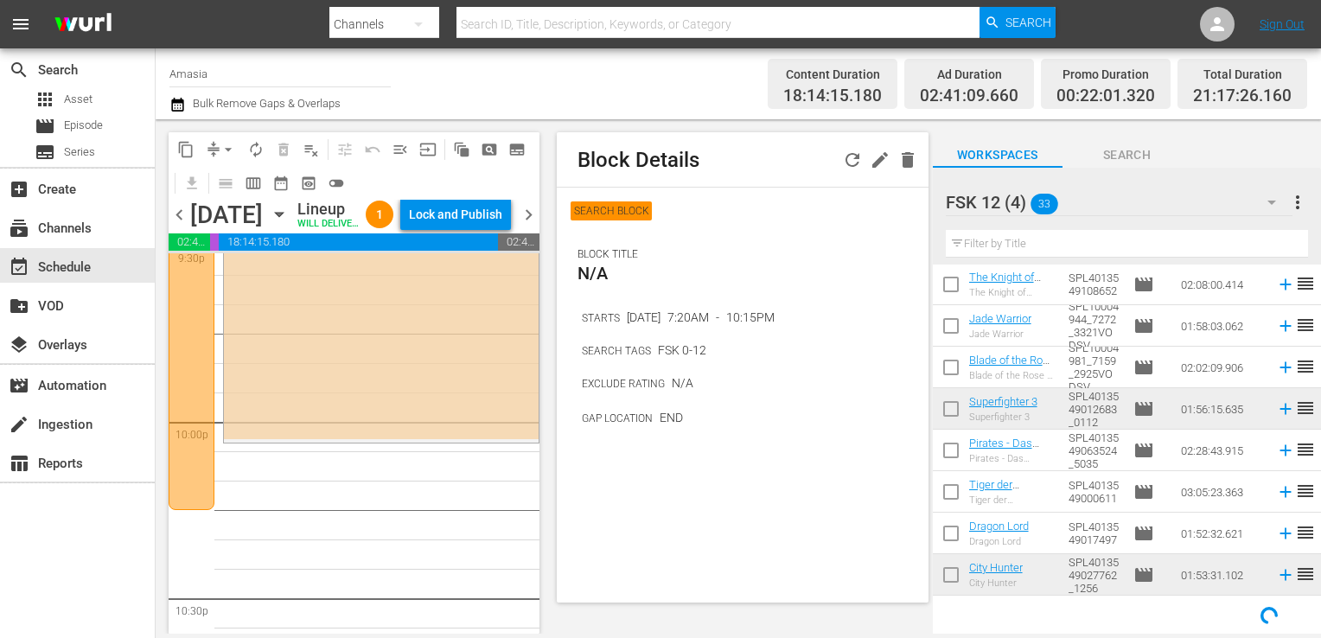
click at [1165, 176] on div "FSK 12 (4) 33 FSK 12 (4) more_vert" at bounding box center [1126, 195] width 362 height 55
click at [1137, 232] on input "text" at bounding box center [1126, 244] width 362 height 28
click at [1099, 205] on div "FSK 12 (4) 33" at bounding box center [1118, 202] width 347 height 48
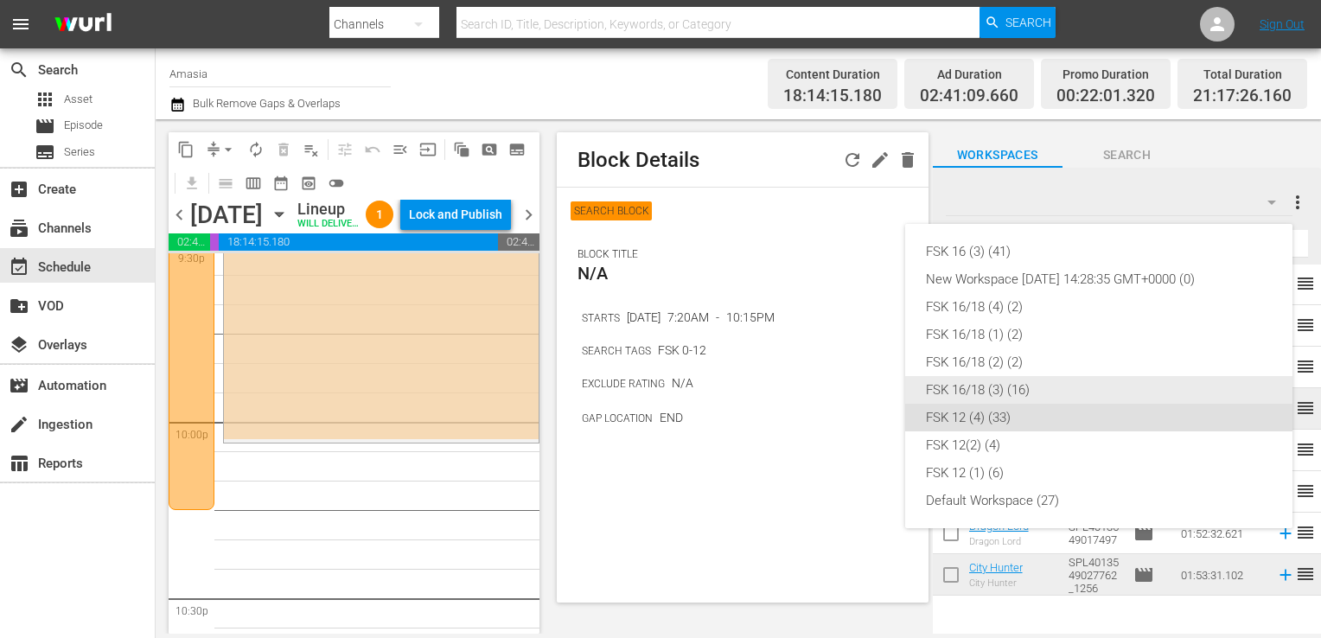
click at [961, 396] on div "FSK 16/18 (3) (16)" at bounding box center [1099, 390] width 346 height 28
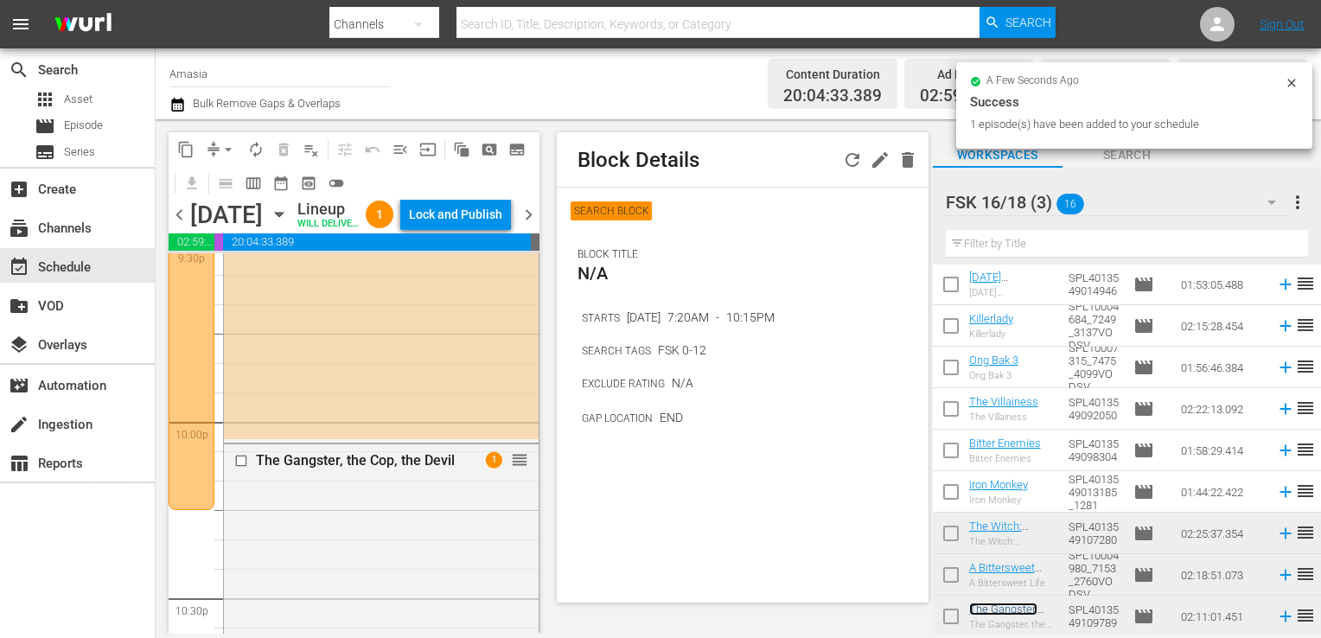
scroll to position [8197, 0]
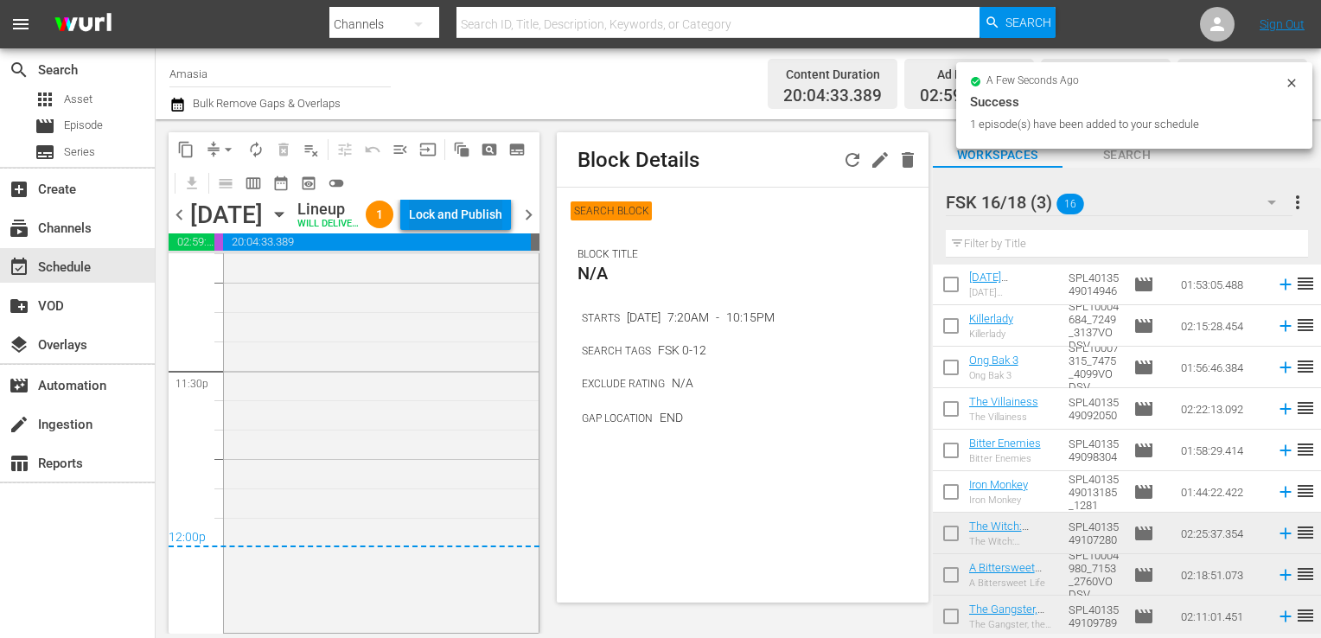
click at [482, 213] on div "Lock and Publish" at bounding box center [455, 214] width 93 height 31
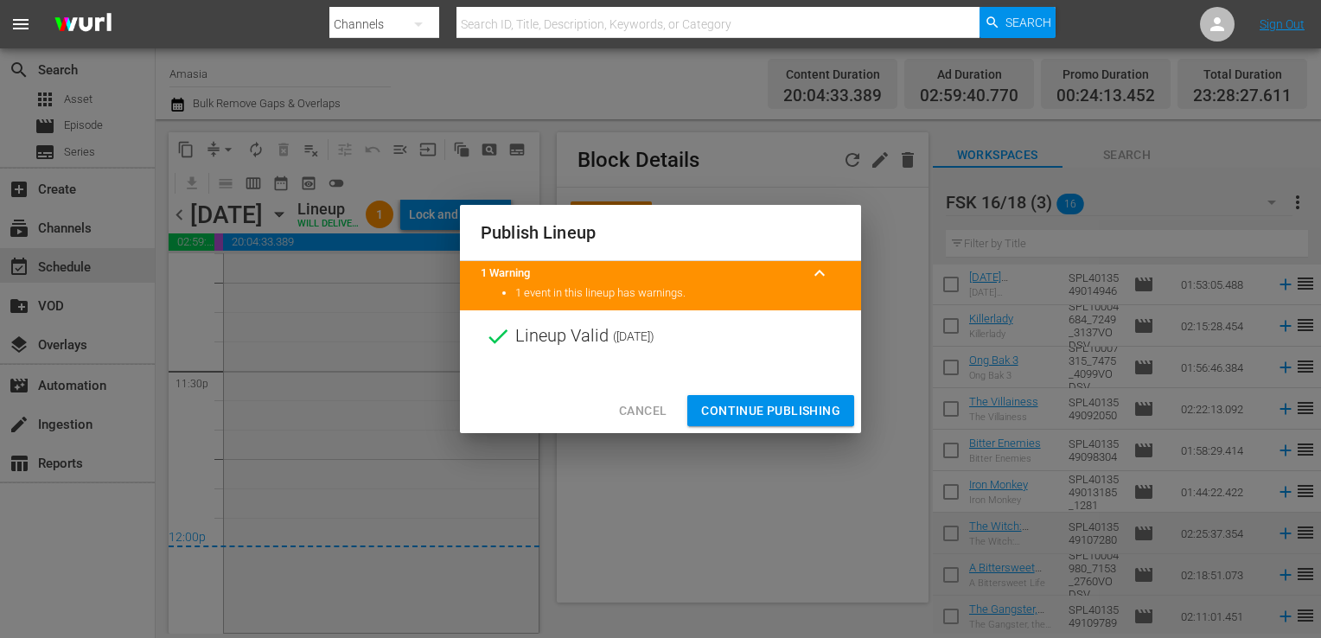
click at [748, 406] on span "Continue Publishing" at bounding box center [770, 411] width 139 height 22
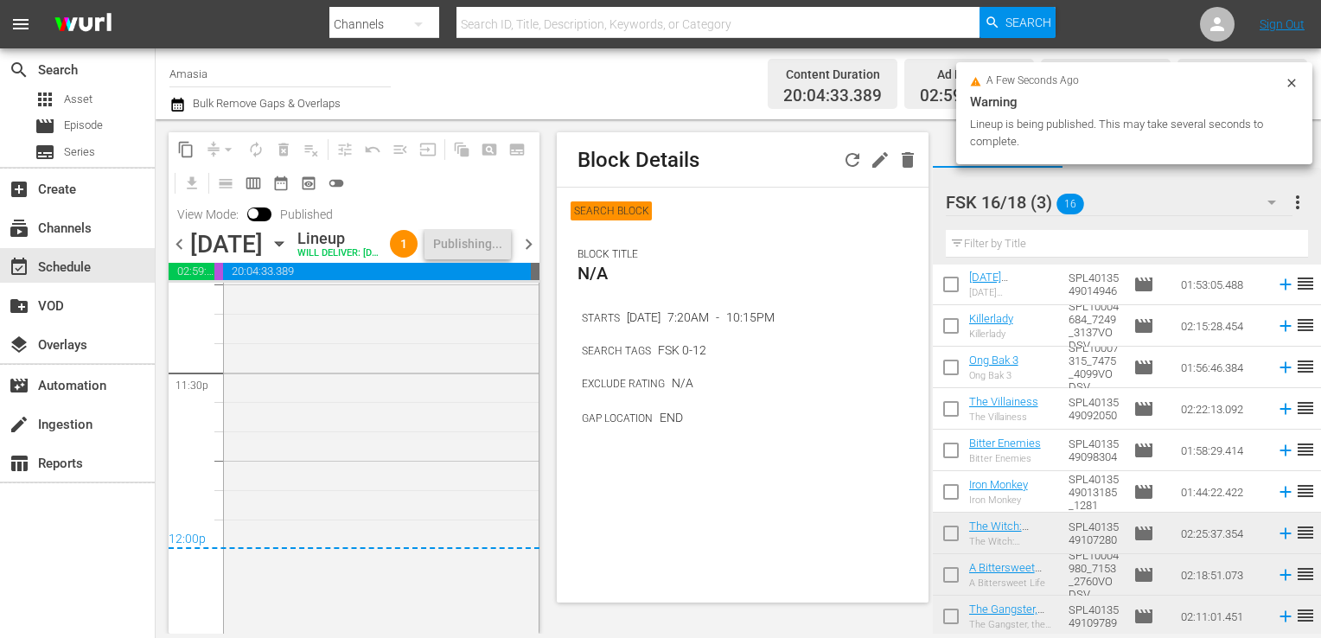
click at [166, 245] on div "content_copy compress arrow_drop_down autorenew_outlined delete_forever_outline…" at bounding box center [350, 376] width 388 height 514
click at [176, 255] on span "chevron_left" at bounding box center [180, 244] width 22 height 22
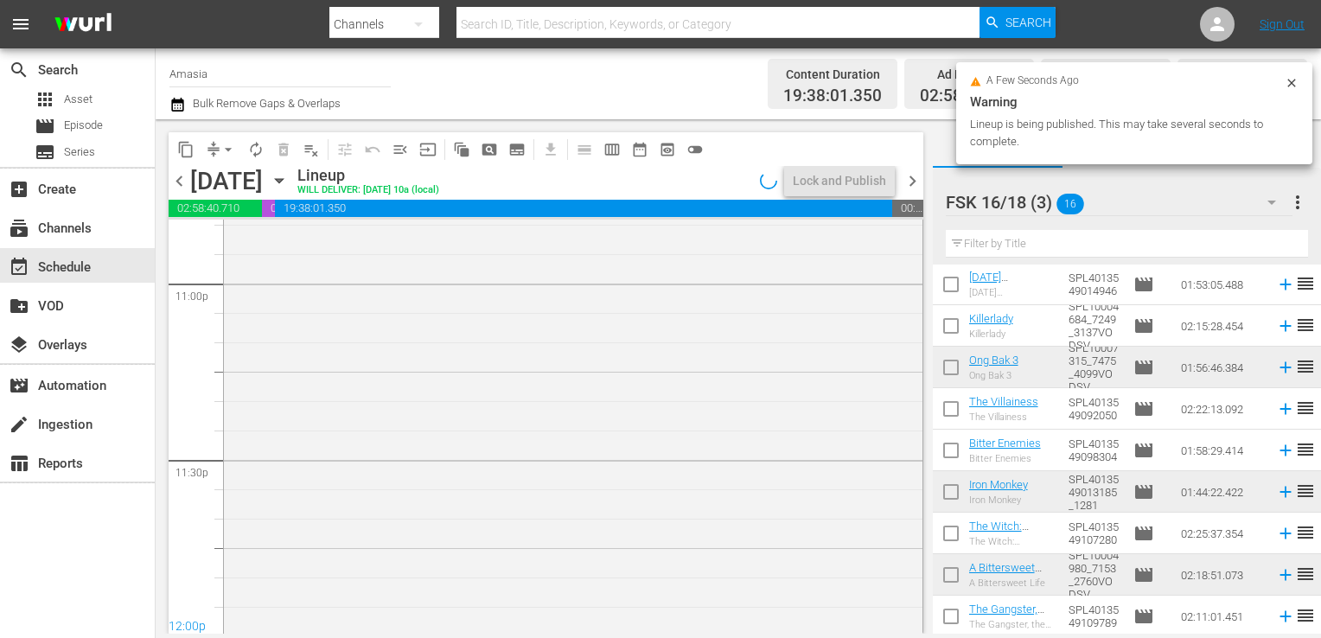
scroll to position [8138, 0]
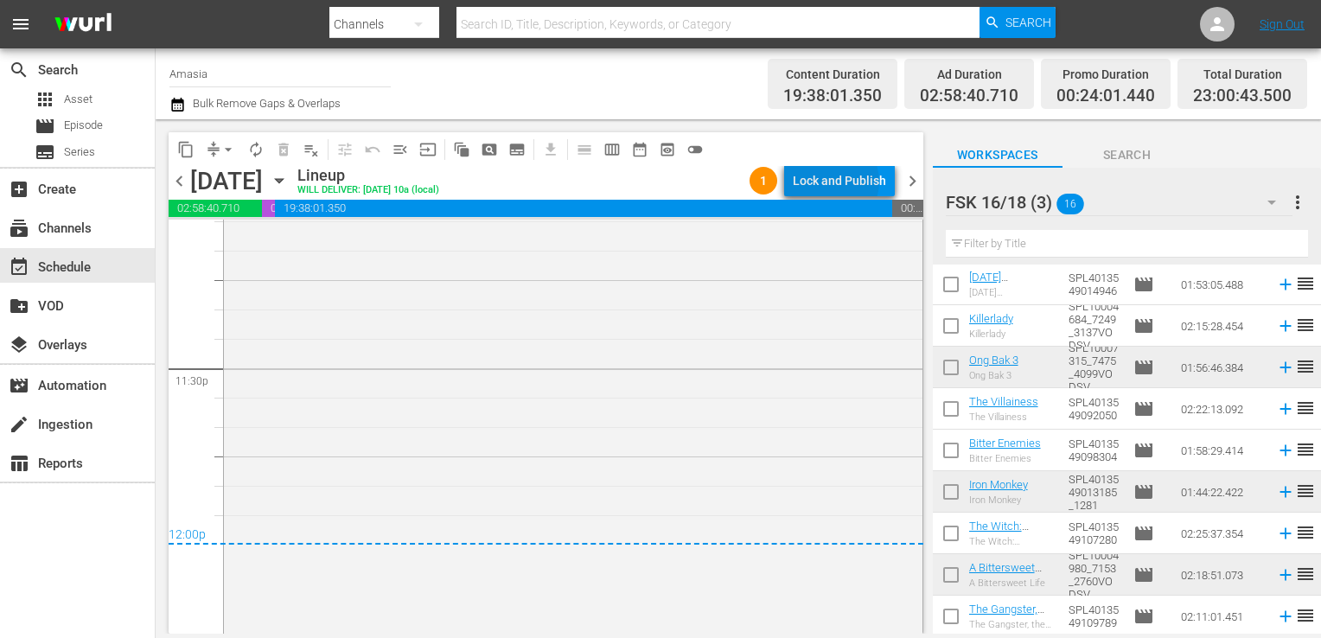
click at [838, 181] on div "Lock and Publish" at bounding box center [839, 180] width 93 height 31
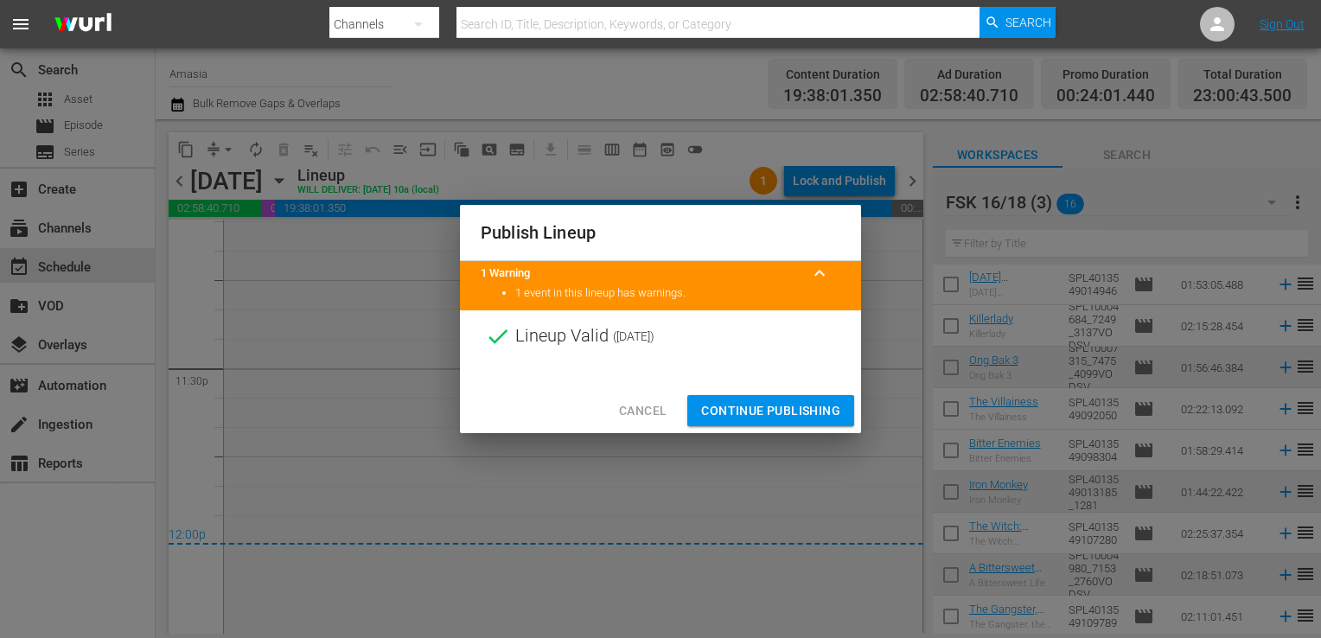
click at [723, 411] on span "Continue Publishing" at bounding box center [770, 411] width 139 height 22
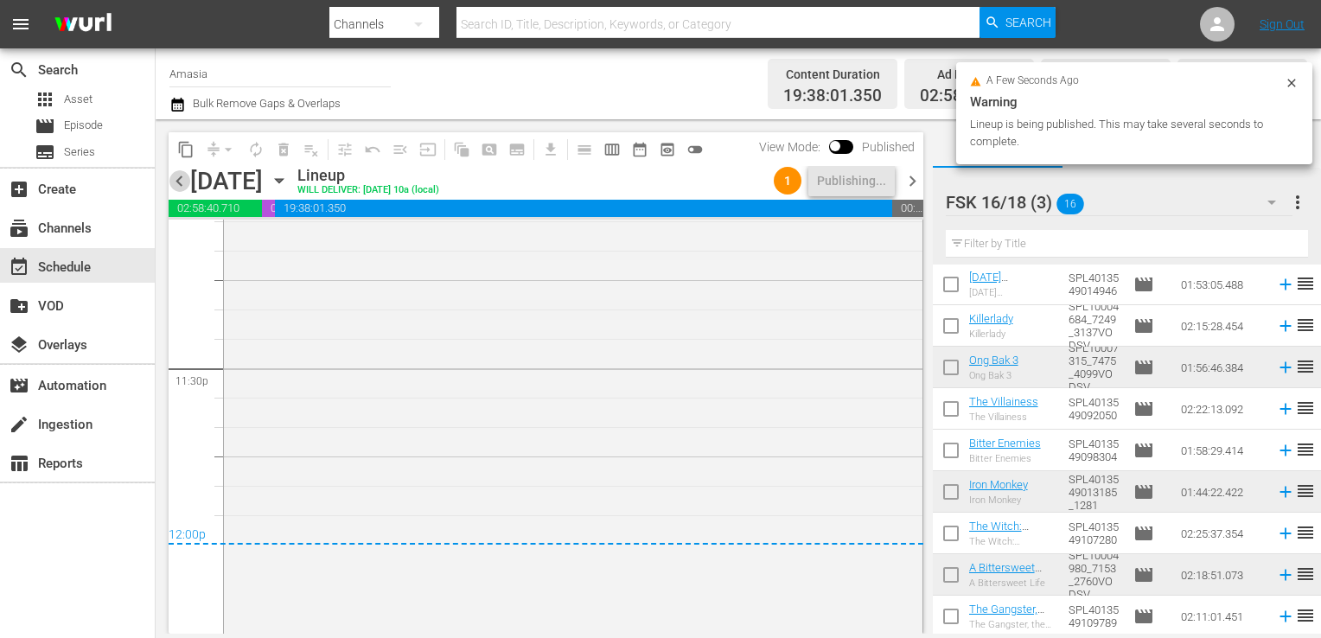
click at [171, 183] on span "chevron_left" at bounding box center [180, 181] width 22 height 22
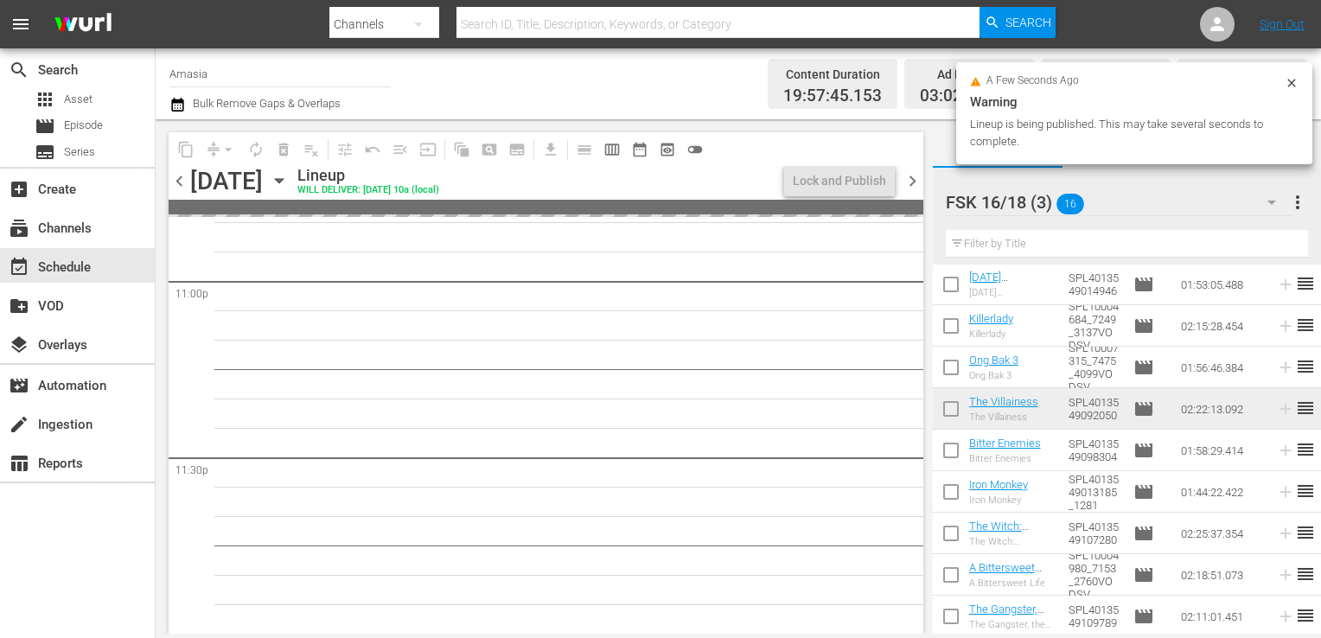
scroll to position [8138, 0]
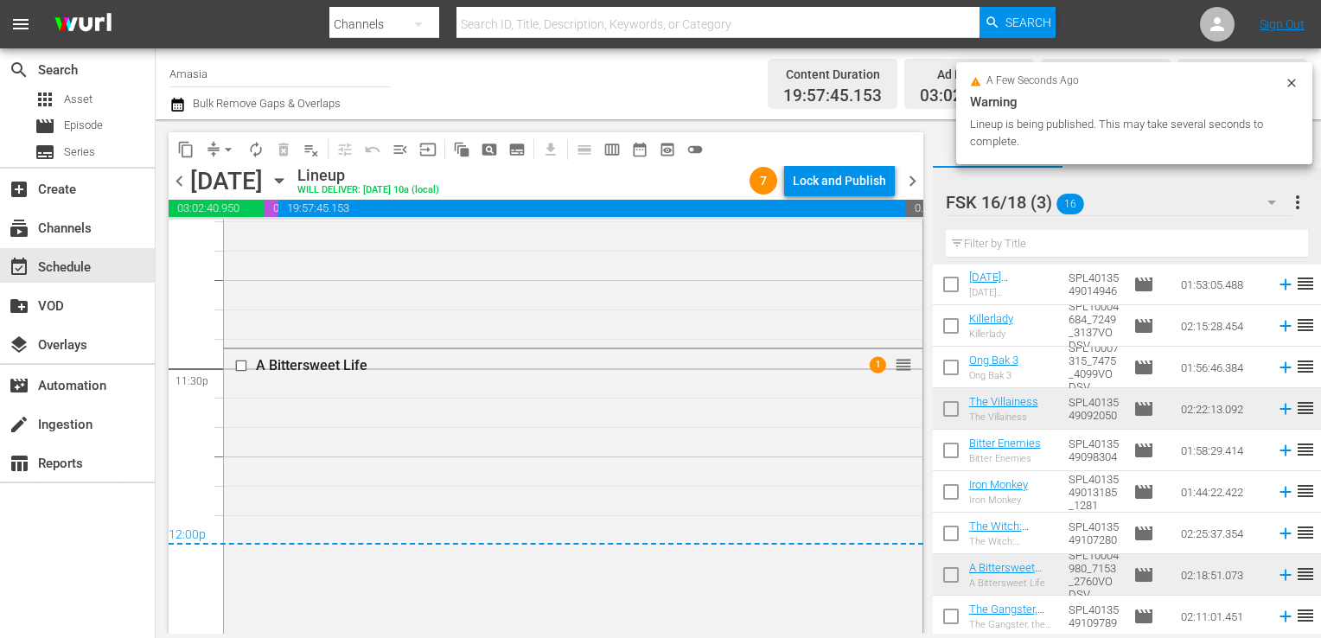
click at [833, 188] on div "Lock and Publish" at bounding box center [839, 180] width 93 height 31
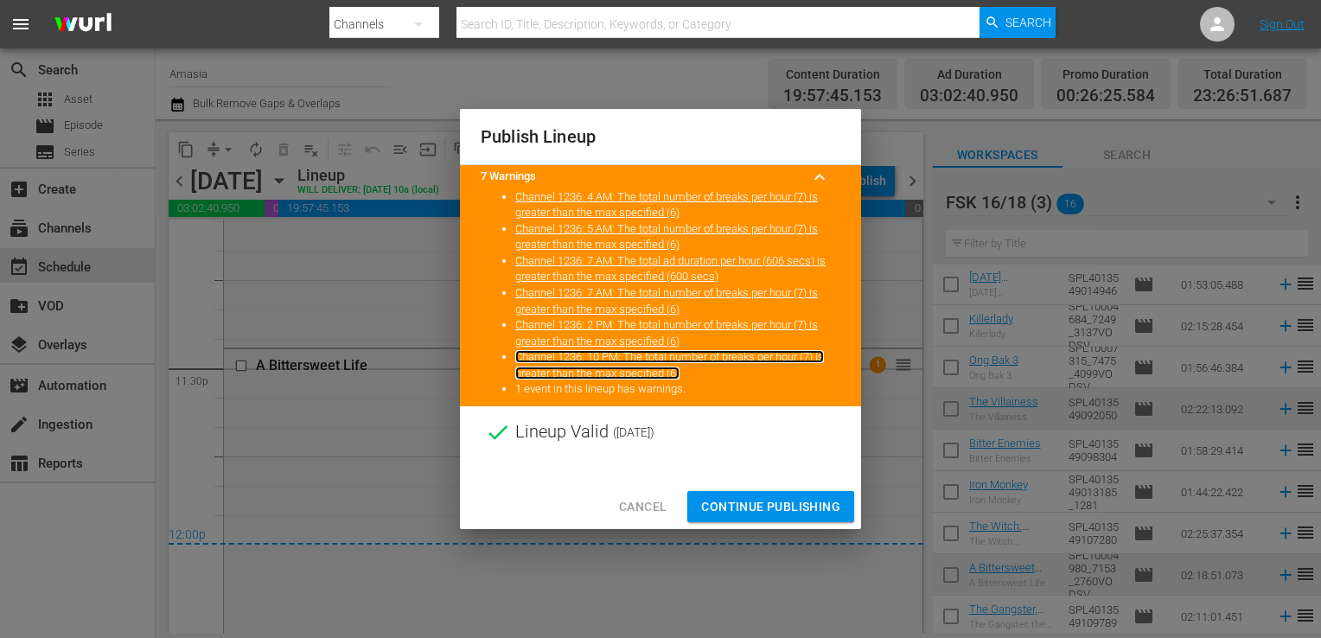
click at [630, 358] on link "Channel 1236: 10 PM: The total number of breaks per hour (7) is greater than th…" at bounding box center [669, 364] width 309 height 29
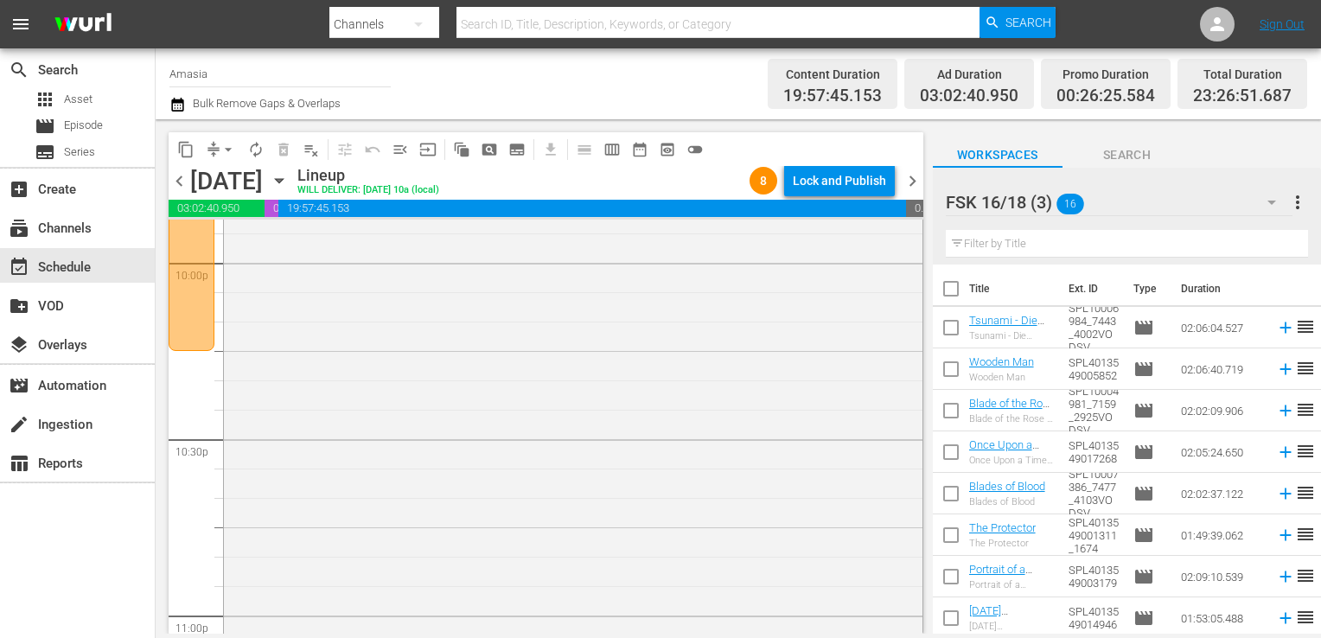
scroll to position [7713, 0]
click at [832, 162] on div "content_copy compress arrow_drop_down autorenew_outlined delete_forever_outline…" at bounding box center [546, 149] width 754 height 34
click at [824, 175] on div "Lock and Publish" at bounding box center [839, 180] width 93 height 31
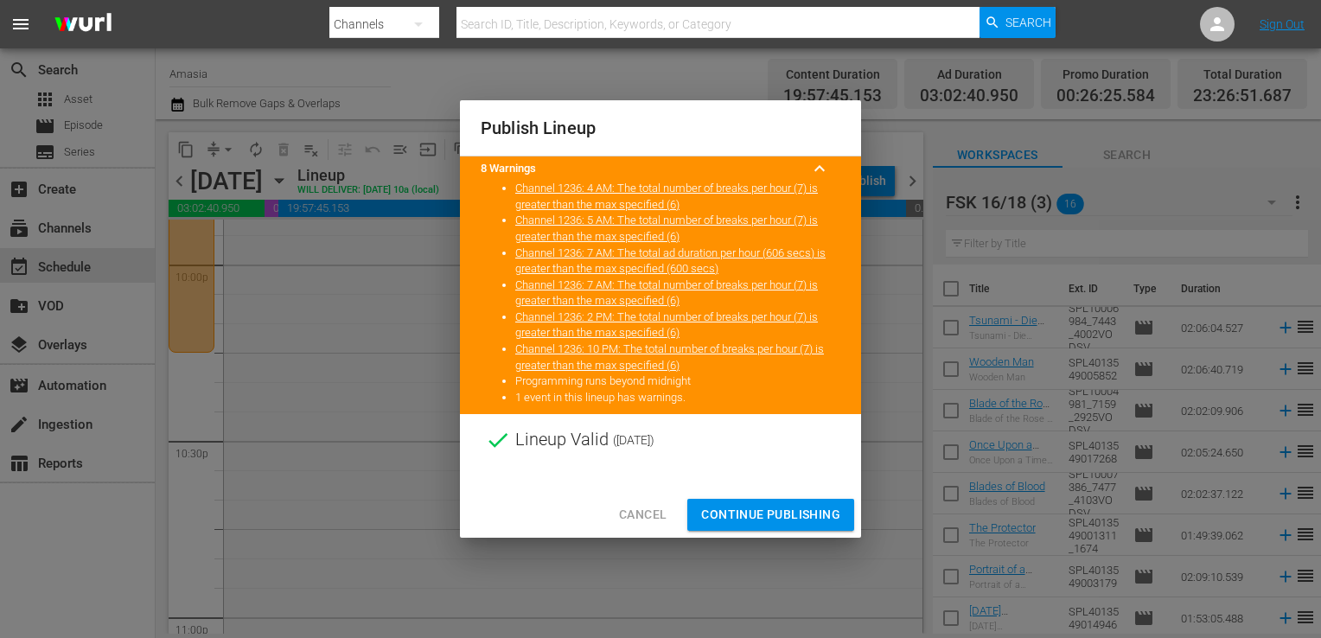
click at [738, 514] on span "Continue Publishing" at bounding box center [770, 515] width 139 height 22
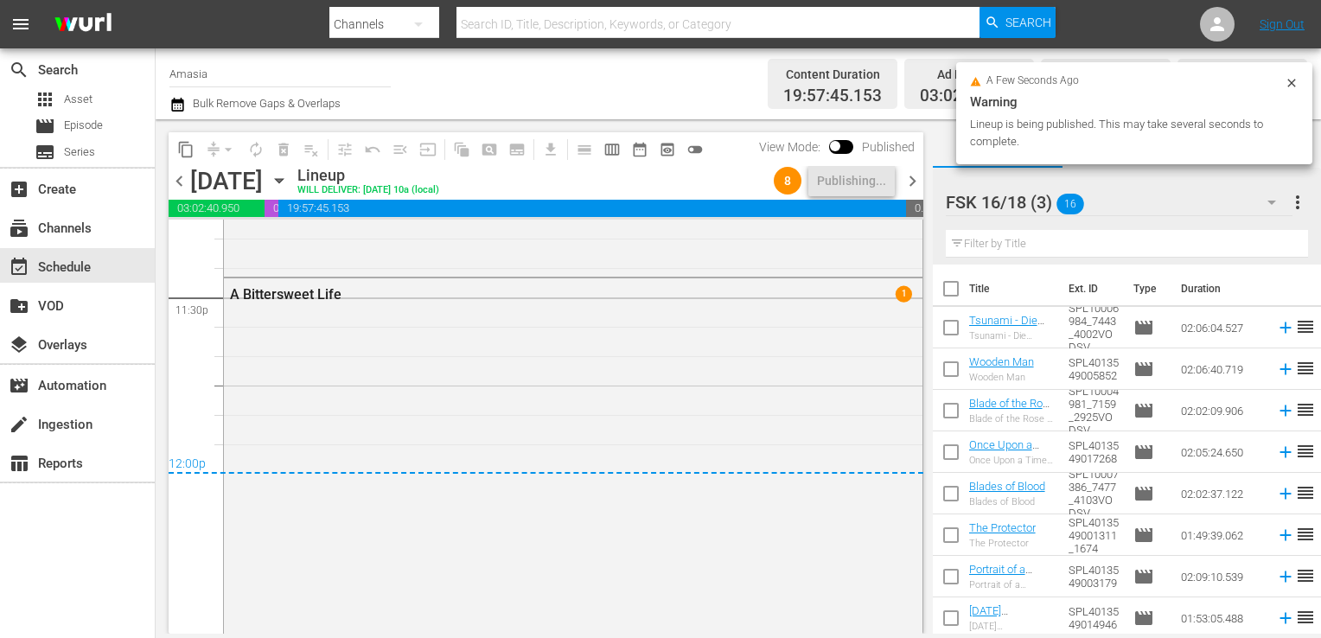
scroll to position [8668, 0]
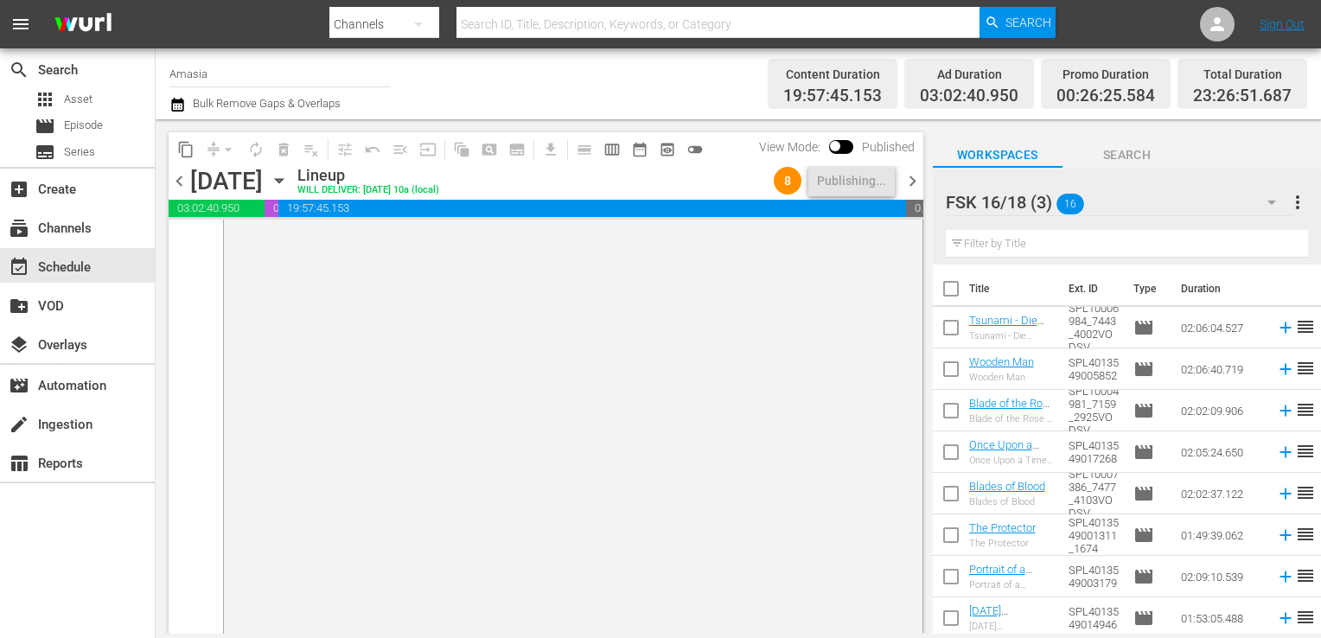
click at [180, 181] on span "chevron_left" at bounding box center [180, 181] width 22 height 22
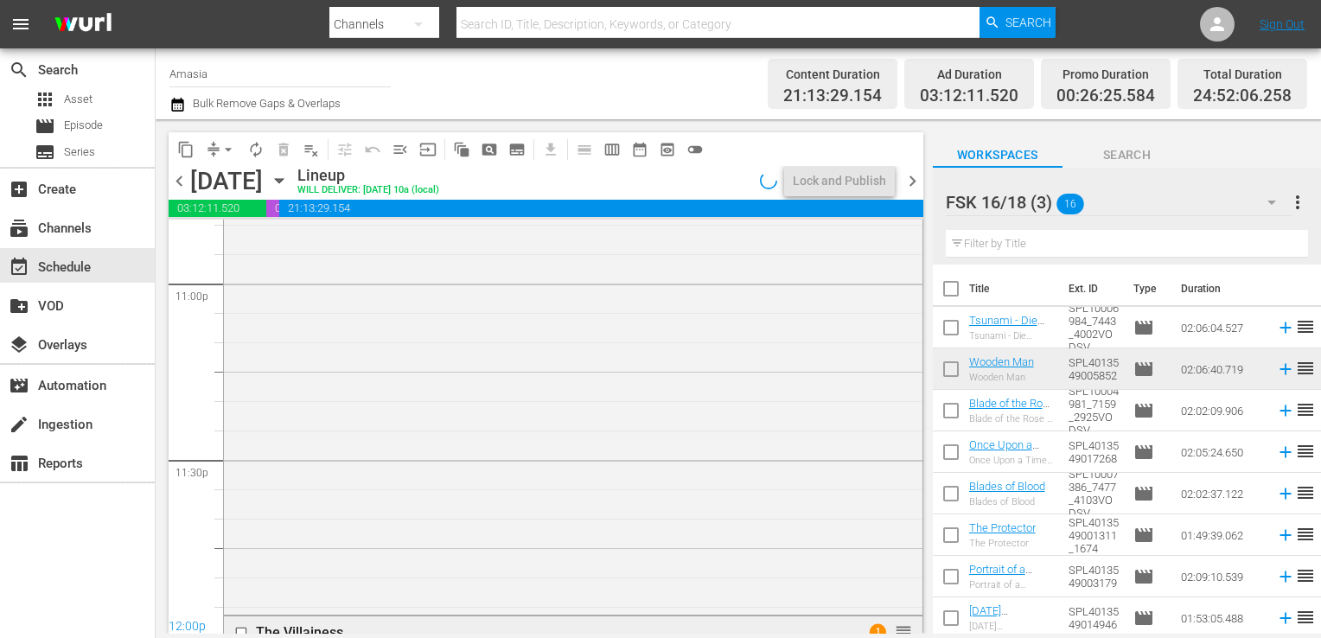
scroll to position [8668, 0]
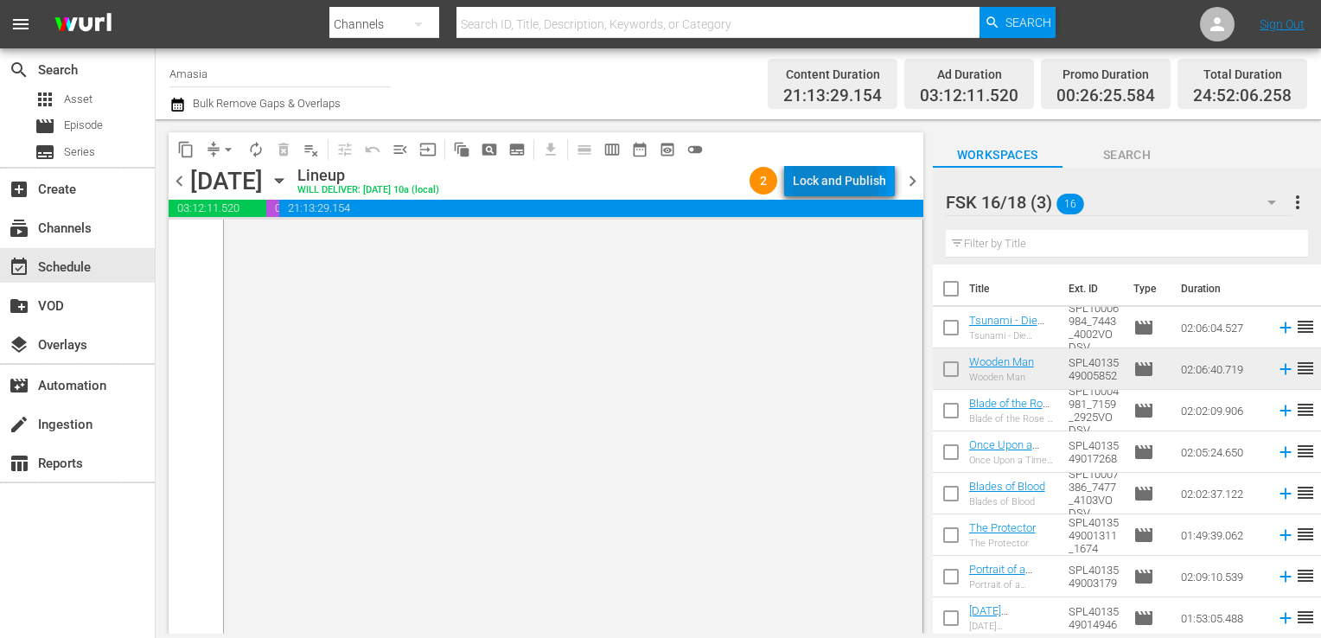
click at [816, 181] on div "Lock and Publish" at bounding box center [839, 180] width 93 height 31
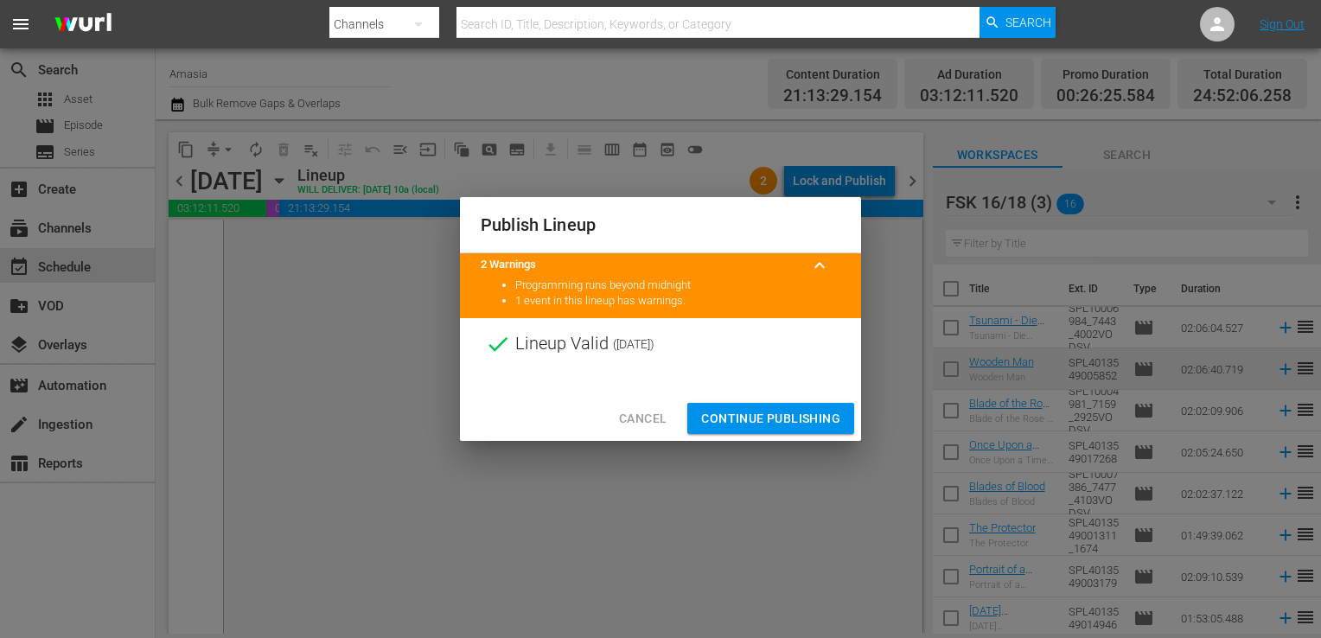
click at [724, 416] on span "Continue Publishing" at bounding box center [770, 419] width 139 height 22
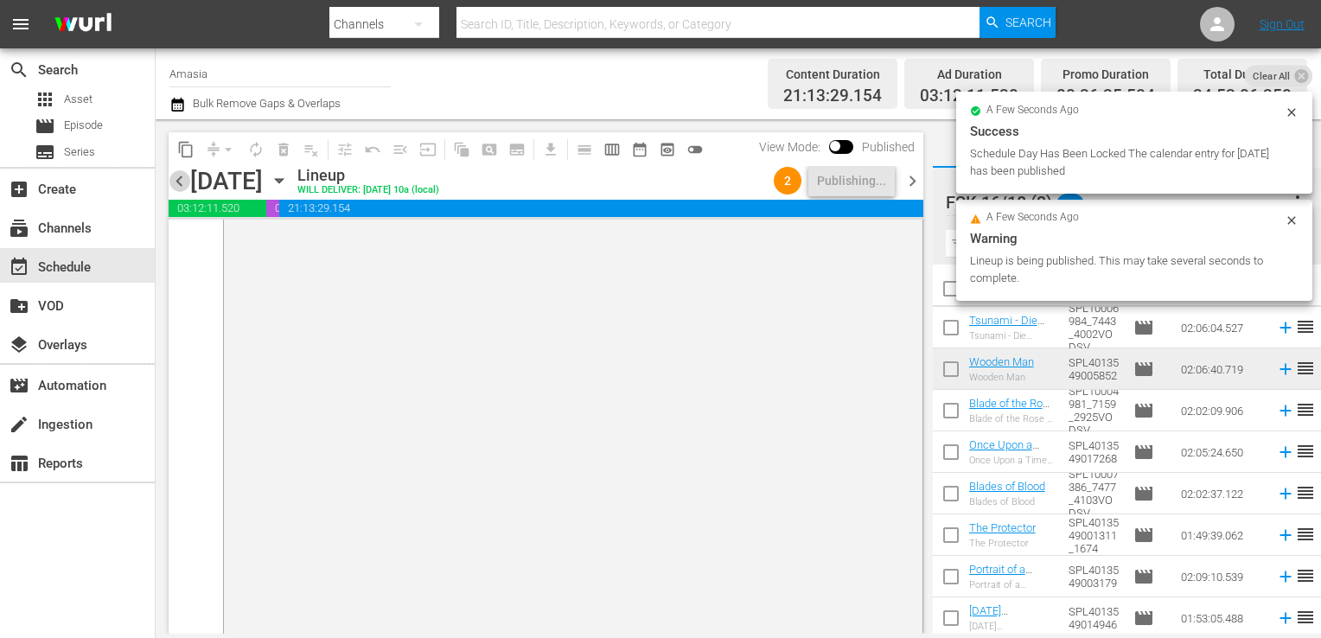
click at [169, 180] on span "chevron_left" at bounding box center [180, 181] width 22 height 22
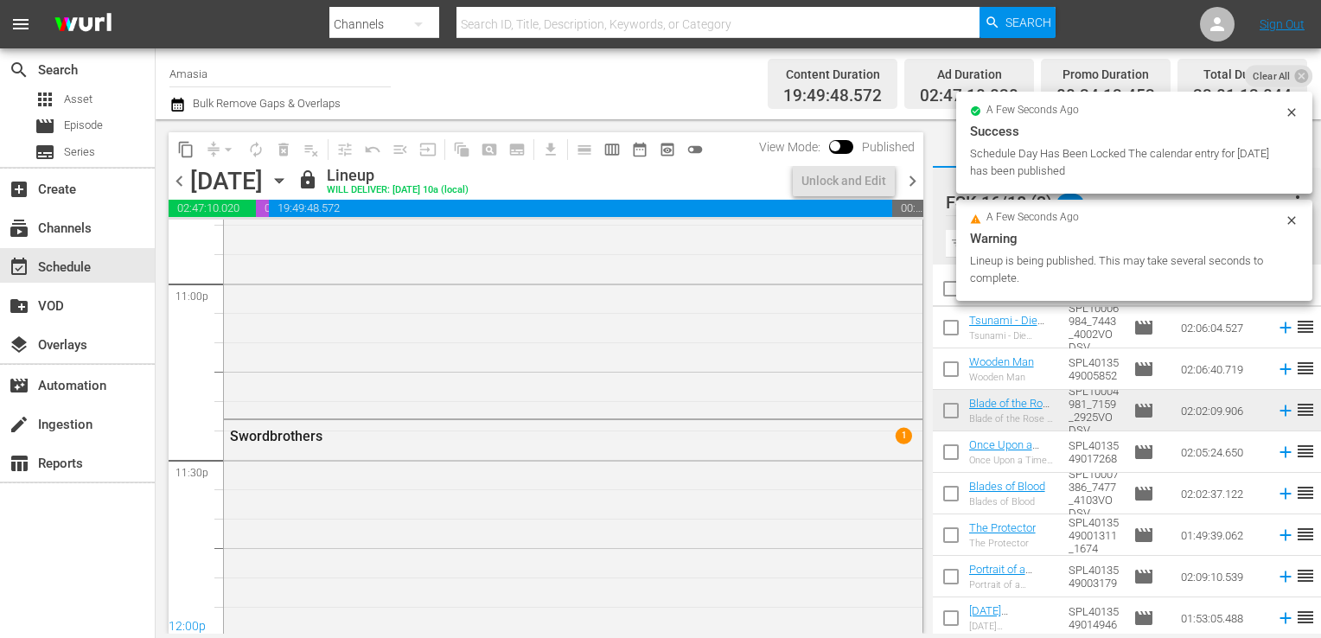
scroll to position [8557, 0]
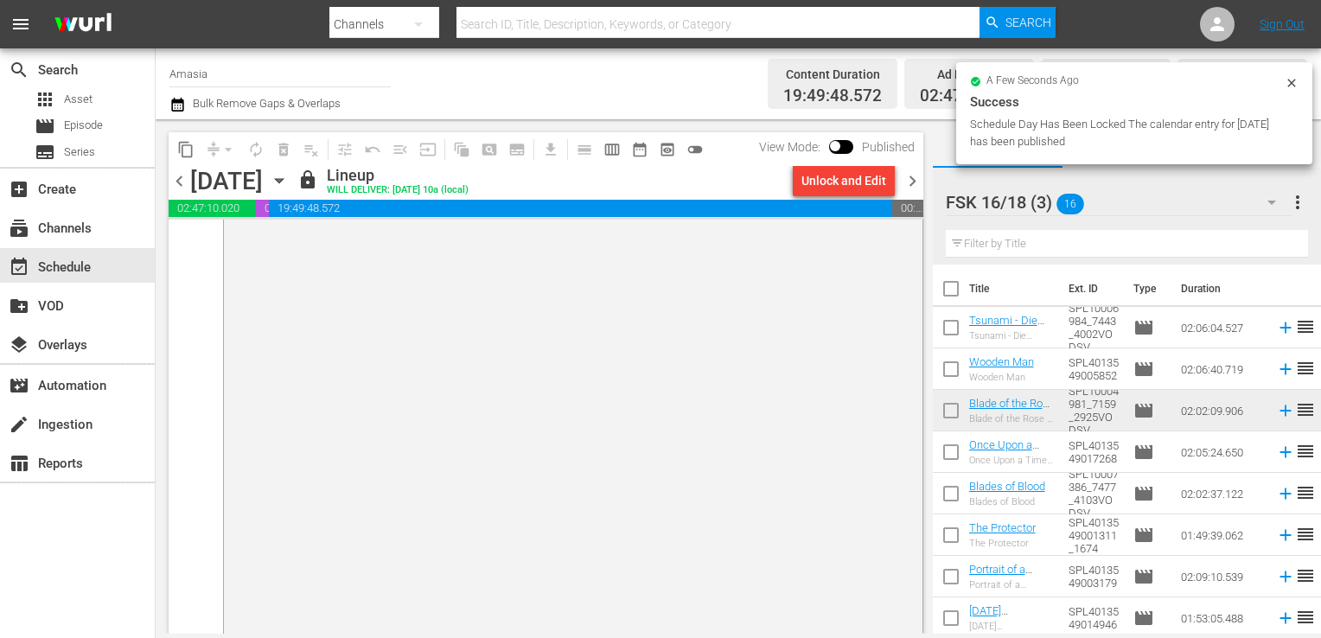
click at [920, 178] on span "chevron_right" at bounding box center [912, 181] width 22 height 22
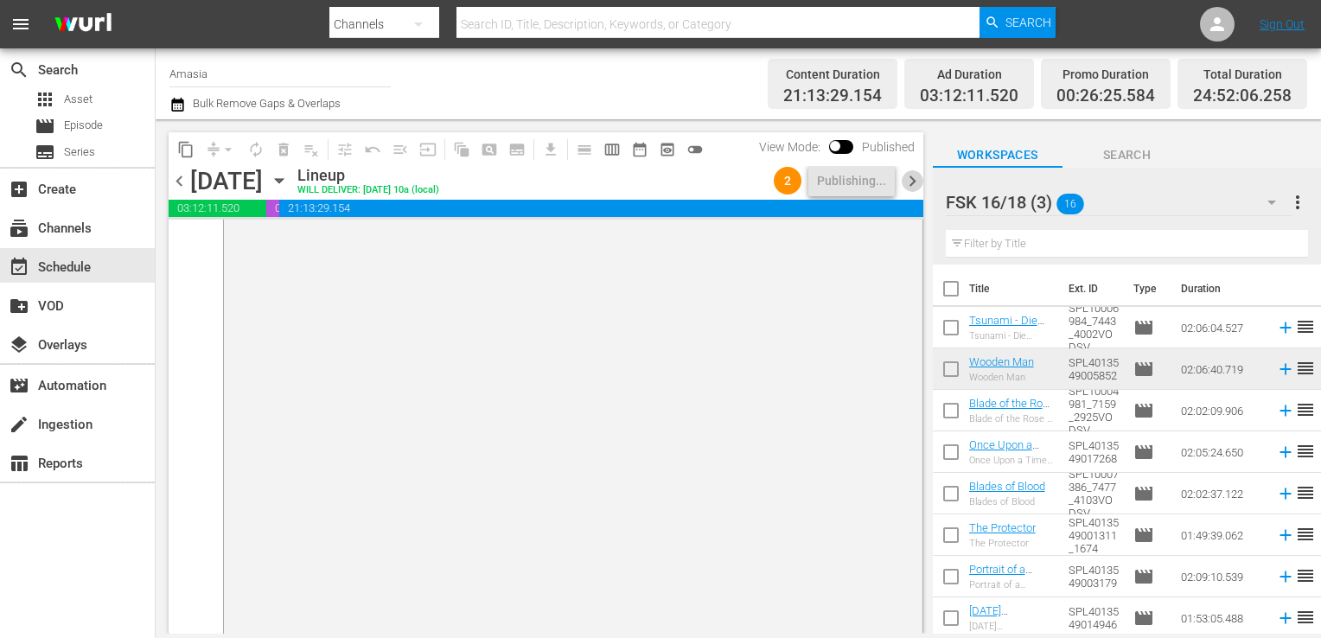
click at [920, 178] on span "chevron_right" at bounding box center [912, 181] width 22 height 22
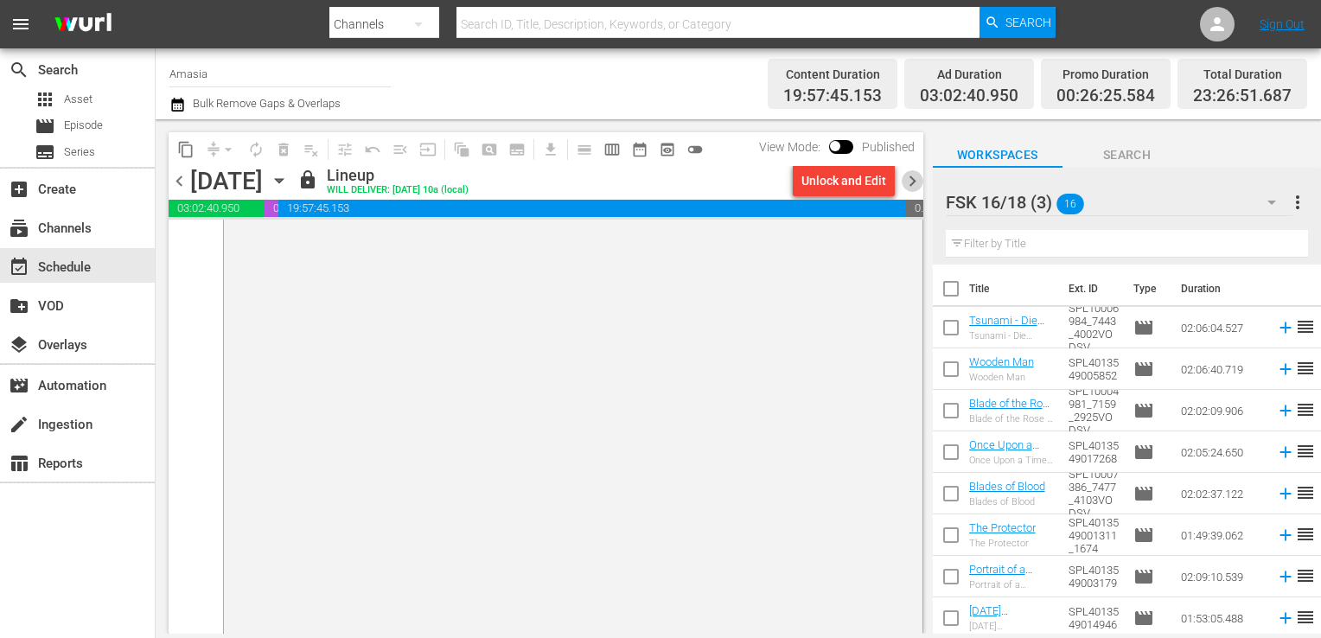
click at [904, 185] on span "chevron_right" at bounding box center [912, 181] width 22 height 22
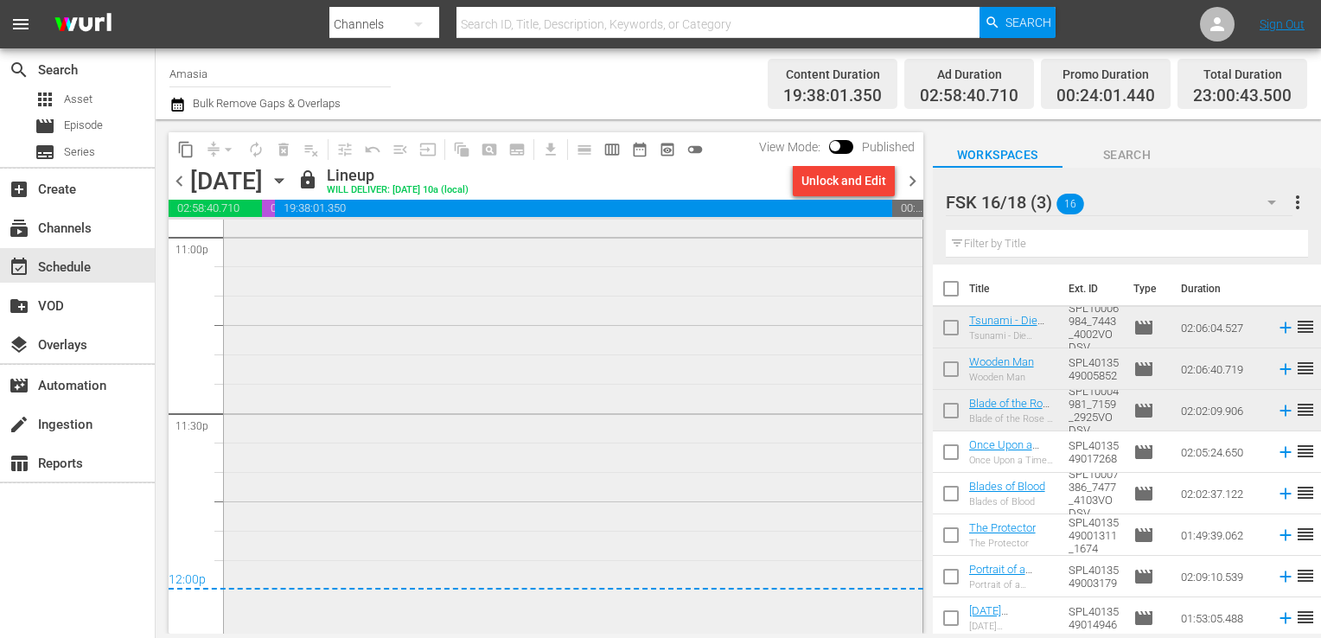
scroll to position [8320, 0]
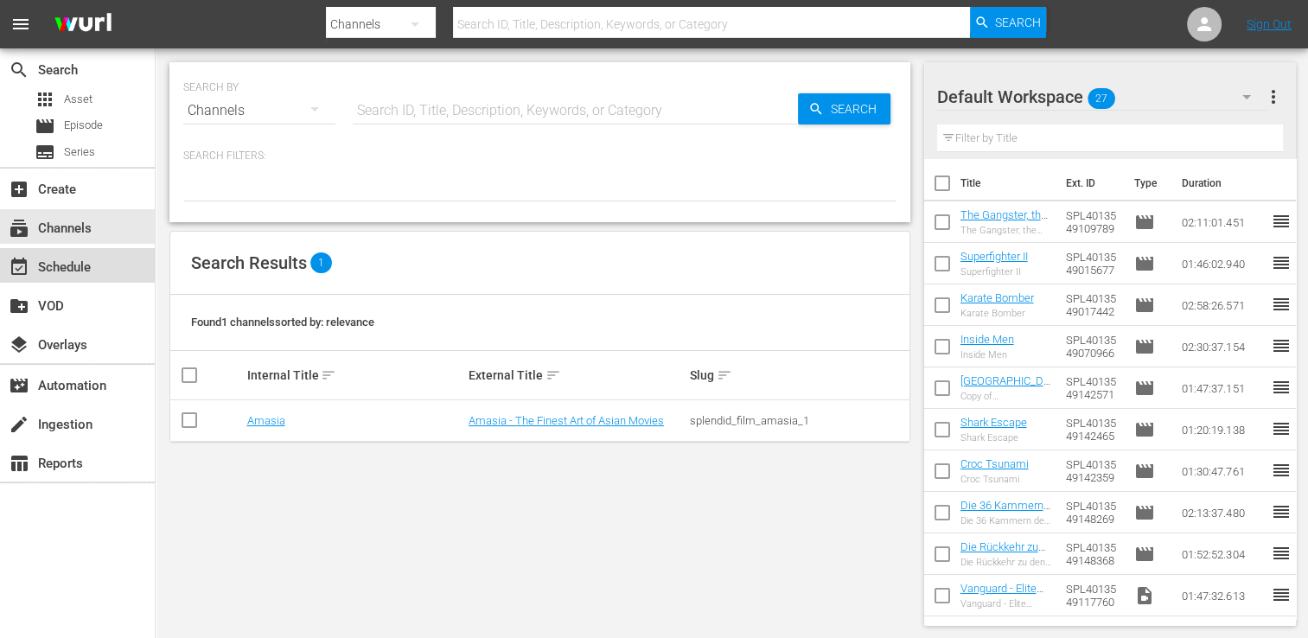
click at [73, 252] on div "event_available Schedule" at bounding box center [77, 265] width 155 height 35
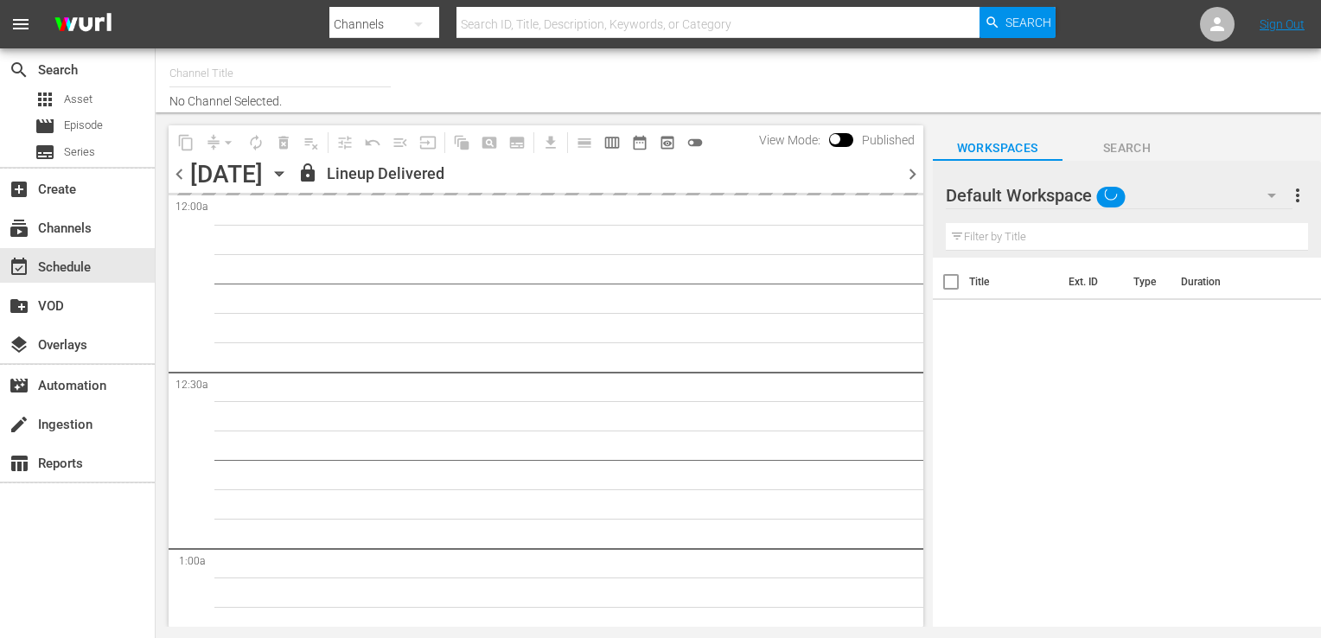
type input "Amasia (1236)"
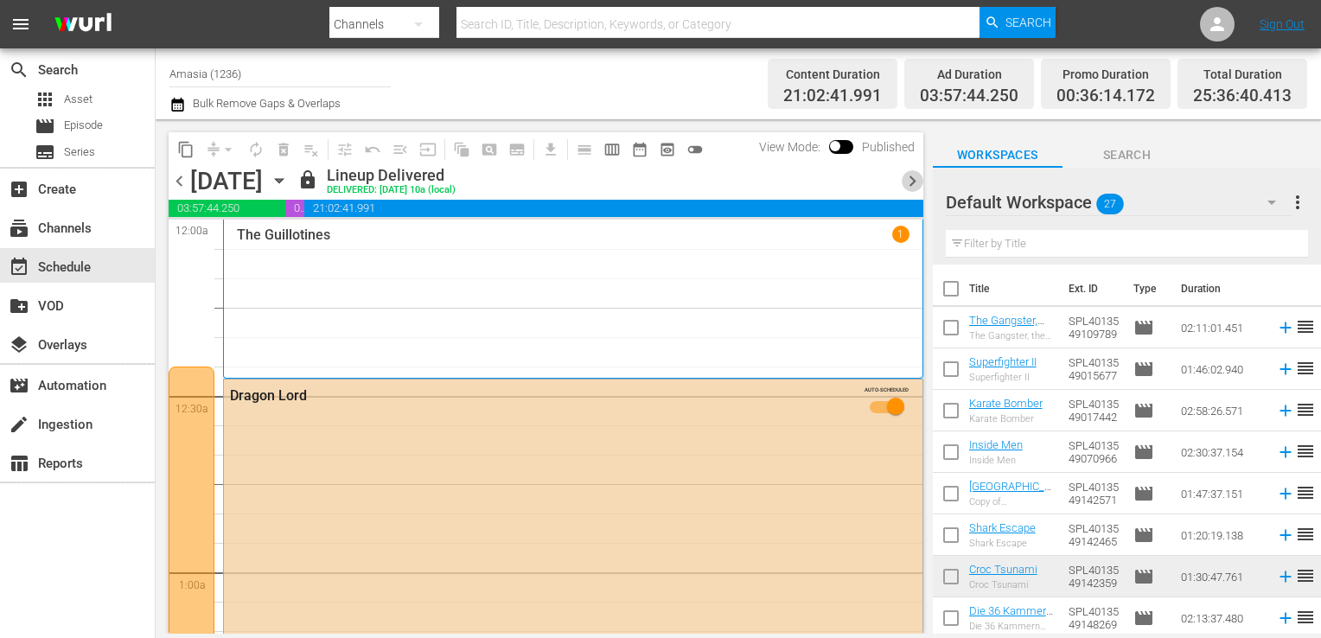
click at [911, 176] on span "chevron_right" at bounding box center [912, 181] width 22 height 22
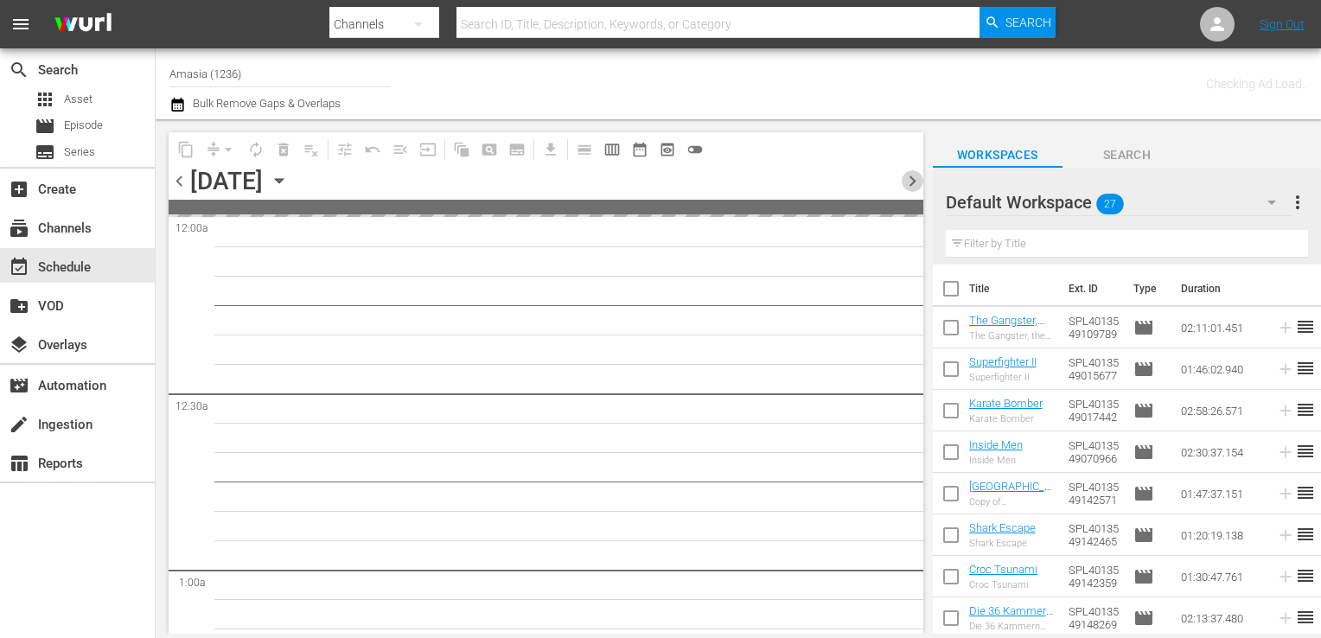
click at [911, 176] on span "chevron_right" at bounding box center [912, 181] width 22 height 22
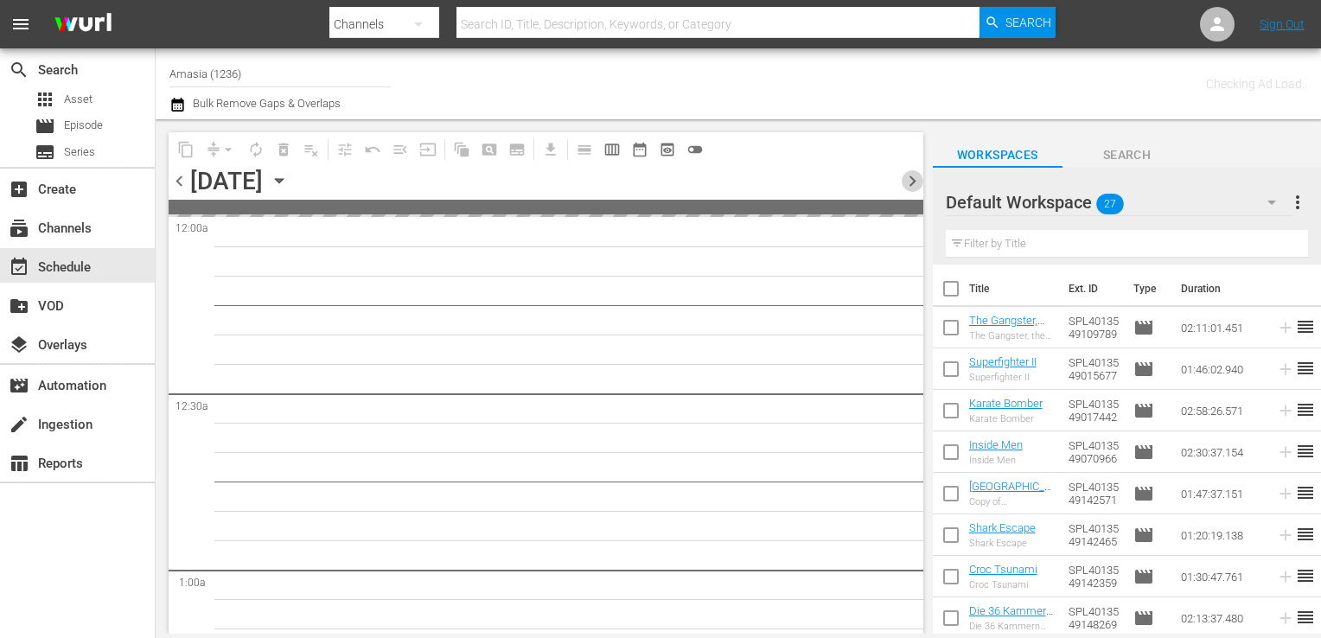
click at [911, 176] on span "chevron_right" at bounding box center [912, 181] width 22 height 22
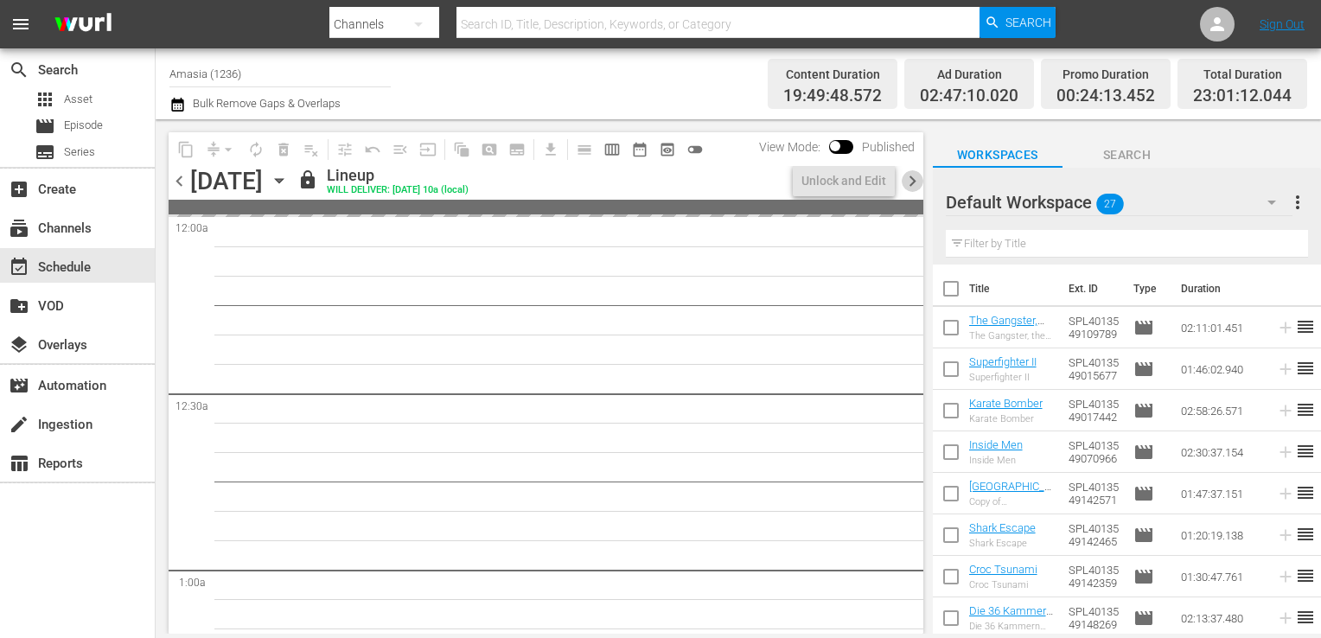
click at [911, 176] on span "chevron_right" at bounding box center [912, 181] width 22 height 22
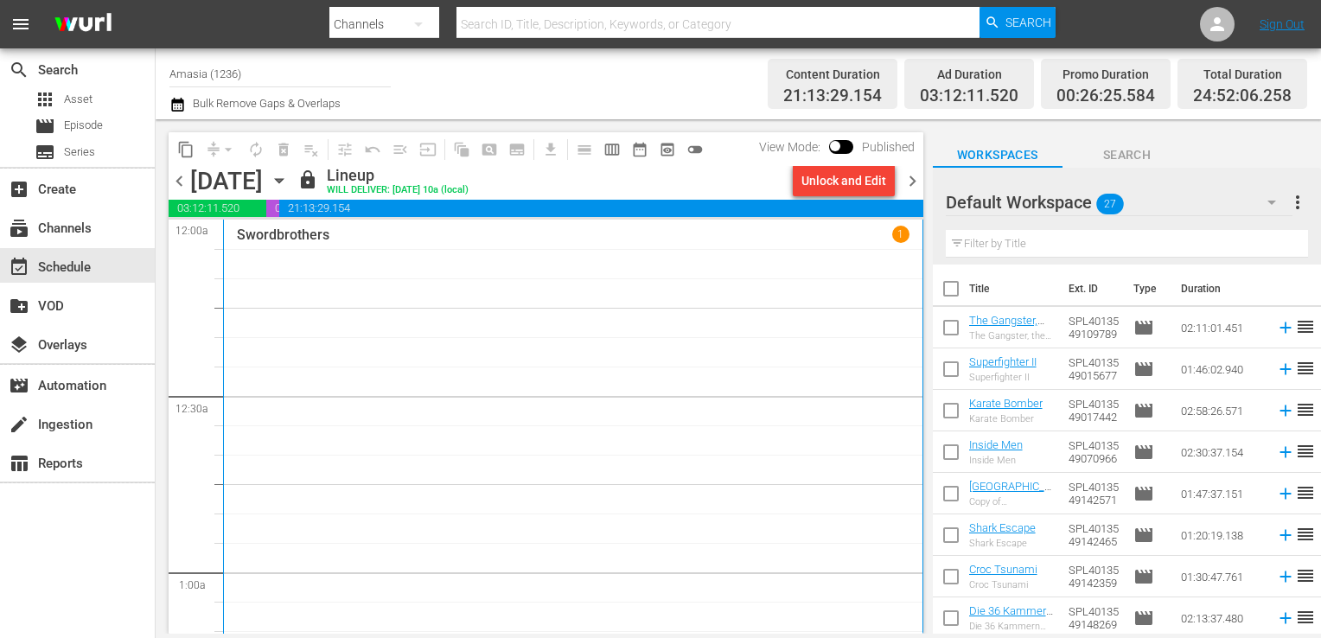
click at [911, 176] on span "chevron_right" at bounding box center [912, 181] width 22 height 22
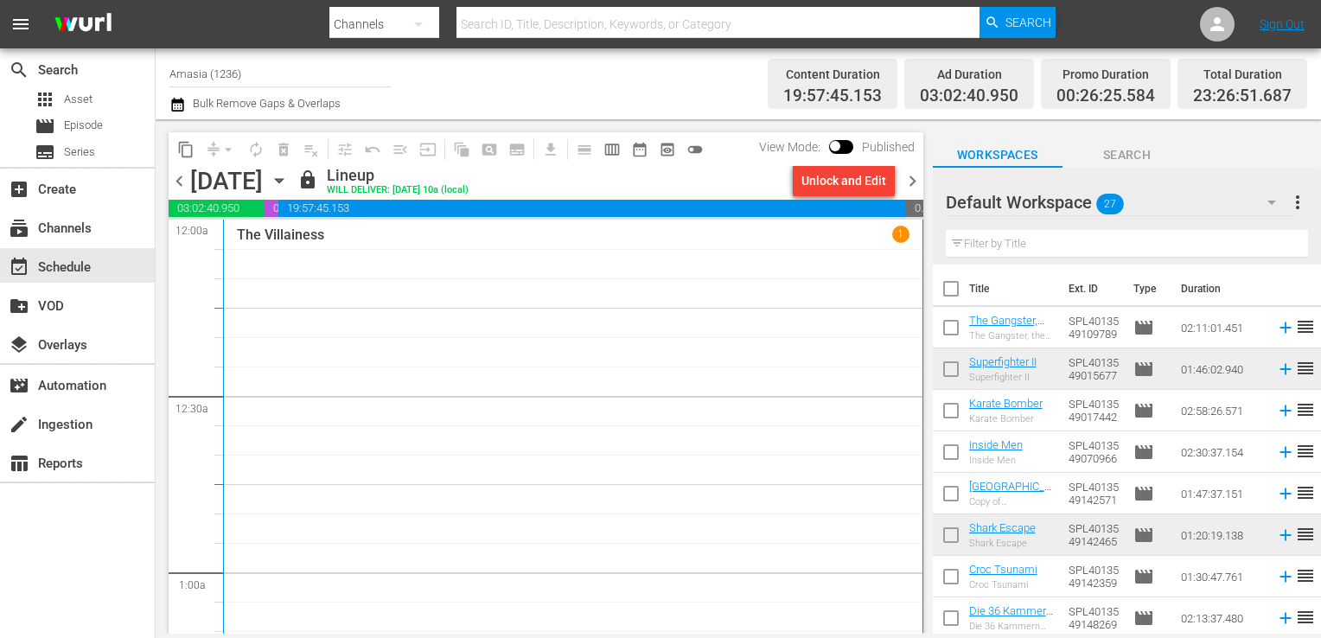
click at [185, 170] on span "chevron_left" at bounding box center [180, 181] width 22 height 22
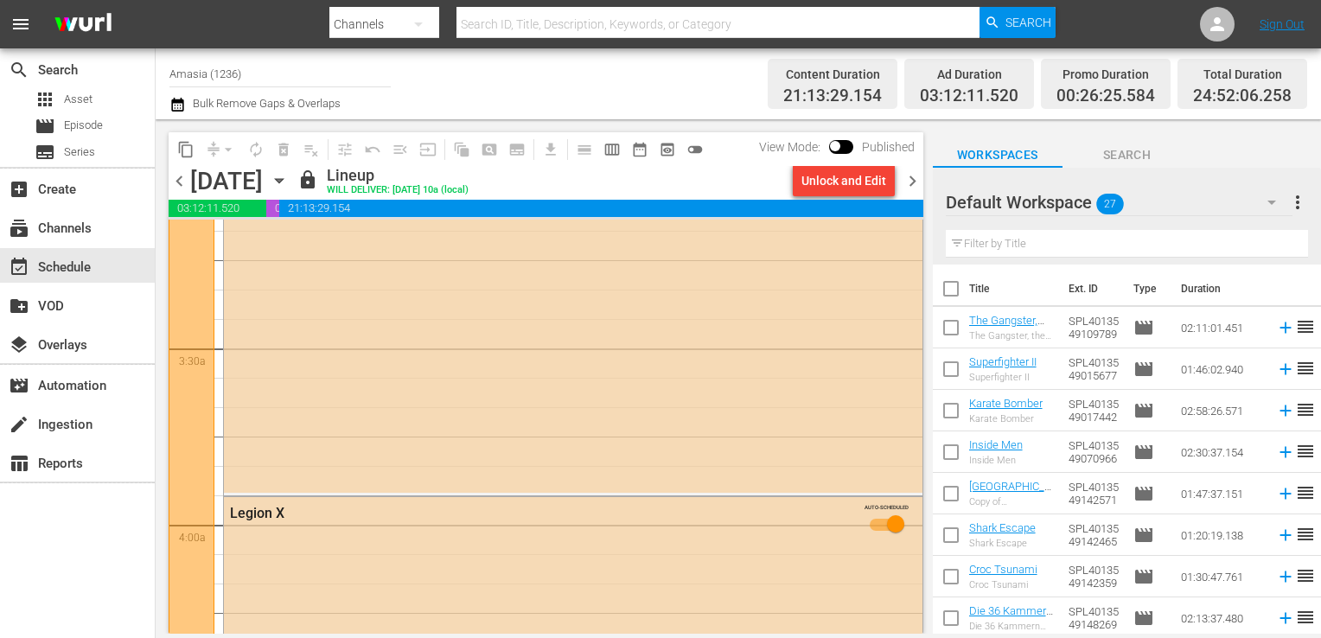
scroll to position [1168, 0]
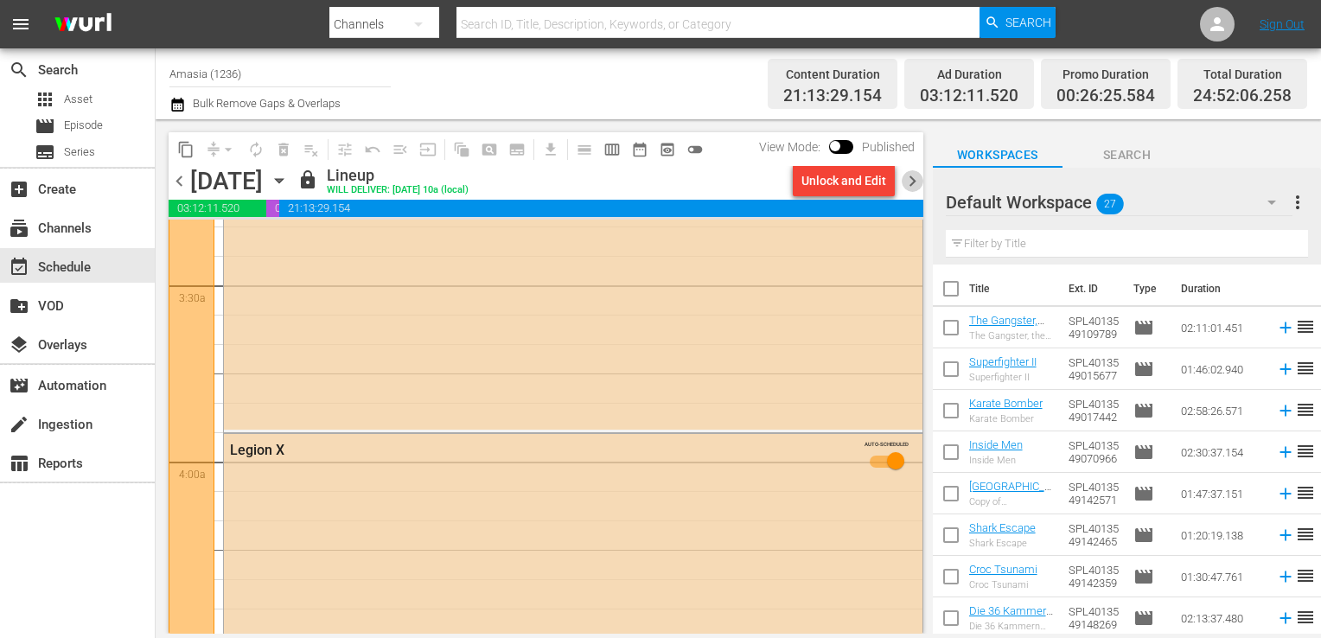
click at [914, 181] on span "chevron_right" at bounding box center [912, 181] width 22 height 22
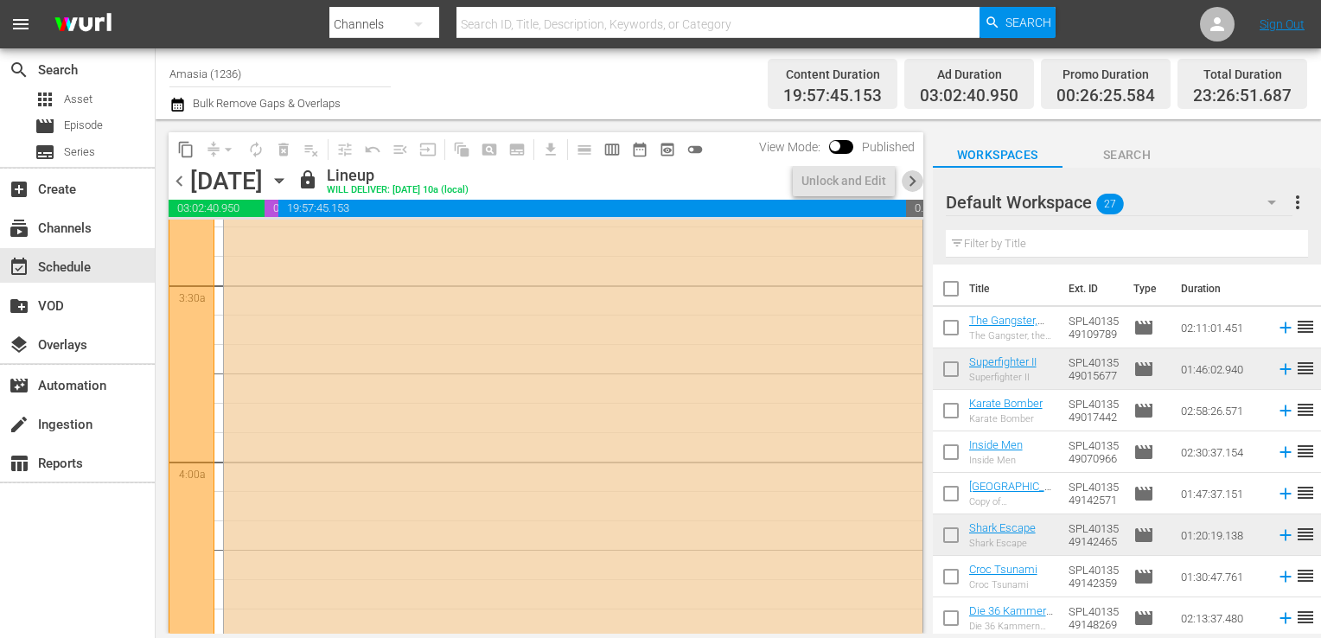
click at [913, 182] on span "chevron_right" at bounding box center [912, 181] width 22 height 22
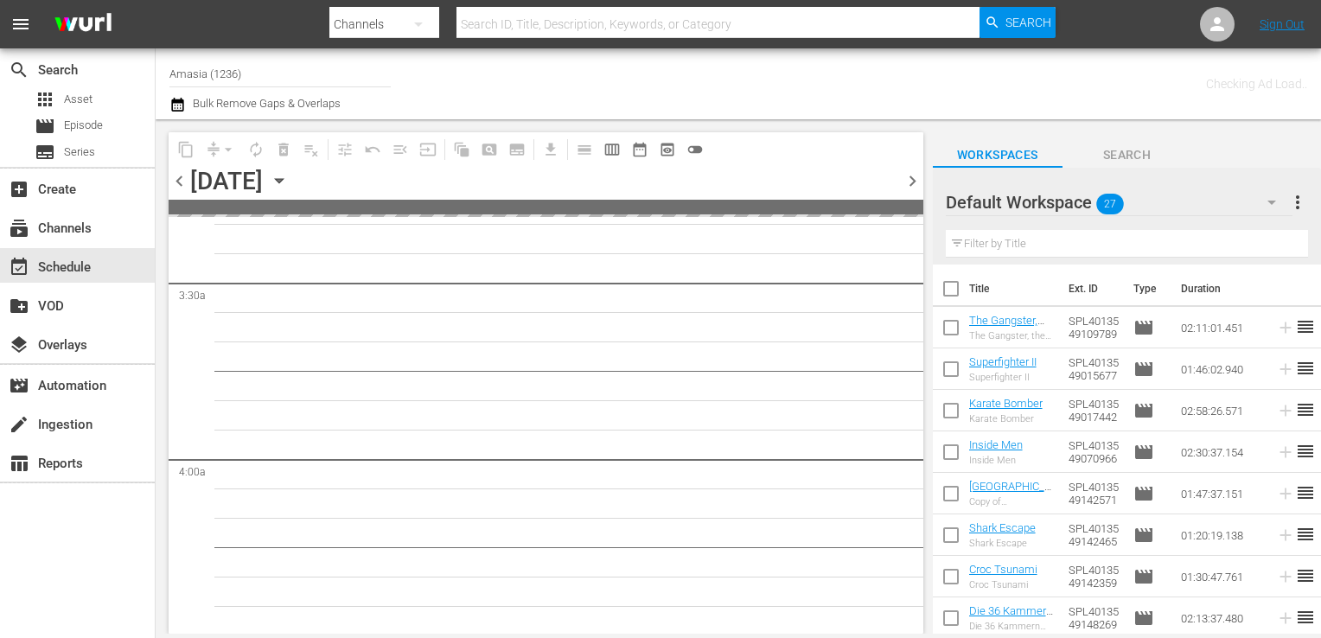
scroll to position [1199, 0]
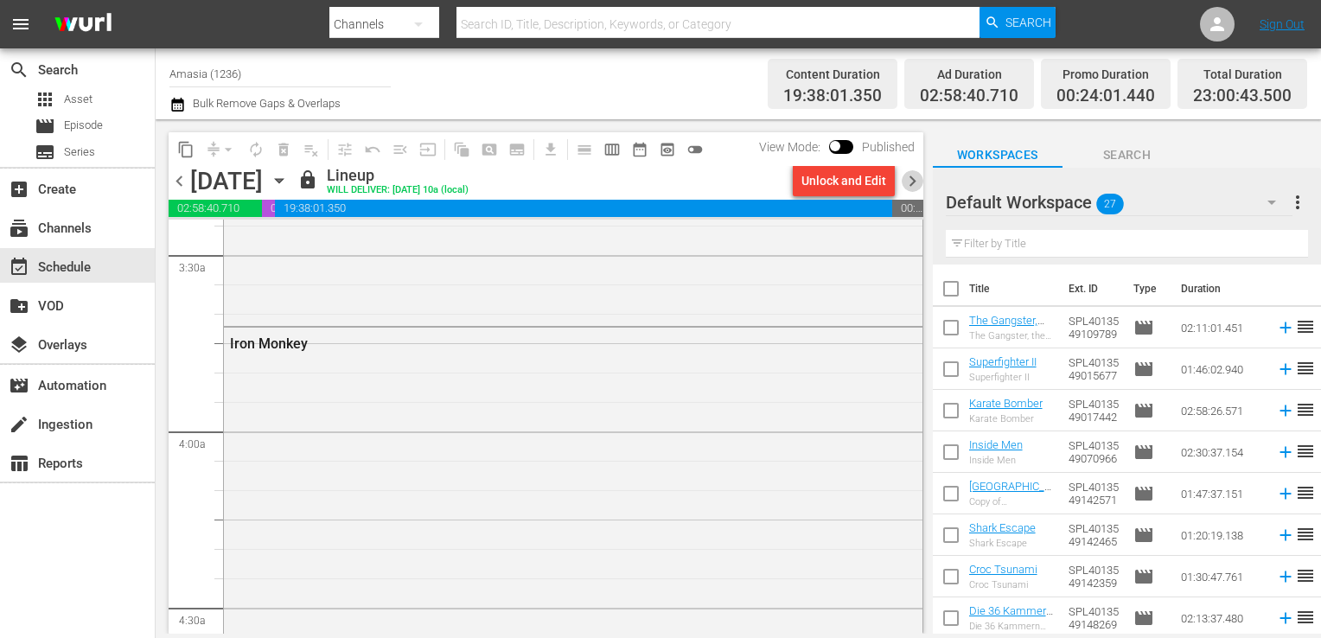
click at [910, 183] on span "chevron_right" at bounding box center [912, 181] width 22 height 22
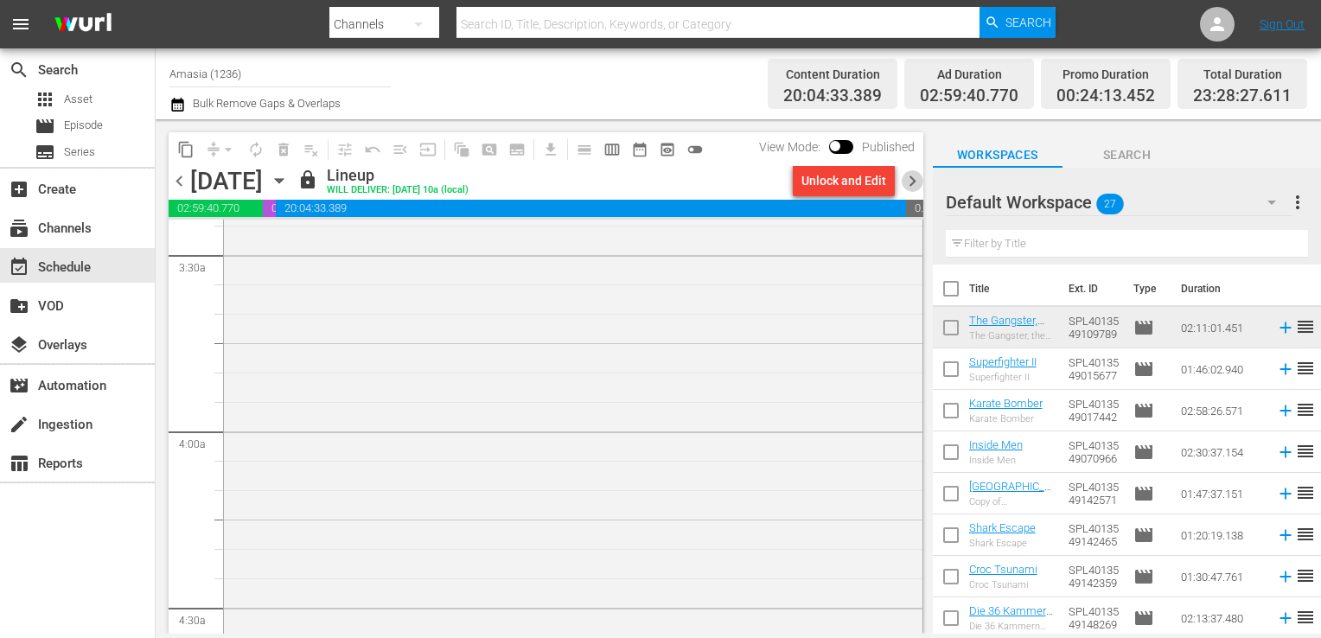
click at [909, 185] on span "chevron_right" at bounding box center [912, 181] width 22 height 22
